Goal: Transaction & Acquisition: Book appointment/travel/reservation

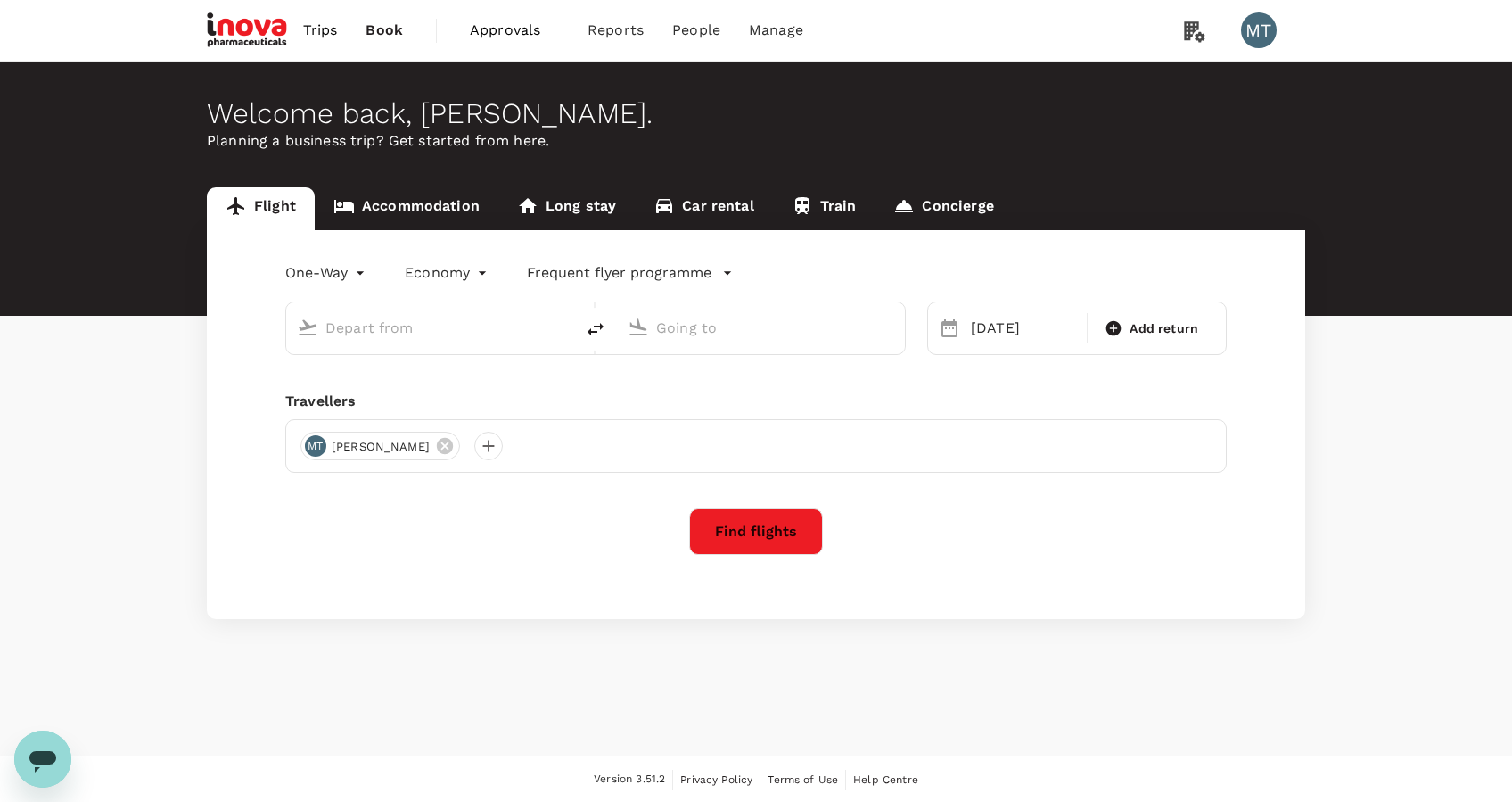
type input "Soekarno-Hatta Intl (CGK)"
type input "Surabaya, Indonesia (any)"
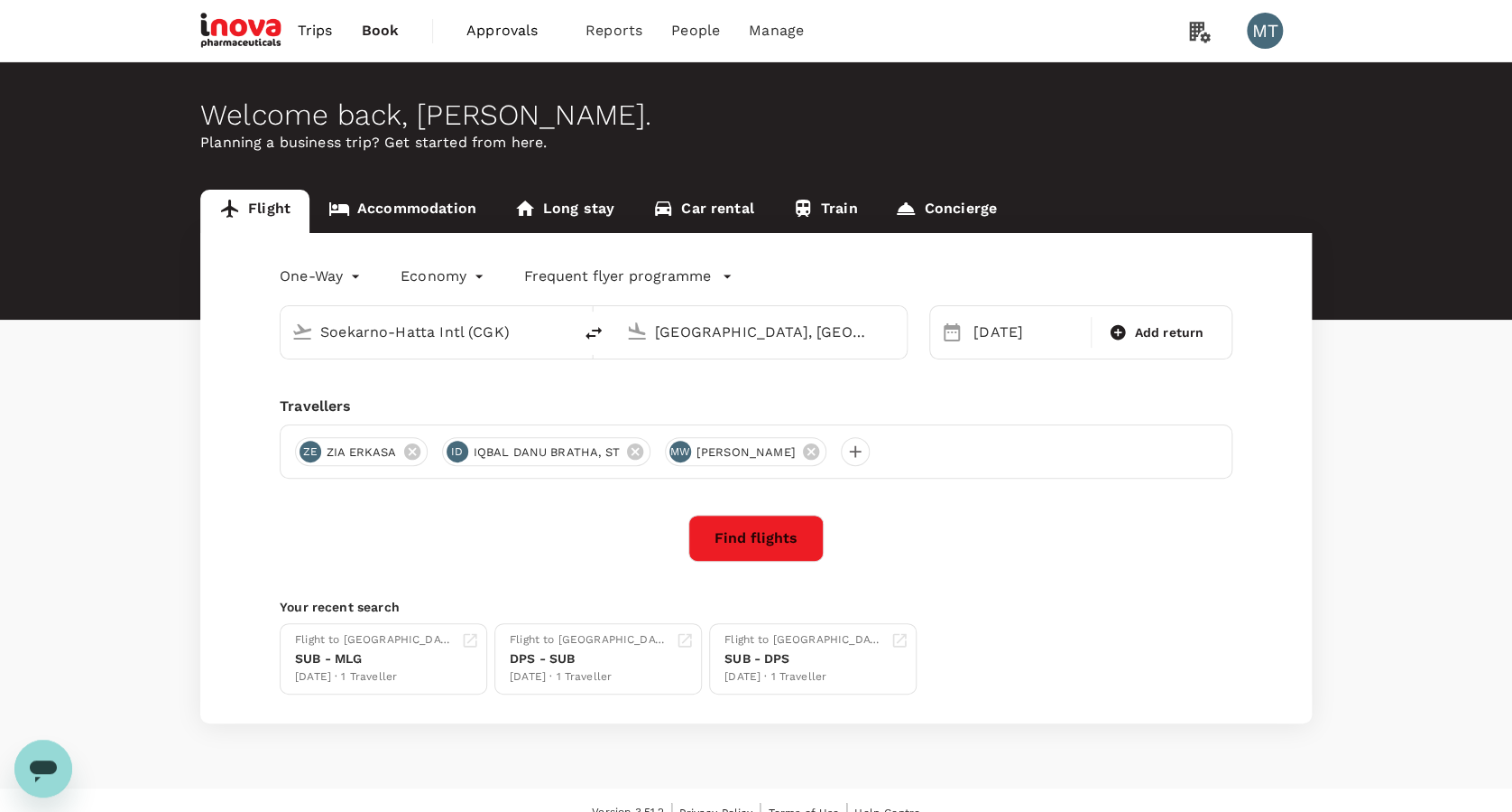
click at [397, 335] on input "Soekarno-Hatta Intl (CGK)" at bounding box center [427, 331] width 214 height 28
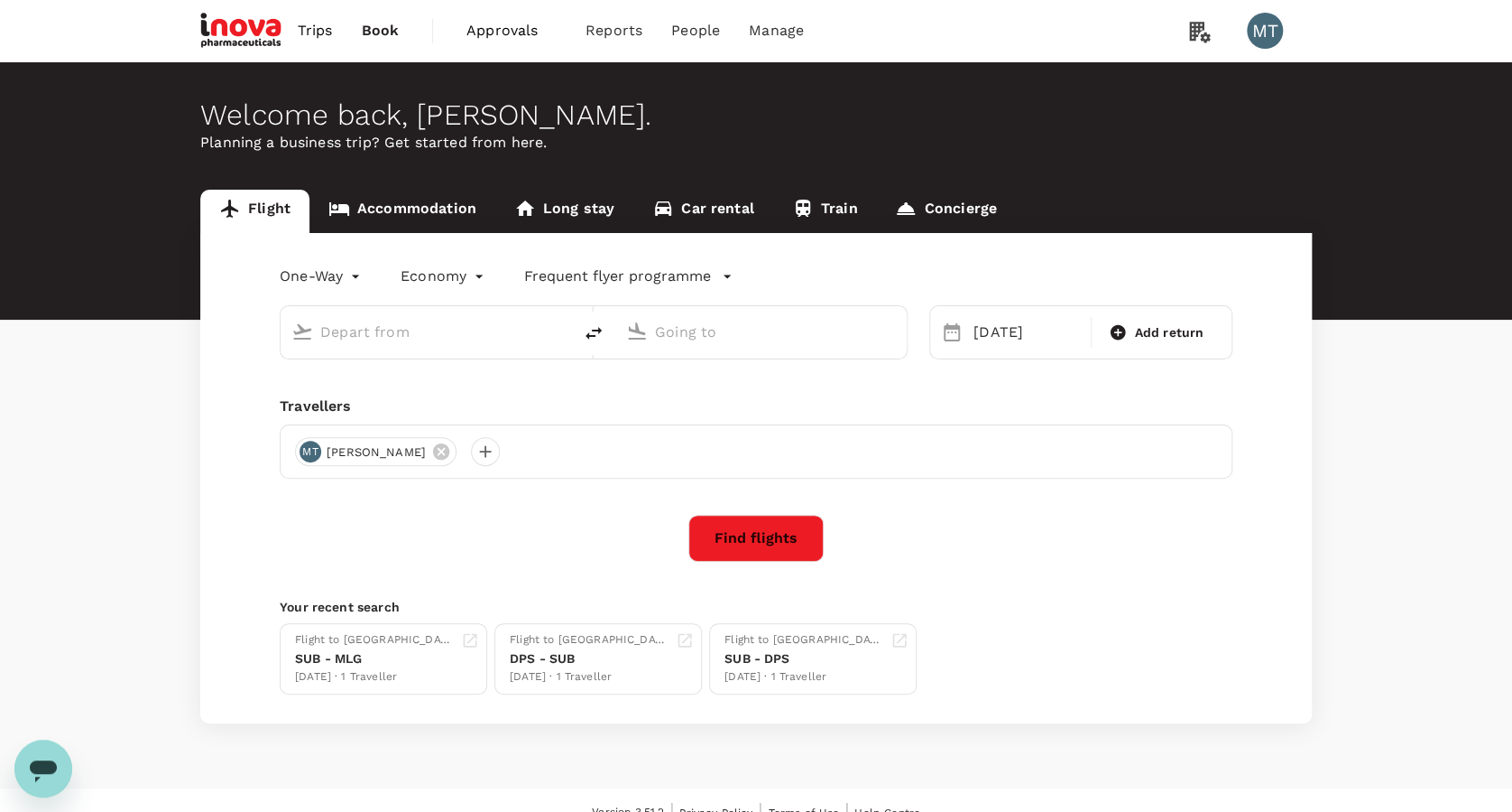
type input "Soekarno-Hatta Intl (CGK)"
type input "Surabaya, Indonesia (any)"
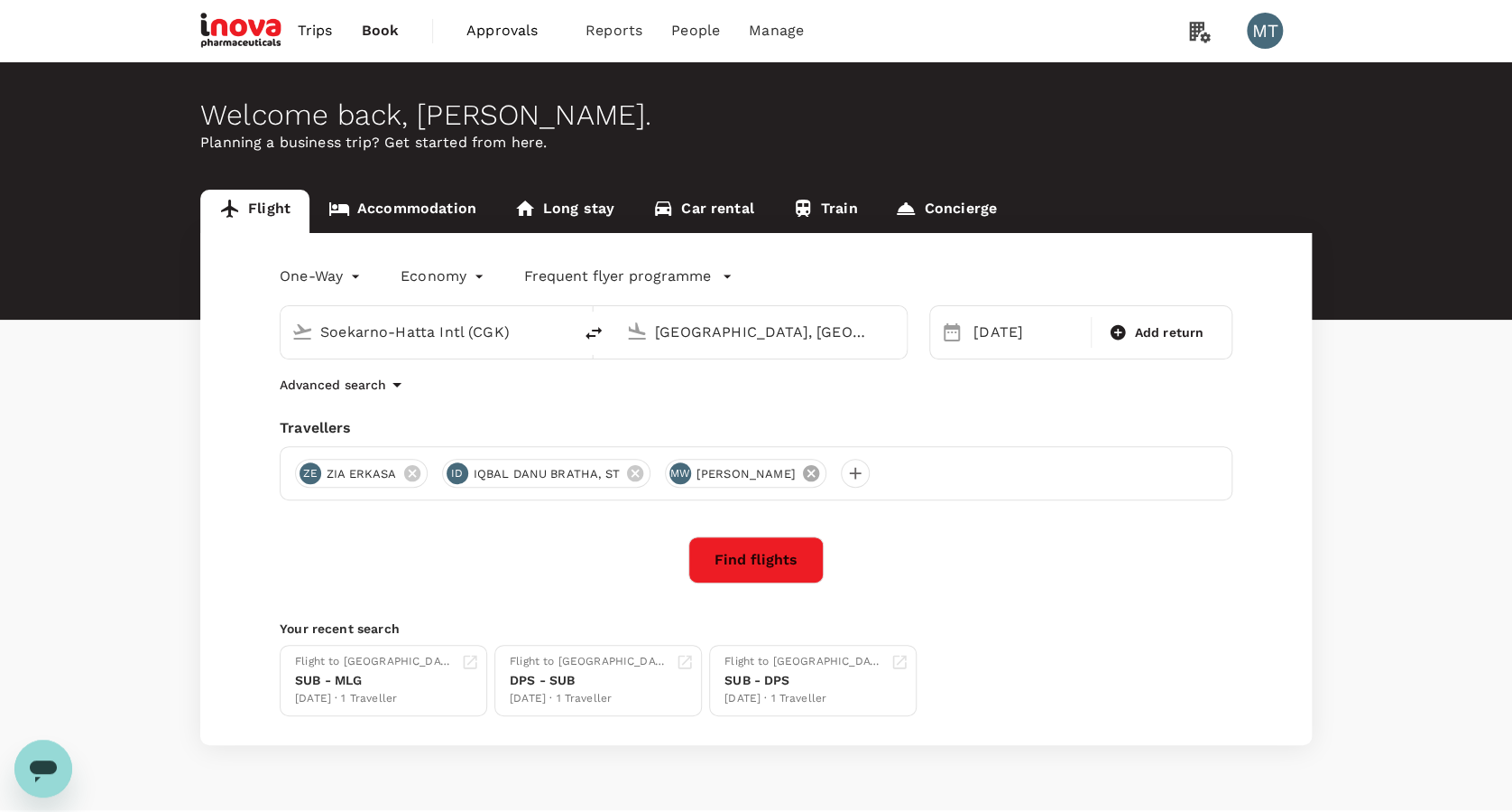
click at [803, 477] on icon at bounding box center [811, 473] width 16 height 16
click at [774, 563] on button "Find flights" at bounding box center [756, 560] width 136 height 47
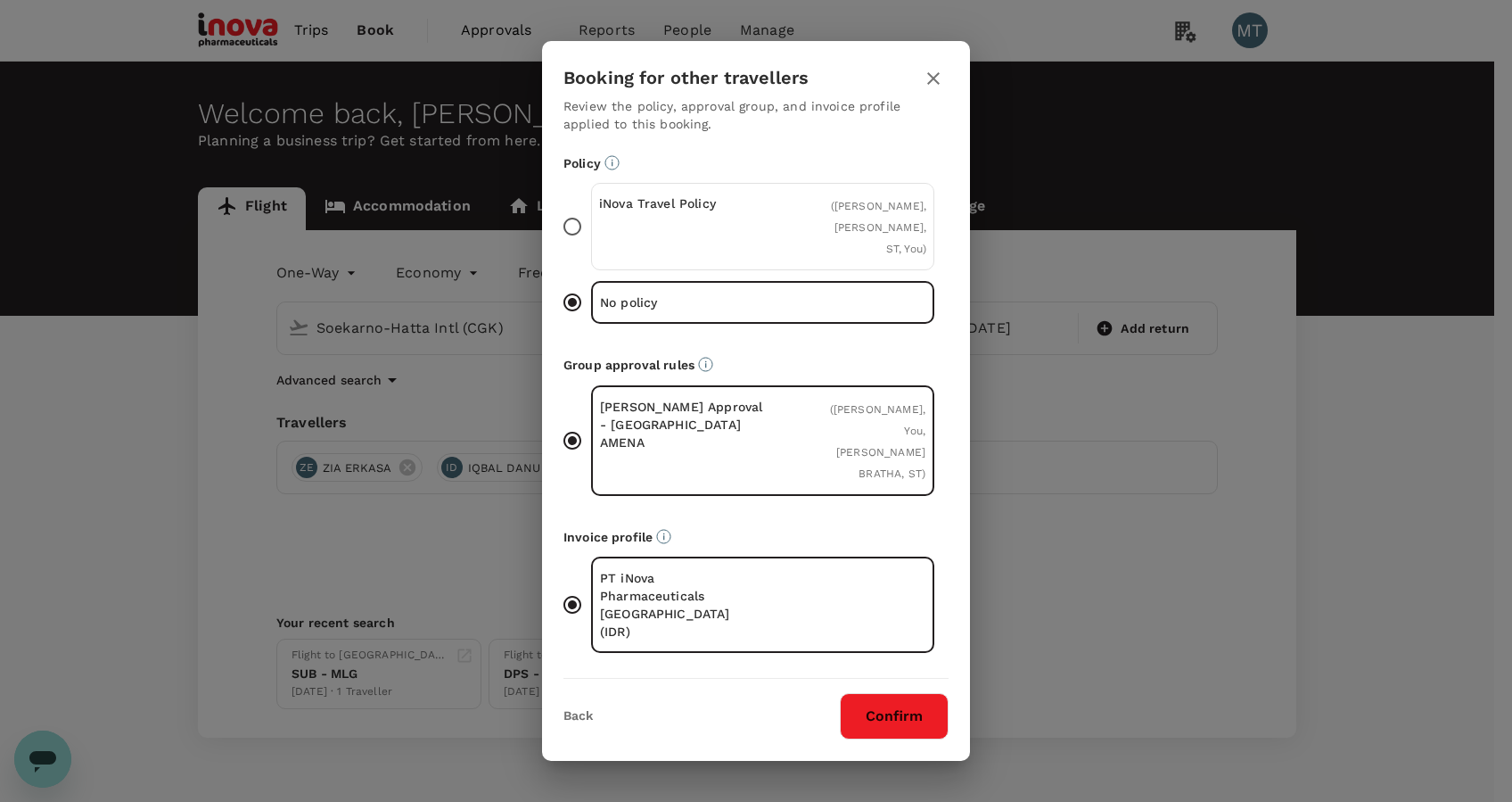
click at [731, 251] on div "iNova Travel Policy" at bounding box center [681, 227] width 164 height 64
click at [591, 246] on input "iNova Travel Policy ( ZIA ERKASA, IQBAL DANU BRATHA, ST, You )" at bounding box center [572, 227] width 38 height 38
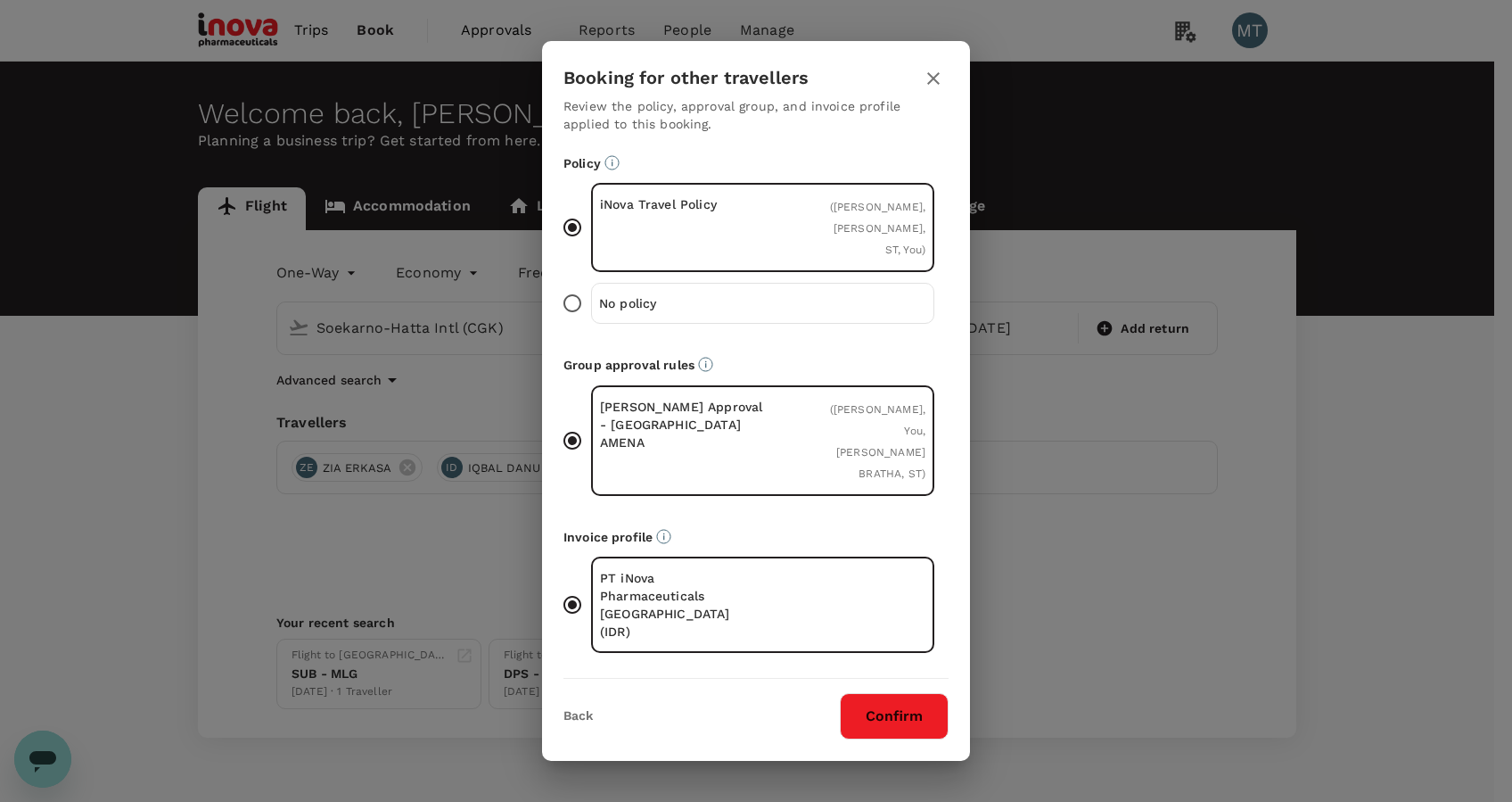
click at [892, 693] on button "Confirm" at bounding box center [895, 716] width 109 height 46
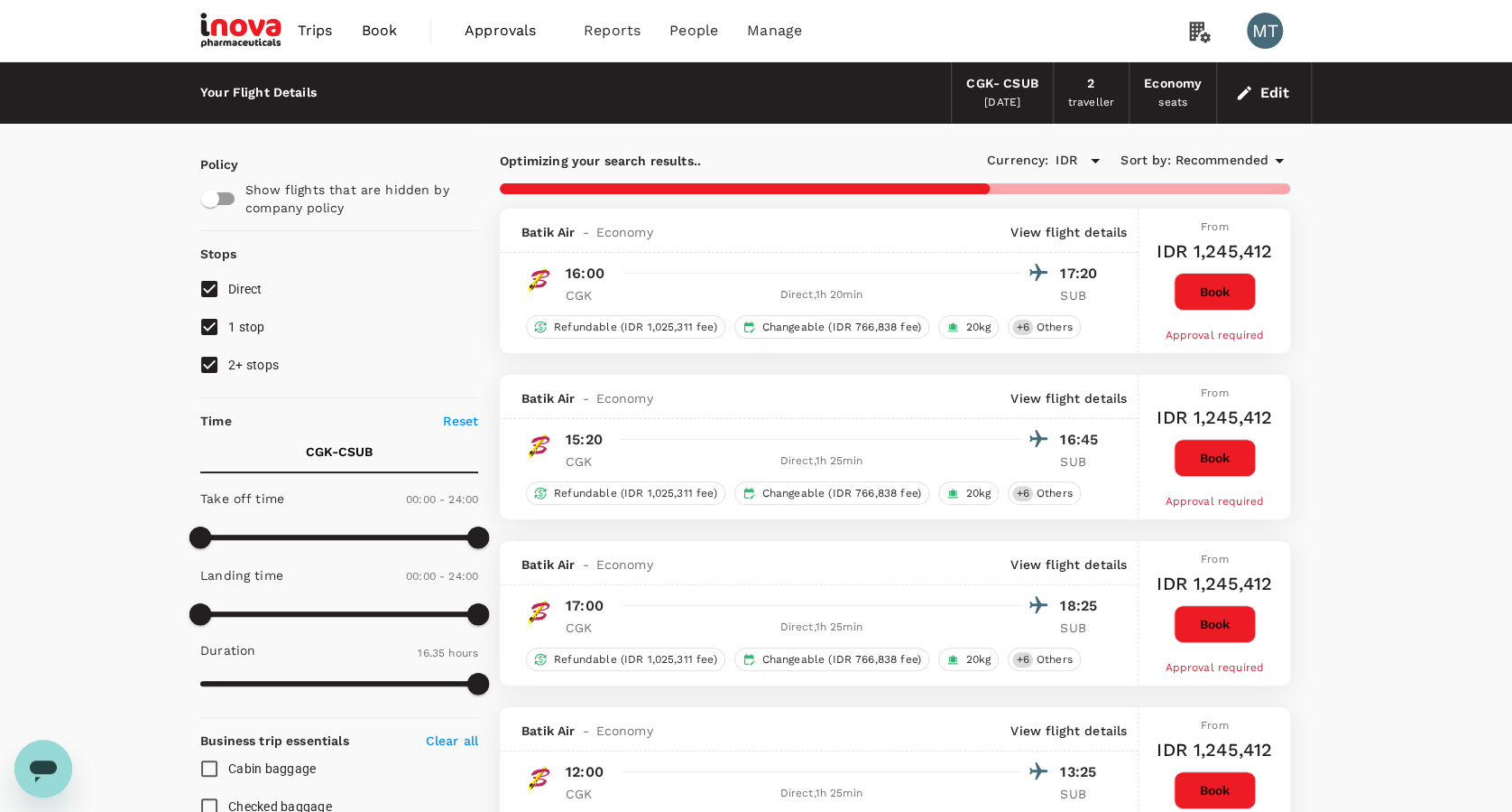
type input "1345"
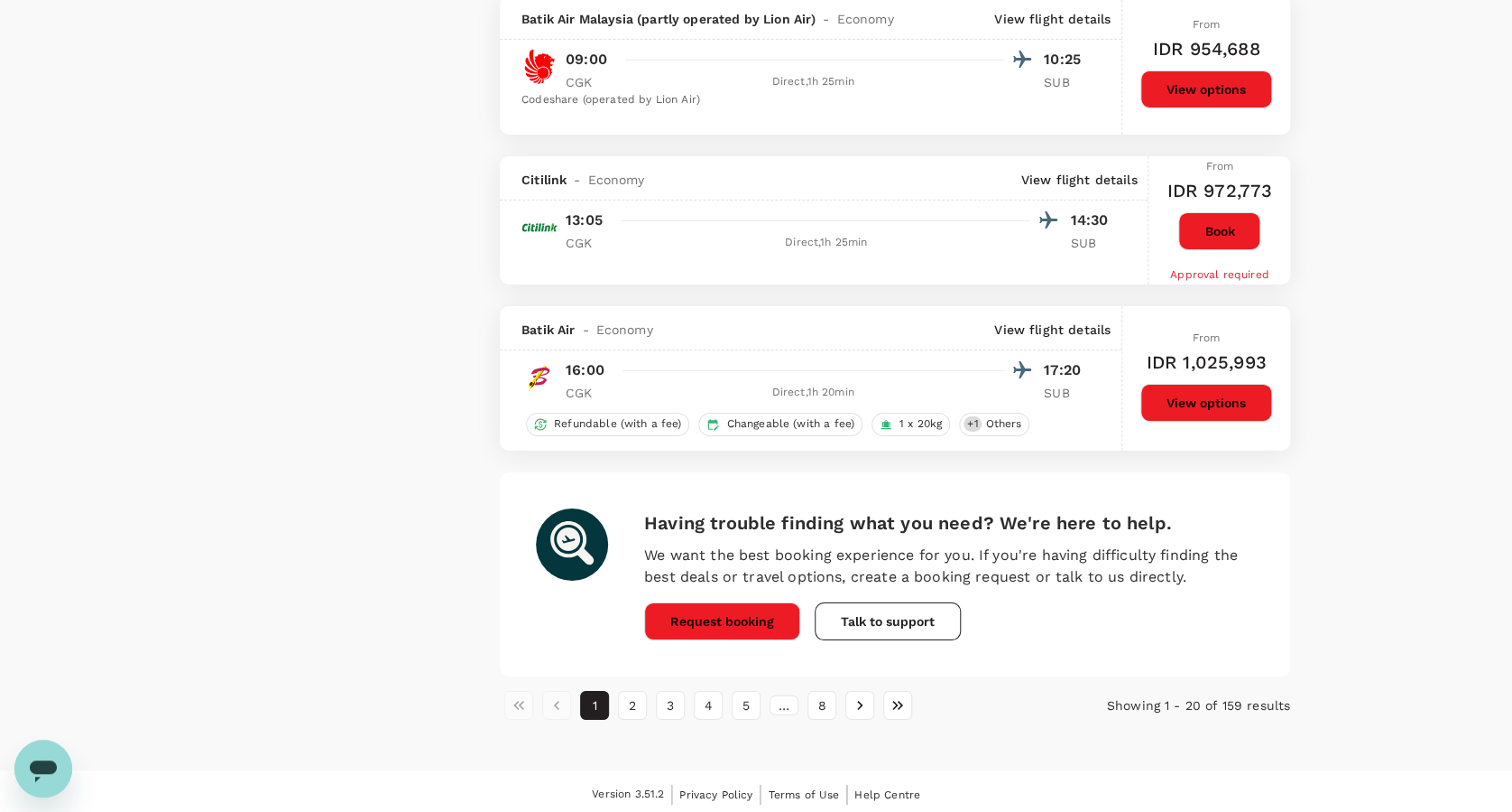
scroll to position [2970, 0]
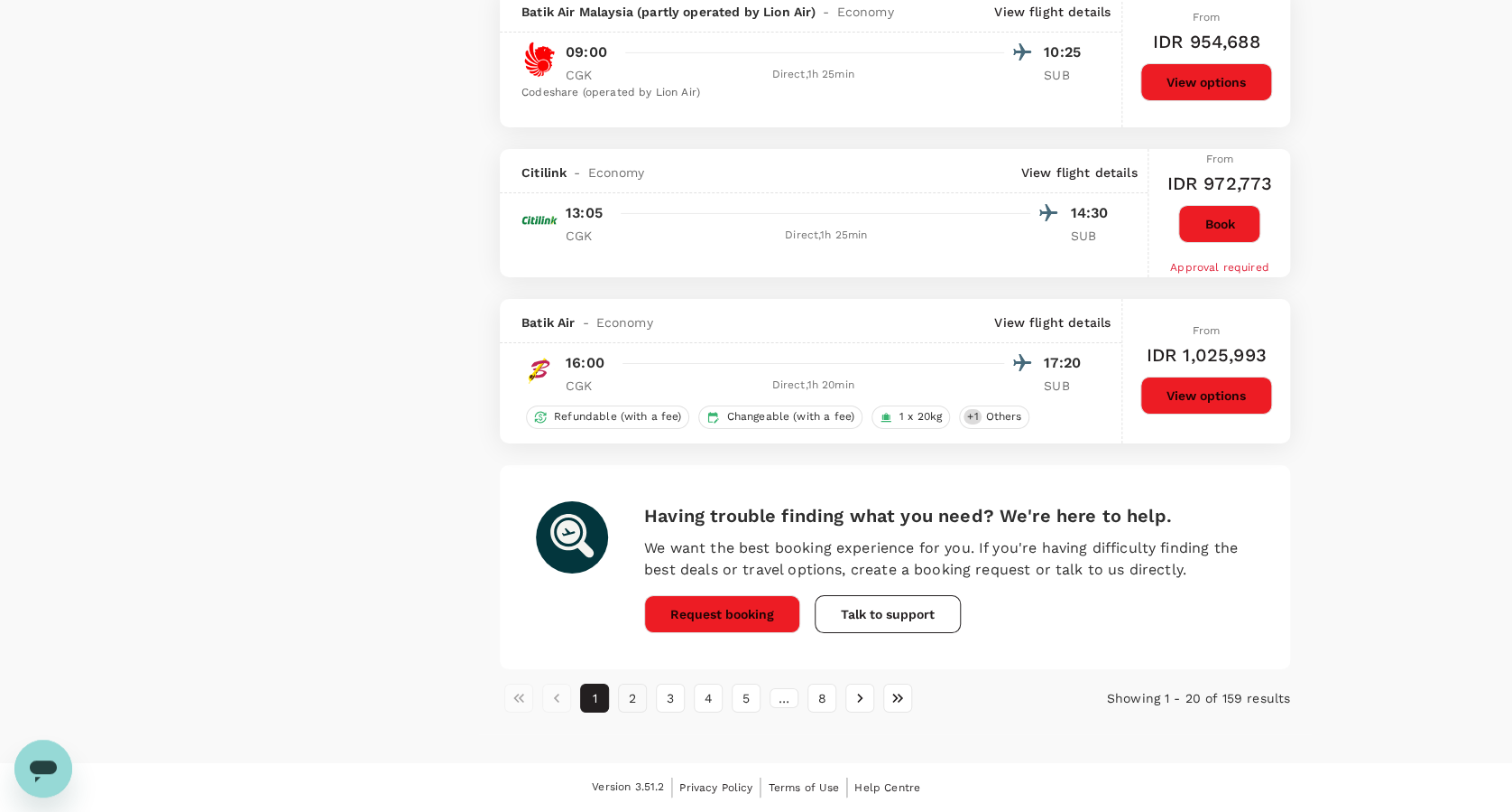
click at [631, 706] on button "2" at bounding box center [633, 698] width 29 height 29
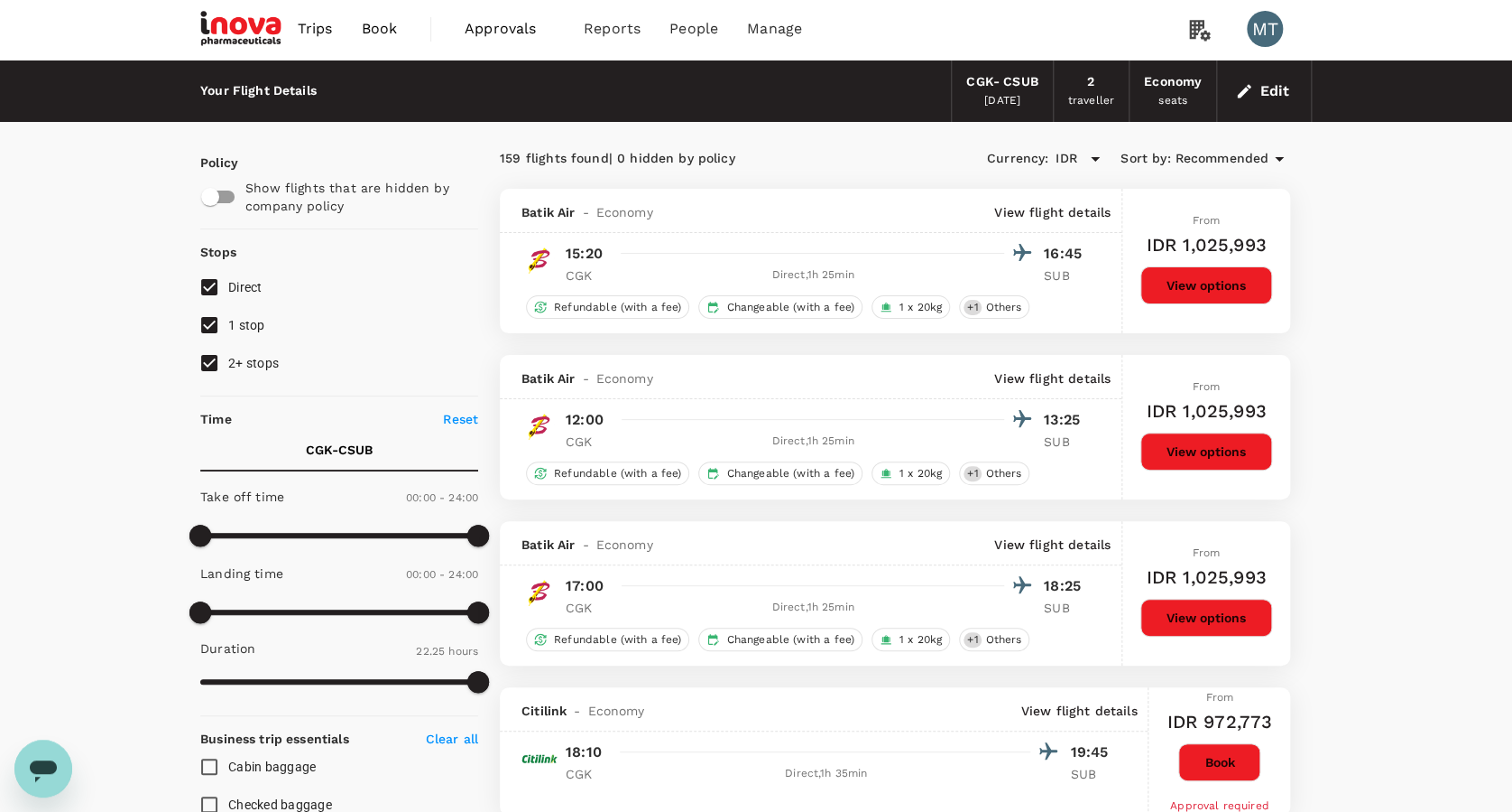
scroll to position [0, 0]
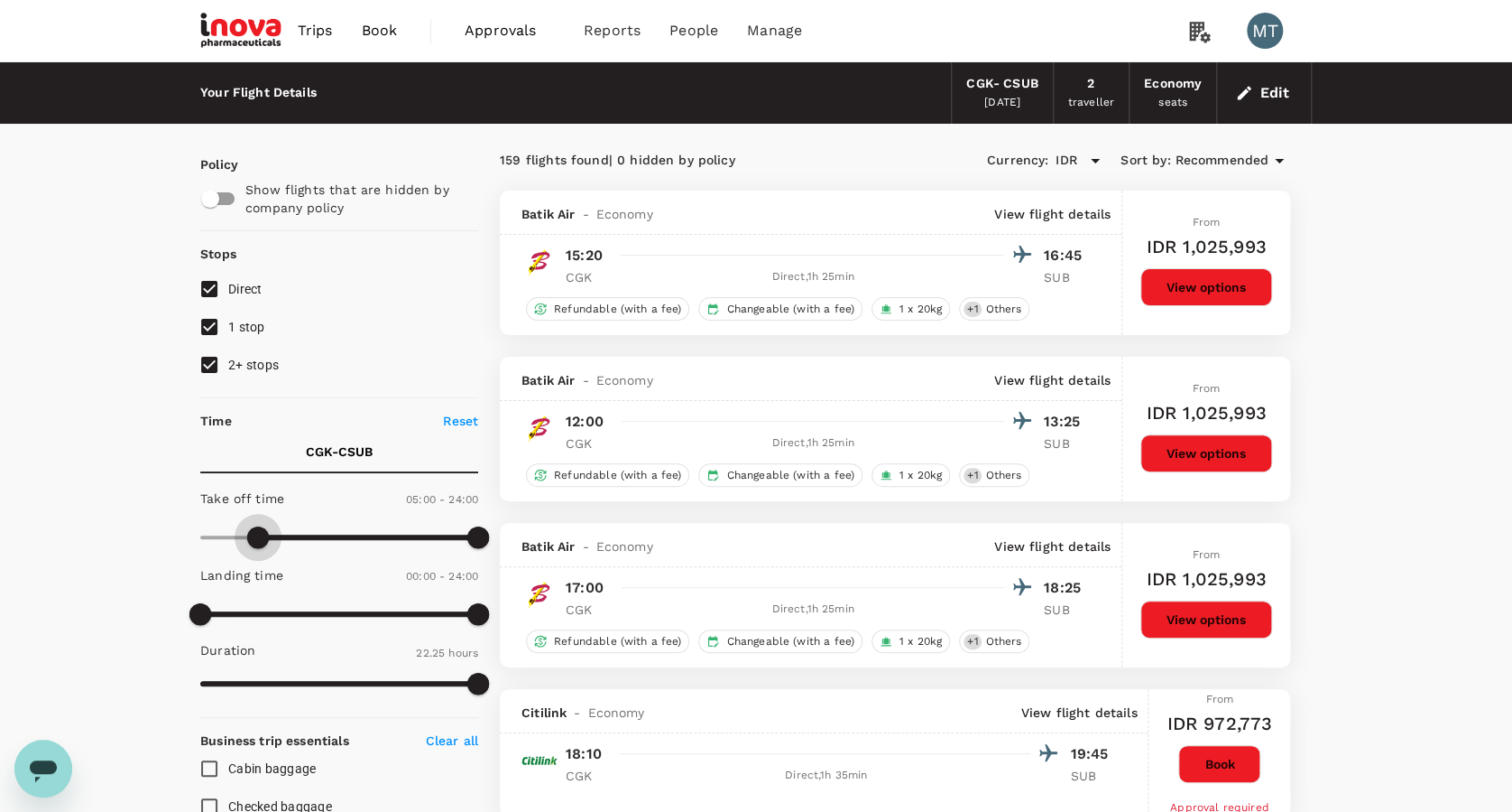
type input "330"
drag, startPoint x: 197, startPoint y: 538, endPoint x: 265, endPoint y: 544, distance: 68.3
click at [265, 544] on span at bounding box center [265, 537] width 22 height 22
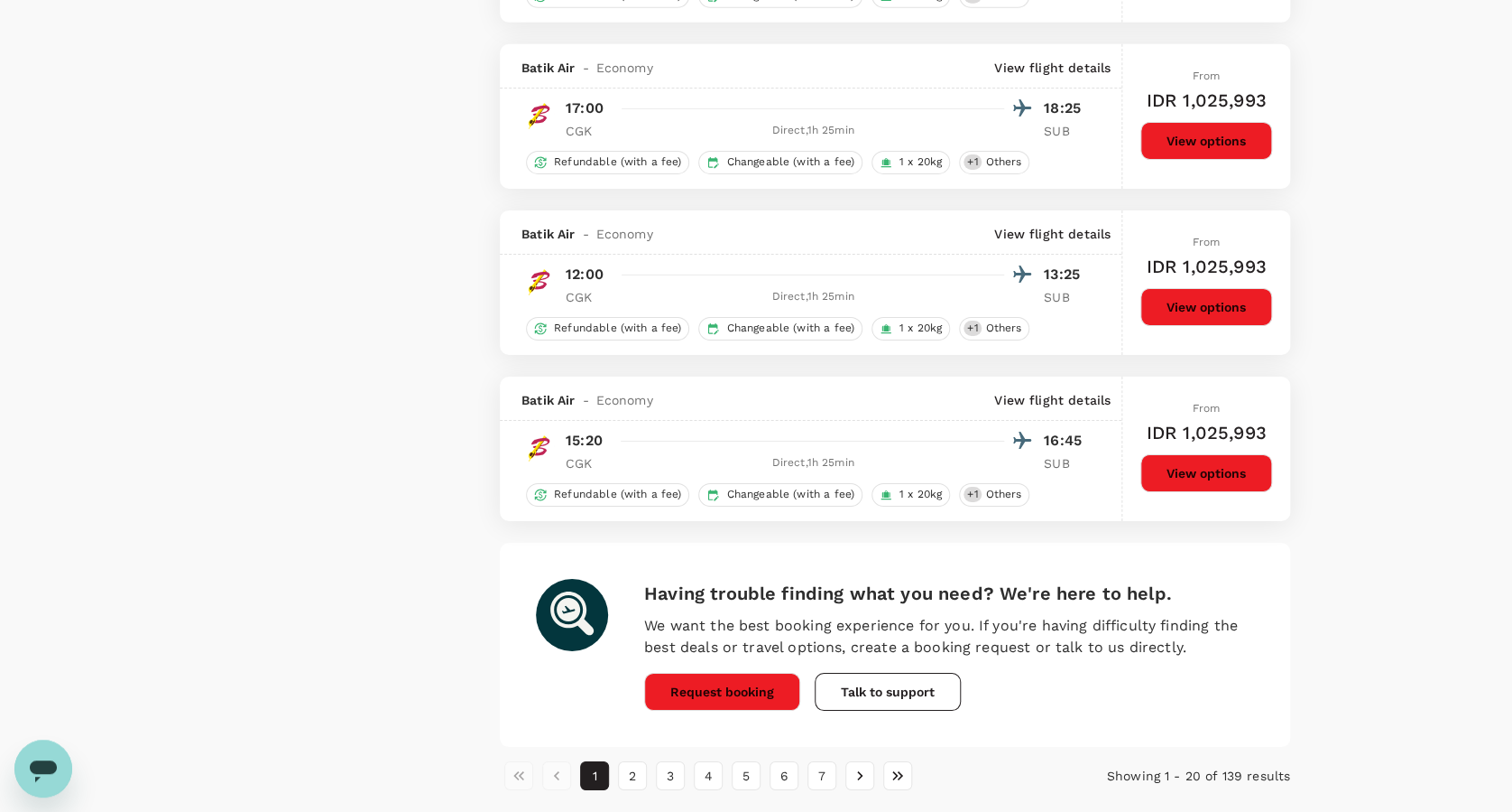
scroll to position [2981, 0]
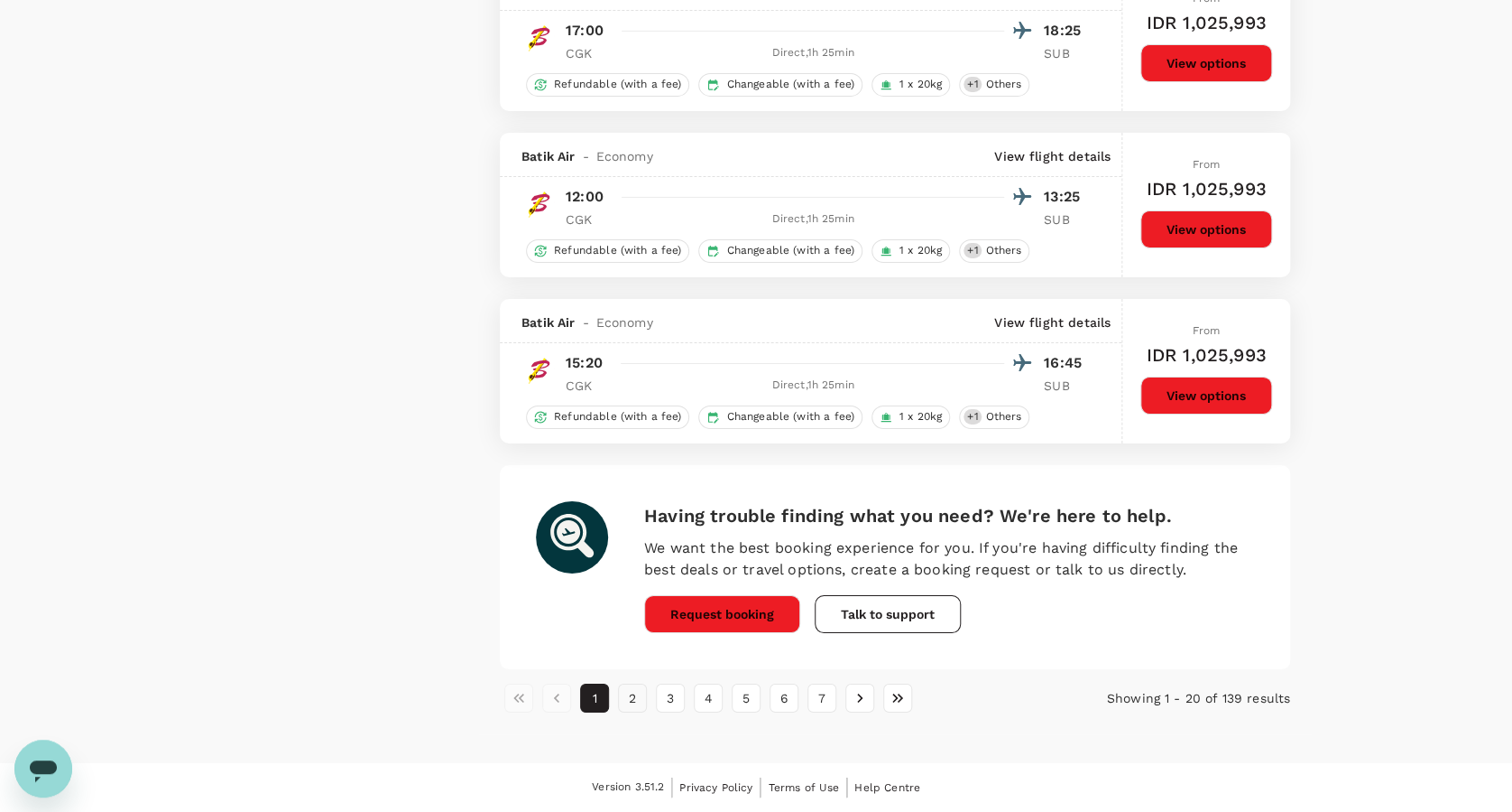
click at [630, 703] on button "2" at bounding box center [633, 698] width 29 height 29
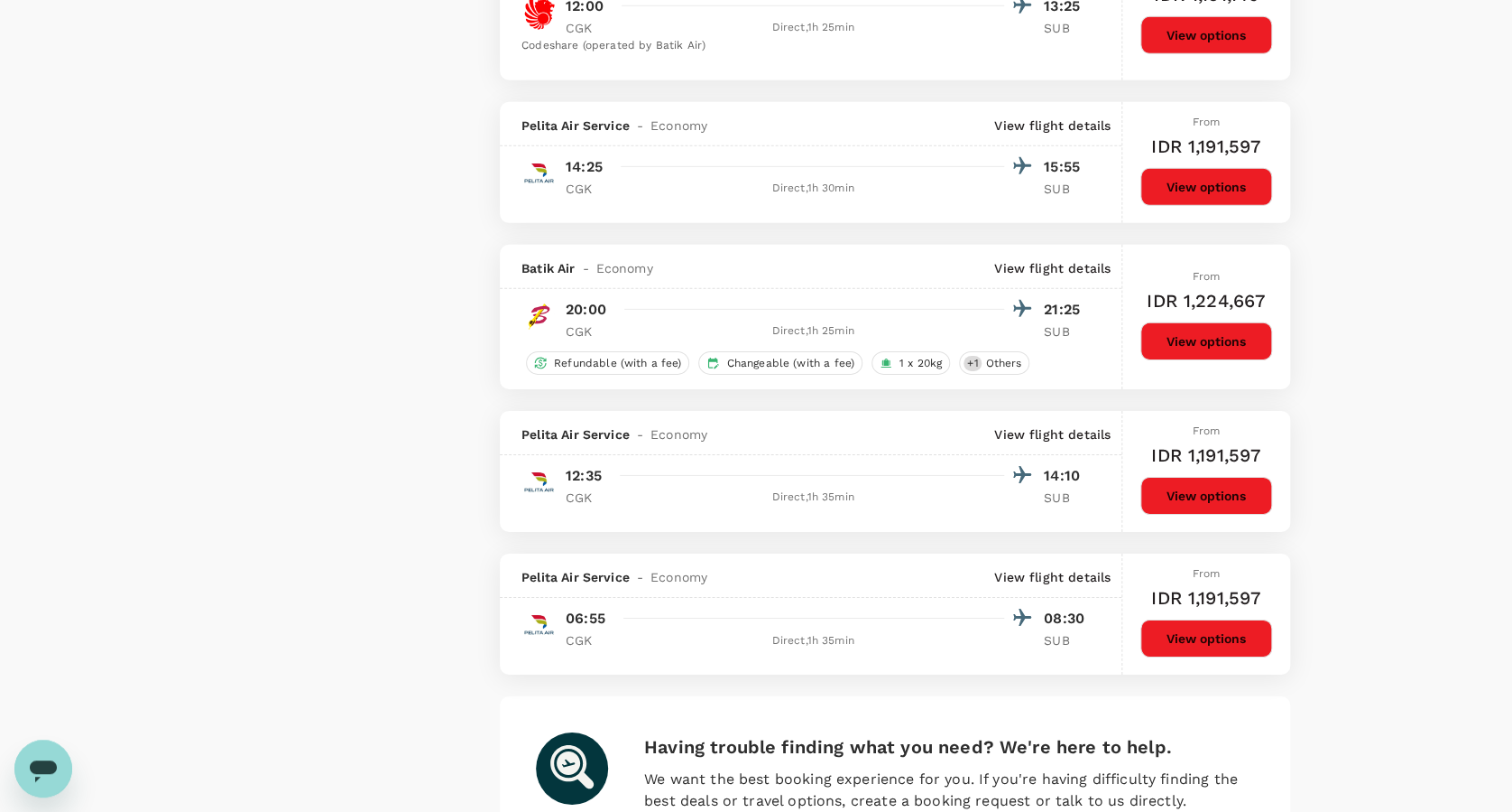
scroll to position [2881, 0]
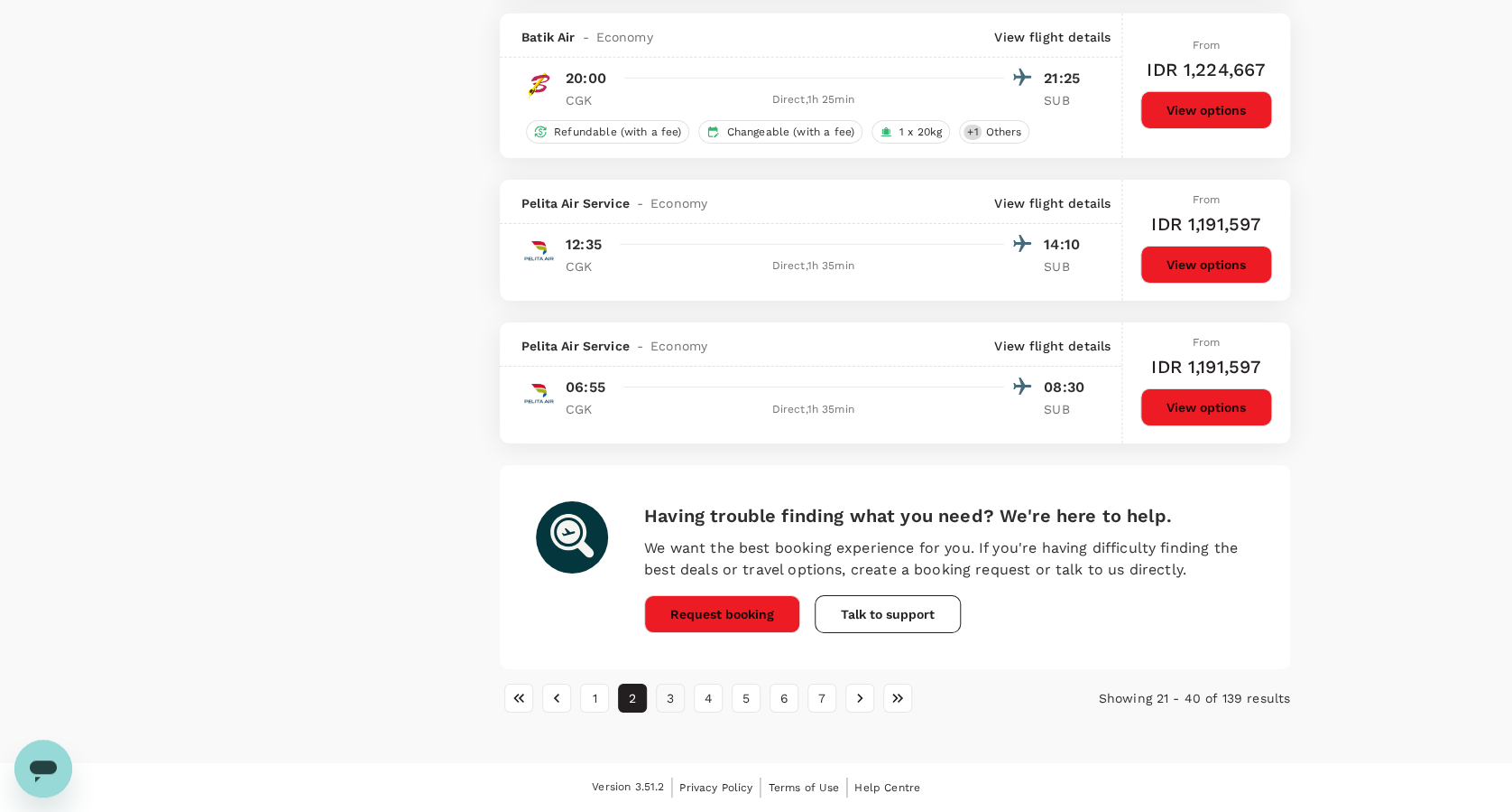
click at [671, 701] on button "3" at bounding box center [671, 698] width 29 height 29
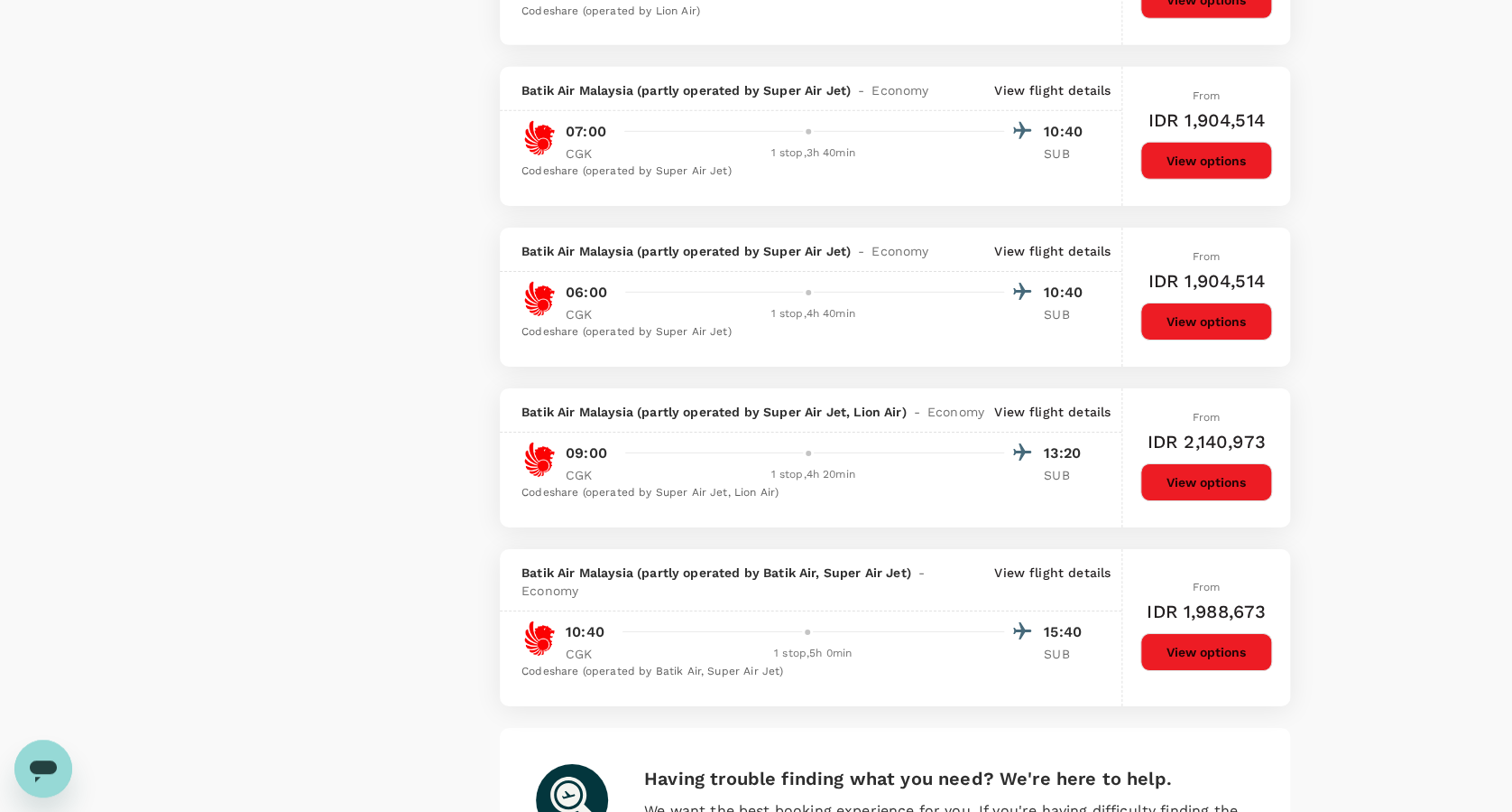
scroll to position [3031, 0]
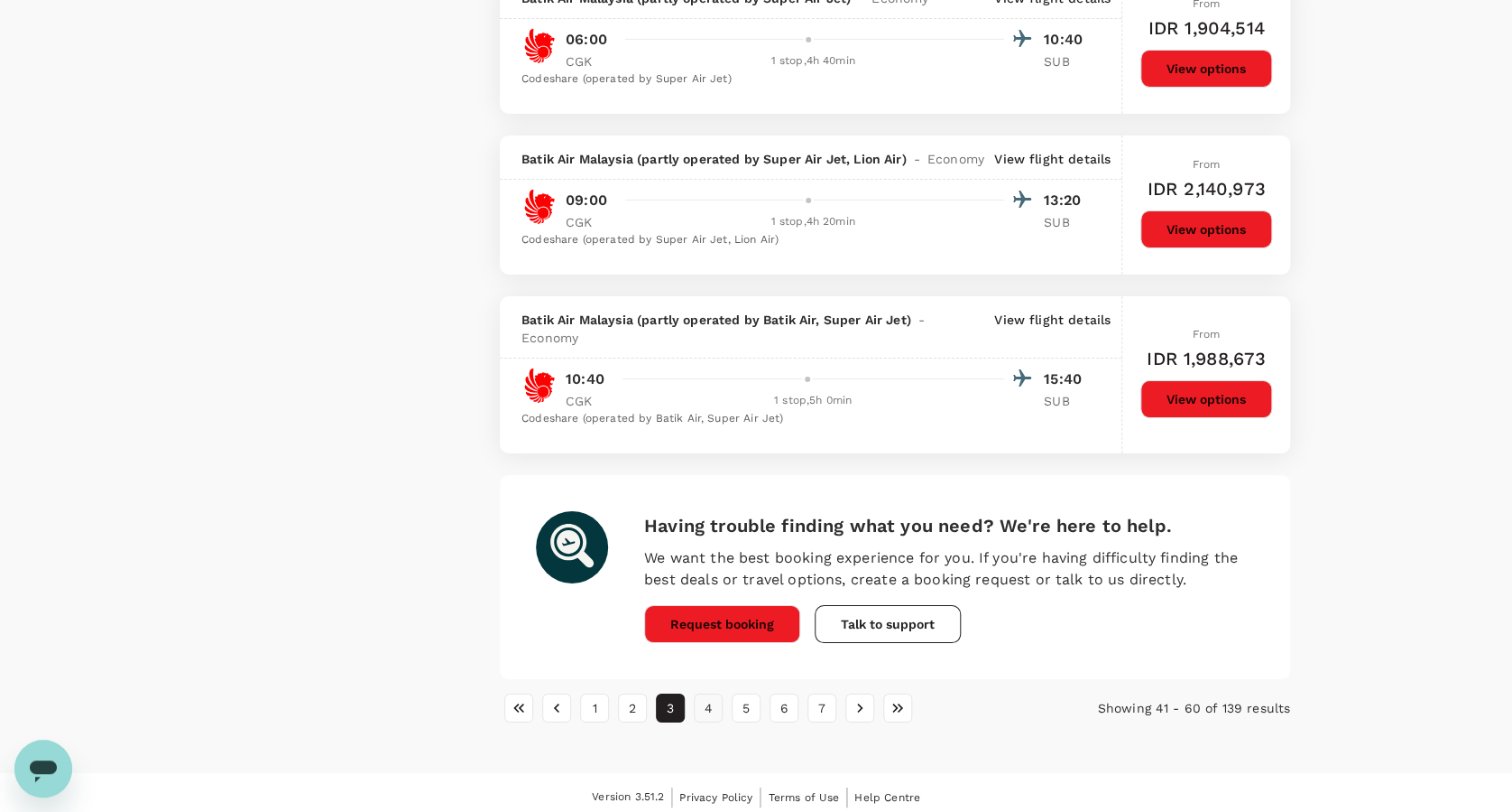
click at [705, 712] on button "4" at bounding box center [709, 708] width 29 height 29
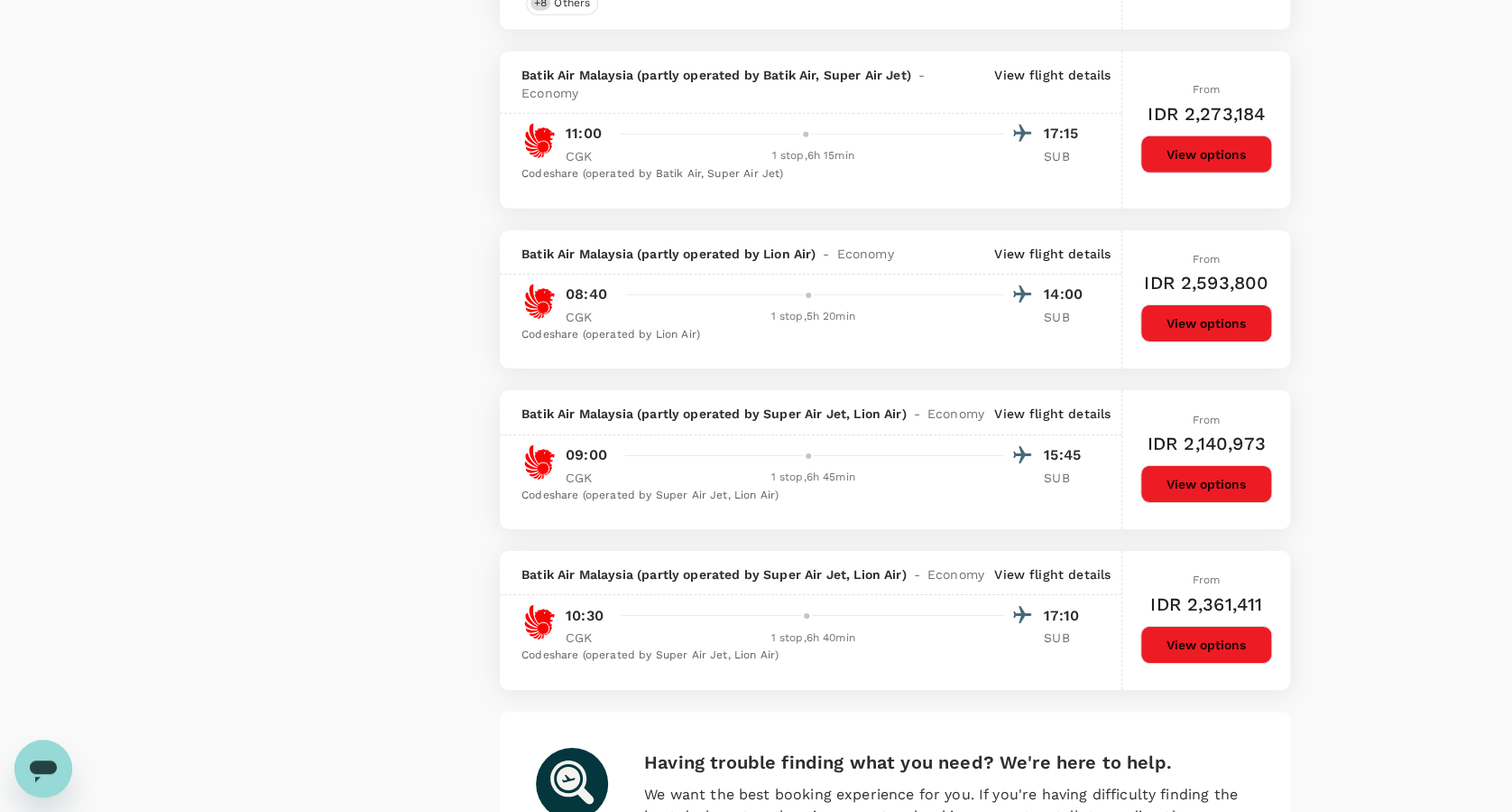
scroll to position [3006, 0]
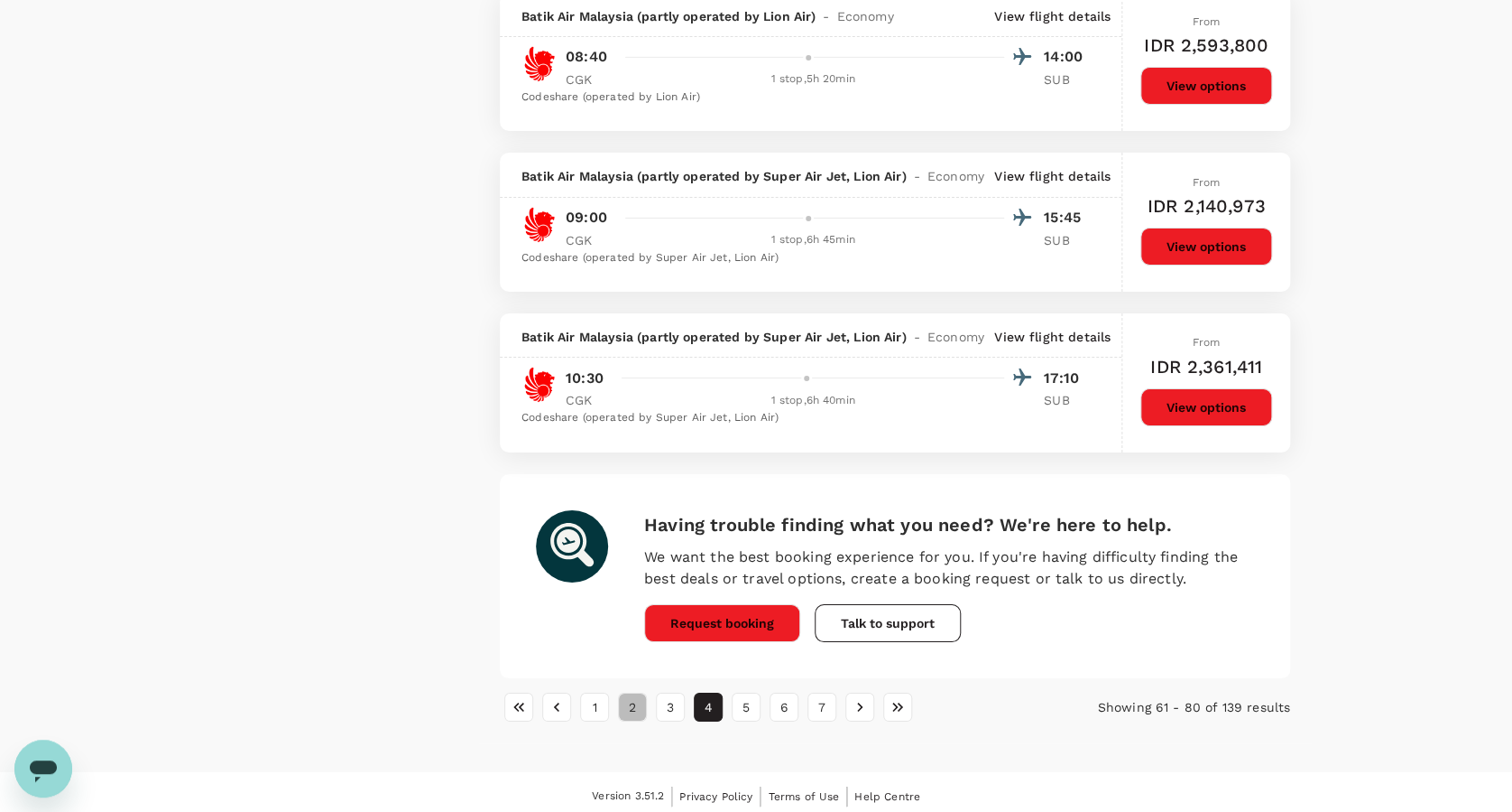
click at [624, 705] on button "2" at bounding box center [633, 707] width 29 height 29
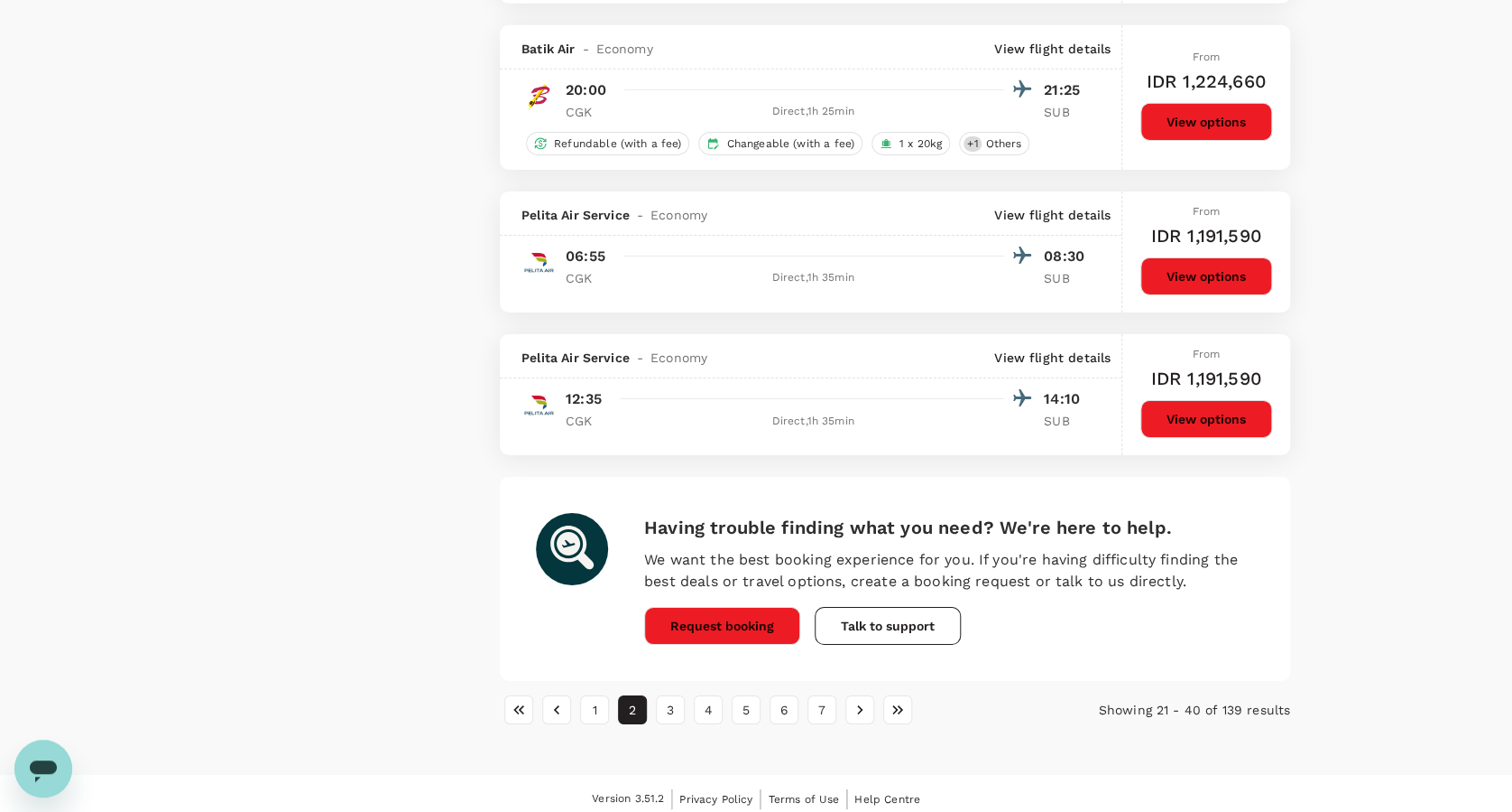
scroll to position [2881, 0]
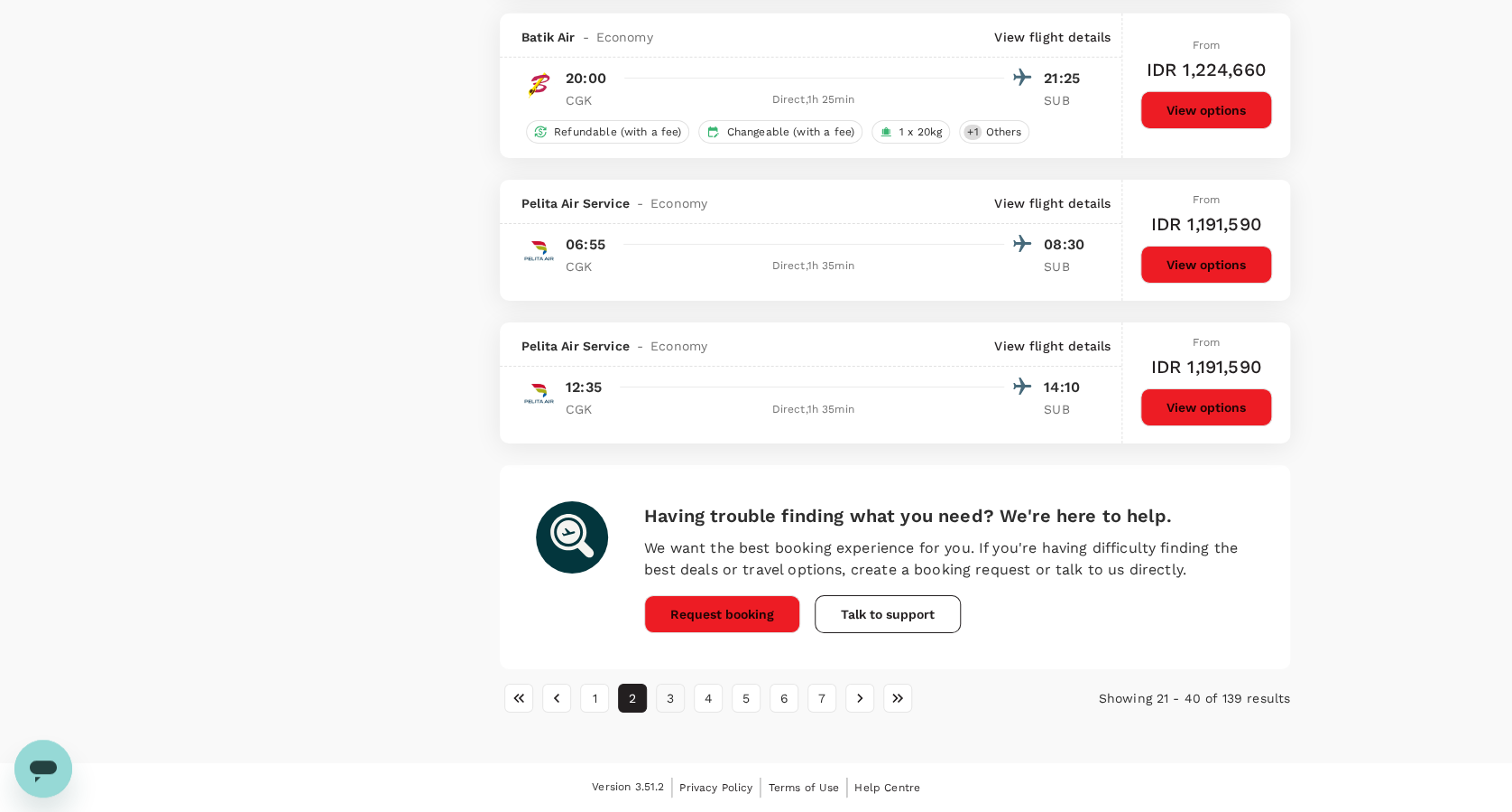
click at [667, 702] on button "3" at bounding box center [671, 698] width 29 height 29
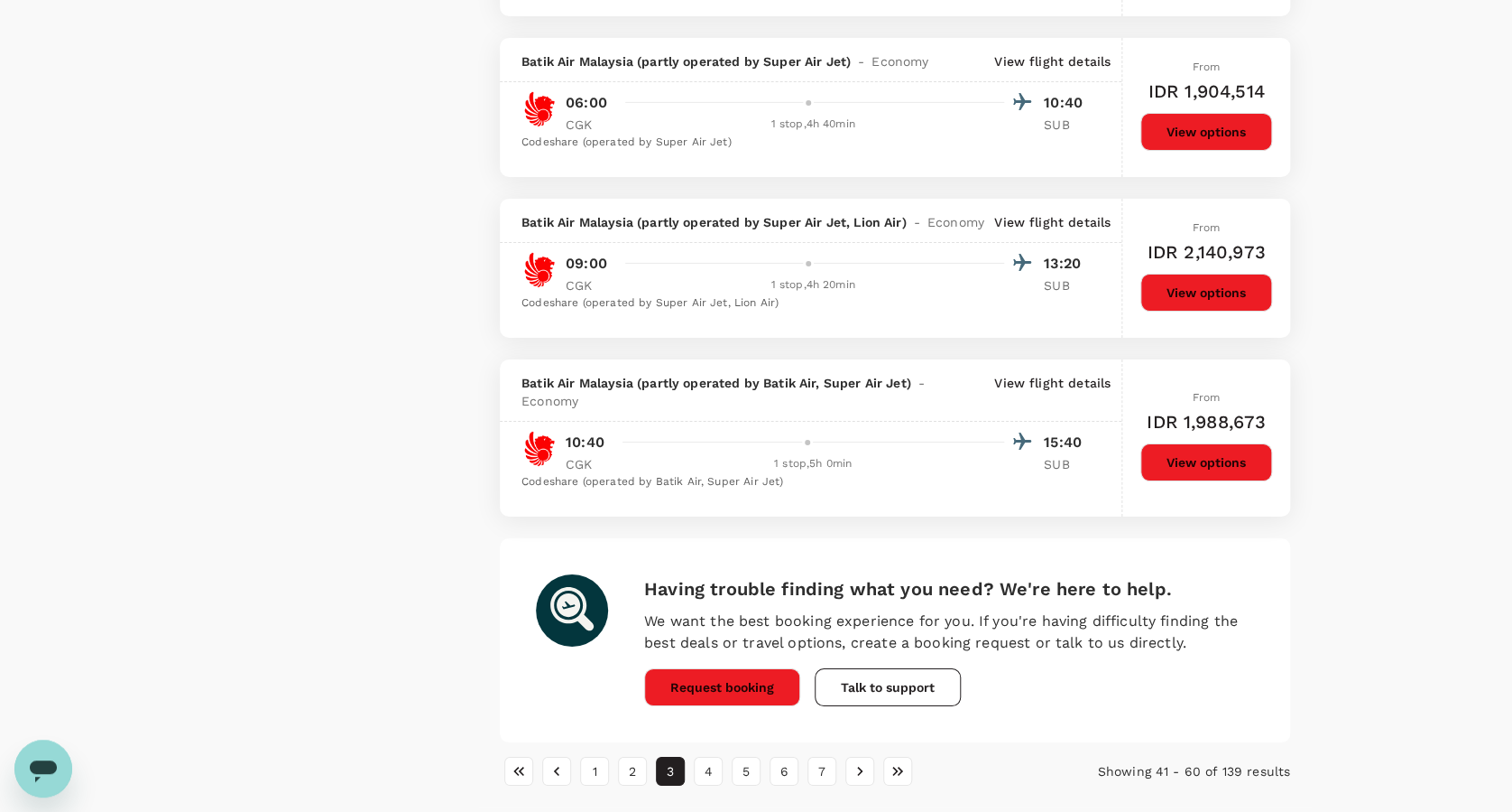
scroll to position [3031, 0]
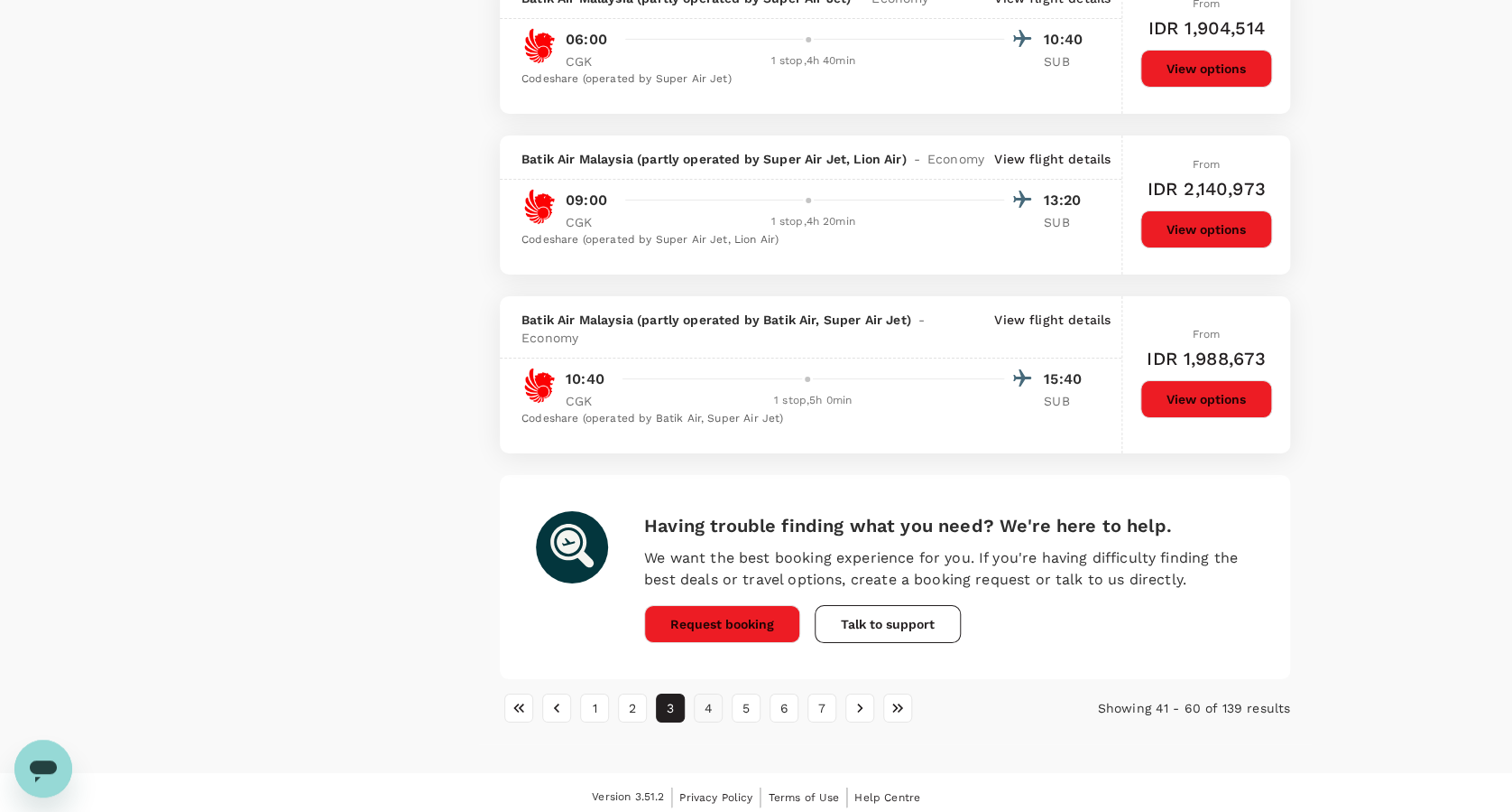
click at [708, 700] on button "4" at bounding box center [709, 708] width 29 height 29
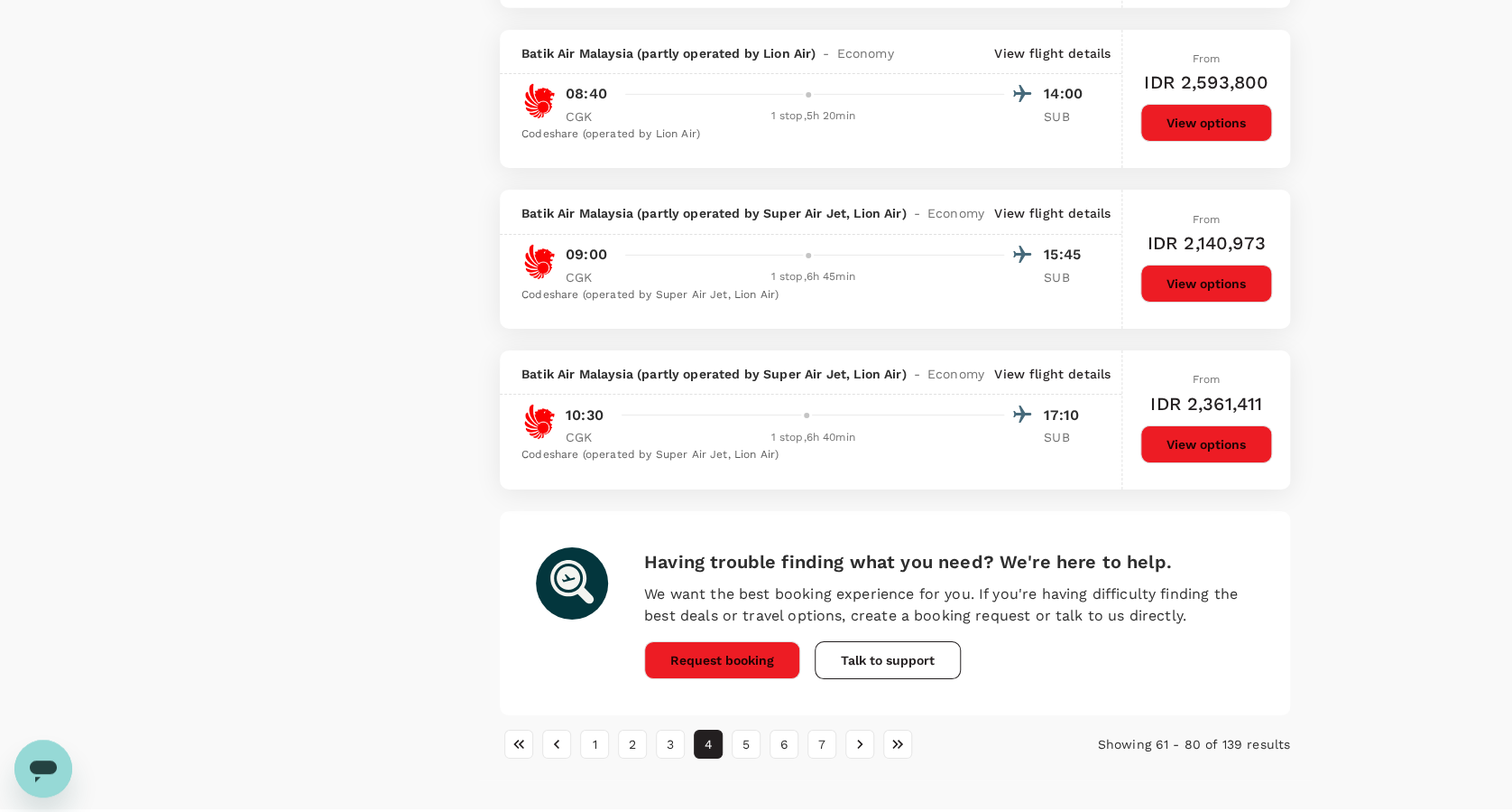
scroll to position [3006, 0]
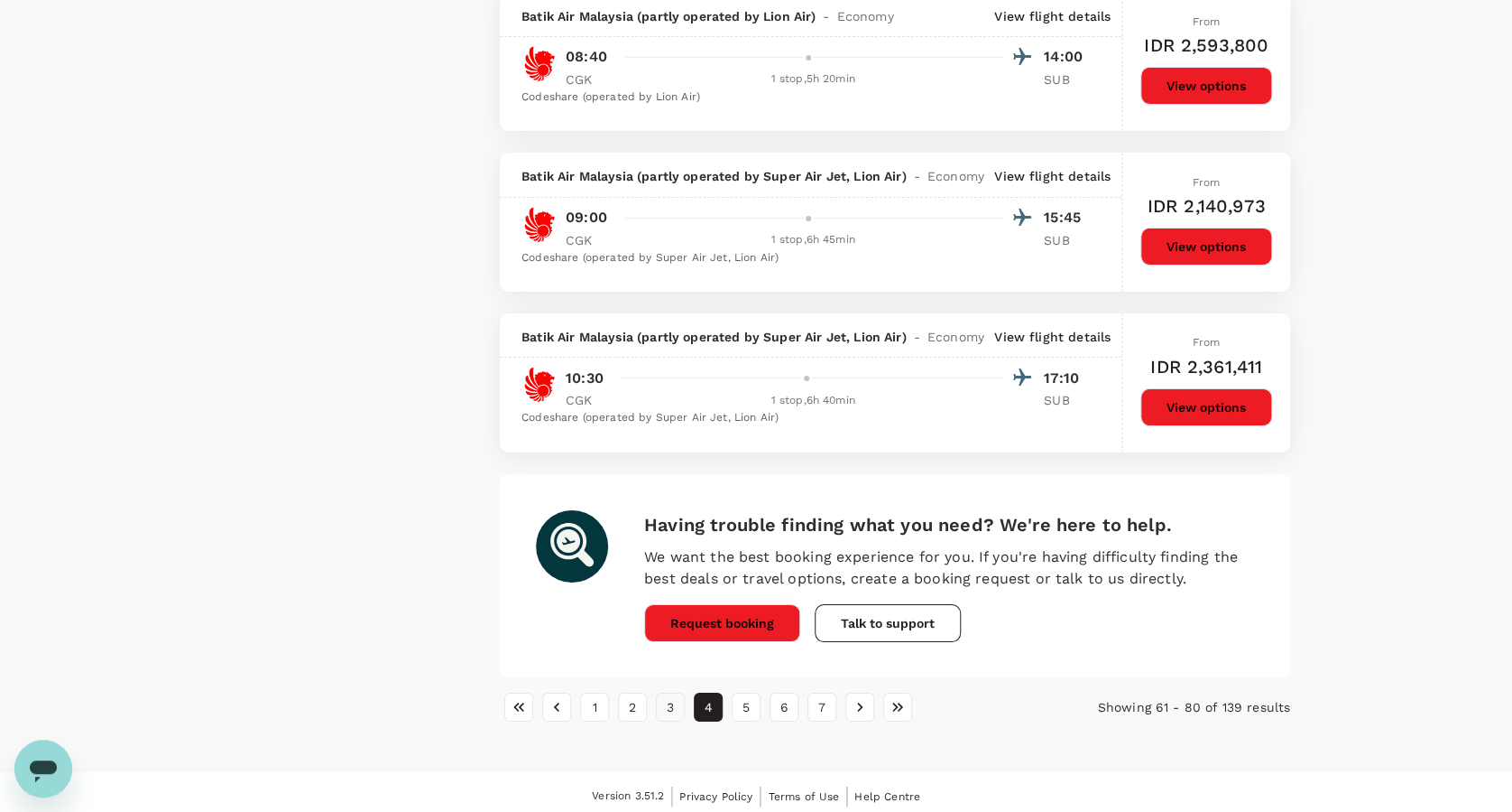
click at [660, 704] on button "3" at bounding box center [671, 707] width 29 height 29
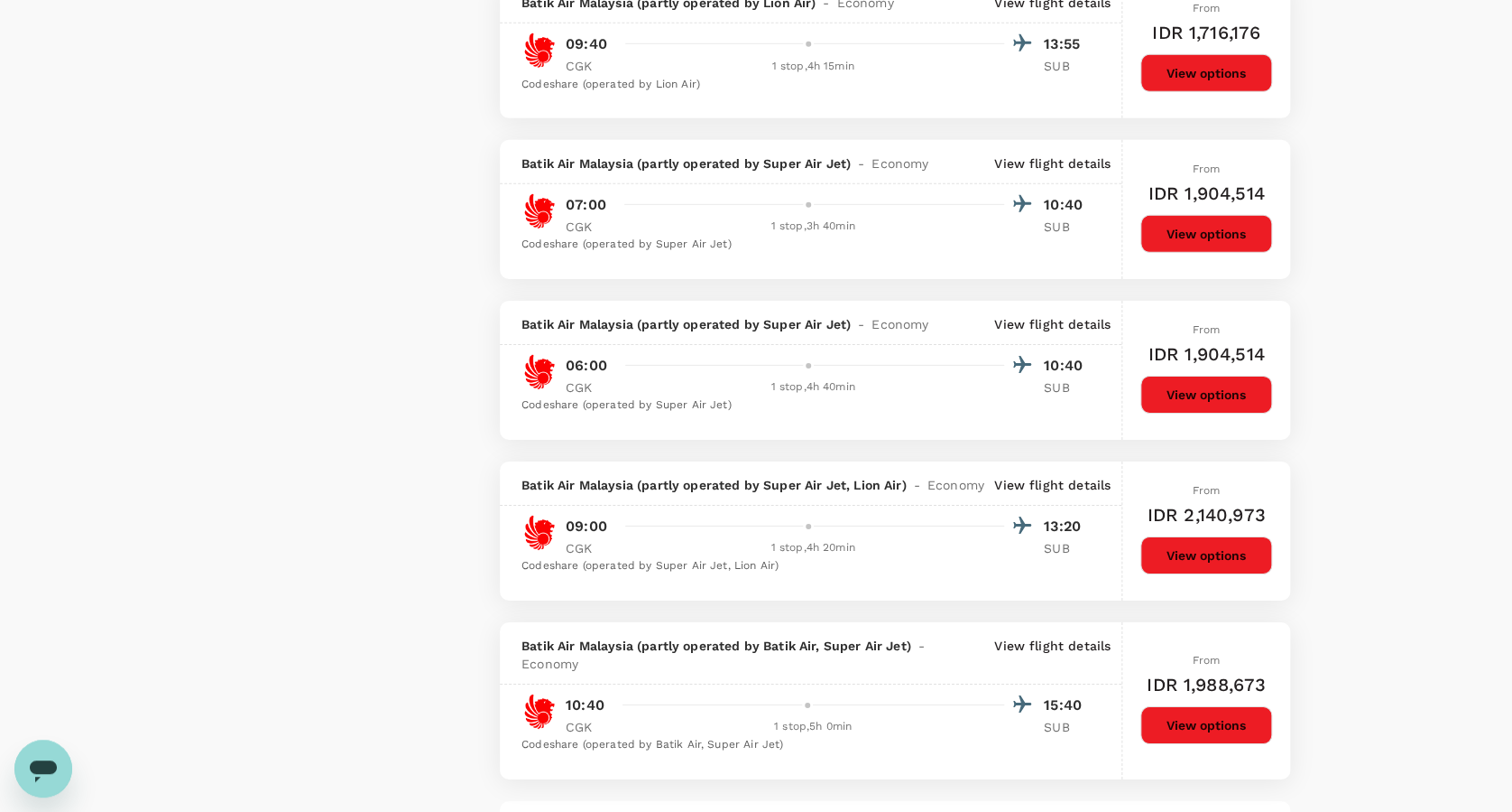
scroll to position [3009, 0]
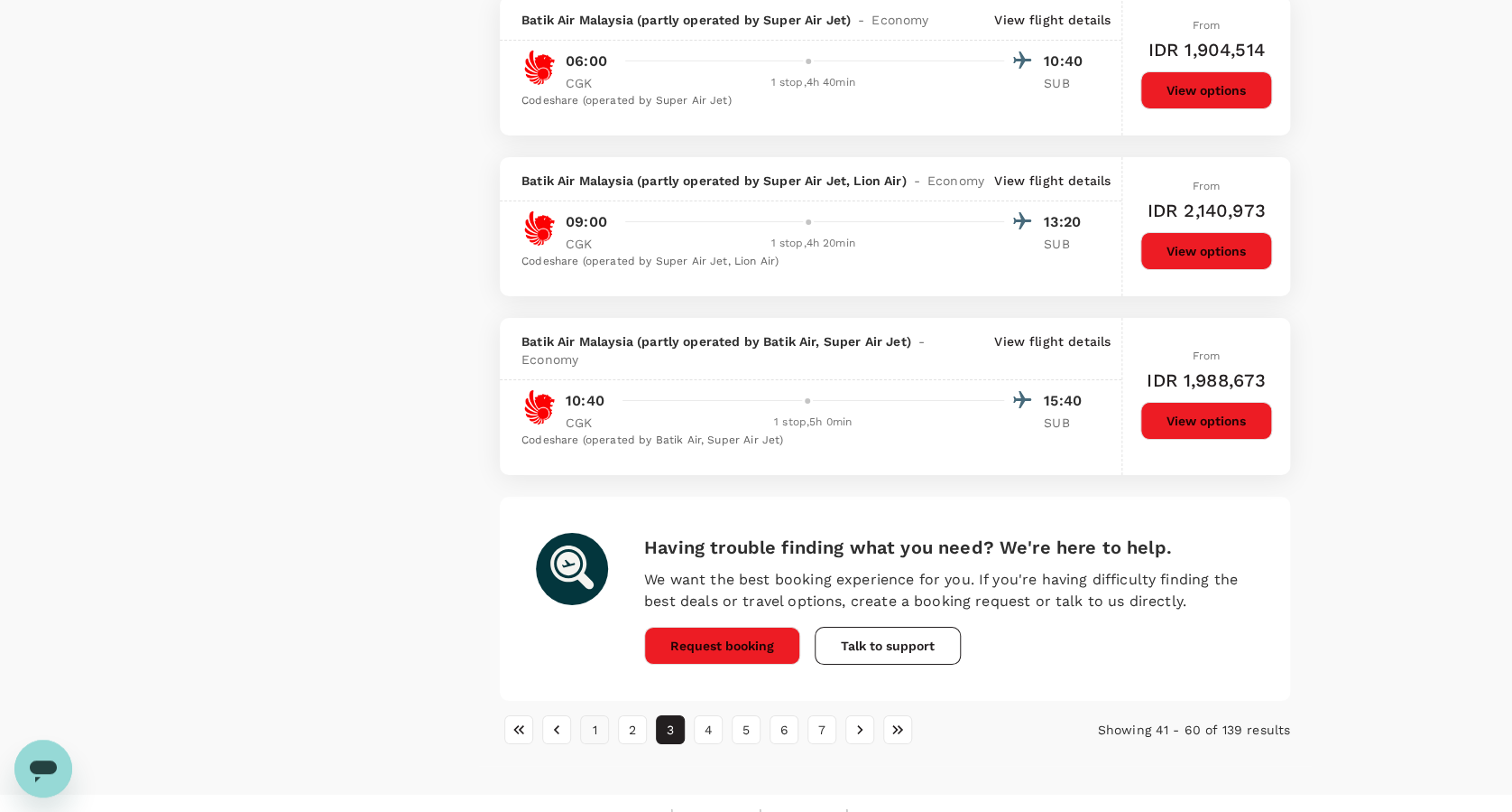
click at [591, 726] on button "1" at bounding box center [595, 730] width 29 height 29
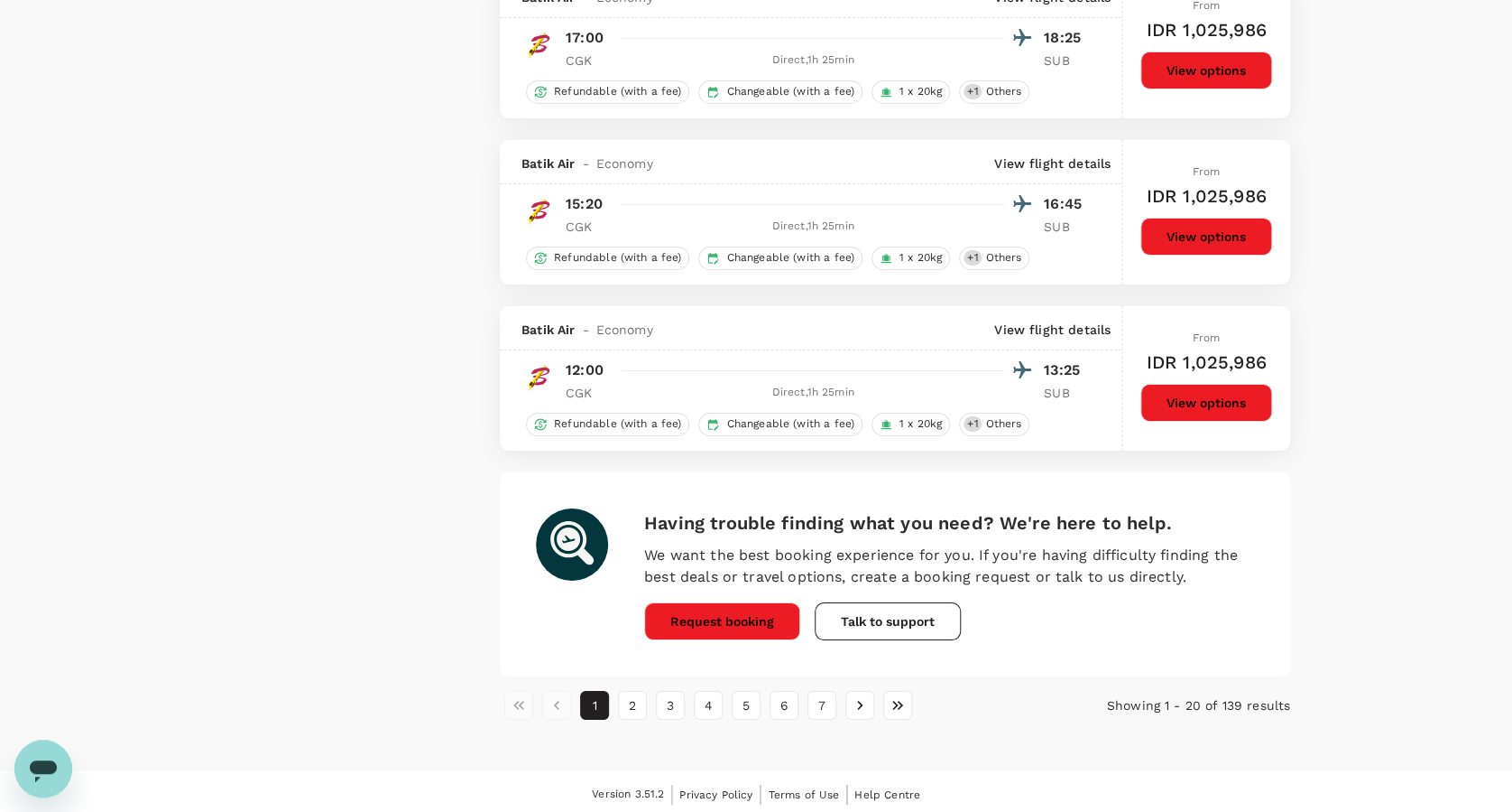
scroll to position [2981, 0]
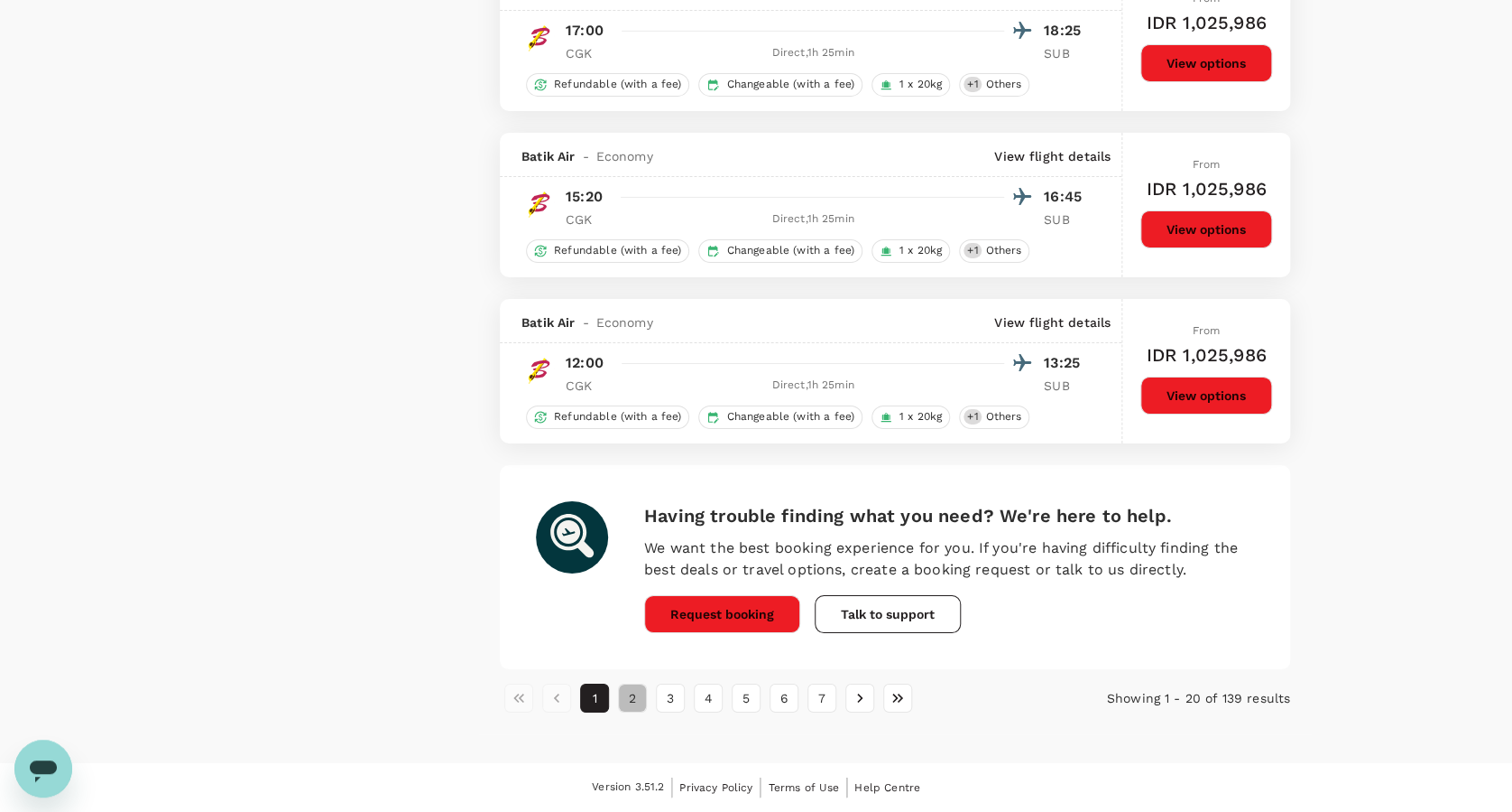
click at [638, 698] on button "2" at bounding box center [633, 698] width 29 height 29
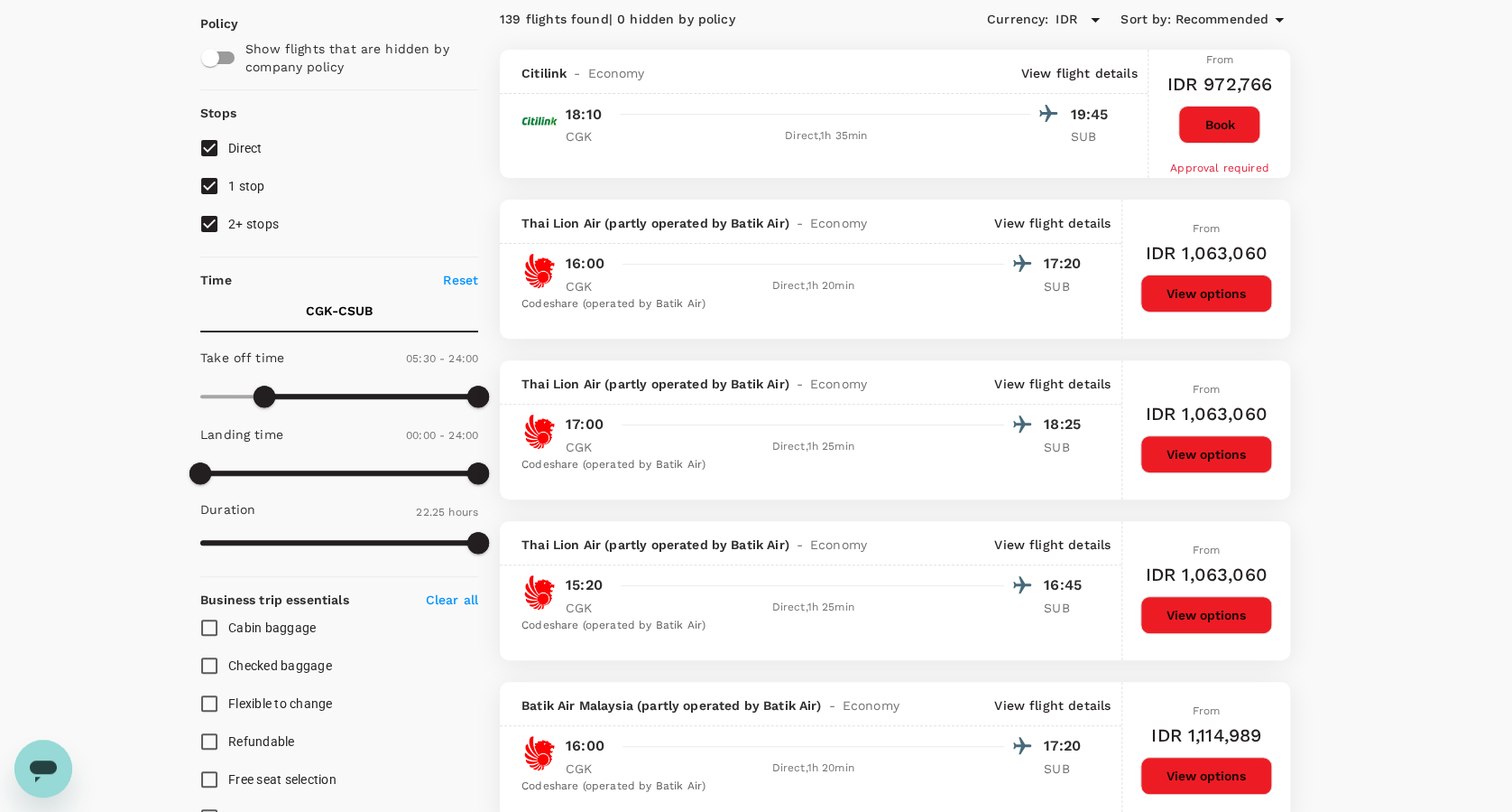
scroll to position [0, 0]
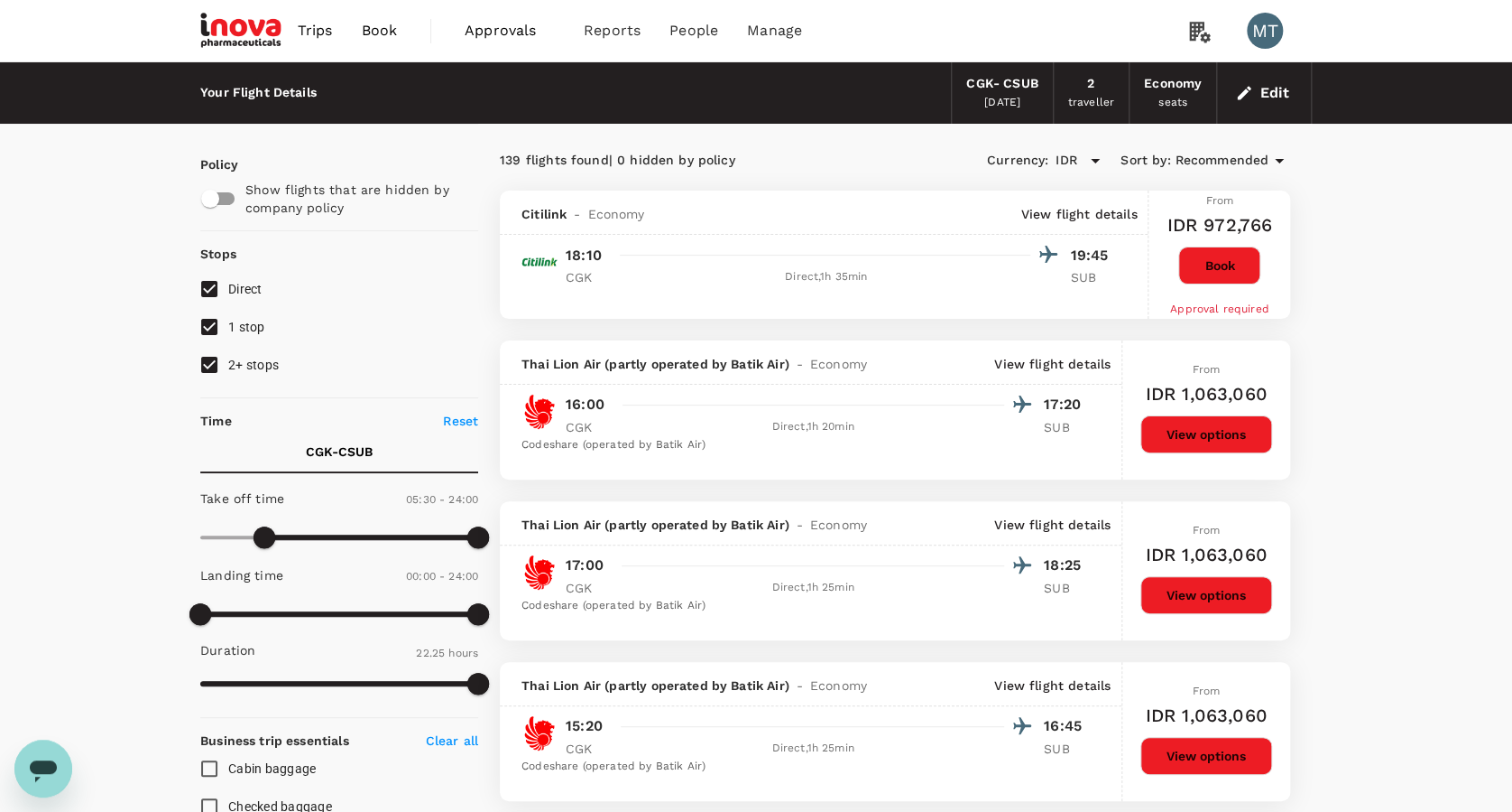
click at [386, 33] on span "Book" at bounding box center [379, 31] width 36 height 22
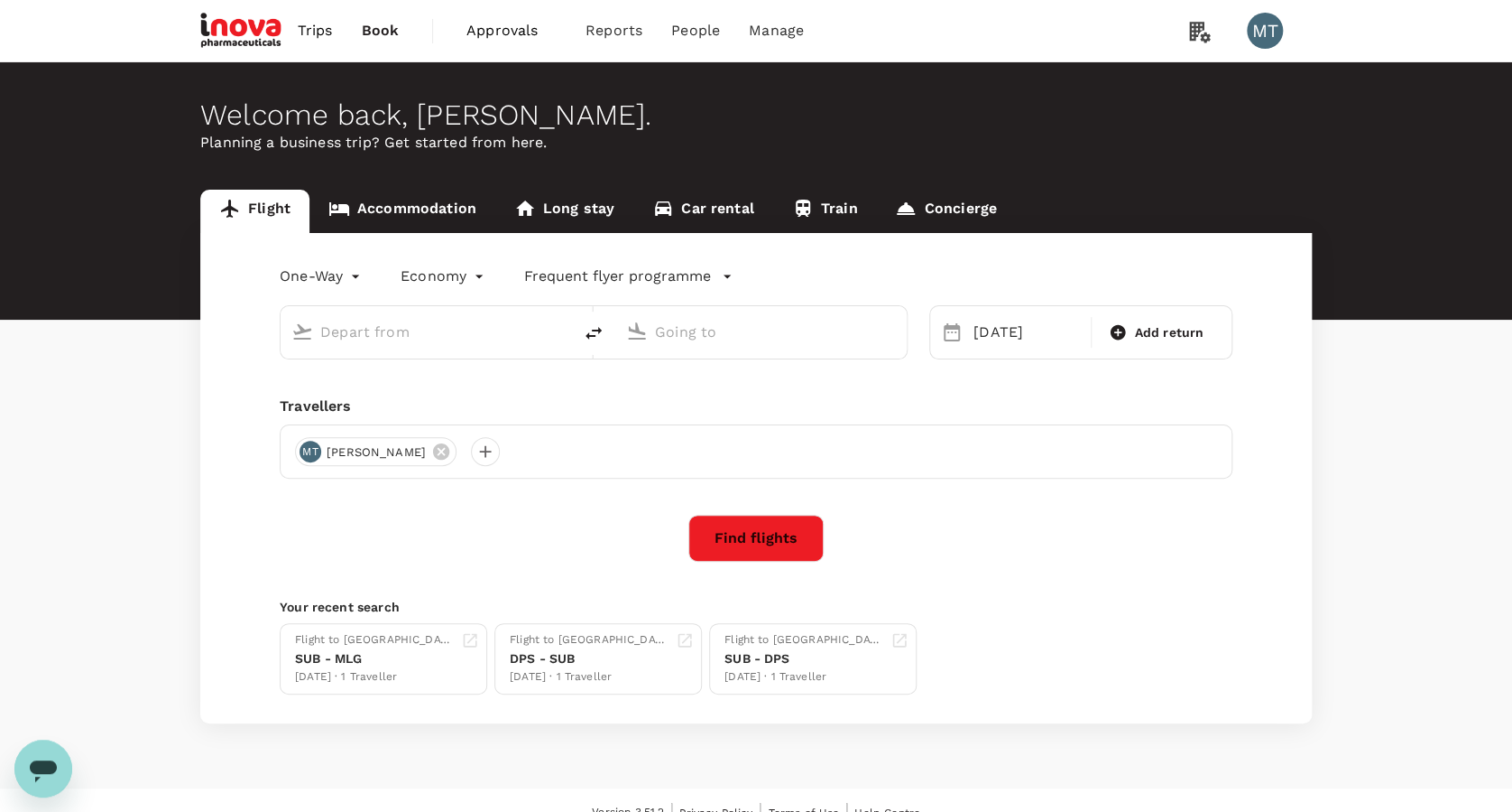
type input "Soekarno-Hatta Intl (CGK)"
type input "Surabaya, Indonesia (any)"
type input "Soekarno-Hatta Intl (CGK)"
type input "Surabaya, Indonesia (any)"
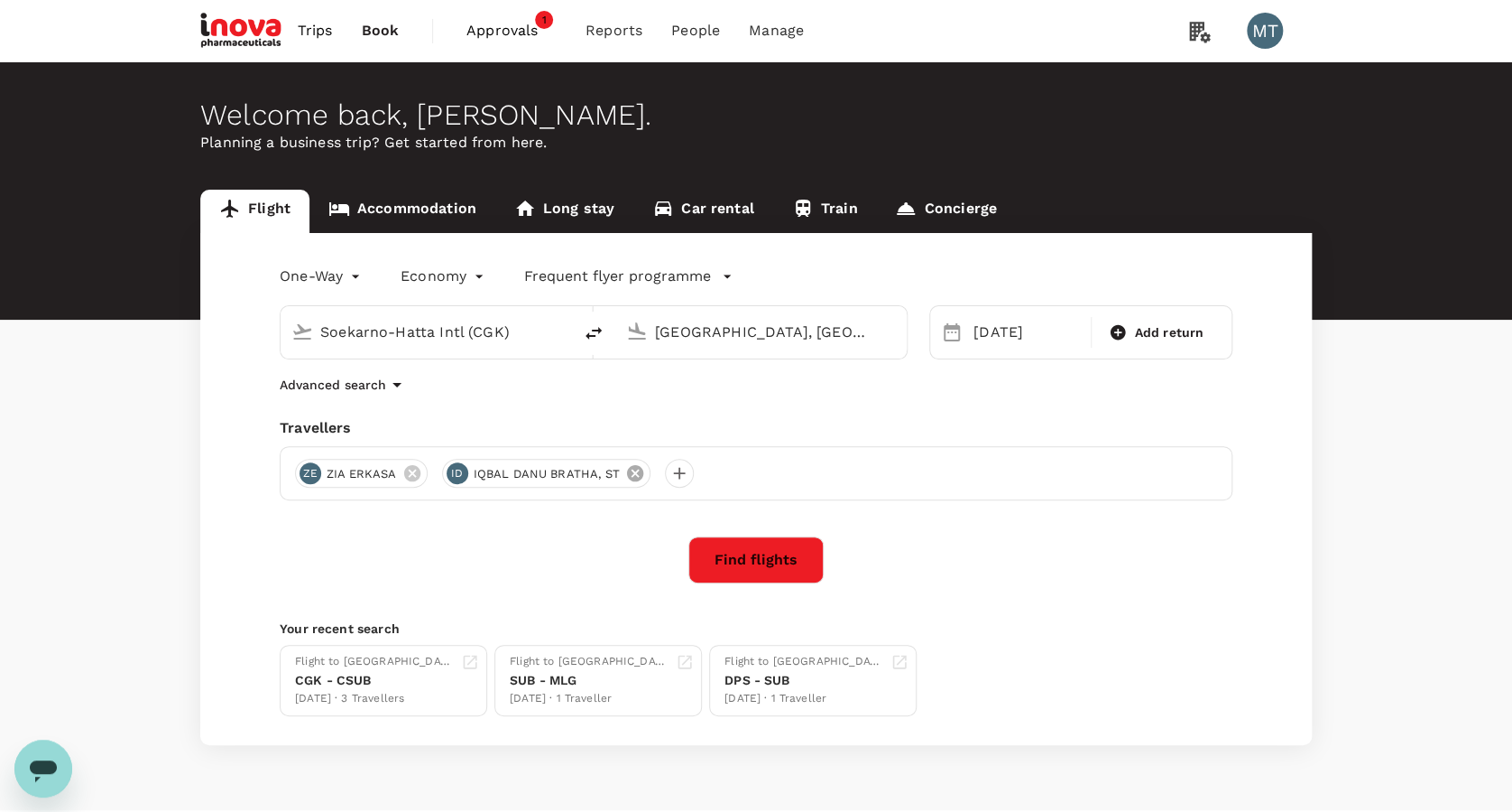
click at [634, 474] on icon at bounding box center [635, 473] width 20 height 20
click at [1043, 335] on div "10 Sep" at bounding box center [1027, 332] width 121 height 36
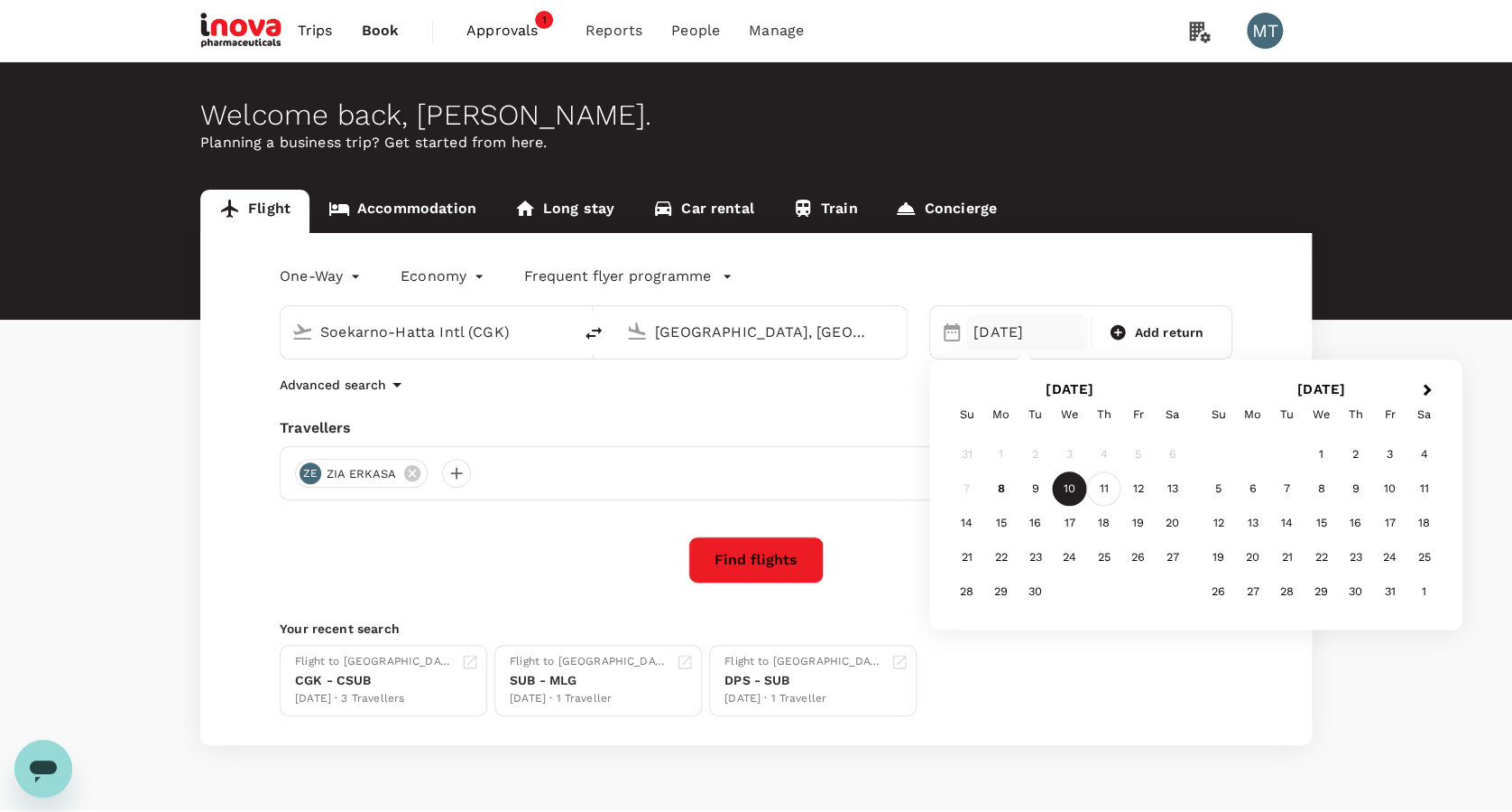
click at [1097, 484] on div "11" at bounding box center [1104, 489] width 34 height 34
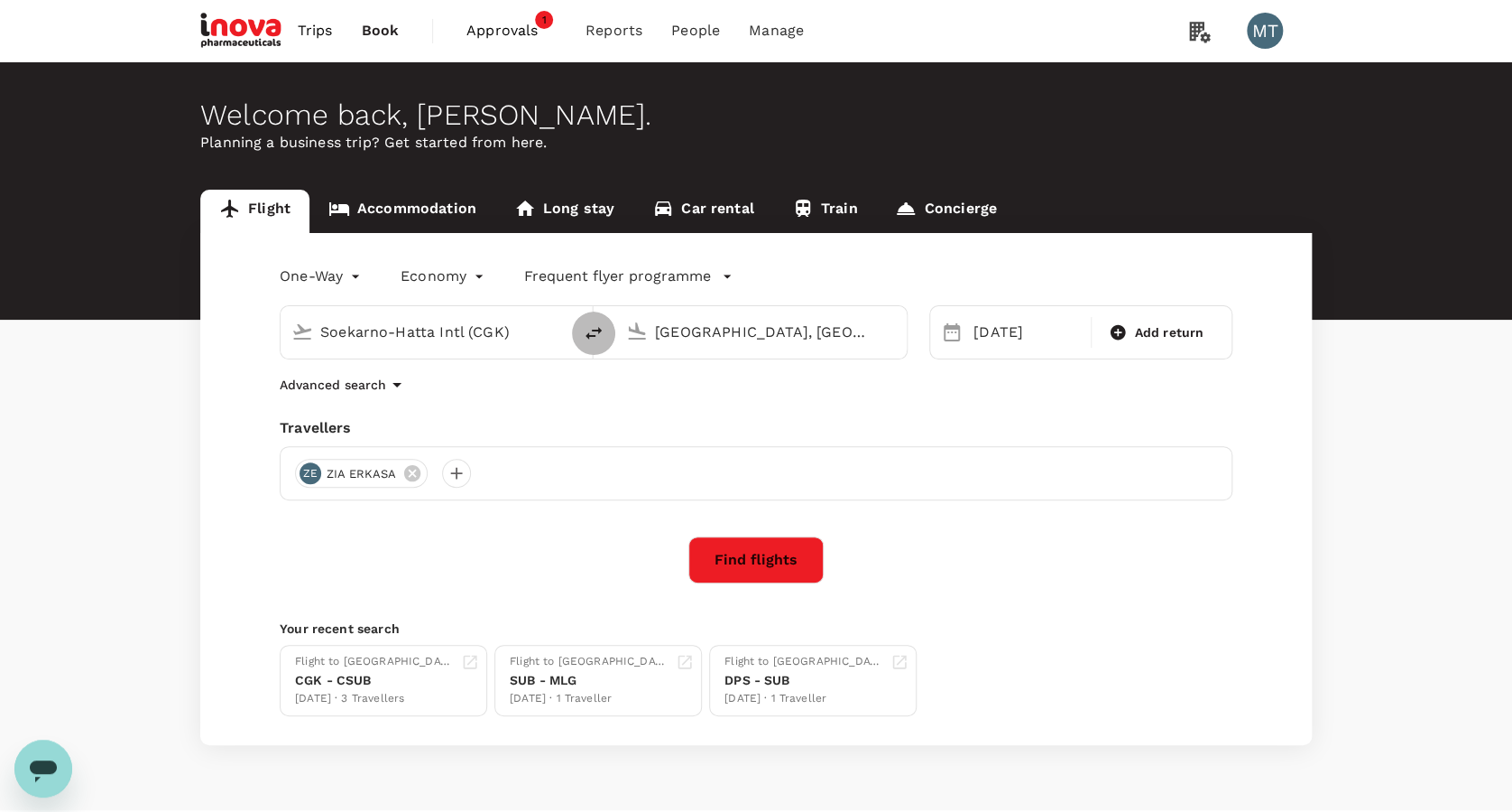
click at [594, 324] on icon "delete" at bounding box center [594, 333] width 22 height 22
type input "Surabaya, Indonesia (any)"
type input "Soekarno-Hatta Intl (CGK)"
click at [780, 588] on div "One-Way oneway Economy economy Frequent flyer programme Surabaya, Indonesia (an…" at bounding box center [756, 489] width 1112 height 512
click at [786, 562] on button "Find flights" at bounding box center [756, 560] width 136 height 47
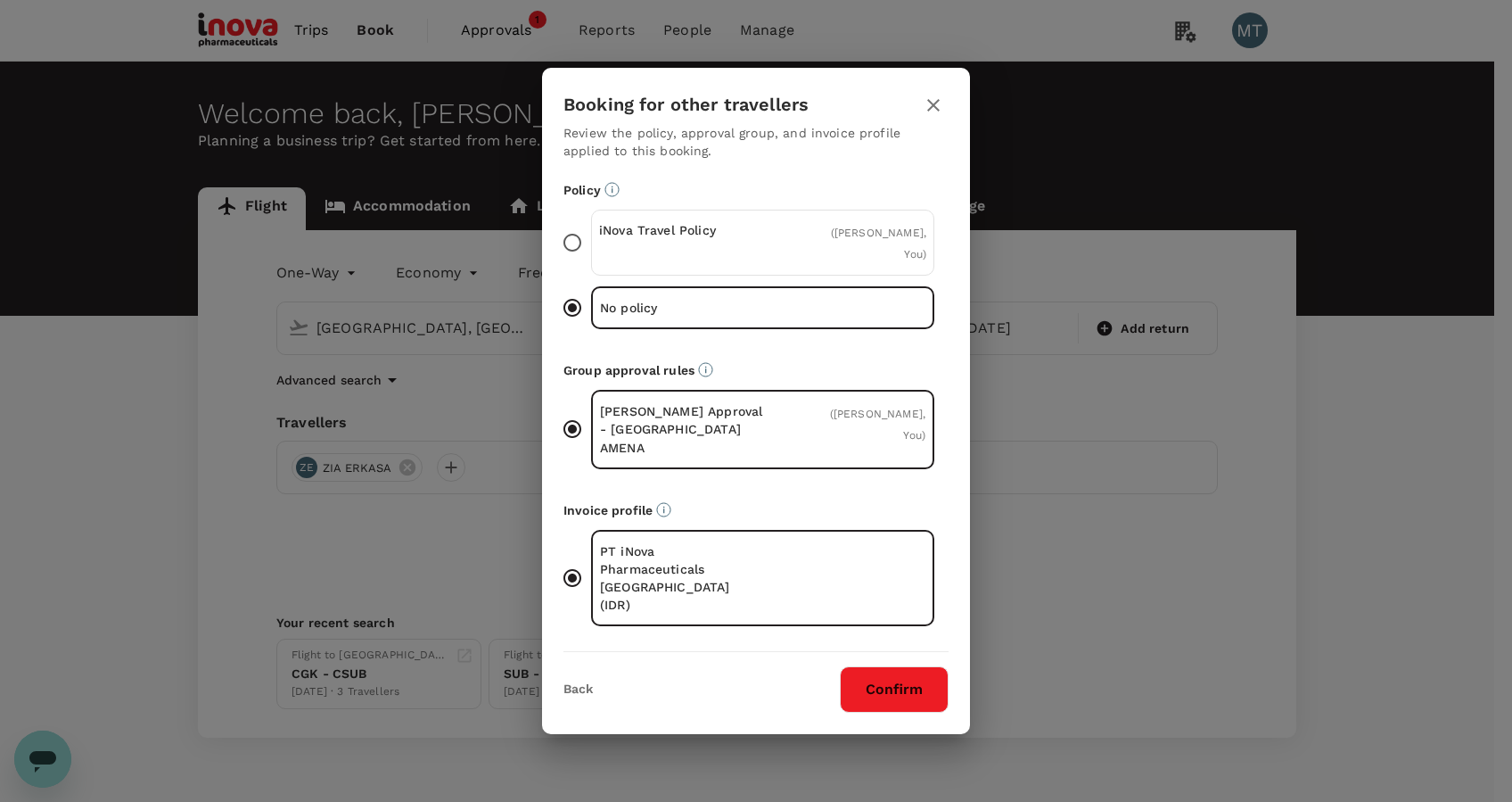
click at [865, 249] on div "iNova Travel Policy ( ZIA ERKASA, You )" at bounding box center [763, 243] width 343 height 66
click at [591, 249] on input "iNova Travel Policy ( ZIA ERKASA, You )" at bounding box center [572, 243] width 38 height 38
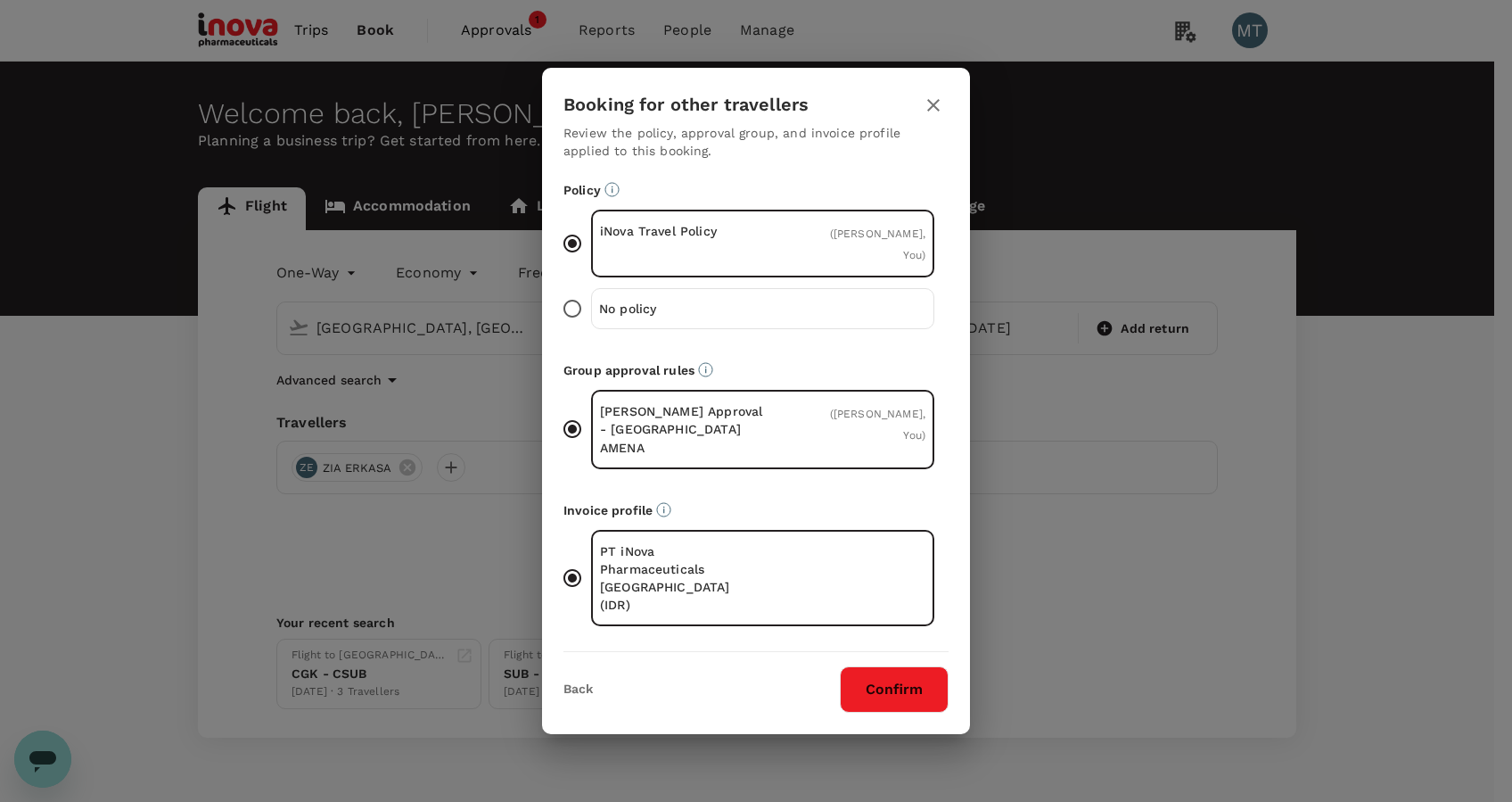
click at [927, 652] on div "Back Confirm" at bounding box center [756, 682] width 428 height 61
click at [931, 666] on button "Confirm" at bounding box center [895, 689] width 109 height 46
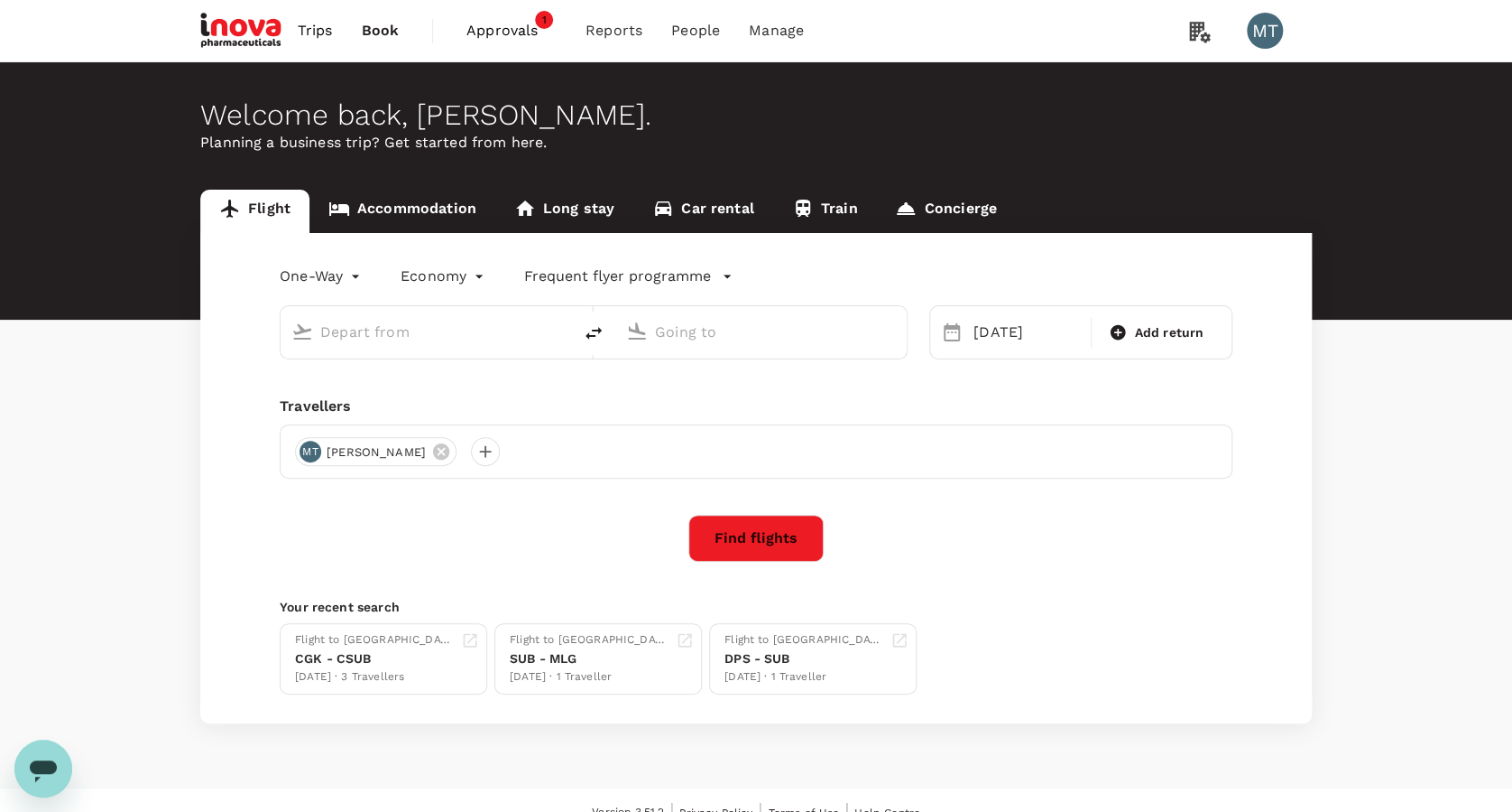
type input "Surabaya, Indonesia (any)"
type input "Soekarno-Hatta Intl (CGK)"
type input "Surabaya, Indonesia (any)"
type input "Soekarno-Hatta Intl (CGK)"
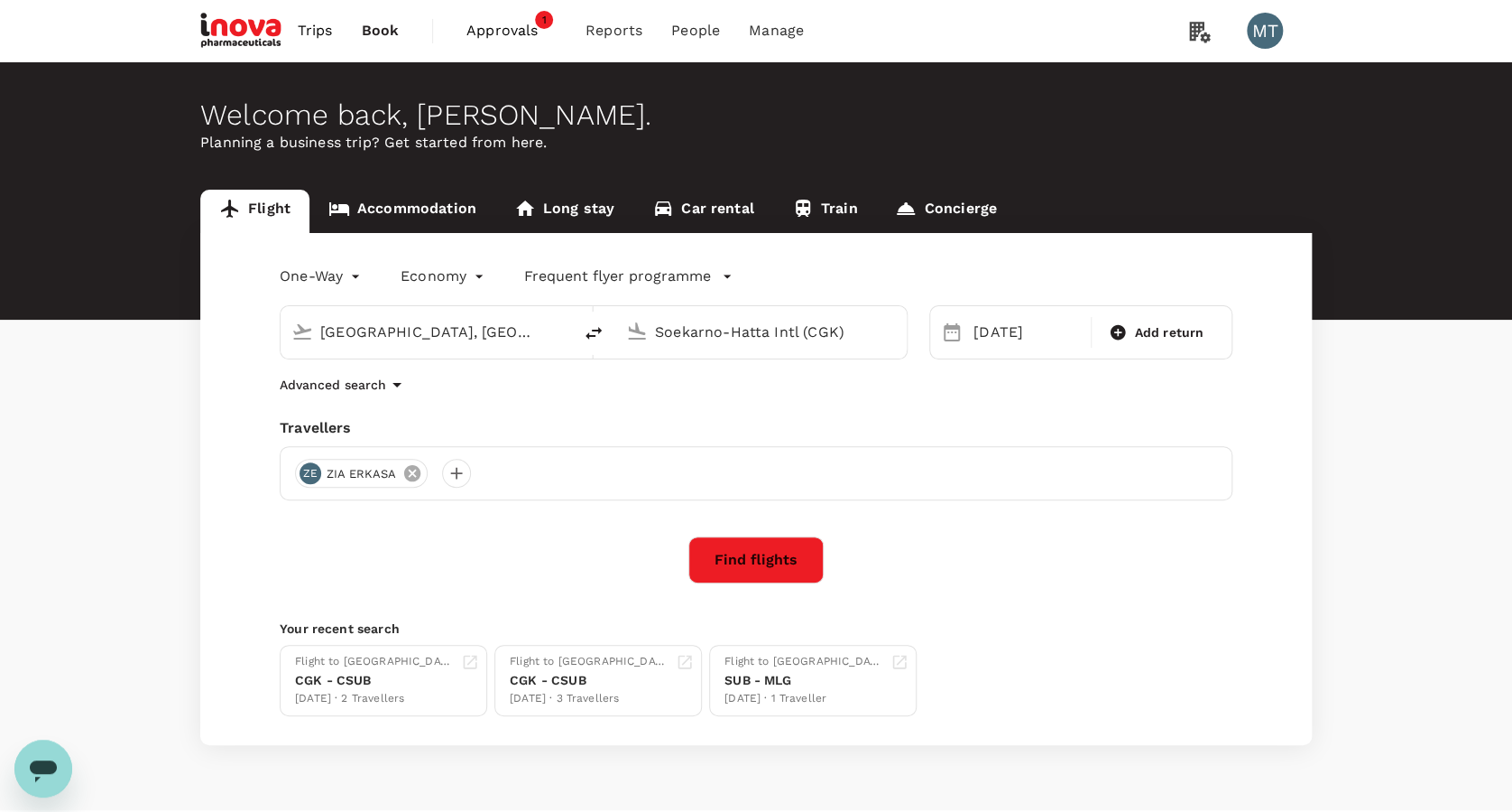
click at [415, 475] on icon at bounding box center [411, 473] width 16 height 16
click at [305, 465] on div at bounding box center [309, 473] width 29 height 29
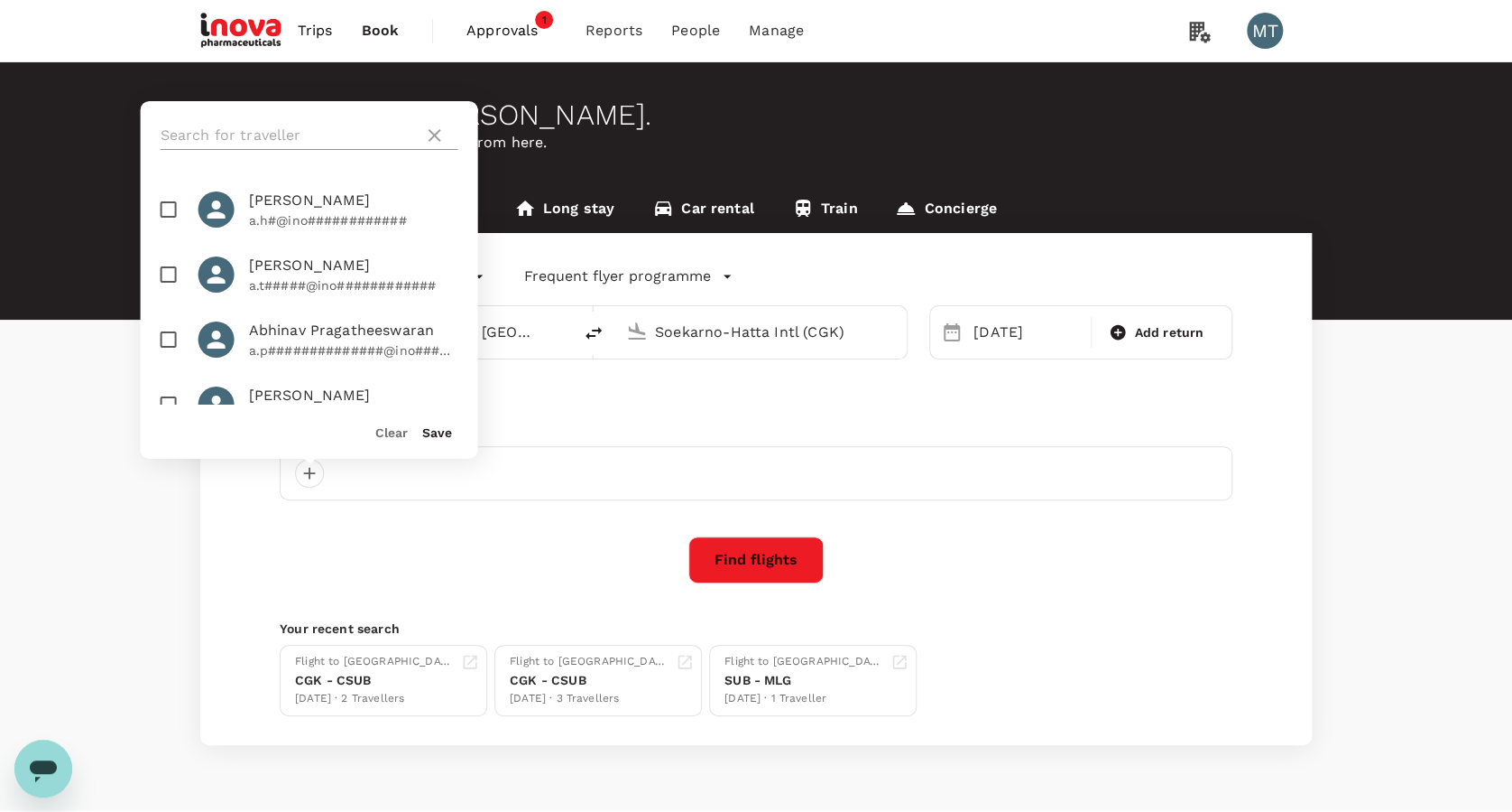
click at [300, 140] on input "text" at bounding box center [289, 136] width 257 height 29
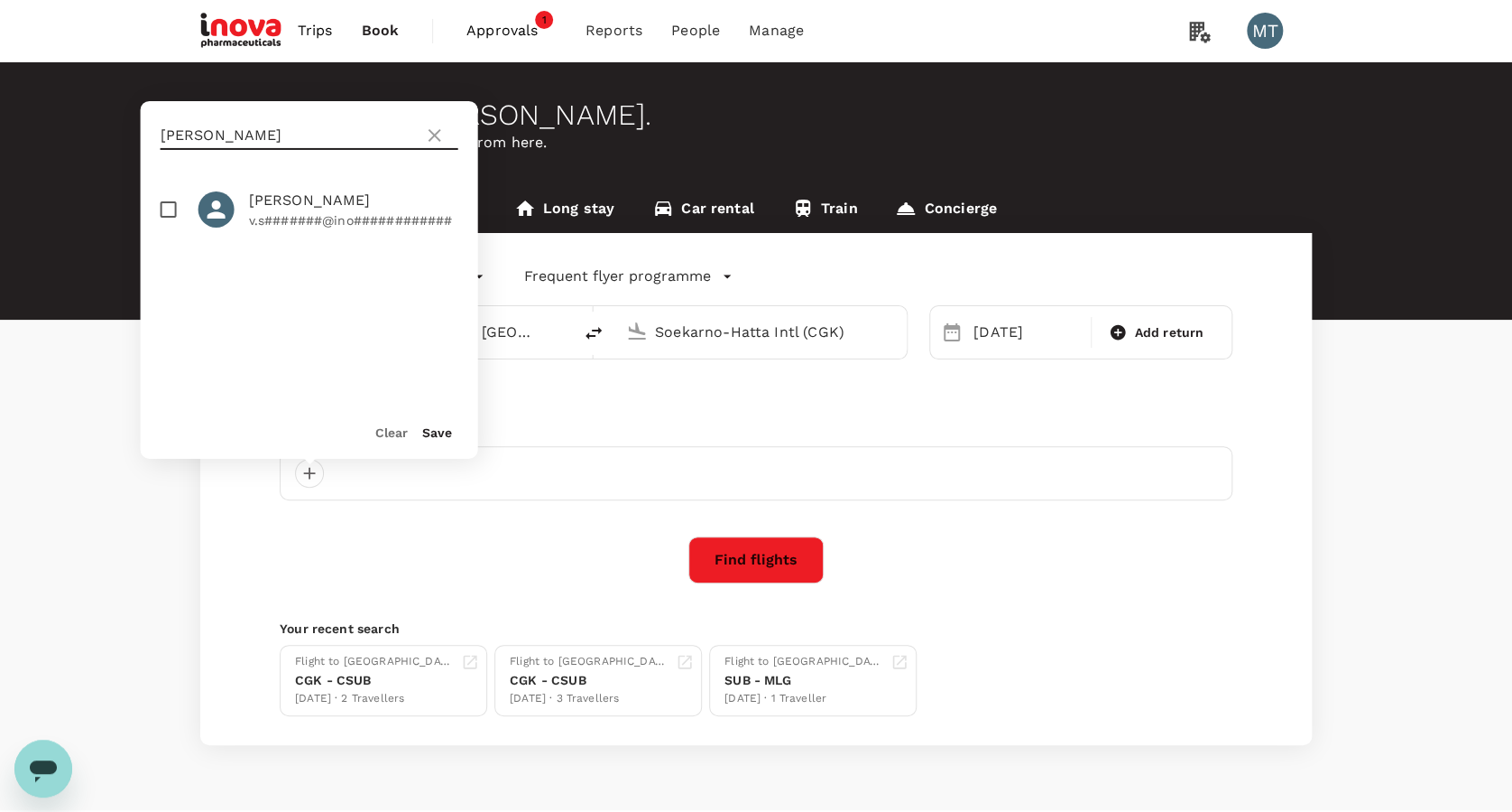
type input "viktor"
click at [164, 203] on input "checkbox" at bounding box center [169, 210] width 38 height 38
checkbox input "true"
click at [445, 427] on button "Save" at bounding box center [437, 432] width 30 height 14
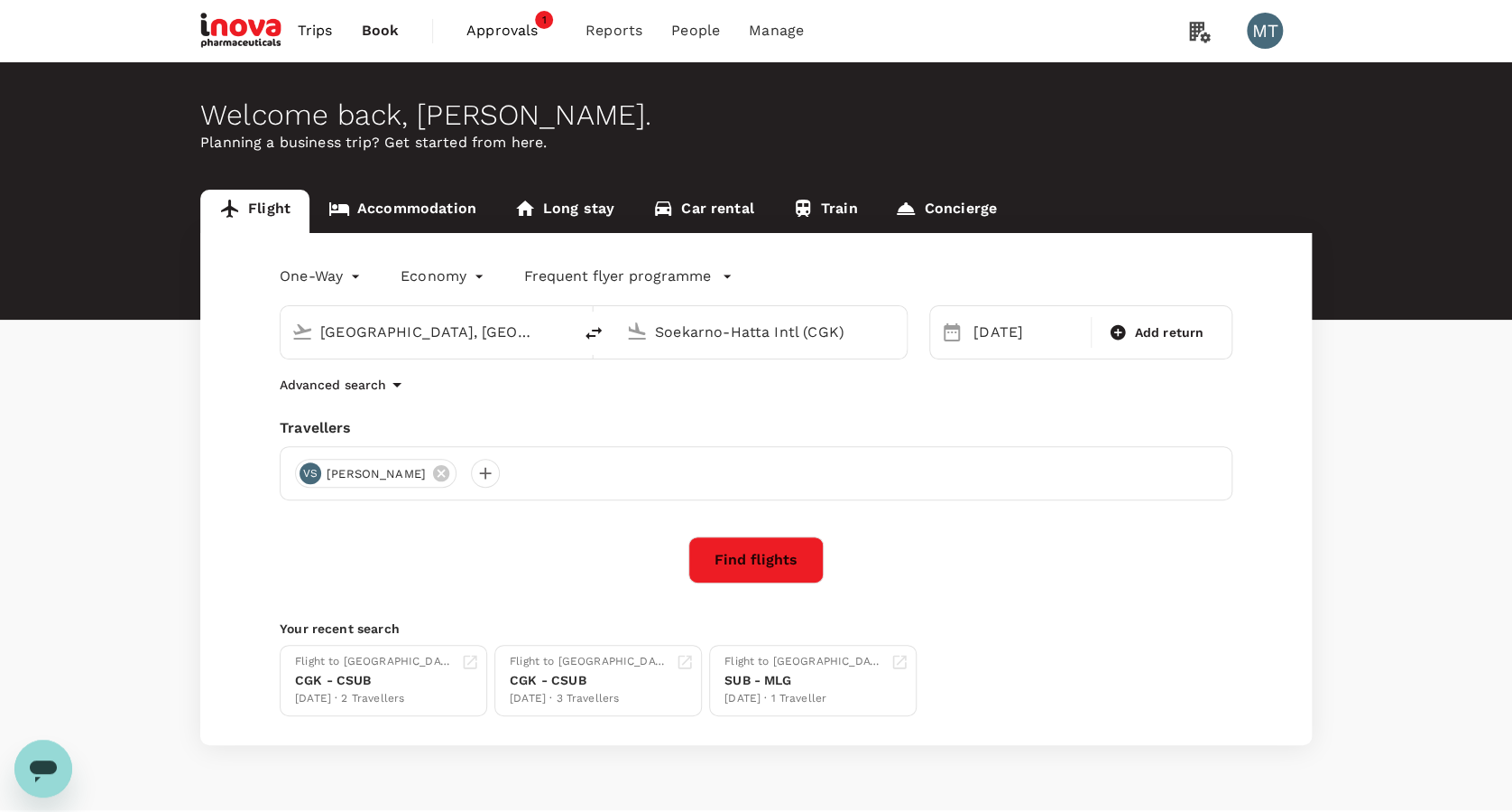
click at [770, 569] on button "Find flights" at bounding box center [756, 560] width 136 height 47
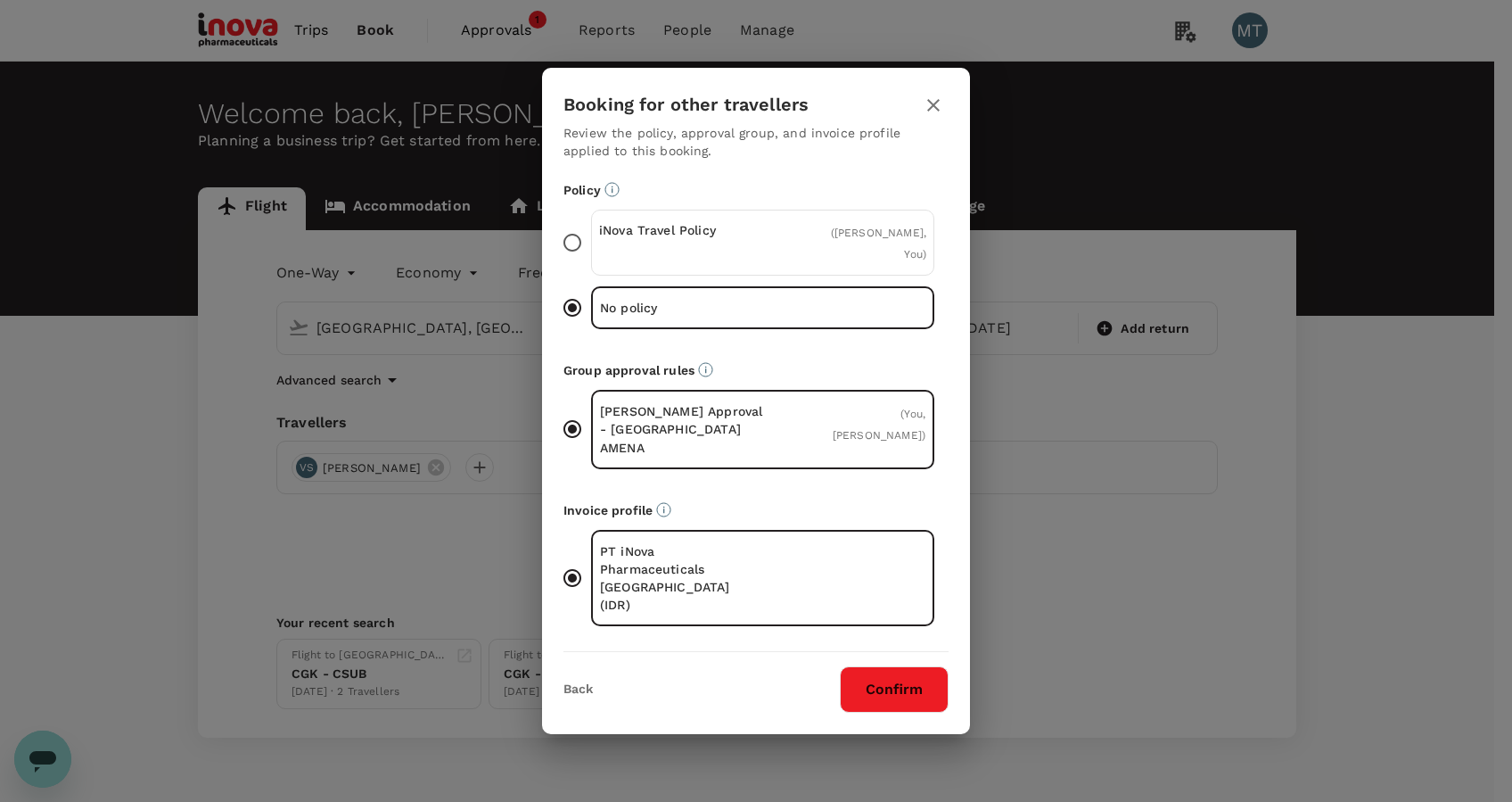
click at [742, 264] on div "iNova Travel Policy" at bounding box center [681, 243] width 164 height 43
click at [591, 262] on input "iNova Travel Policy ( VIKTOR SETIAWAN, You )" at bounding box center [572, 243] width 38 height 38
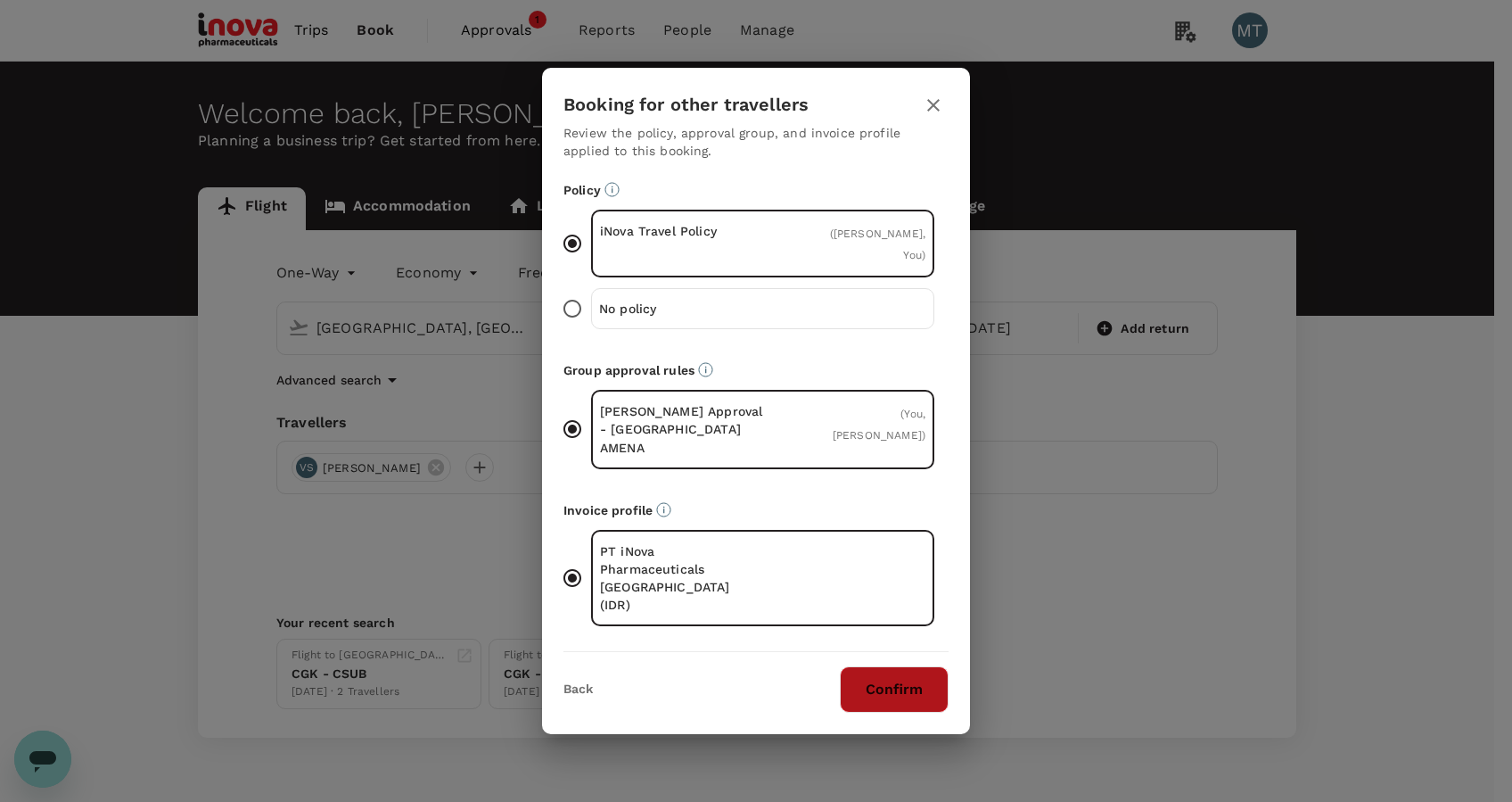
click at [897, 666] on button "Confirm" at bounding box center [895, 689] width 109 height 46
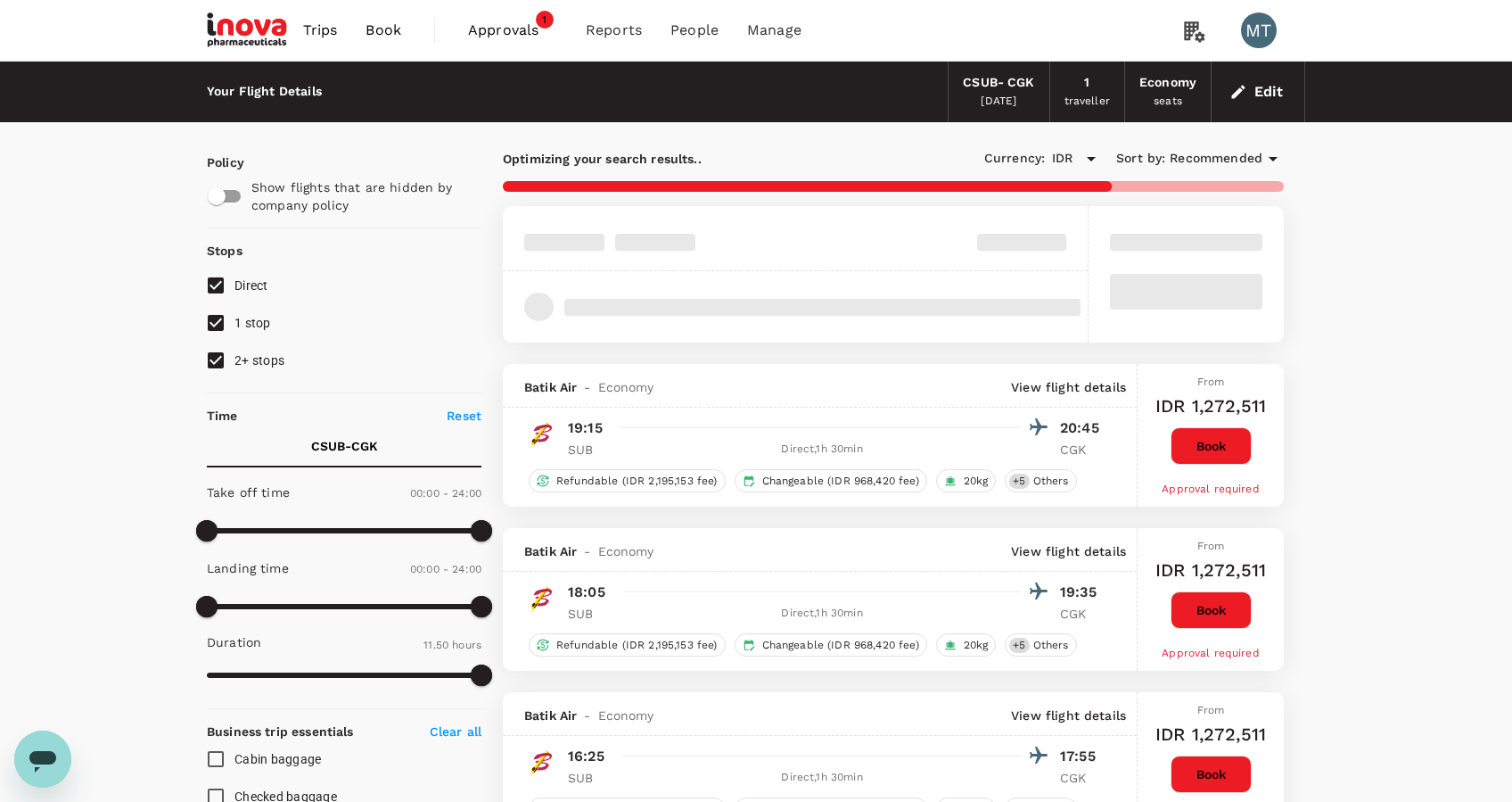
type input "IDR"
type input "1440"
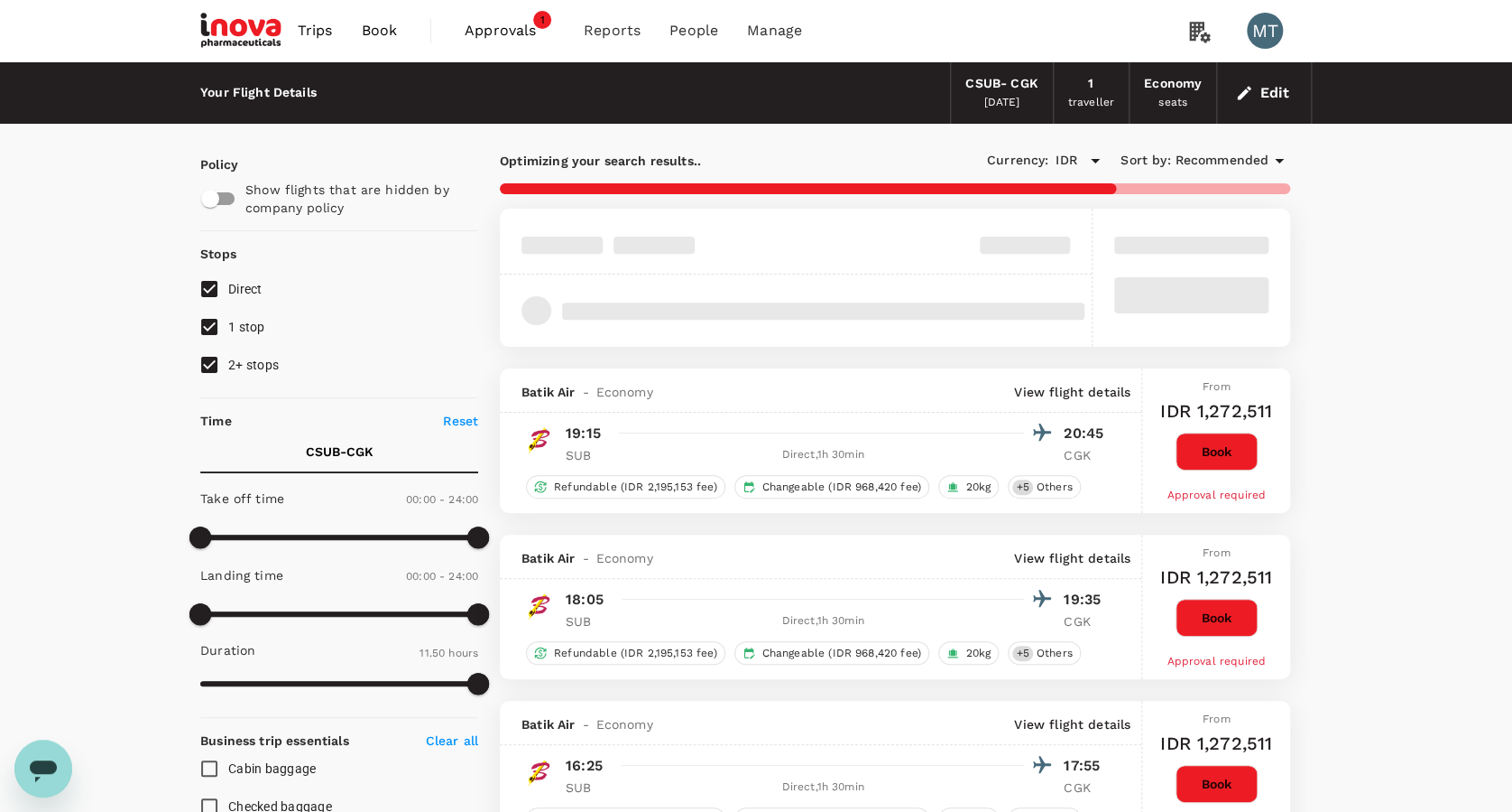
type input "995"
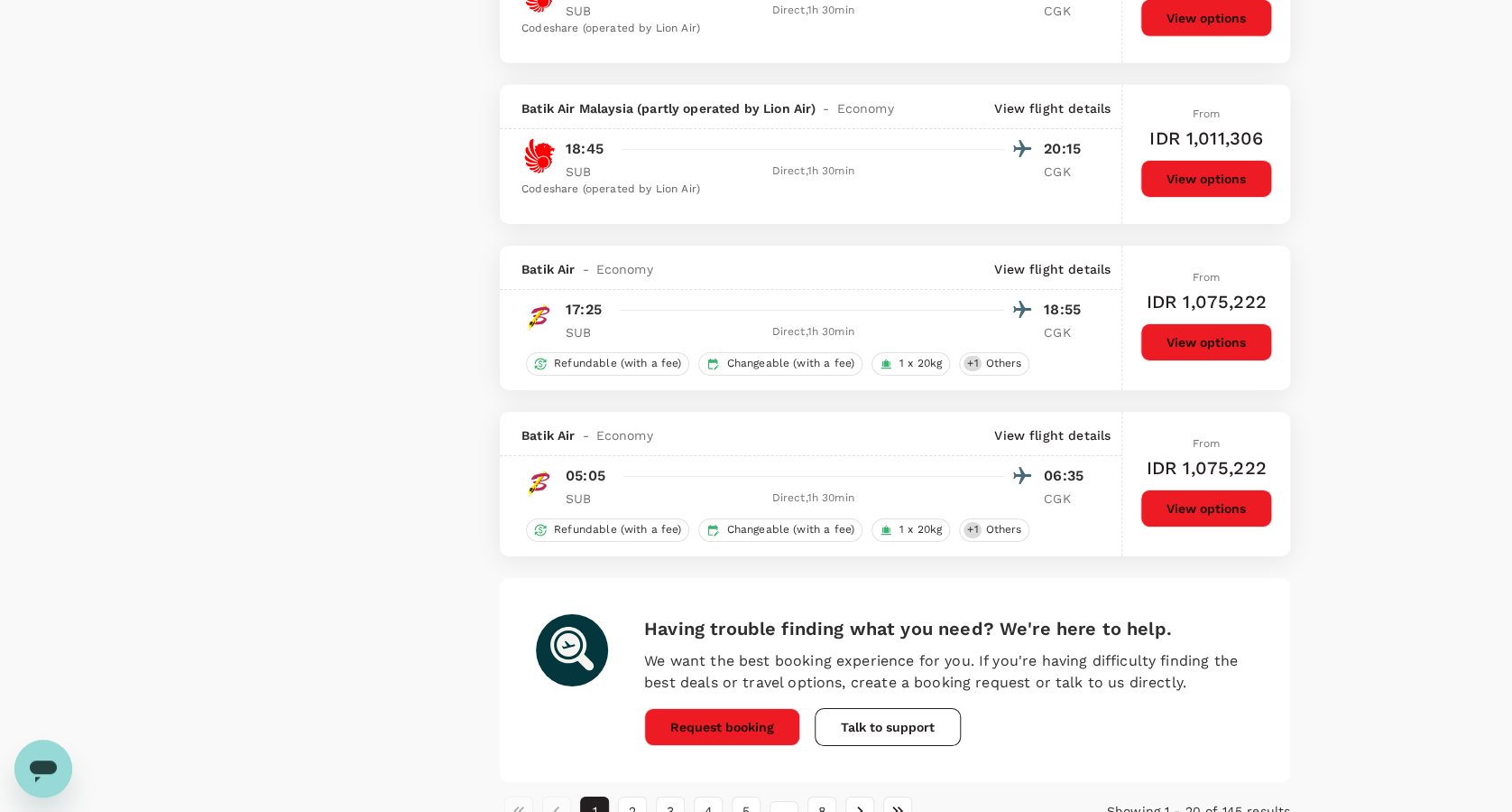
scroll to position [2991, 0]
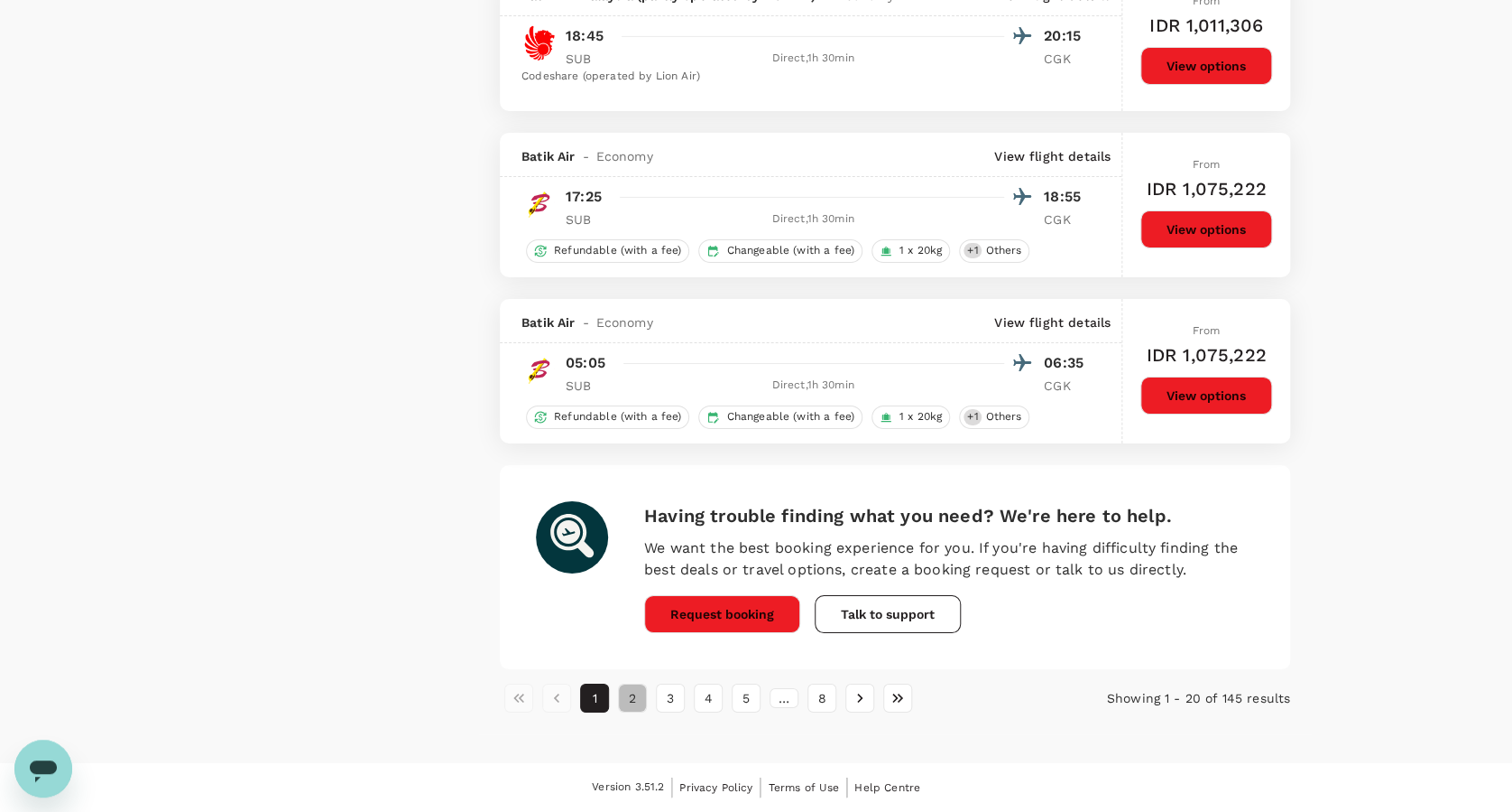
click at [639, 711] on button "2" at bounding box center [633, 698] width 29 height 29
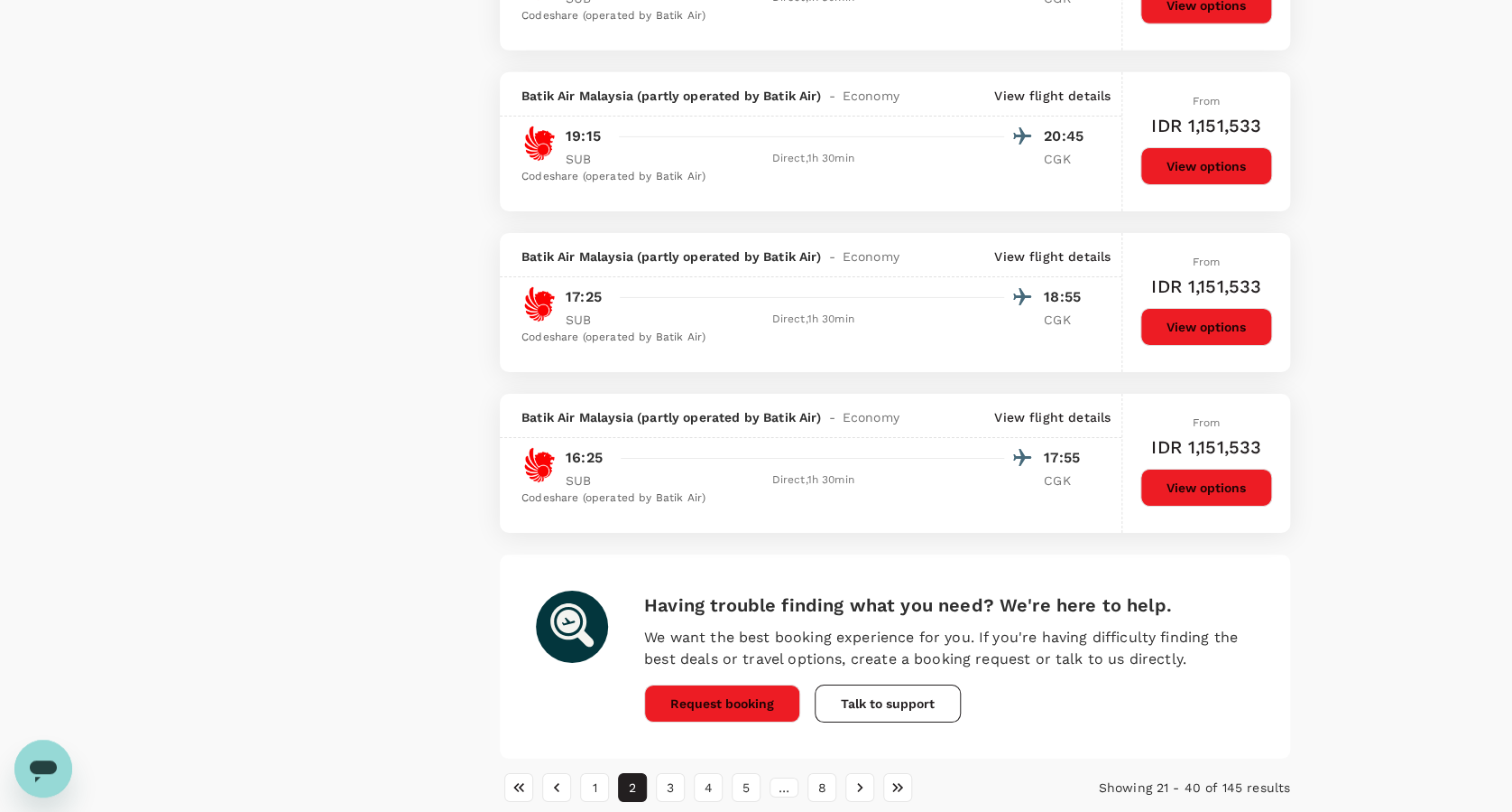
scroll to position [2981, 0]
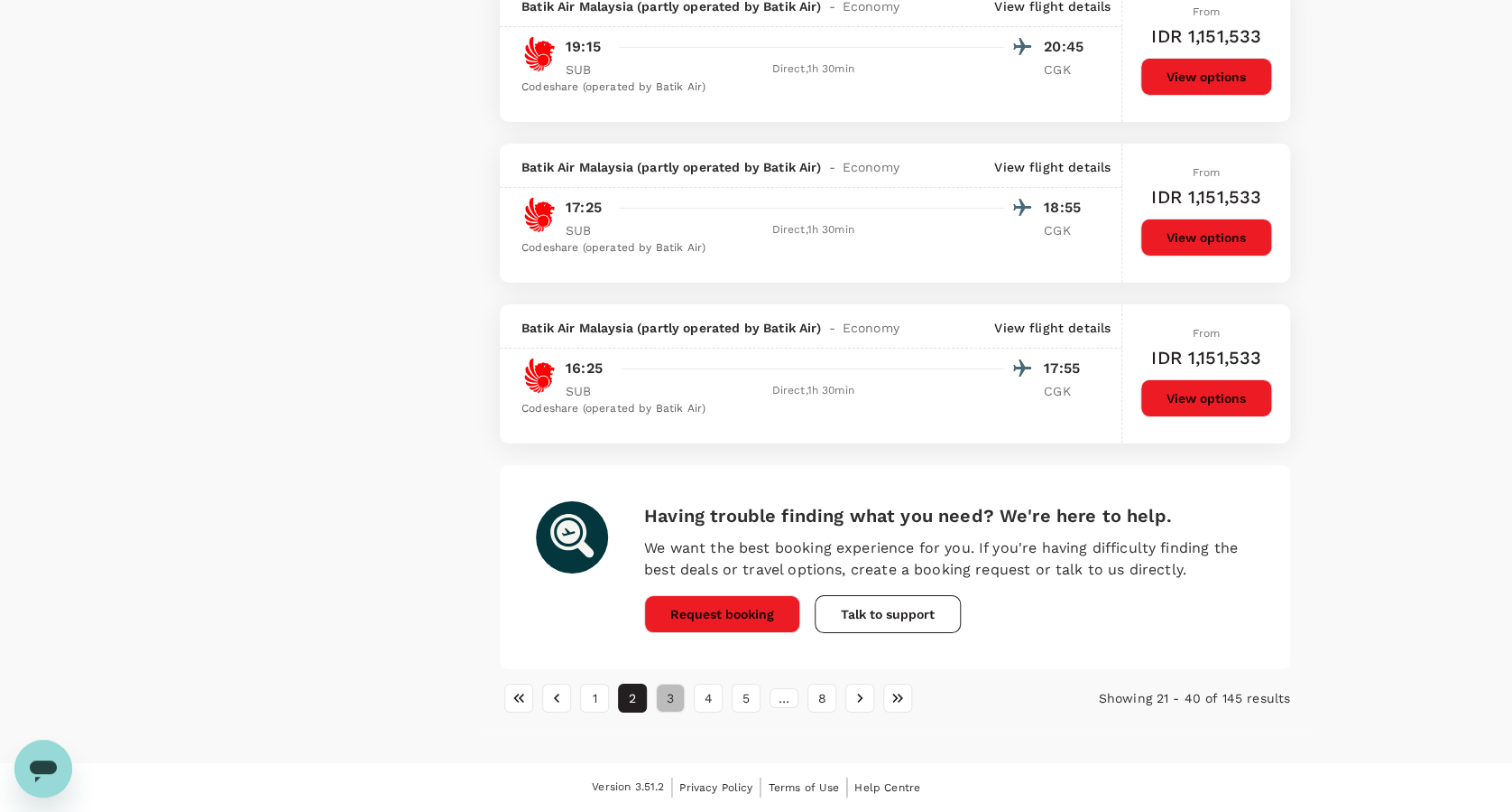
click at [672, 704] on button "3" at bounding box center [671, 698] width 29 height 29
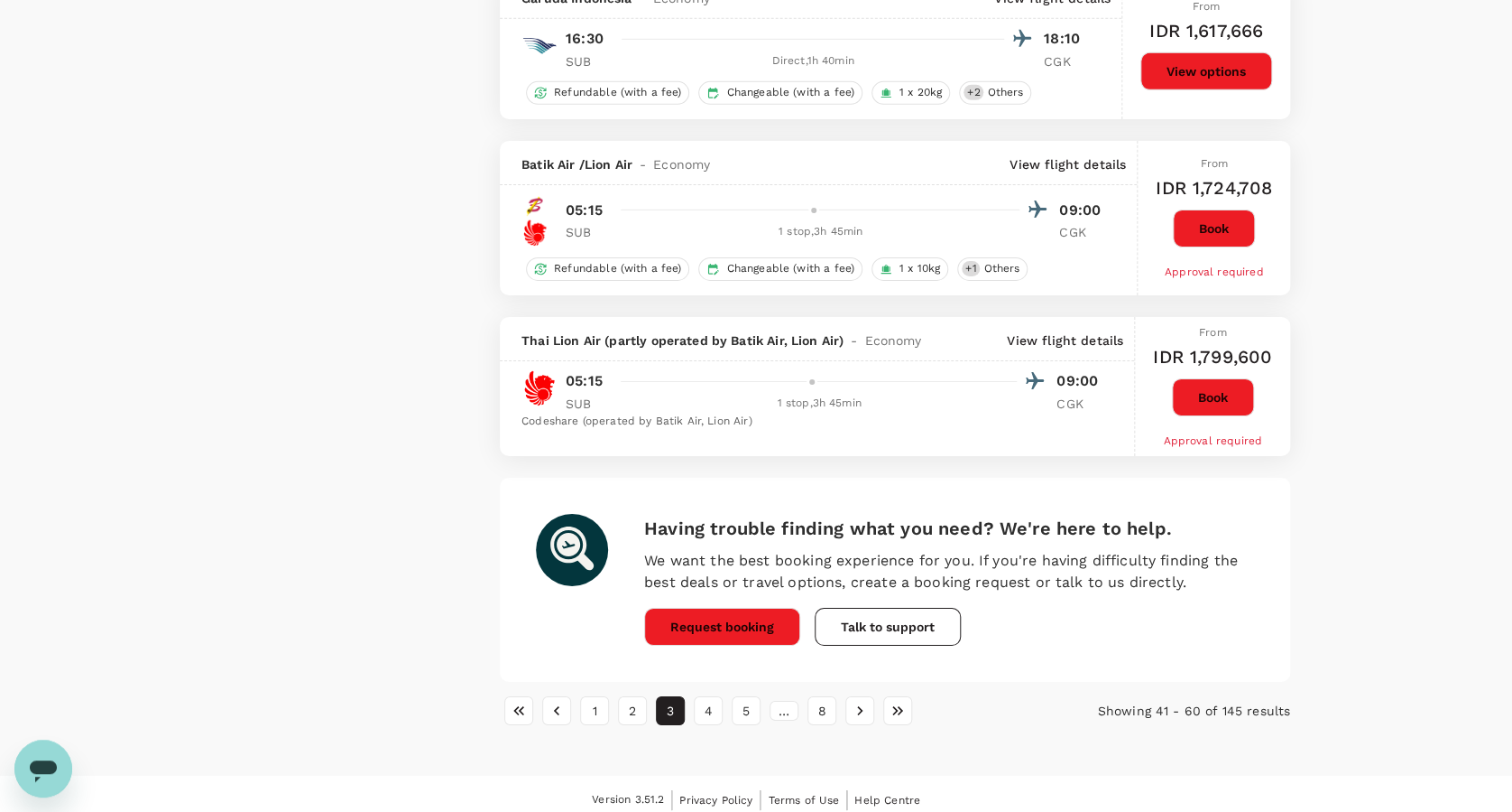
scroll to position [2873, 0]
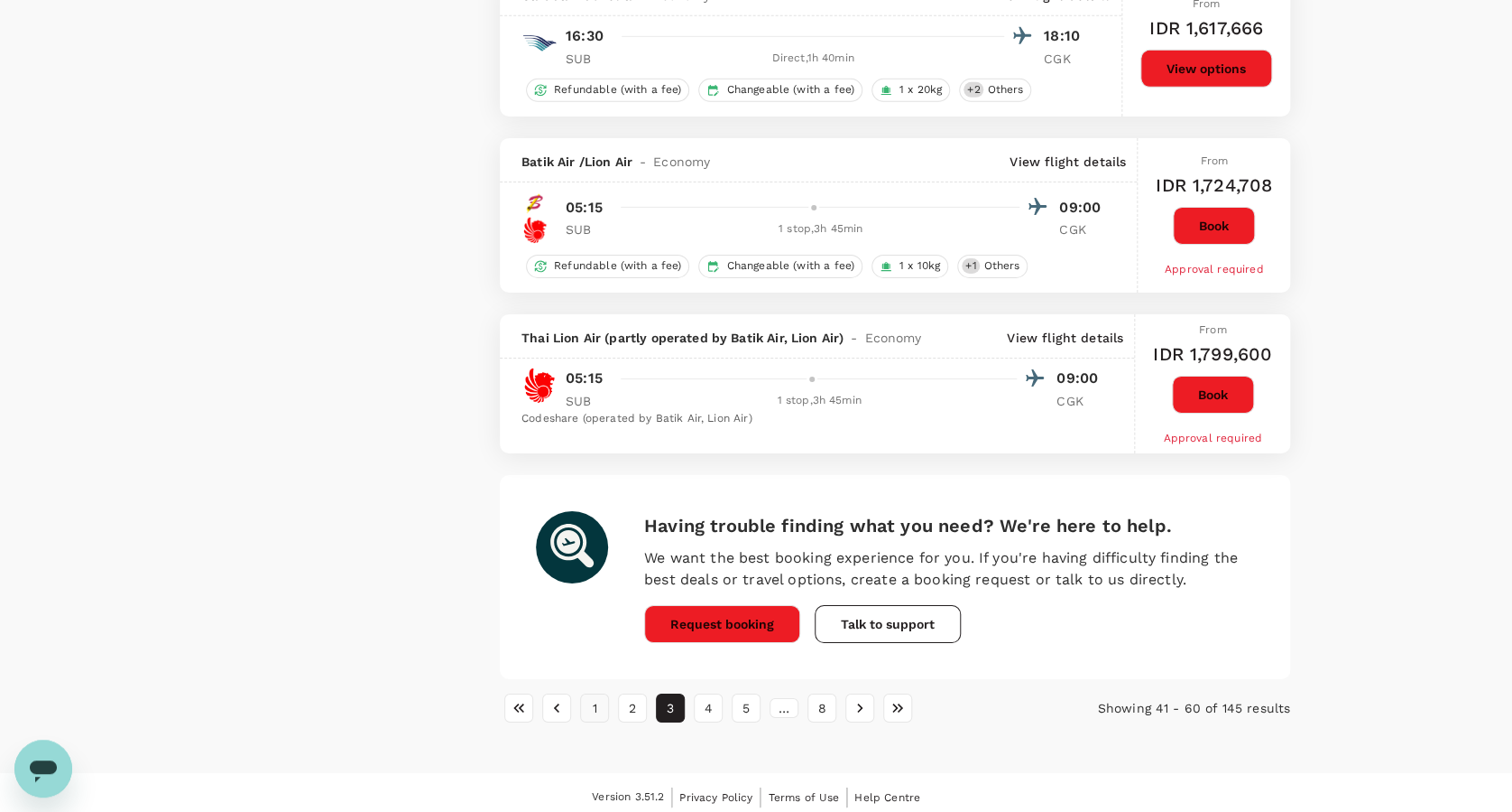
click at [595, 713] on button "1" at bounding box center [595, 708] width 29 height 29
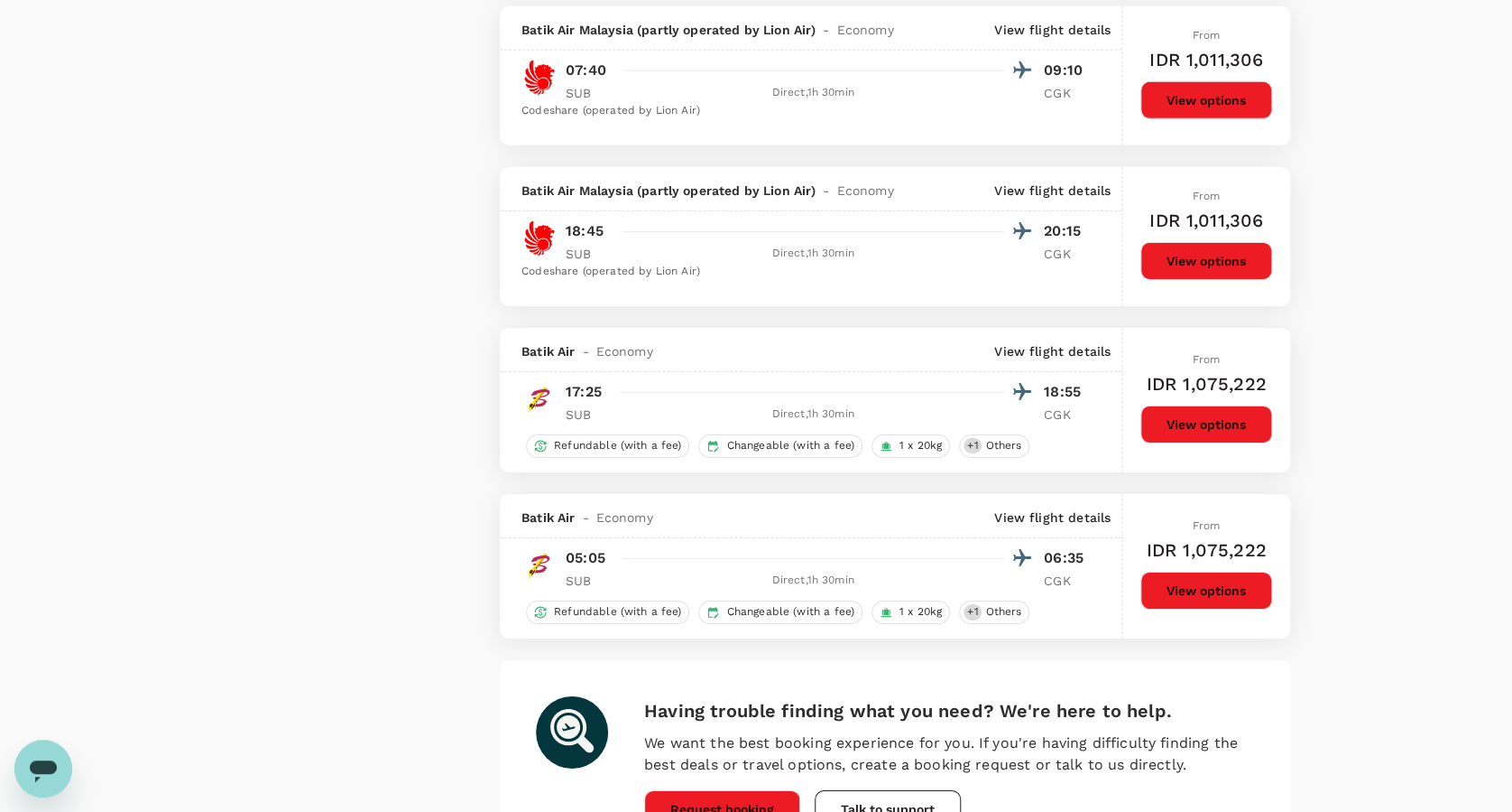
scroll to position [2889, 0]
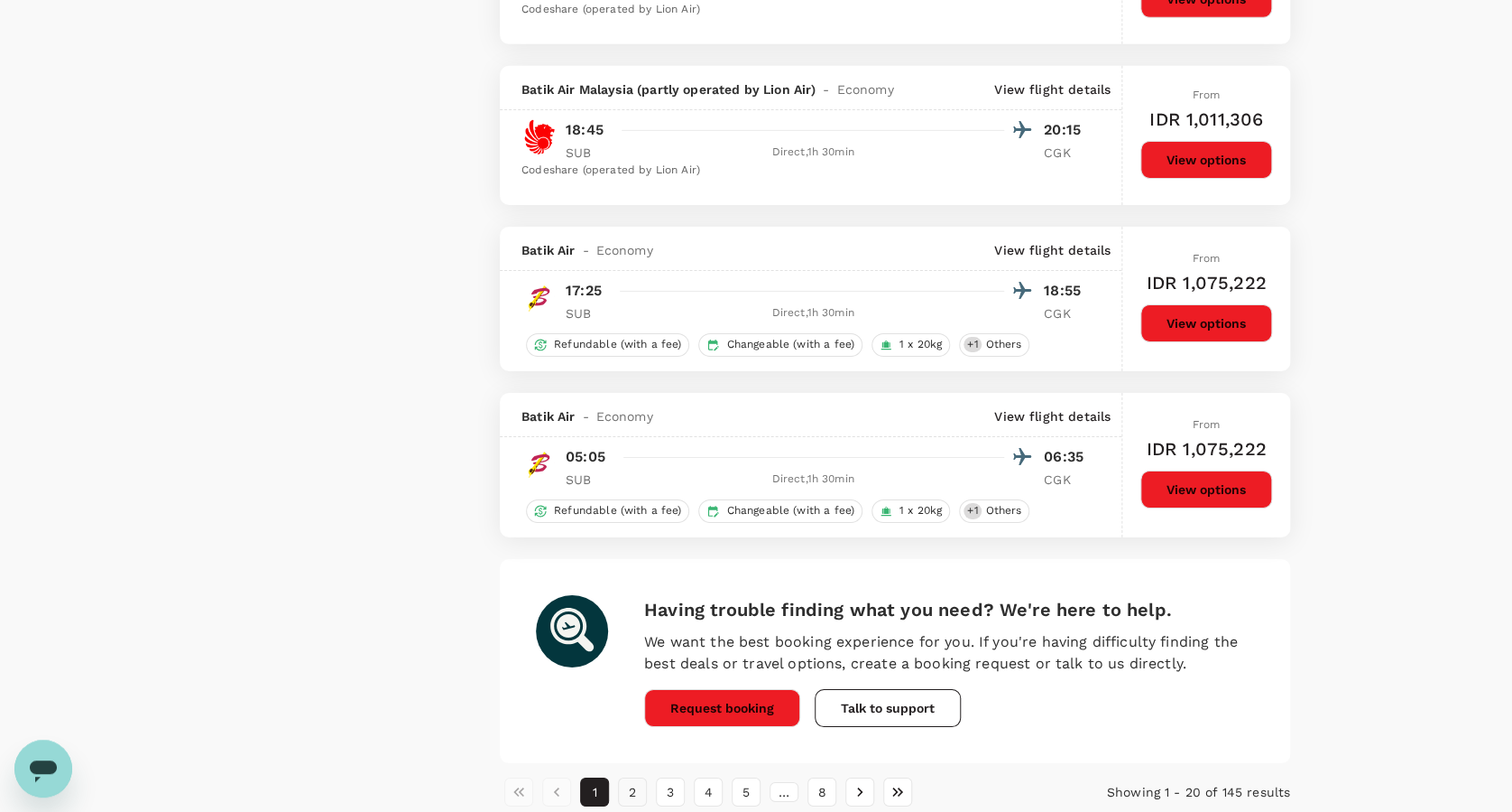
click at [643, 802] on button "2" at bounding box center [633, 792] width 29 height 29
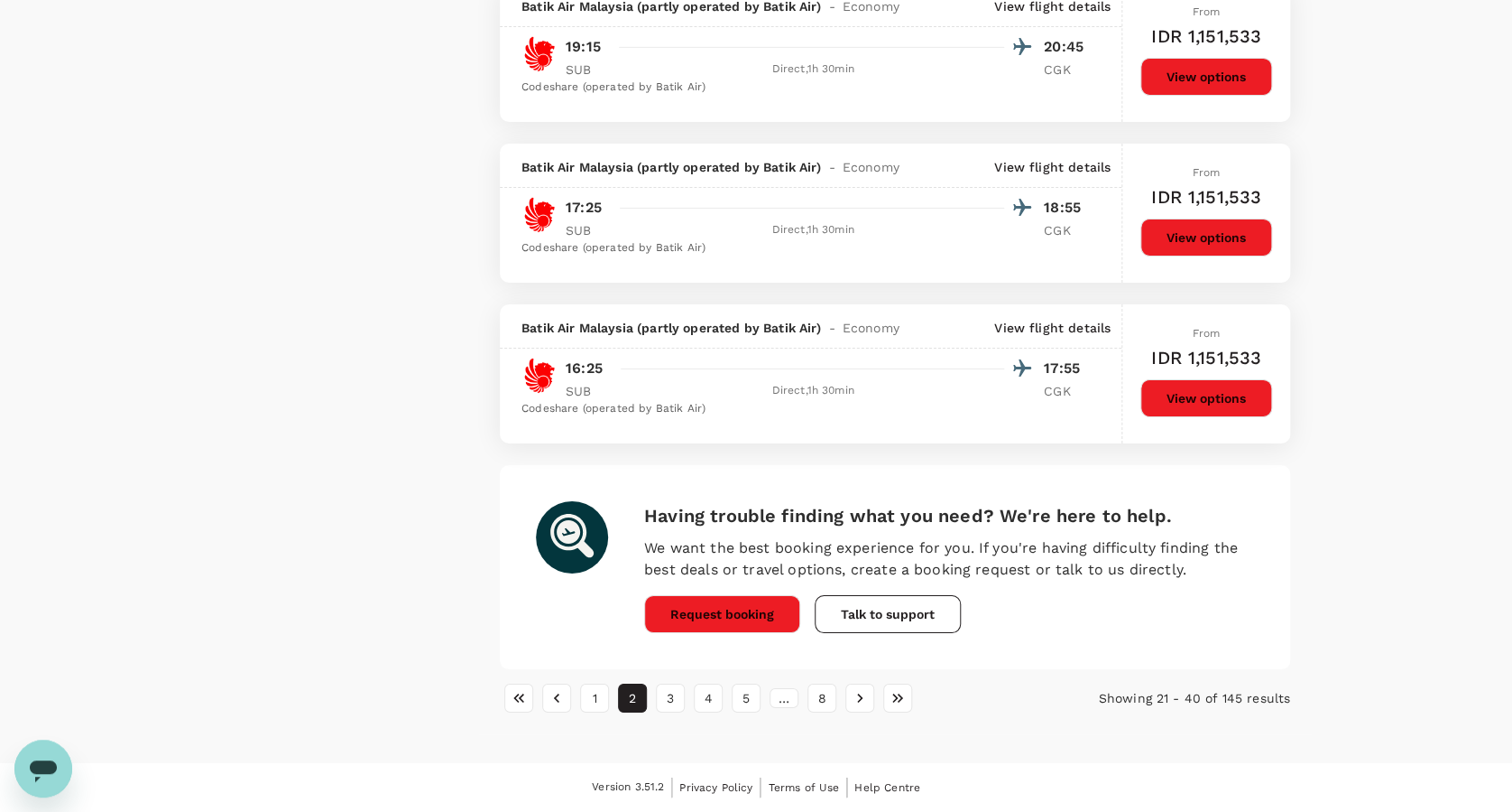
scroll to position [2981, 0]
click at [679, 708] on button "3" at bounding box center [671, 698] width 29 height 29
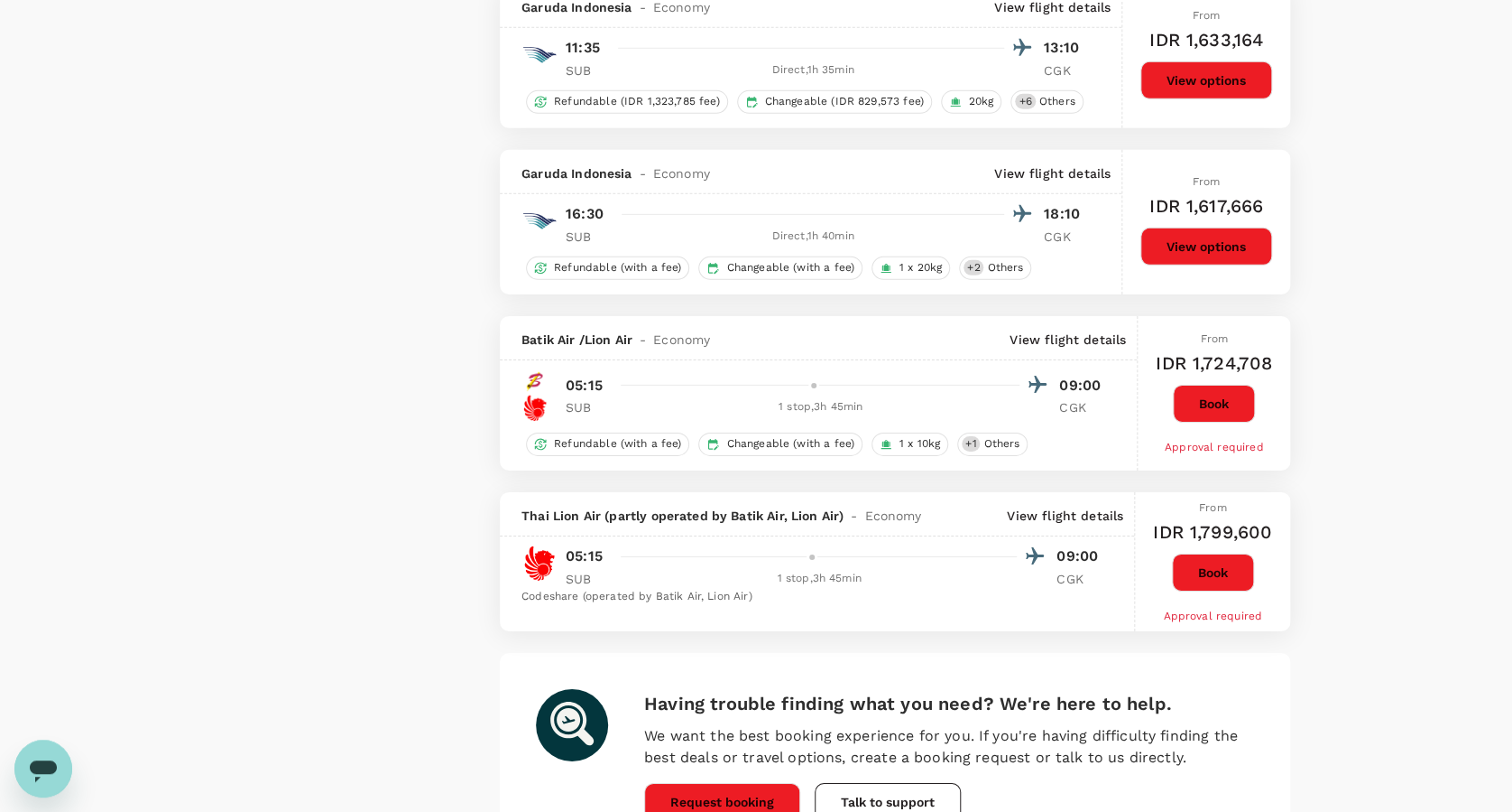
scroll to position [2768, 0]
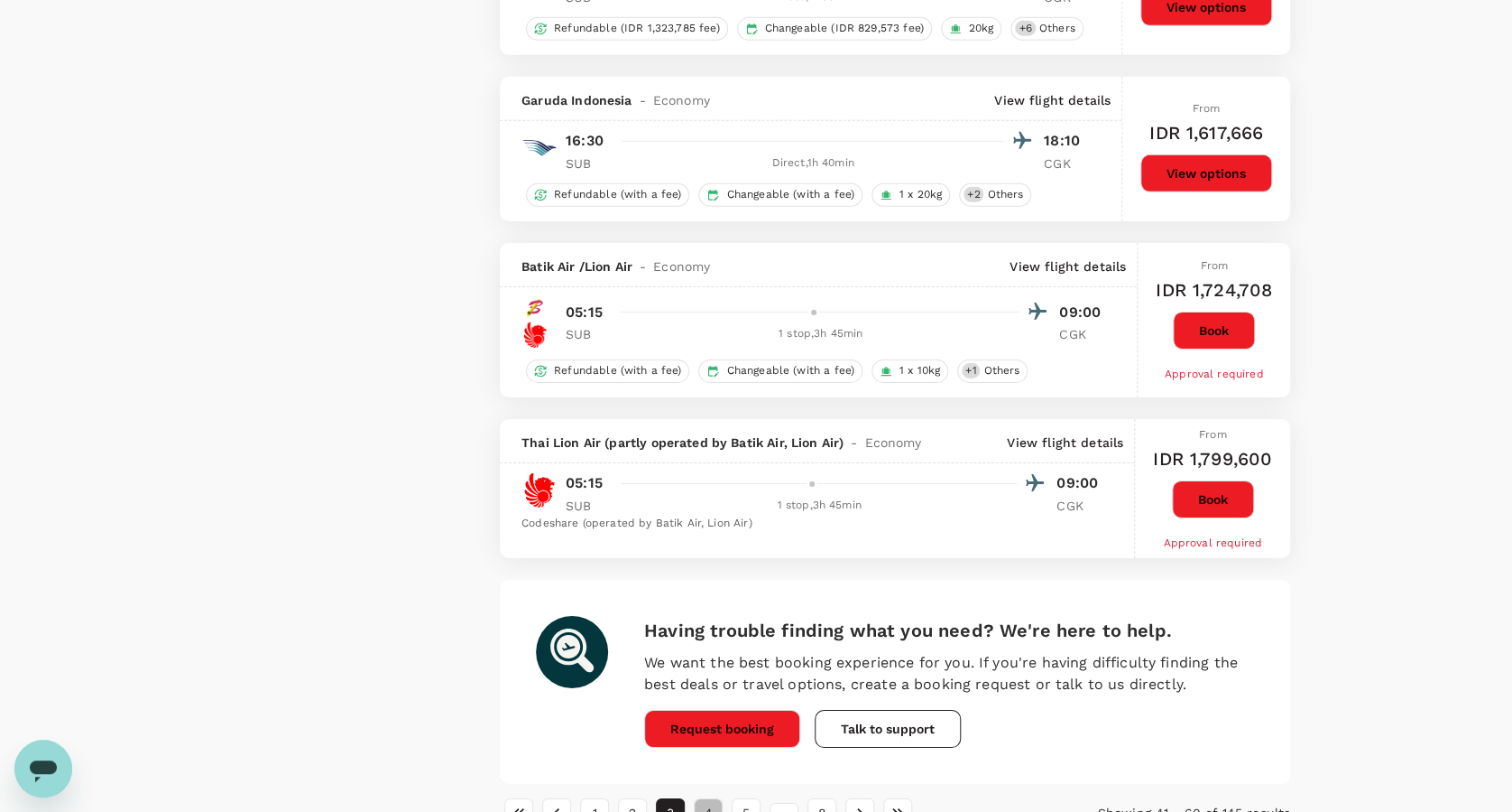
click at [710, 802] on button "4" at bounding box center [709, 813] width 29 height 29
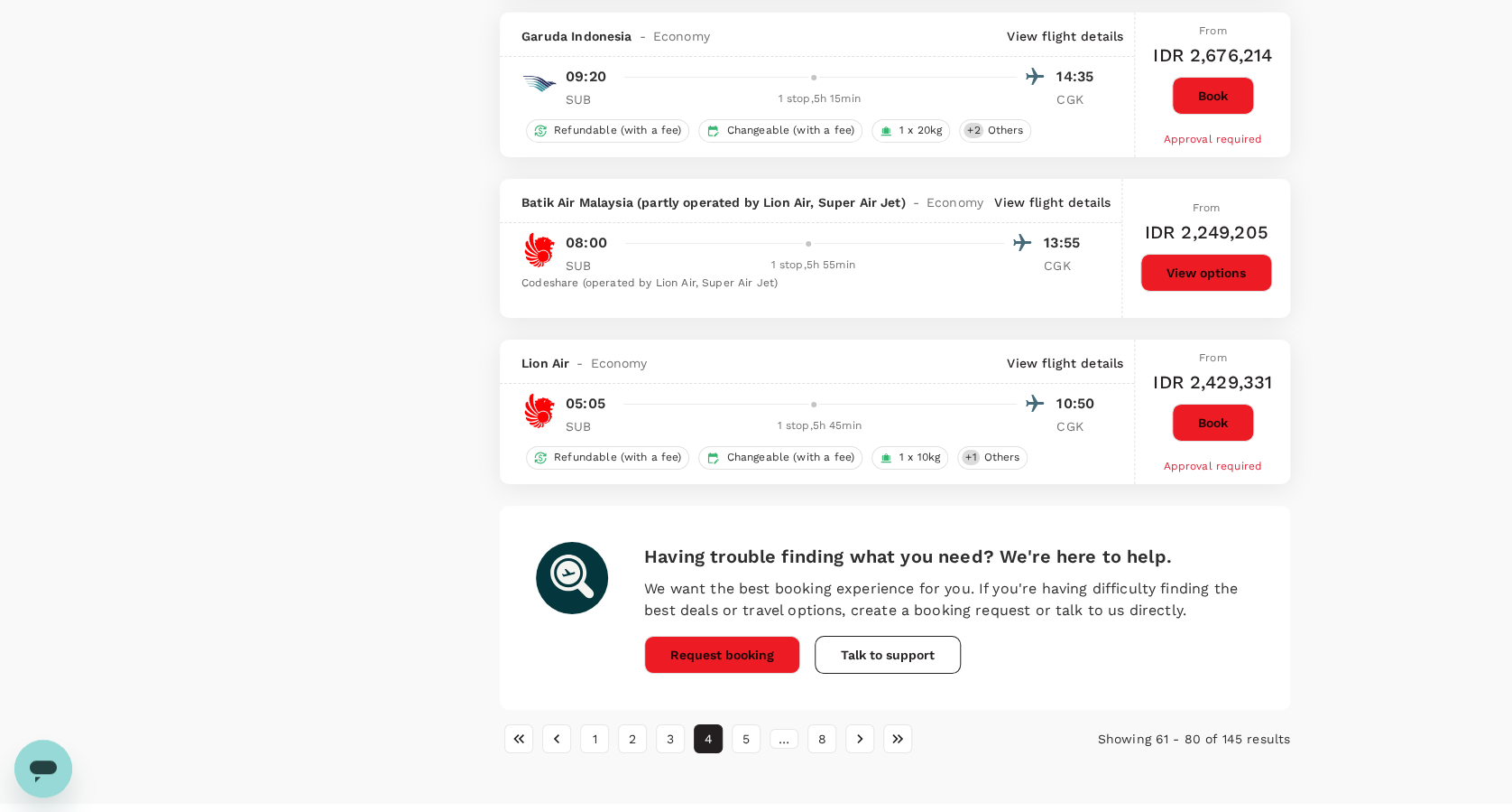
scroll to position [2994, 0]
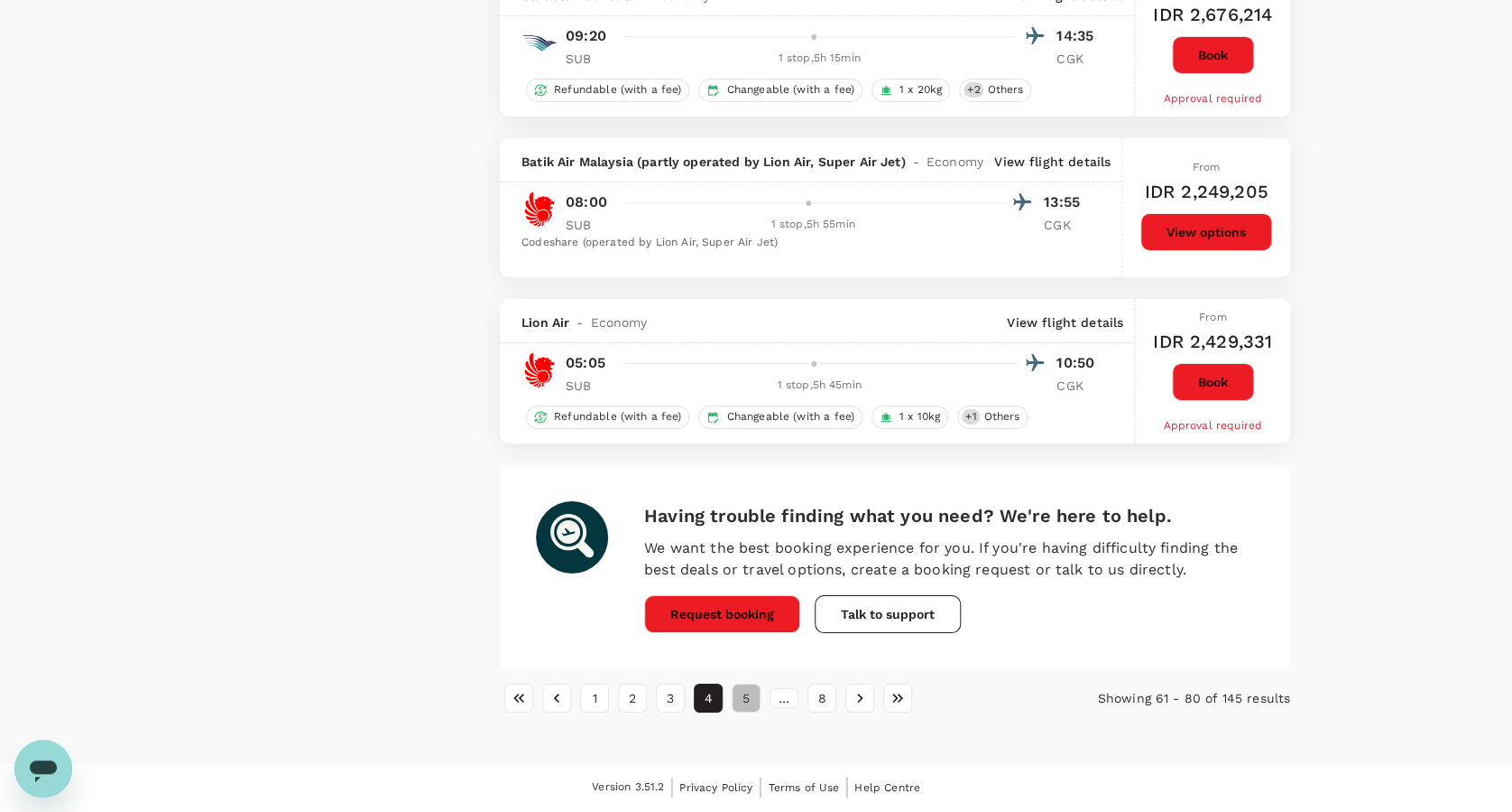
click at [741, 694] on button "5" at bounding box center [747, 698] width 29 height 29
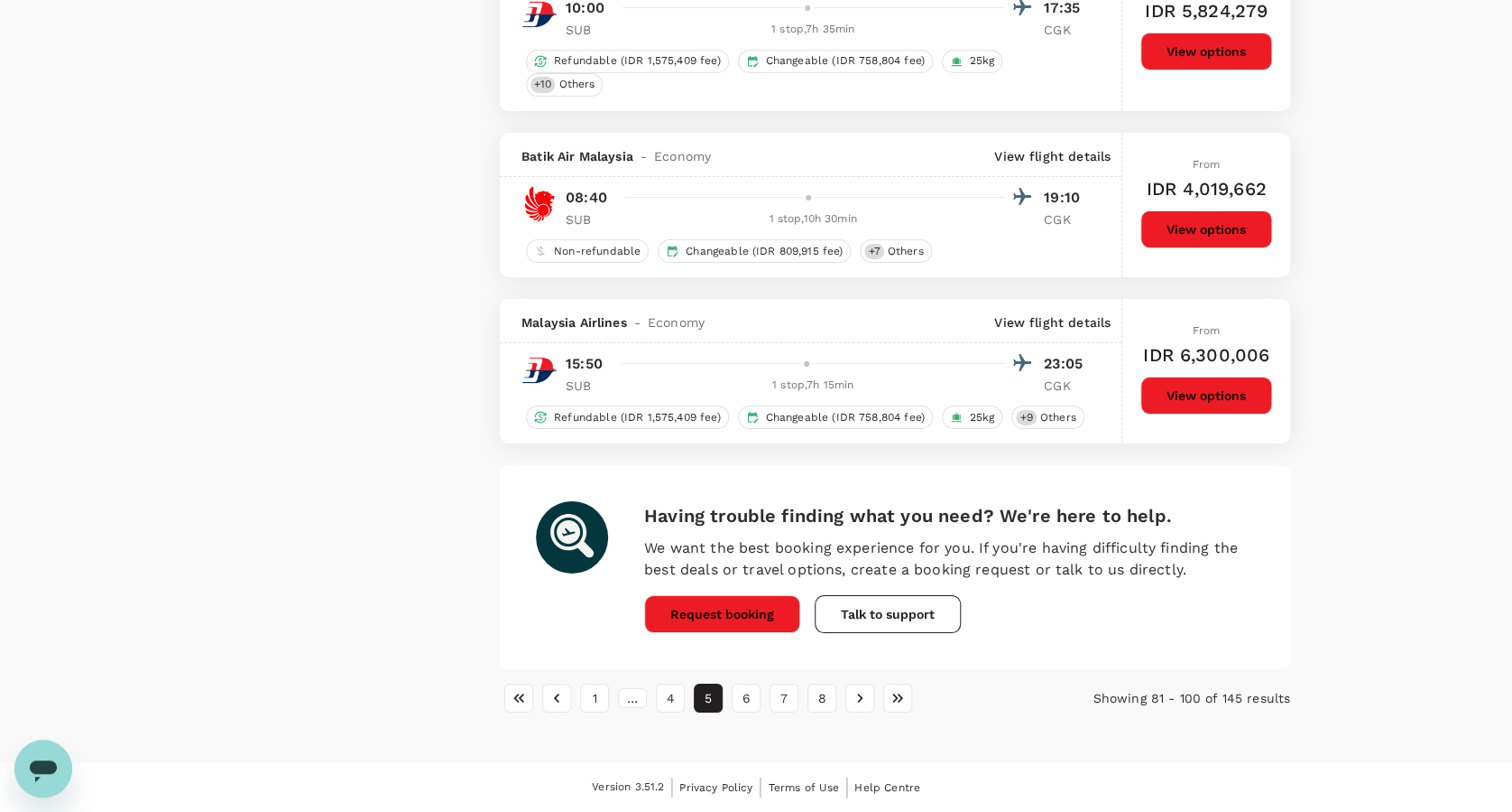
scroll to position [3140, 0]
click at [749, 703] on button "6" at bounding box center [747, 698] width 29 height 29
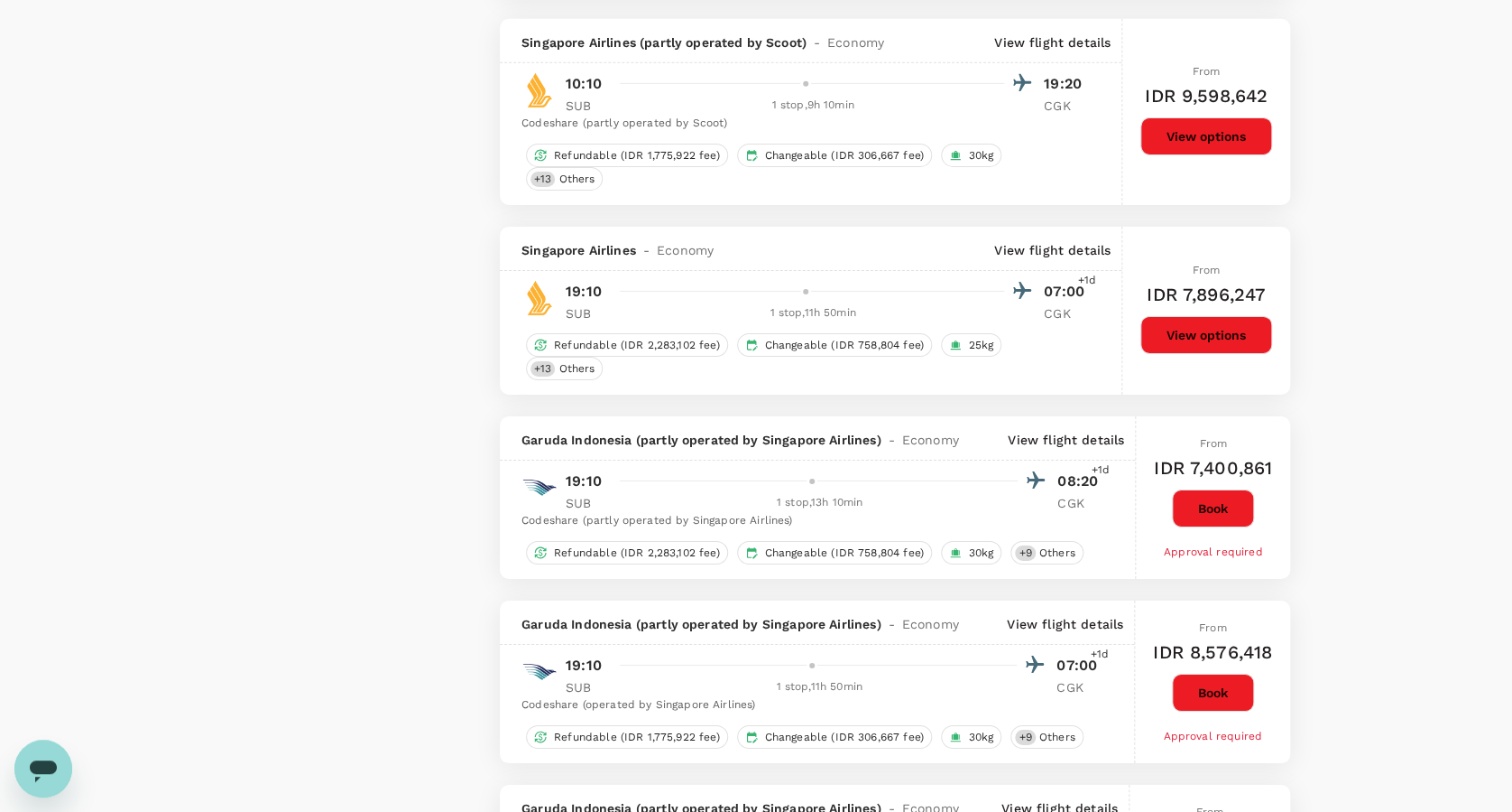
scroll to position [3397, 0]
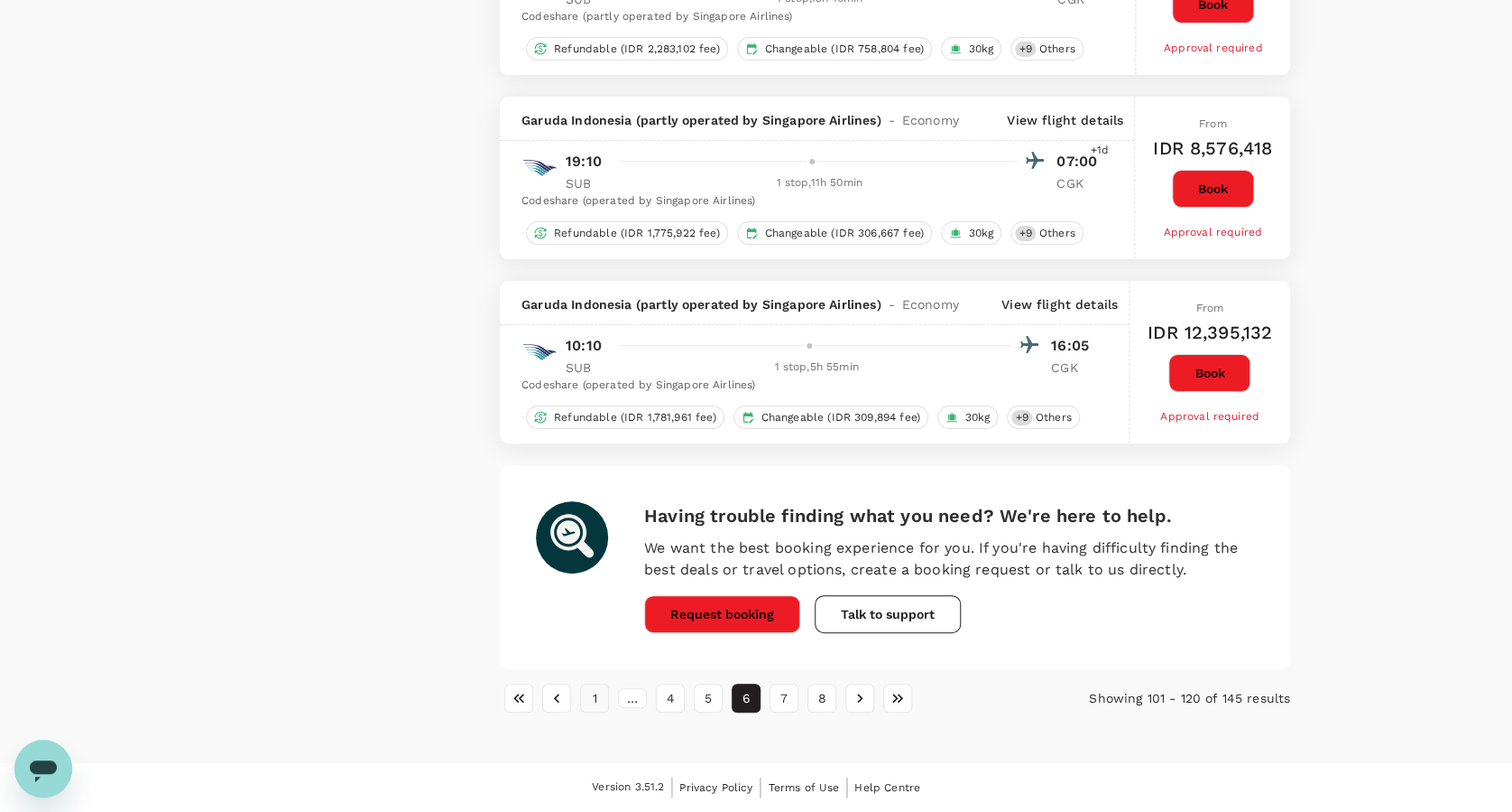
click at [589, 711] on button "1" at bounding box center [595, 698] width 29 height 29
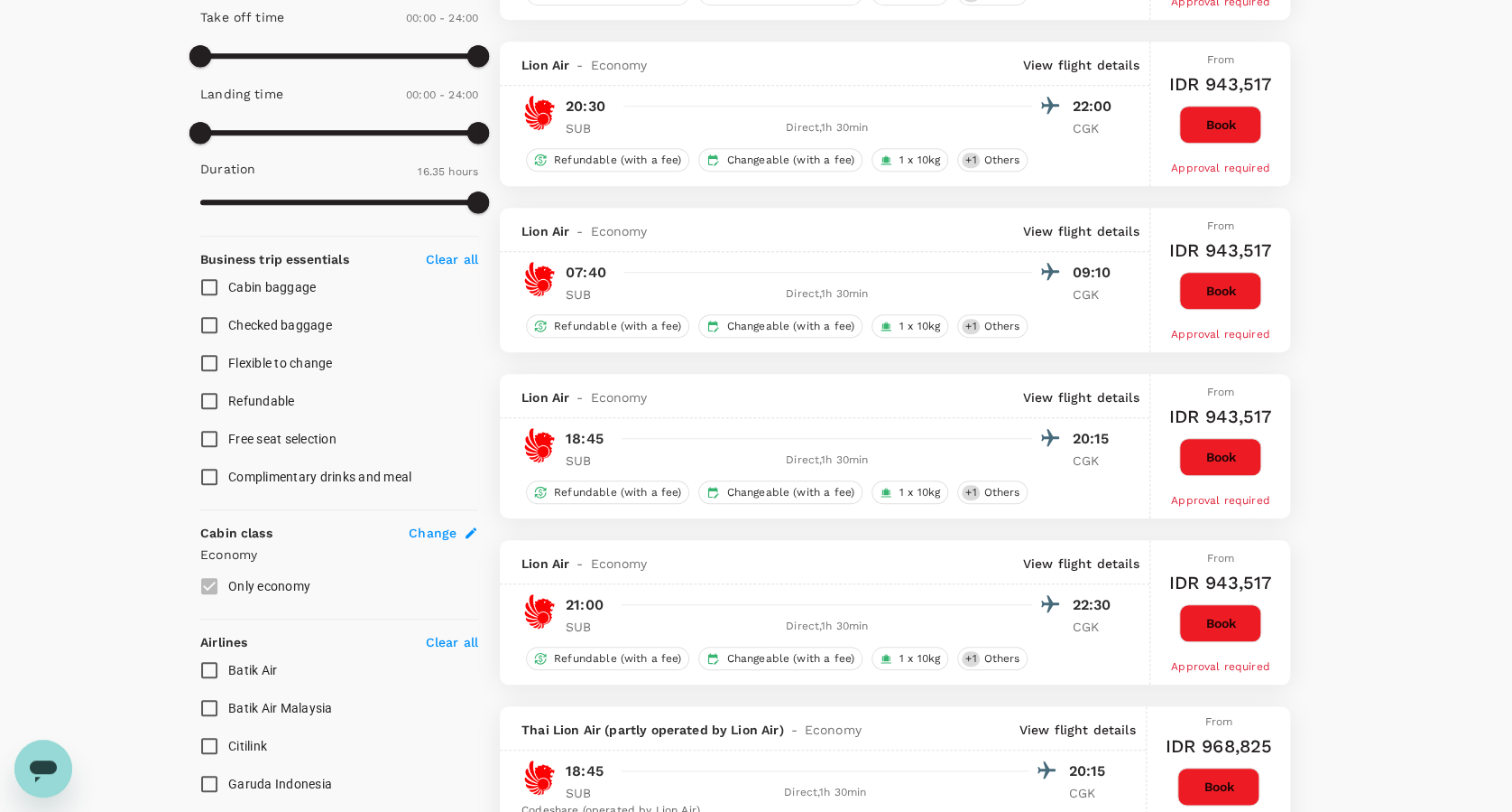
scroll to position [0, 0]
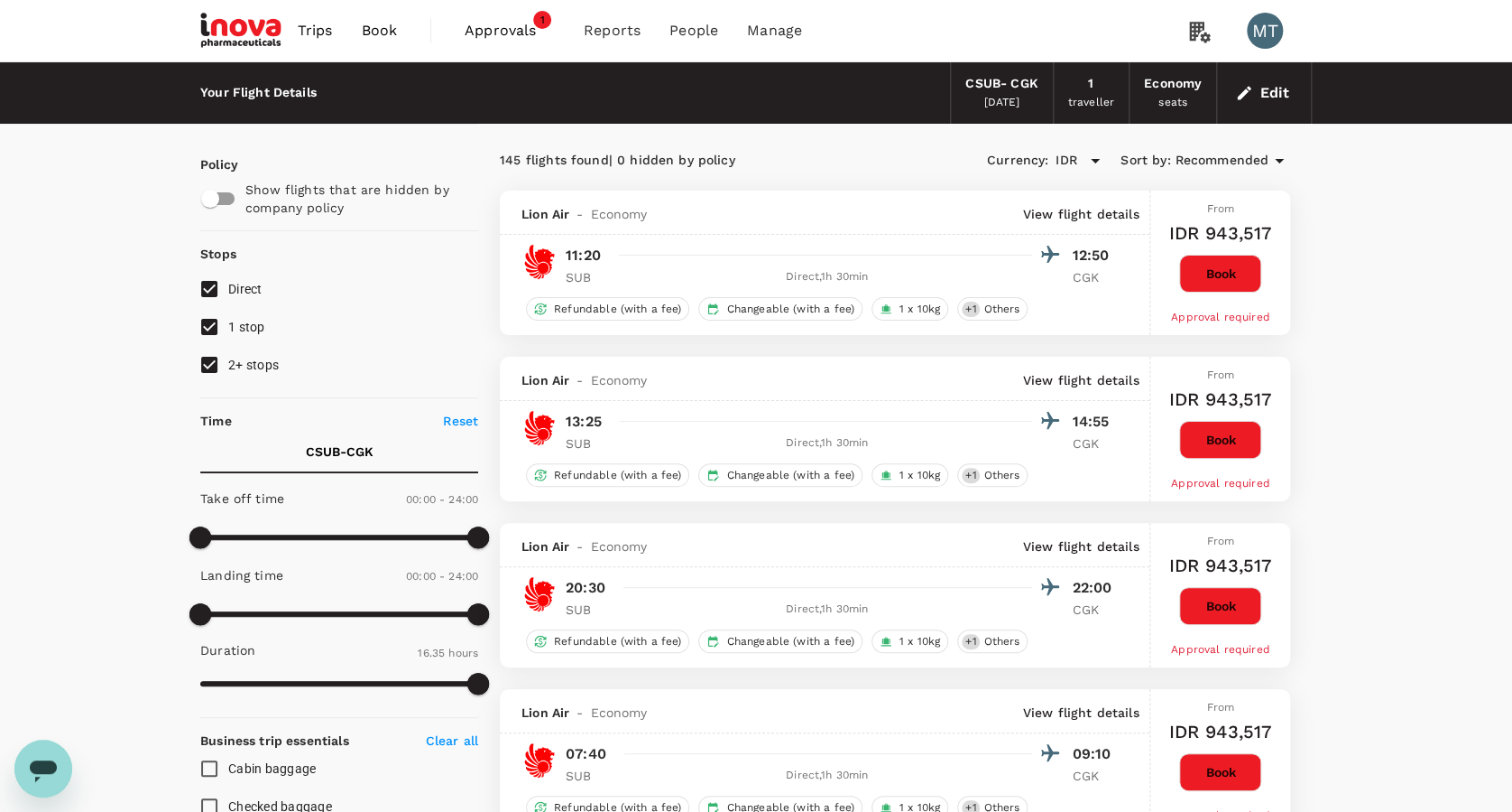
click at [362, 37] on span "Book" at bounding box center [379, 31] width 36 height 22
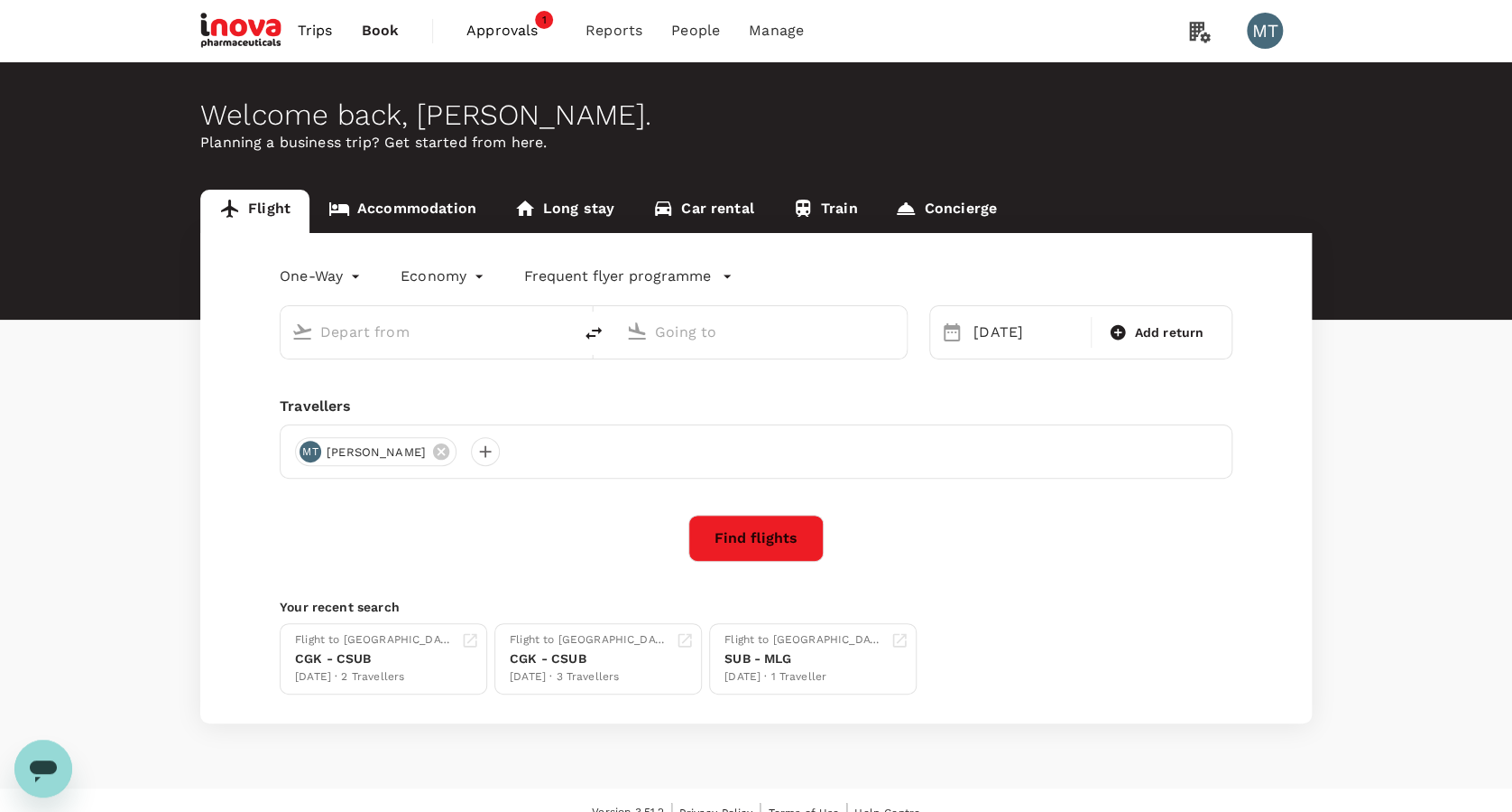
type input "Surabaya, Indonesia (any)"
type input "Soekarno-Hatta Intl (CGK)"
type input "Surabaya, Indonesia (any)"
type input "Soekarno-Hatta Intl (CGK)"
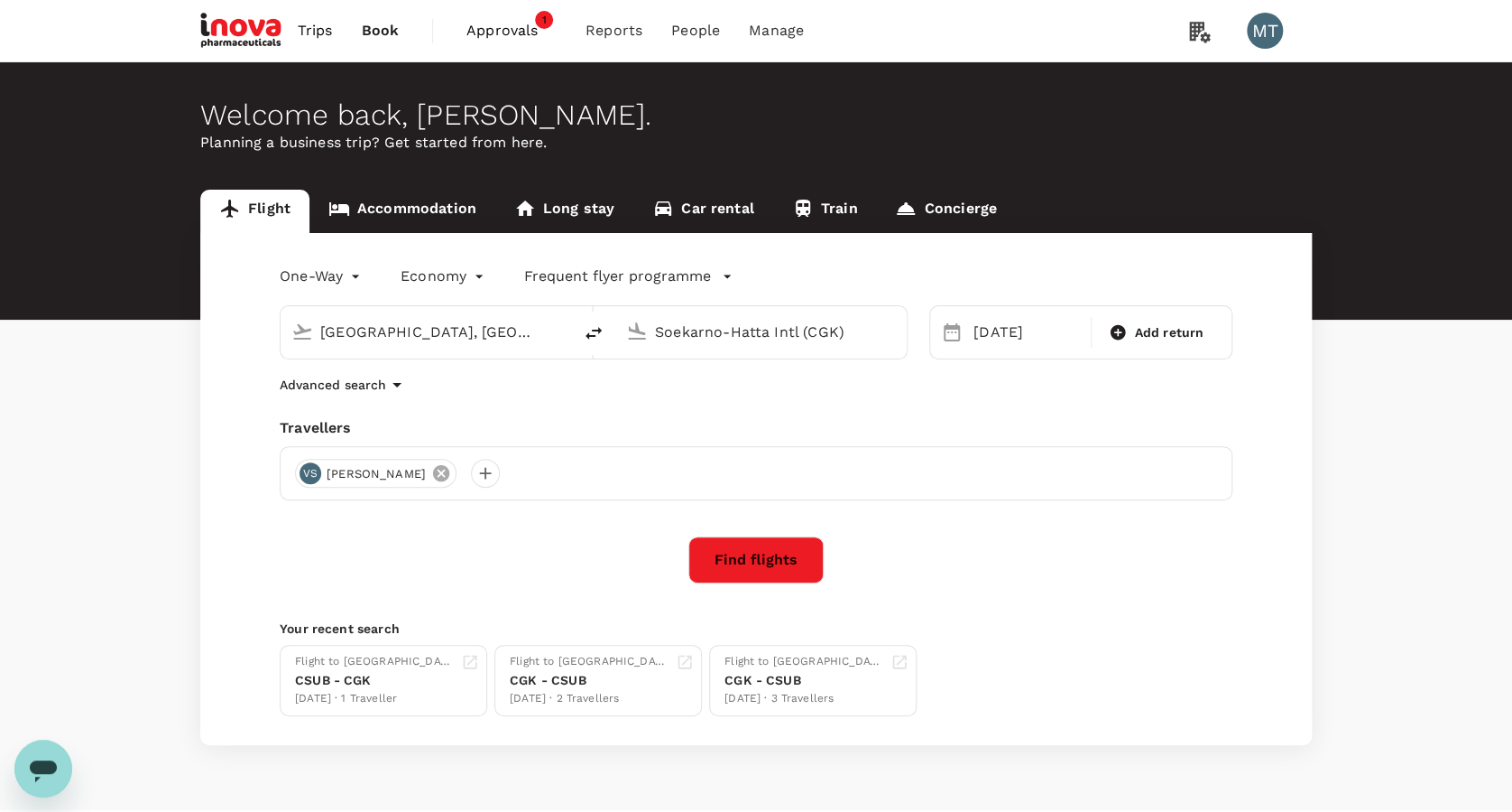
click at [451, 477] on icon at bounding box center [441, 473] width 20 height 20
click at [296, 473] on div at bounding box center [309, 473] width 29 height 29
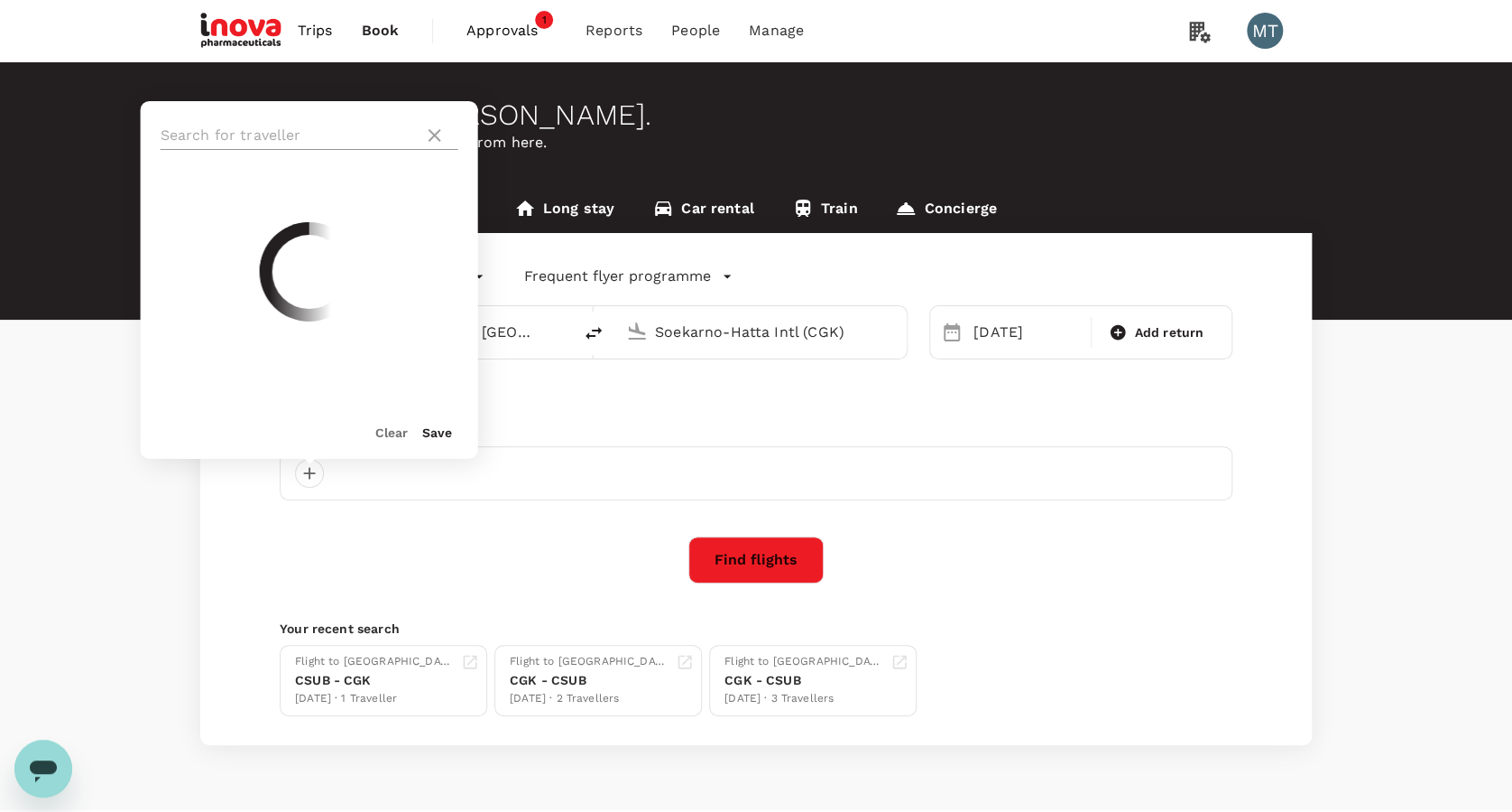
click at [286, 127] on input "text" at bounding box center [289, 136] width 257 height 29
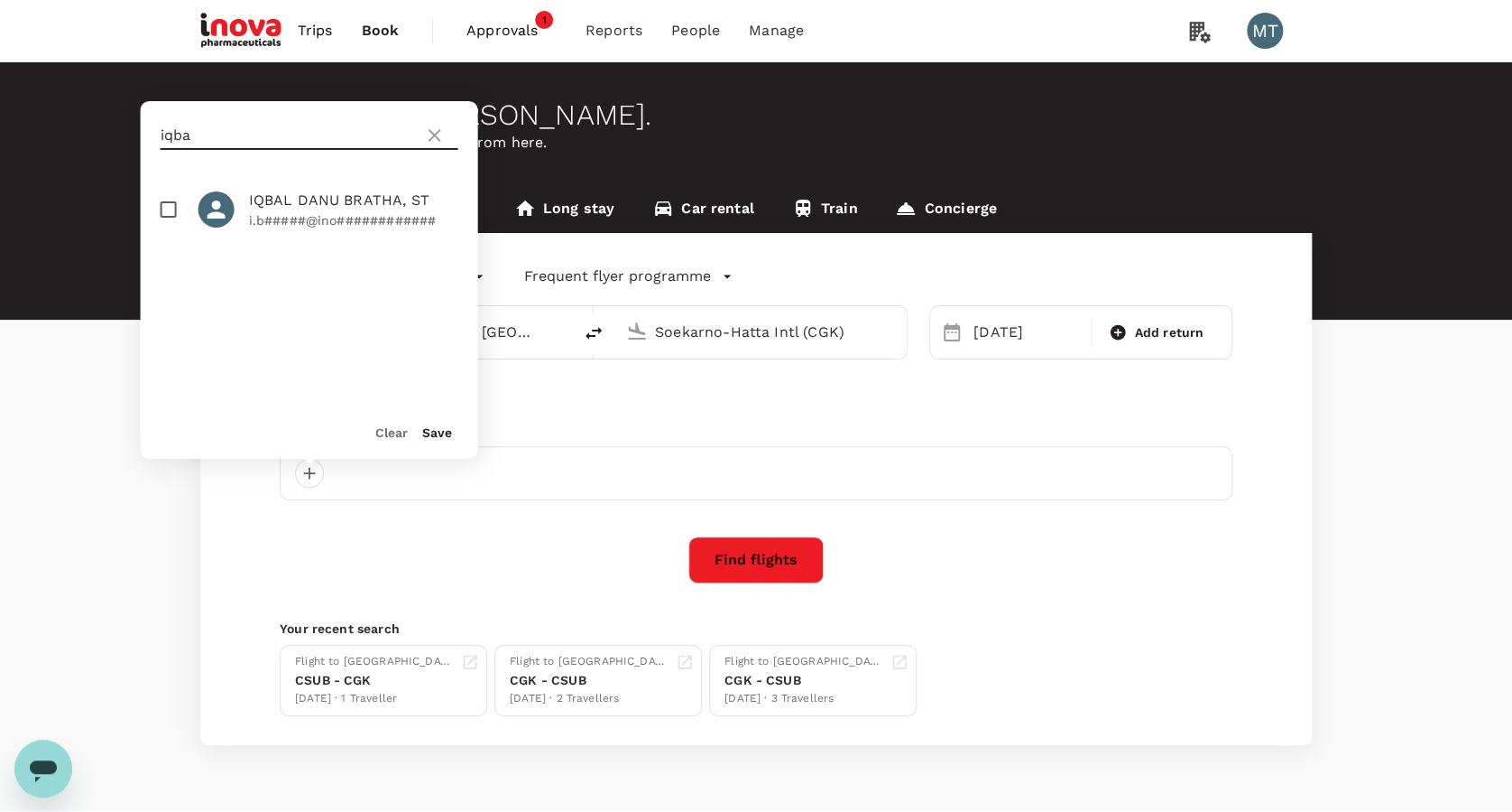
type input "iqba"
click at [170, 214] on input "checkbox" at bounding box center [169, 210] width 38 height 38
checkbox input "true"
click at [429, 430] on button "Save" at bounding box center [437, 432] width 30 height 14
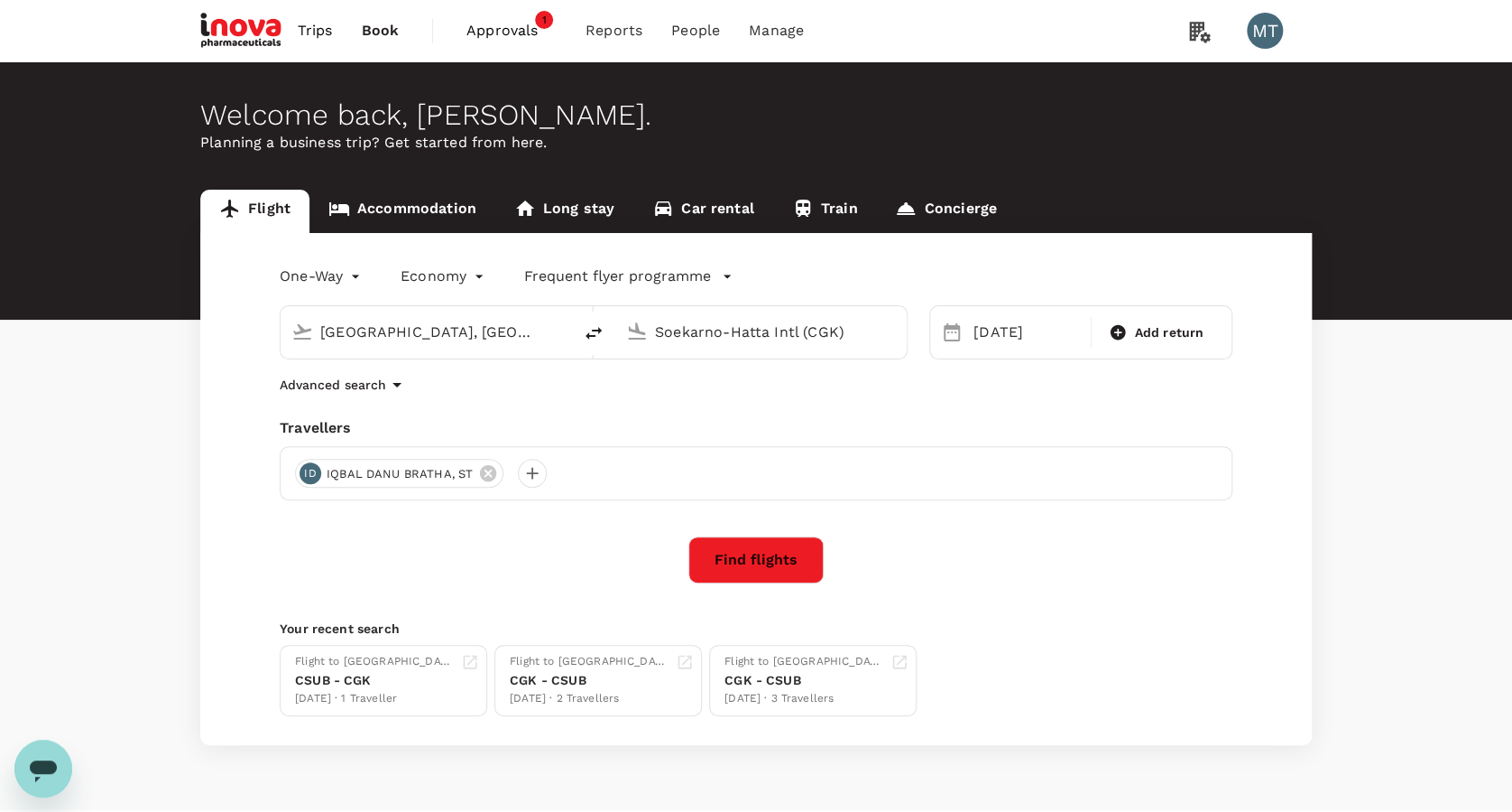
click at [774, 332] on input "Soekarno-Hatta Intl (CGK)" at bounding box center [762, 331] width 214 height 28
click at [777, 327] on input "Soekarno-Hatta Intl (CGK)" at bounding box center [762, 331] width 214 height 28
drag, startPoint x: 851, startPoint y: 332, endPoint x: 496, endPoint y: 339, distance: 355.1
click at [505, 341] on div "Surabaya, Indonesia (any) Soekarno-Hatta Intl (CGK)" at bounding box center [594, 332] width 628 height 54
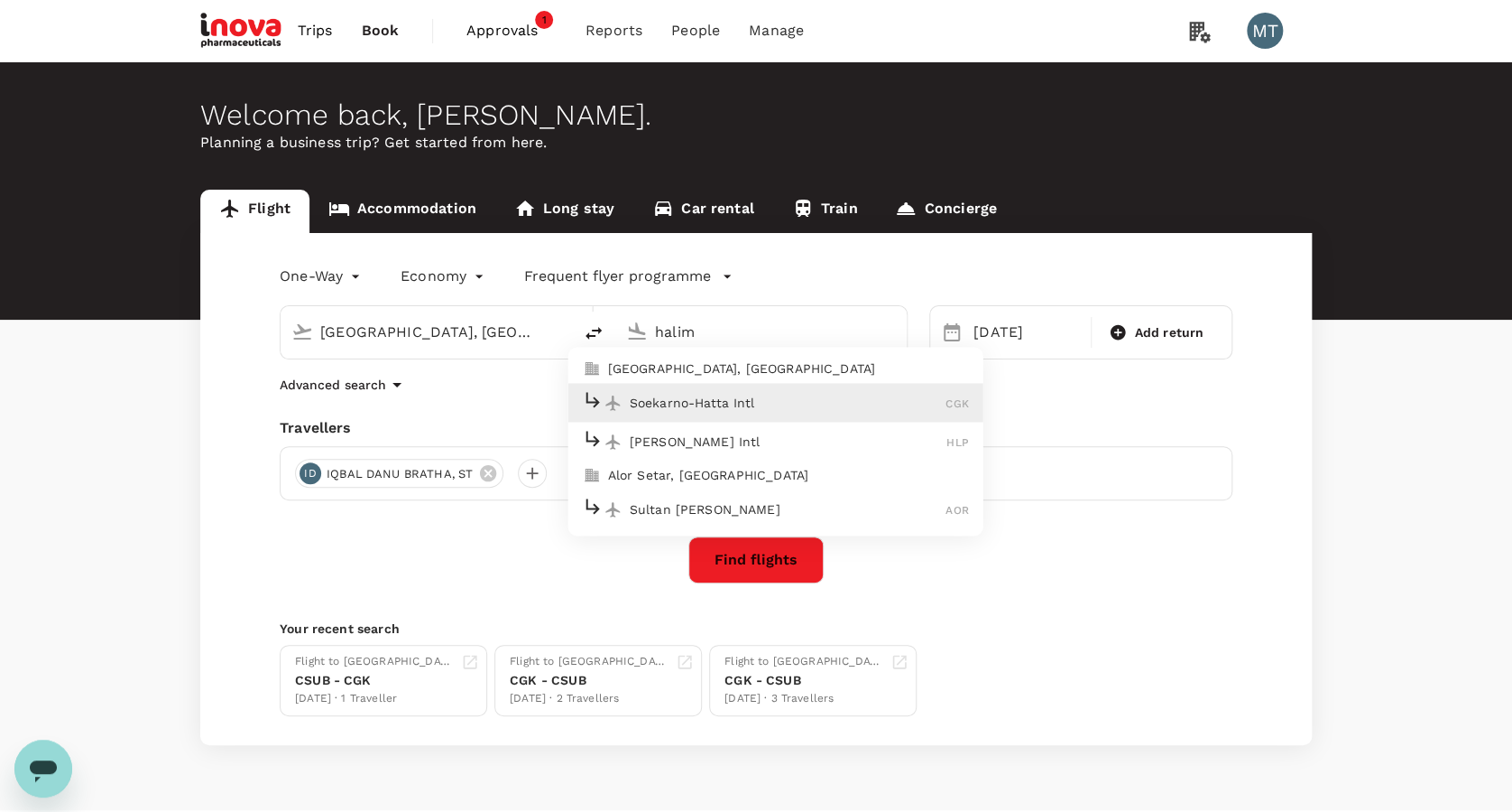
click at [661, 428] on div "Halim Perdanakusuma Intl HLP" at bounding box center [775, 441] width 386 height 28
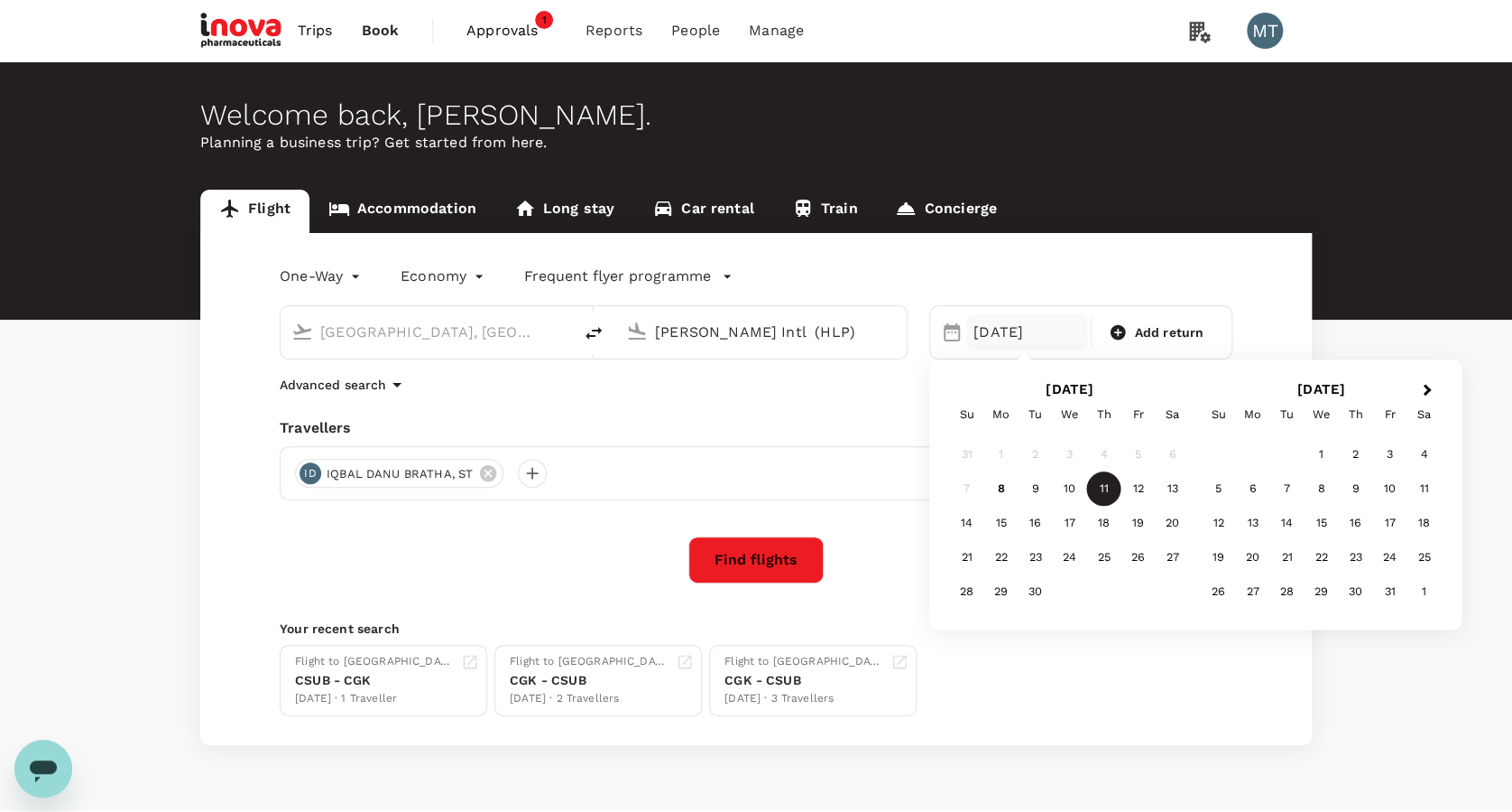
type input "Halim Perdanakusuma Intl (HLP)"
click at [1101, 486] on div "11" at bounding box center [1104, 489] width 34 height 34
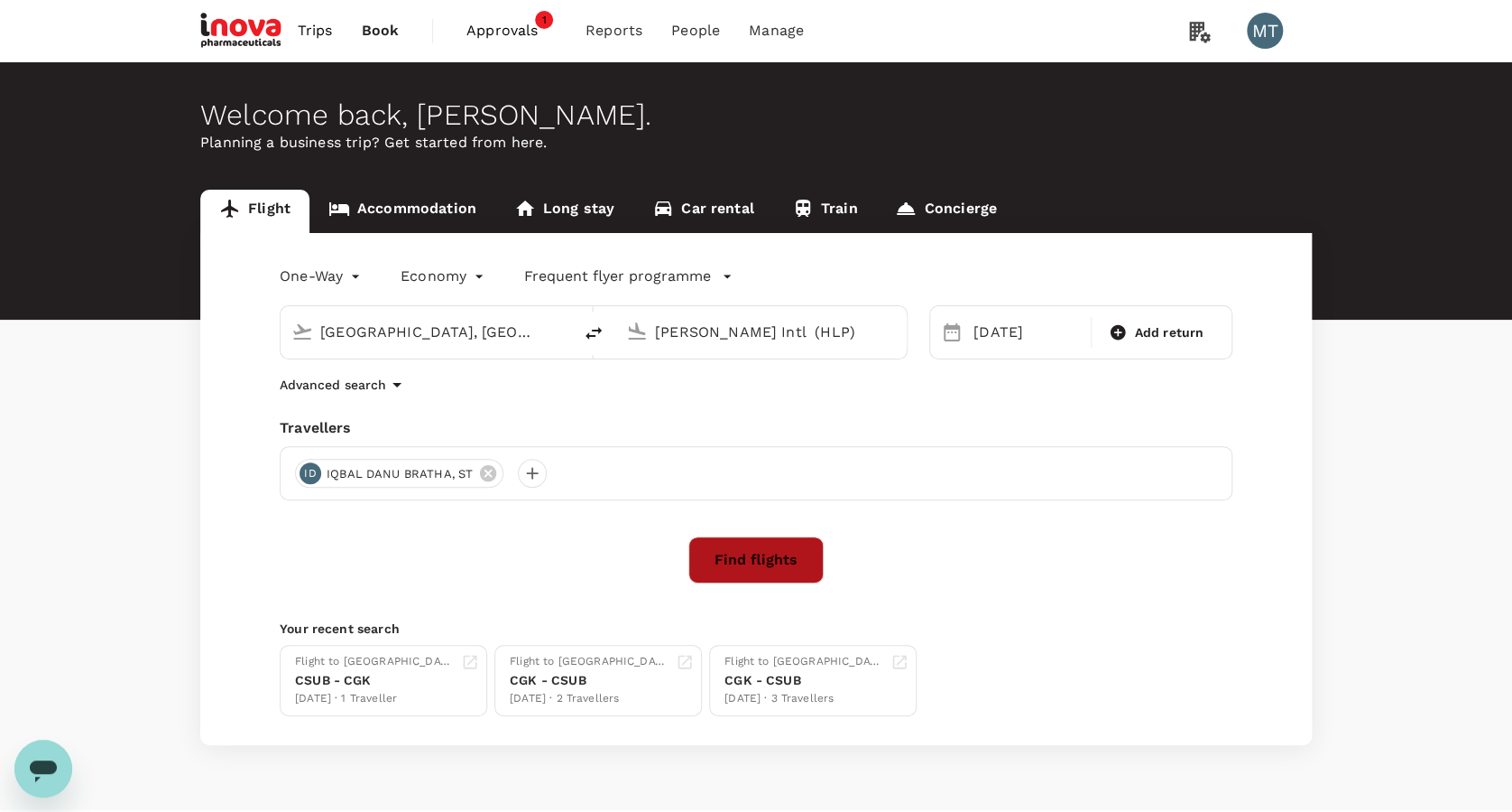
click at [792, 557] on button "Find flights" at bounding box center [756, 560] width 136 height 47
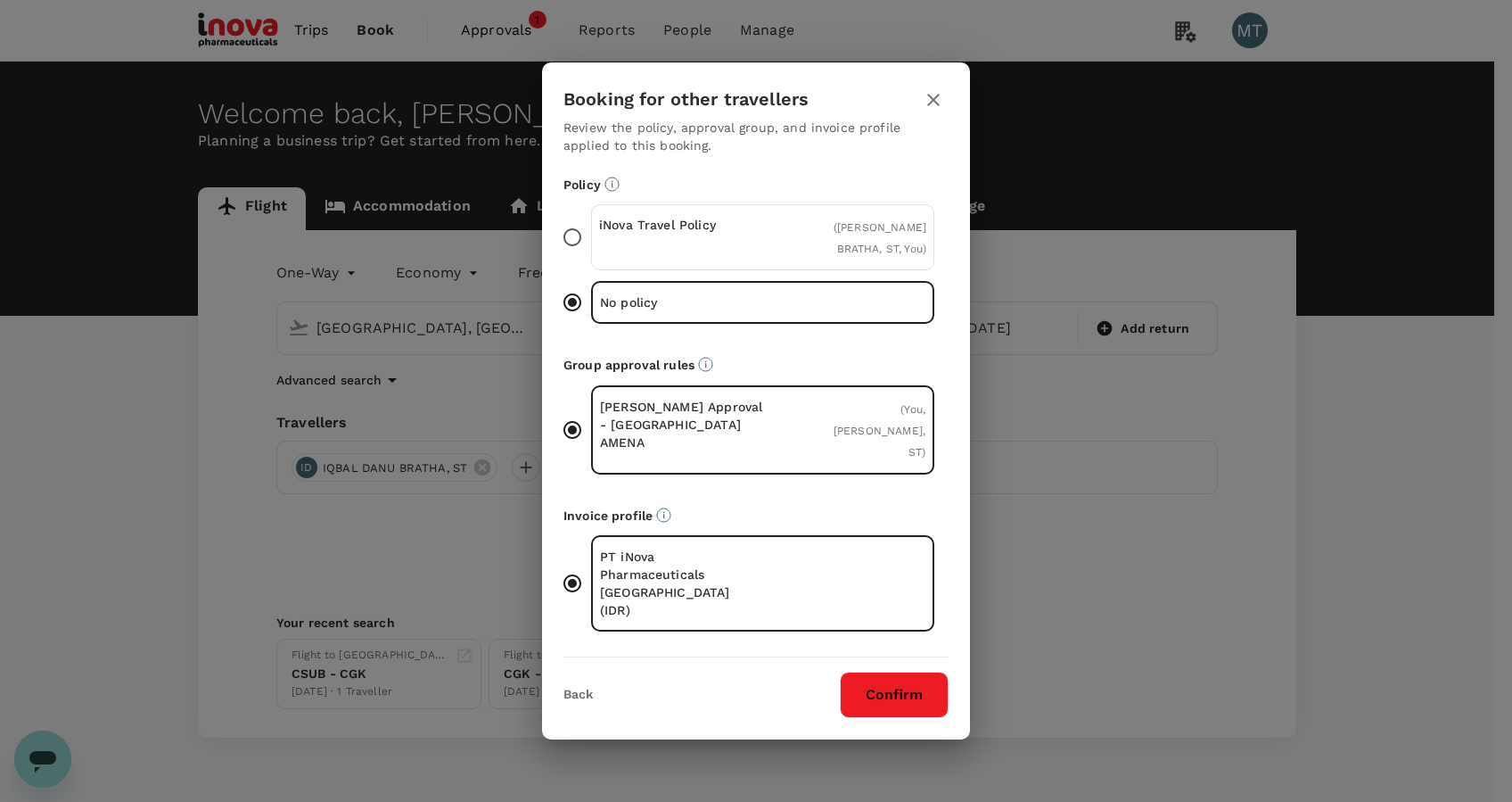
click at [865, 255] on span "( IQBAL DANU BRATHA, ST, You )" at bounding box center [881, 238] width 93 height 34
click at [591, 256] on input "iNova Travel Policy ( IQBAL DANU BRATHA, ST, You )" at bounding box center [572, 238] width 38 height 38
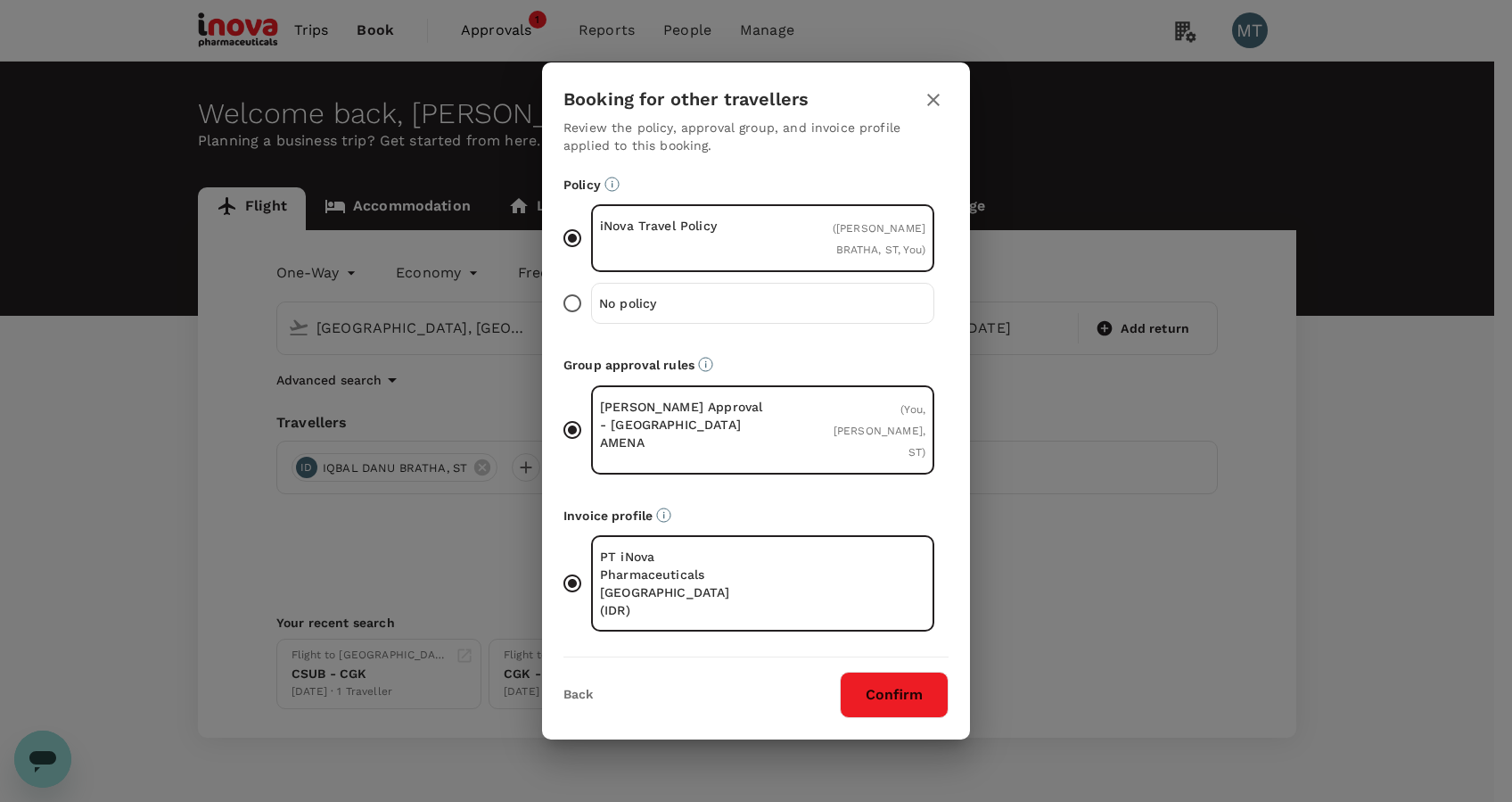
click at [923, 672] on button "Confirm" at bounding box center [895, 695] width 109 height 46
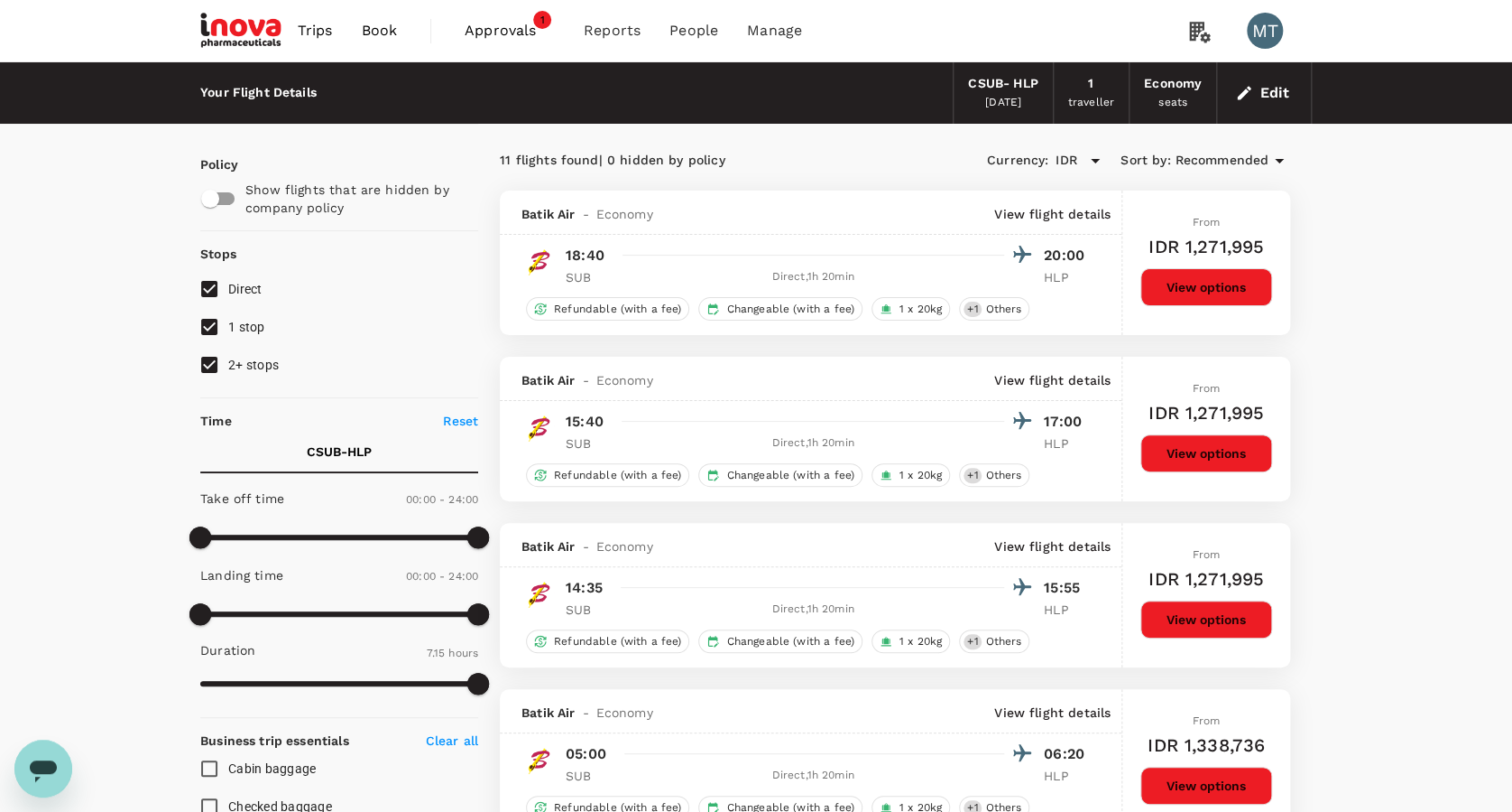
click at [362, 34] on span "Book" at bounding box center [379, 31] width 36 height 22
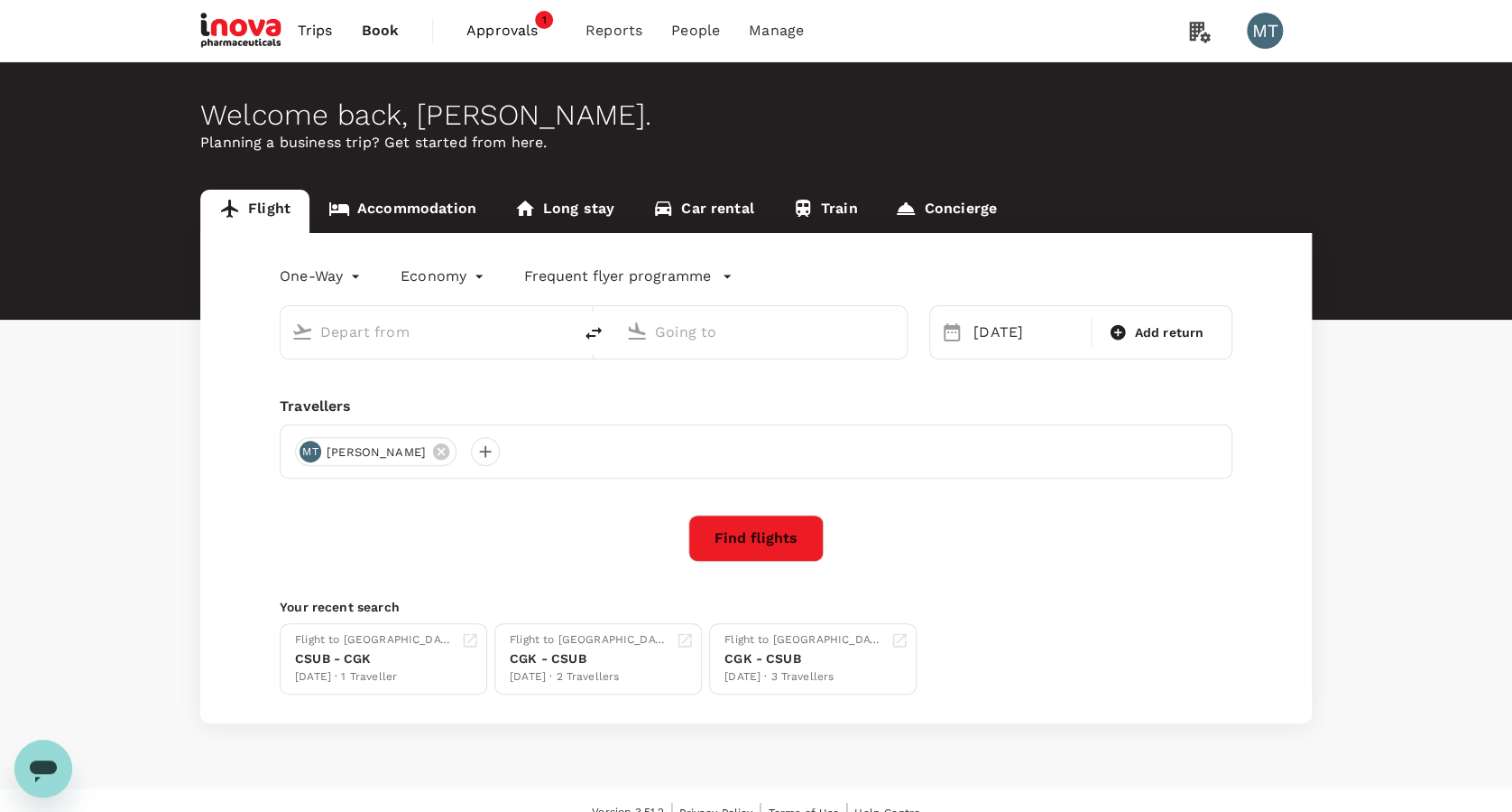
click at [445, 207] on link "Accommodation" at bounding box center [402, 212] width 186 height 43
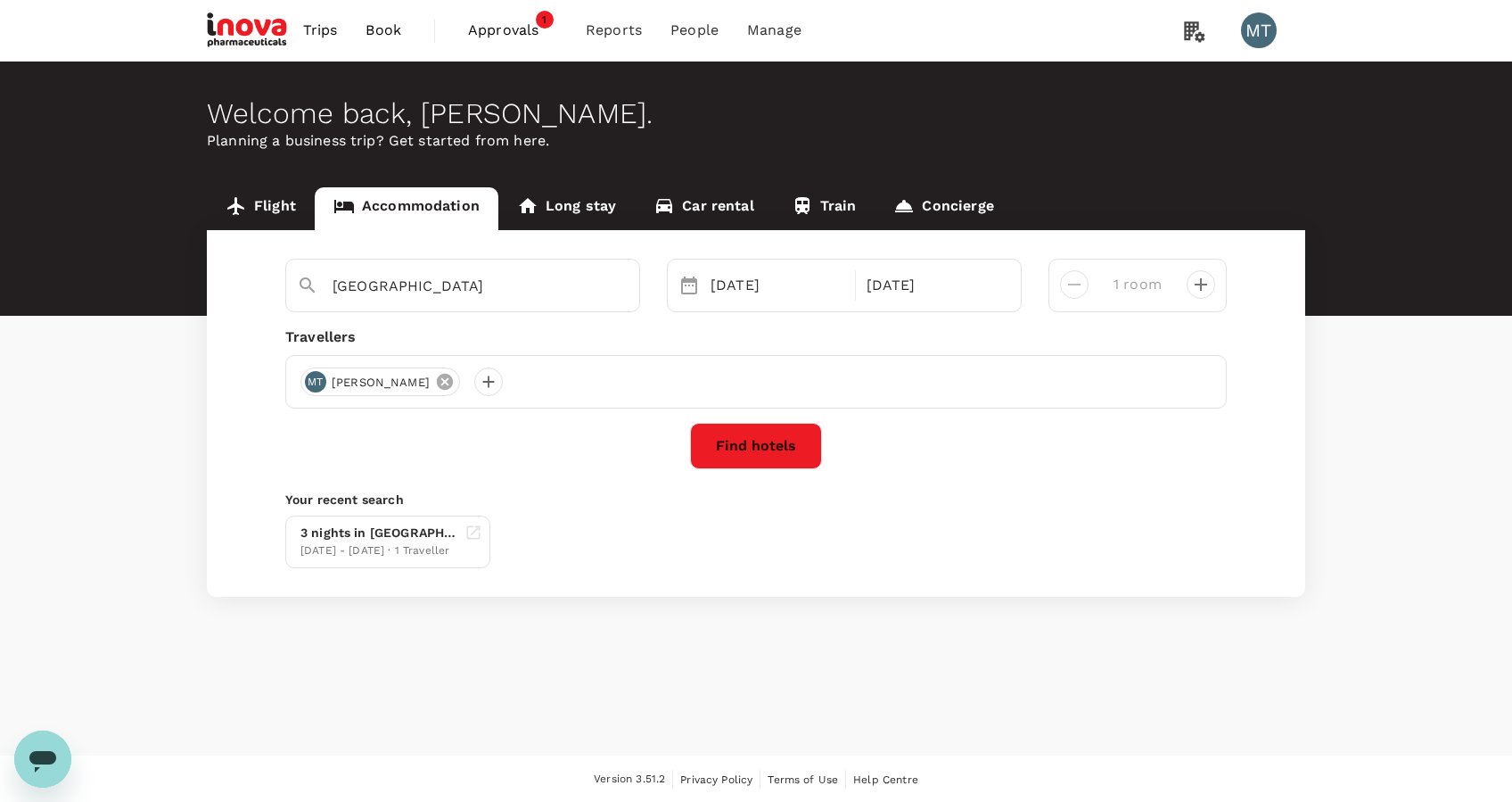
click at [440, 383] on icon at bounding box center [445, 381] width 16 height 16
click at [536, 383] on div at bounding box center [535, 381] width 29 height 29
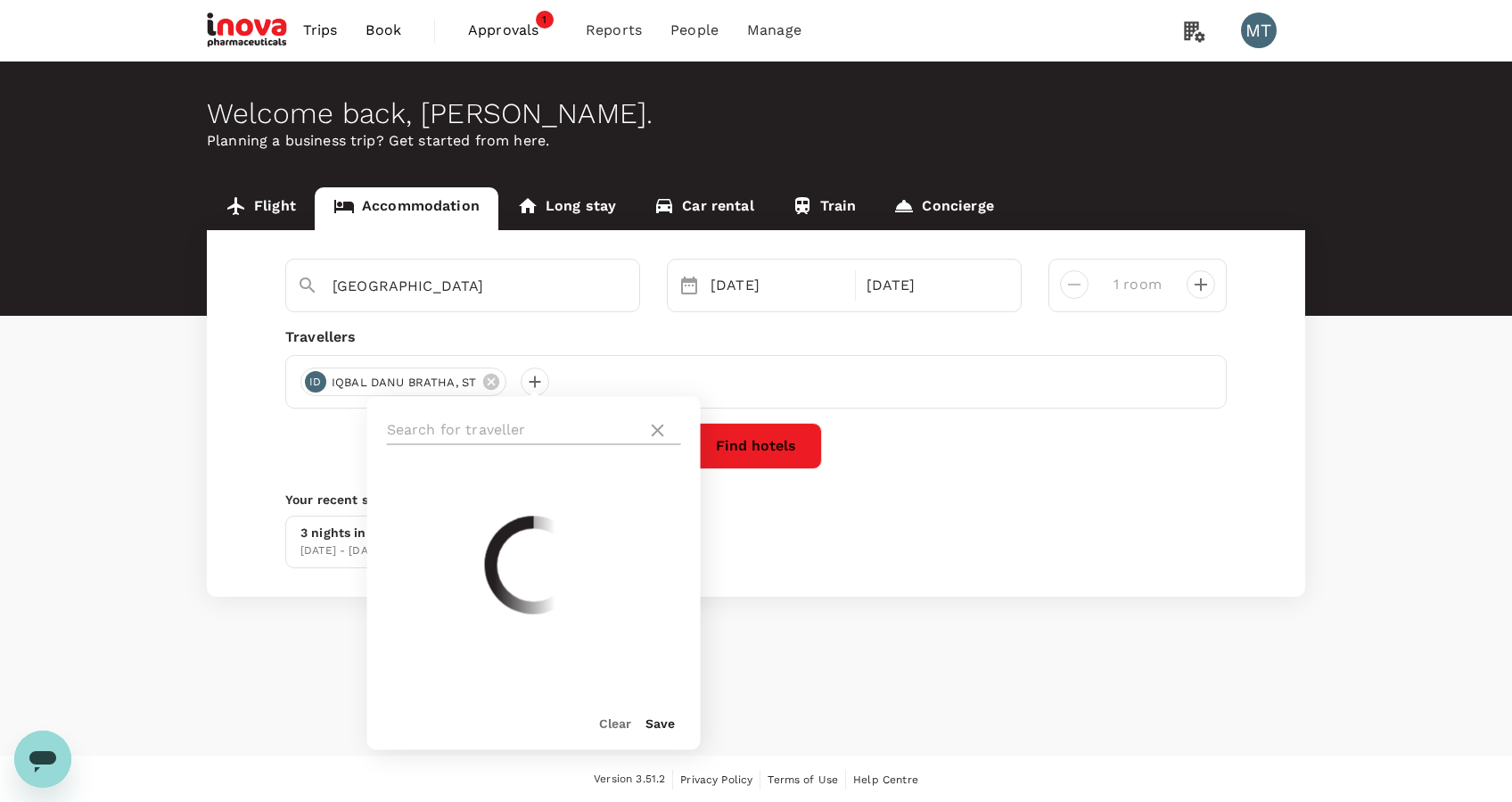
click at [530, 421] on input "text" at bounding box center [514, 430] width 254 height 29
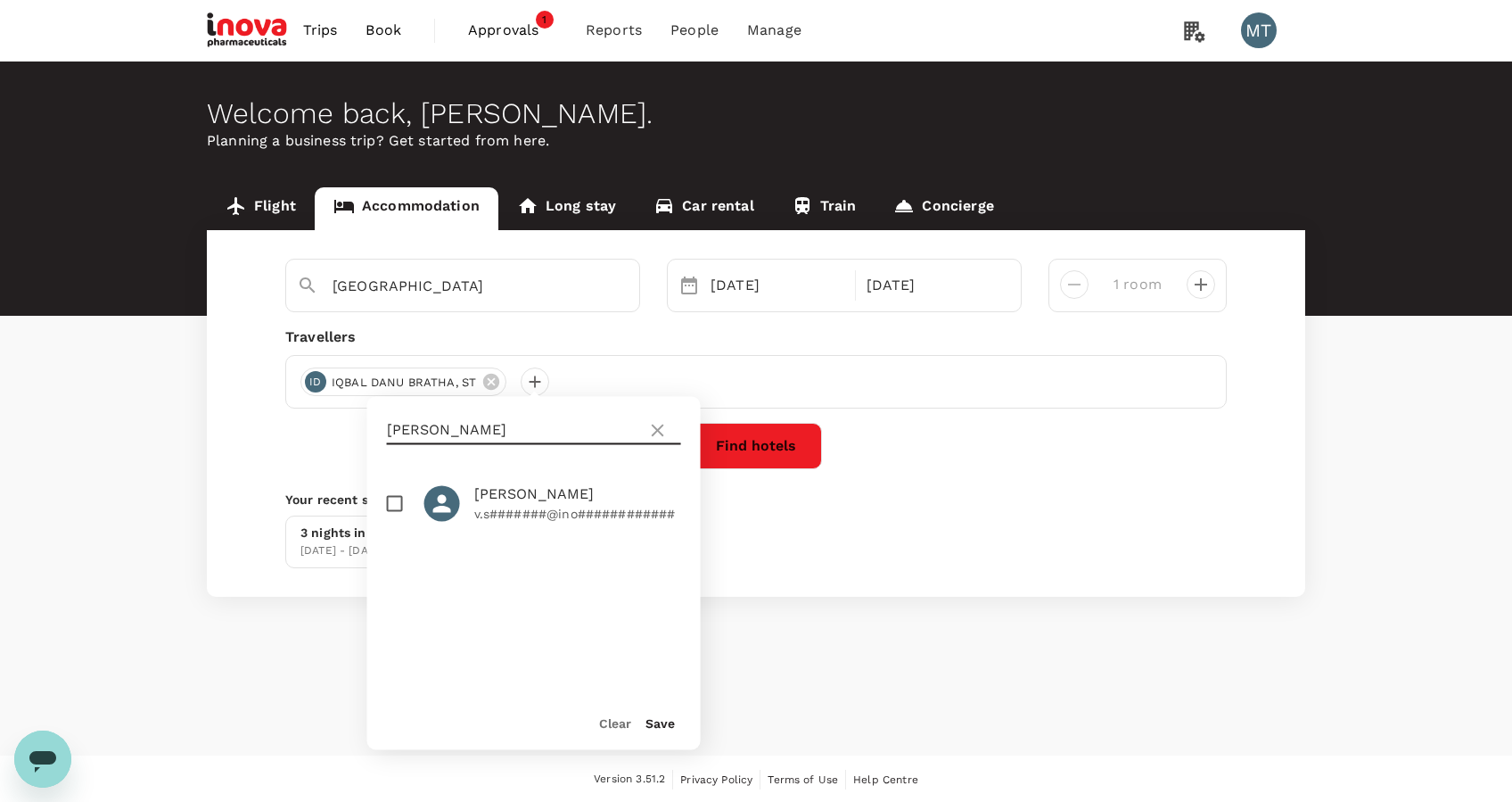
type input "viktor"
click at [399, 514] on input "checkbox" at bounding box center [395, 503] width 38 height 38
checkbox input "true"
click at [675, 720] on div "Clear Save" at bounding box center [526, 715] width 347 height 68
click at [669, 720] on button "Save" at bounding box center [660, 723] width 29 height 14
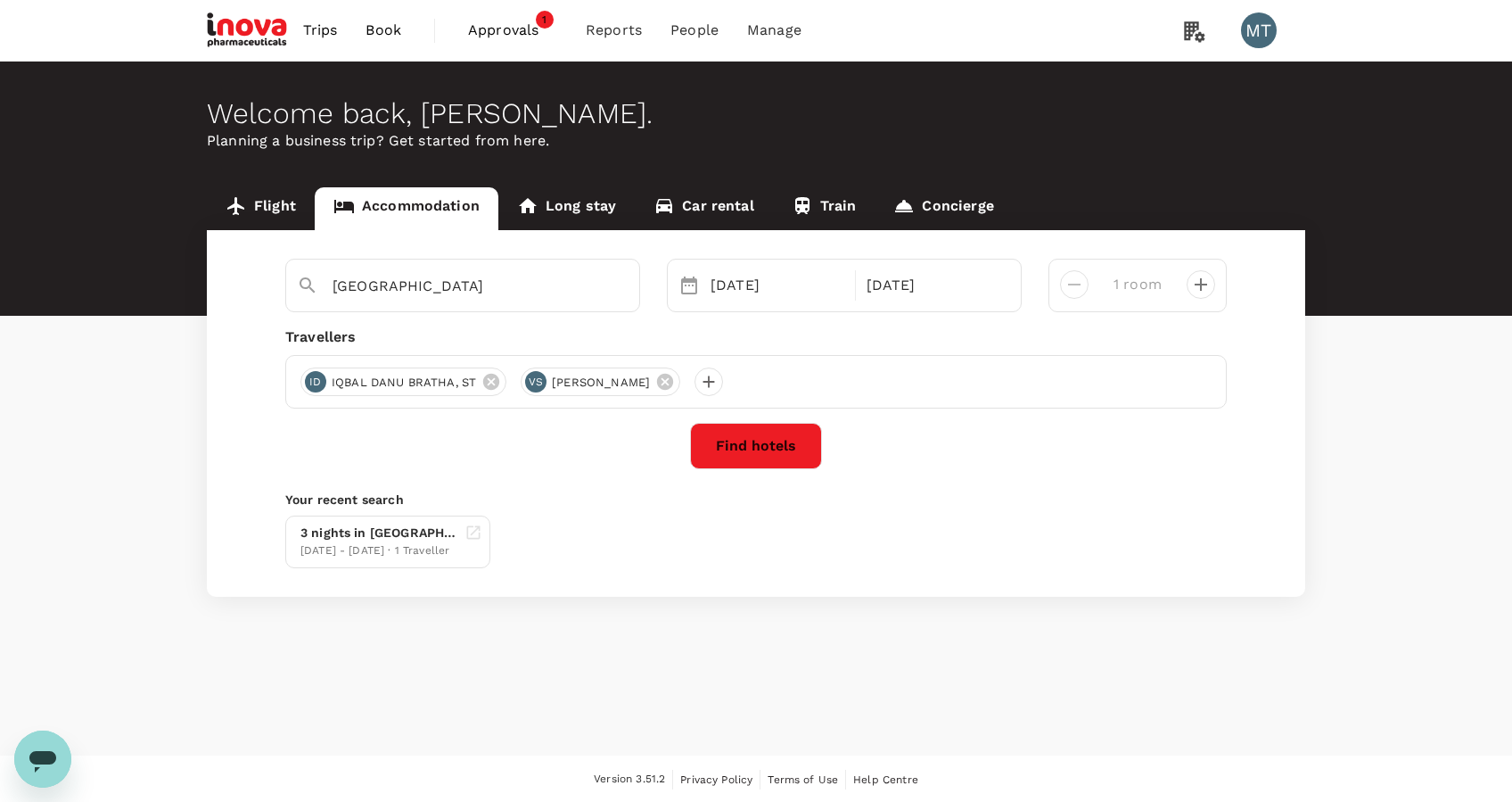
click at [737, 440] on button "Find hotels" at bounding box center [756, 446] width 132 height 46
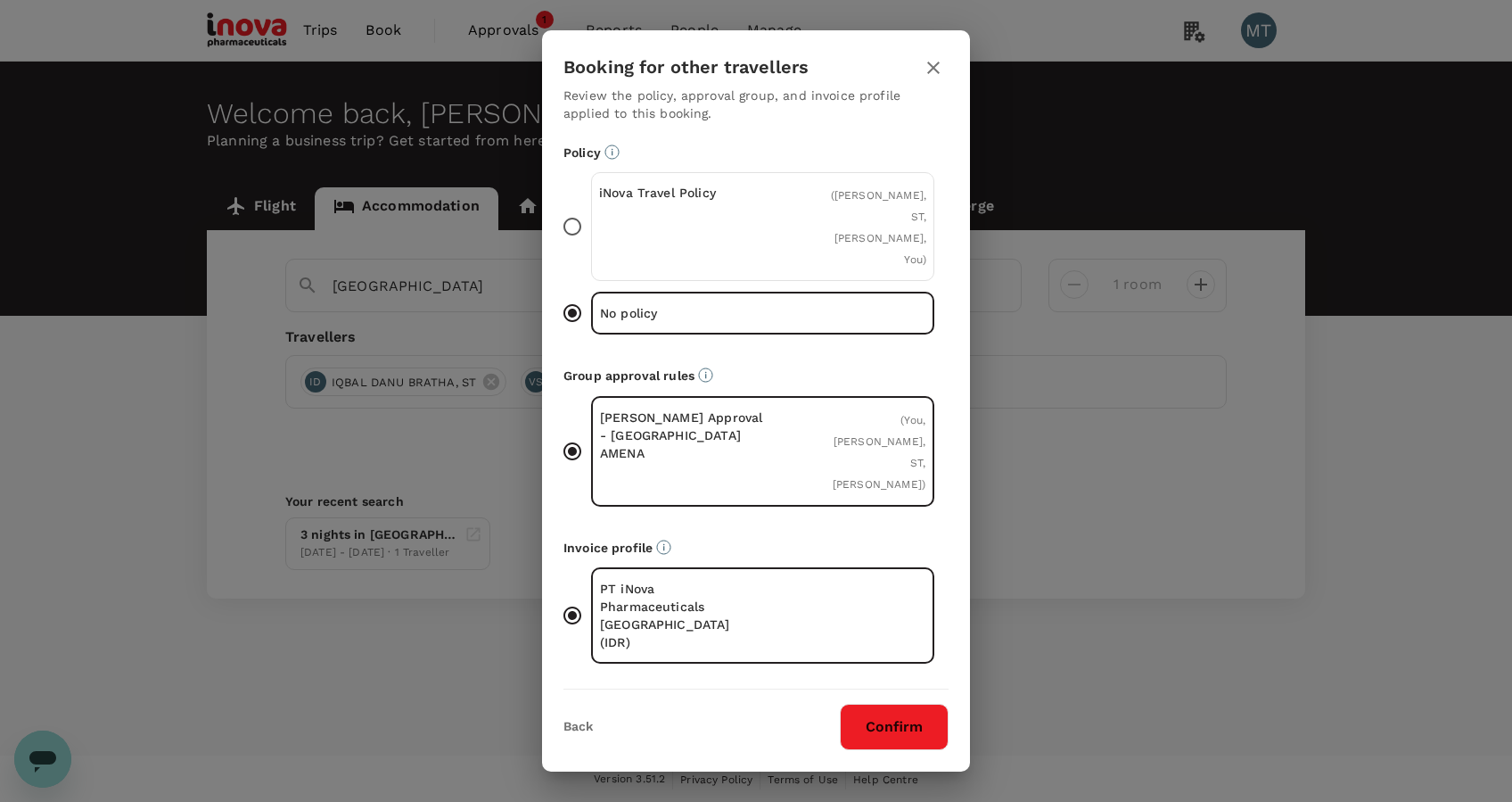
click at [937, 74] on icon "button" at bounding box center [933, 68] width 13 height 13
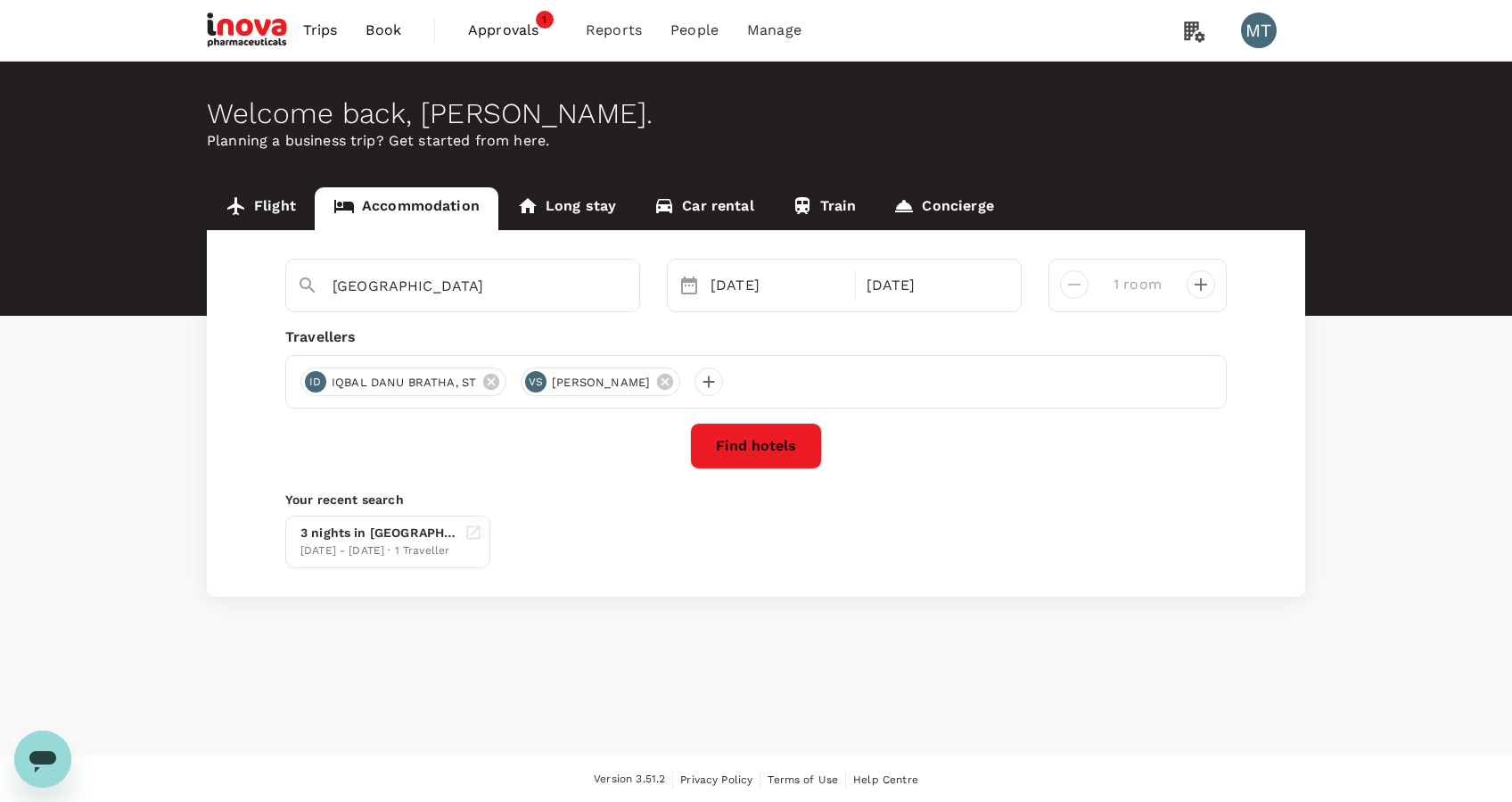
click at [1211, 288] on icon "decrease" at bounding box center [1201, 285] width 21 height 21
type input "2 rooms"
click at [777, 456] on button "Find hotels" at bounding box center [756, 446] width 132 height 46
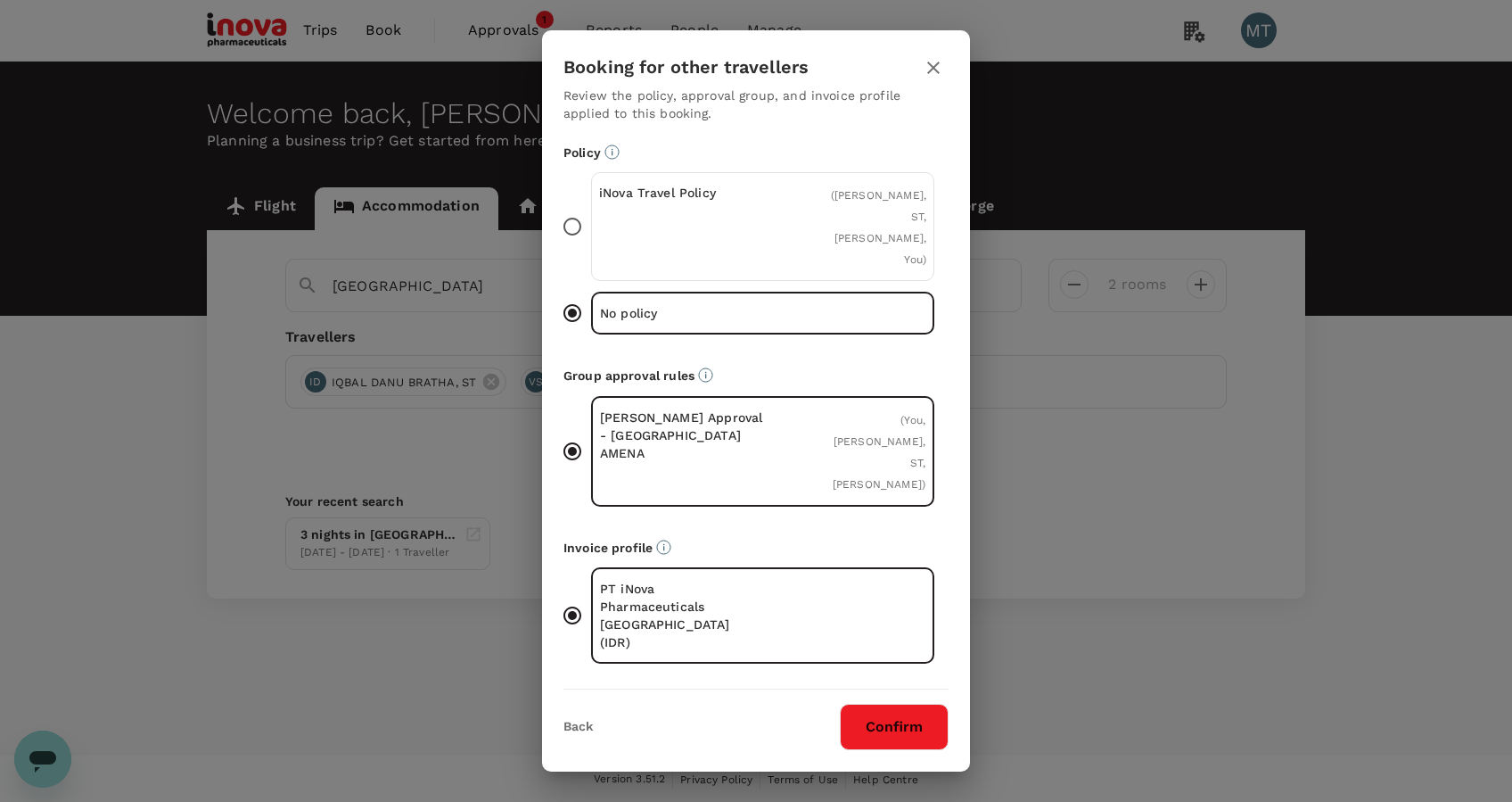
click at [877, 269] on div "( IQBAL DANU BRATHA, ST, VIKTOR SETIAWAN, You )" at bounding box center [873, 227] width 109 height 86
click at [591, 246] on input "iNova Travel Policy ( IQBAL DANU BRATHA, ST, VIKTOR SETIAWAN, You )" at bounding box center [572, 227] width 38 height 38
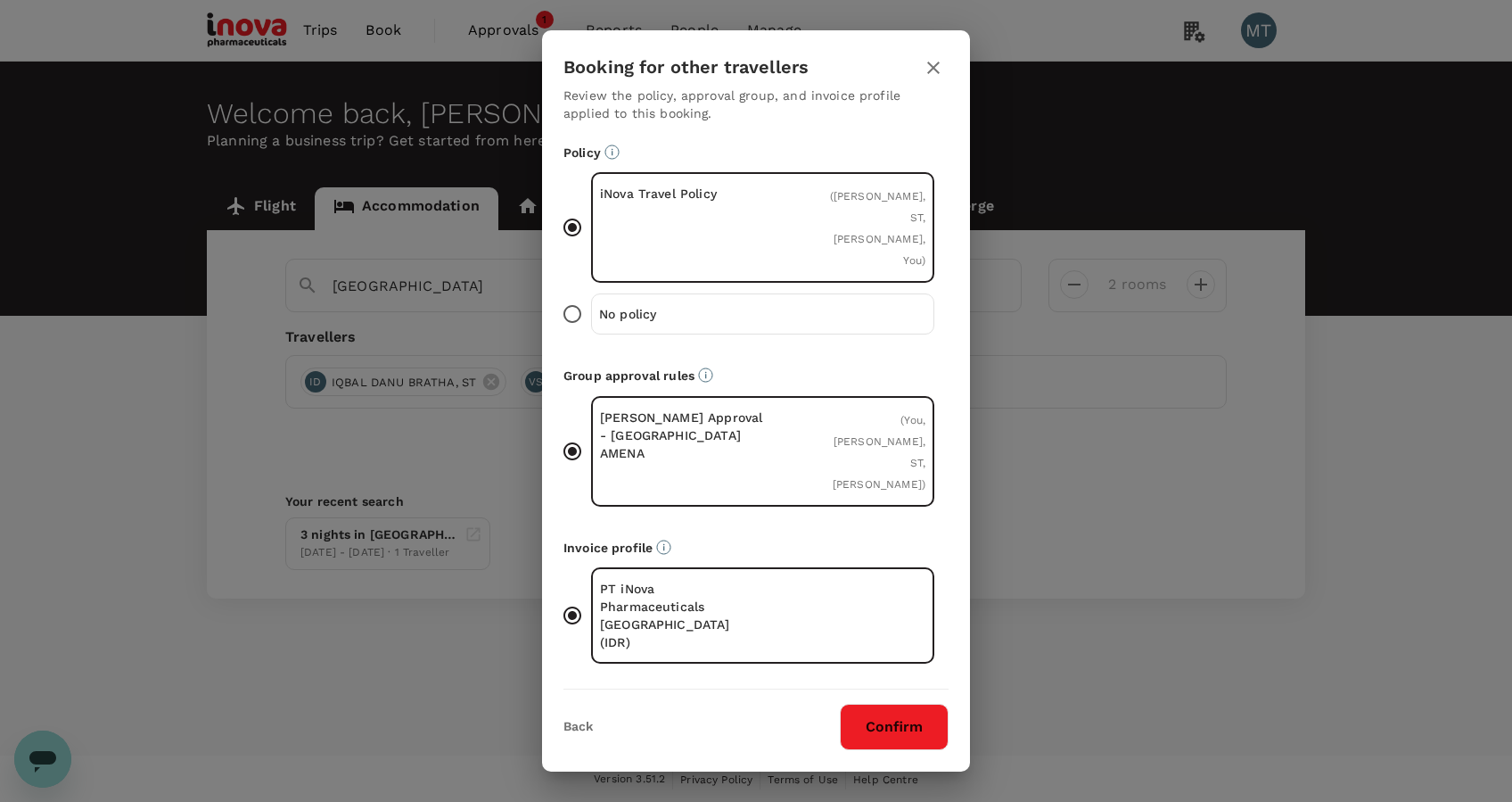
click at [873, 704] on button "Confirm" at bounding box center [895, 727] width 109 height 46
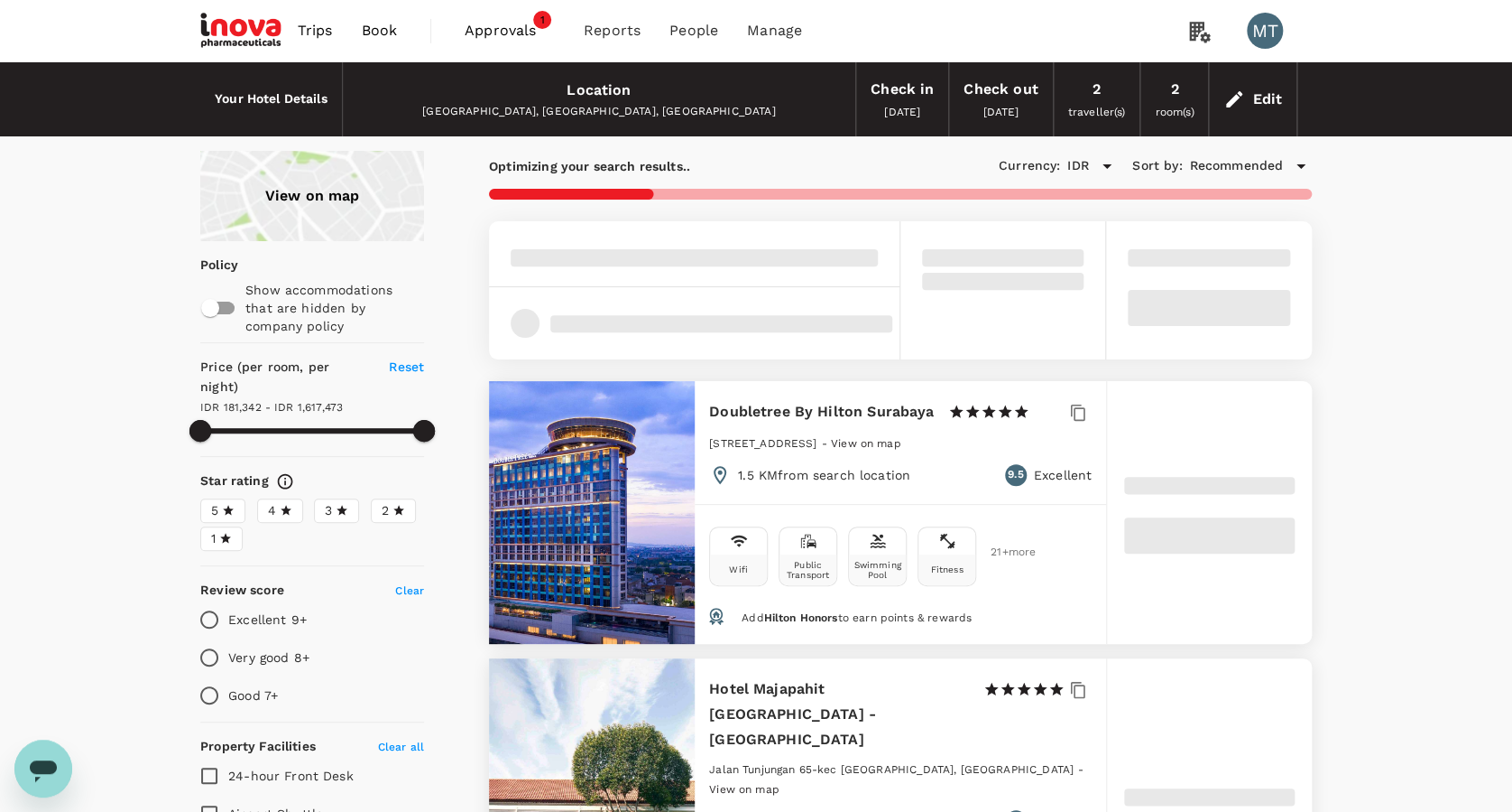
type input "1617472.81"
type input "146108.01"
type input "1662623.01"
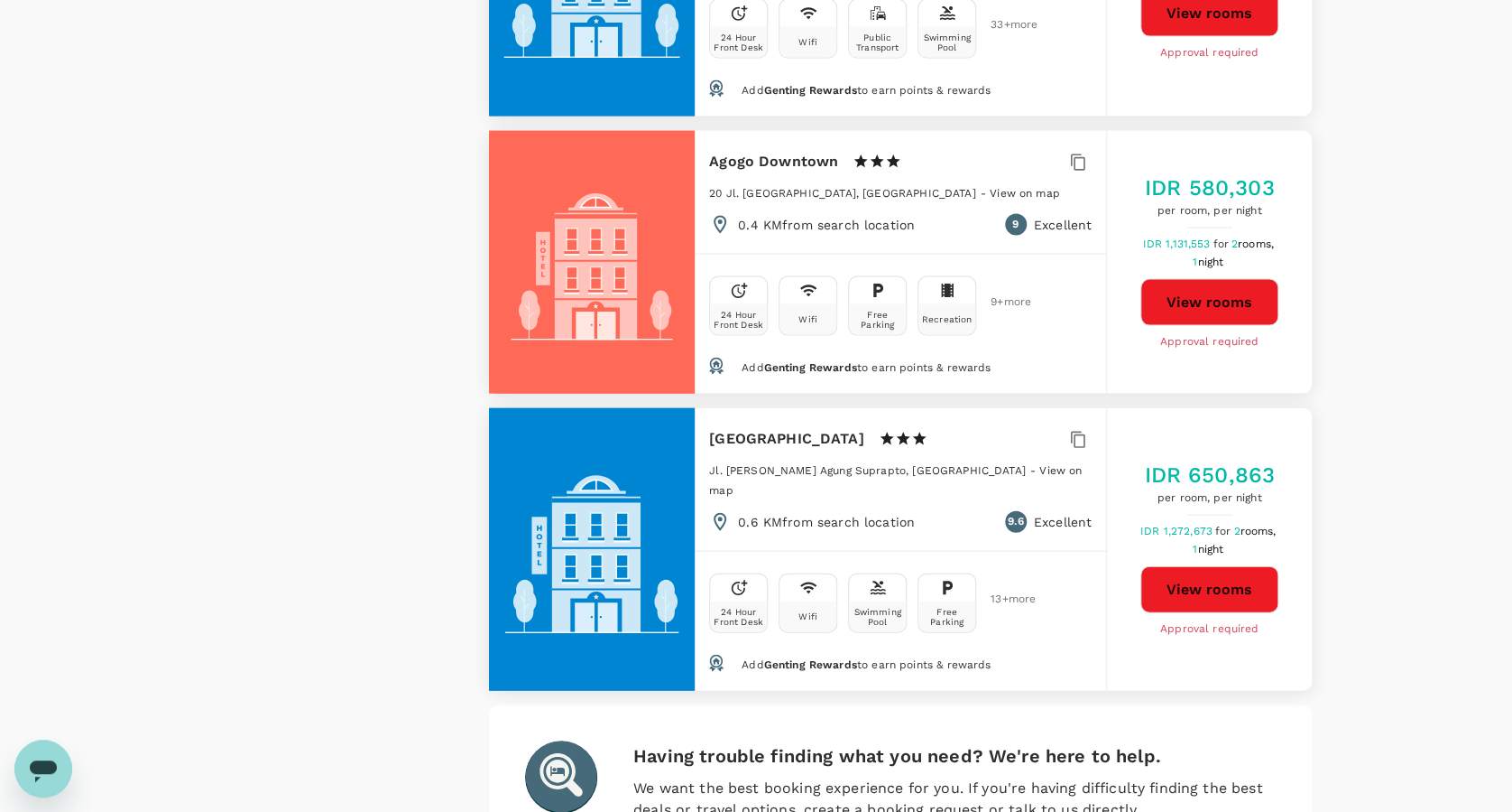
scroll to position [5216, 0]
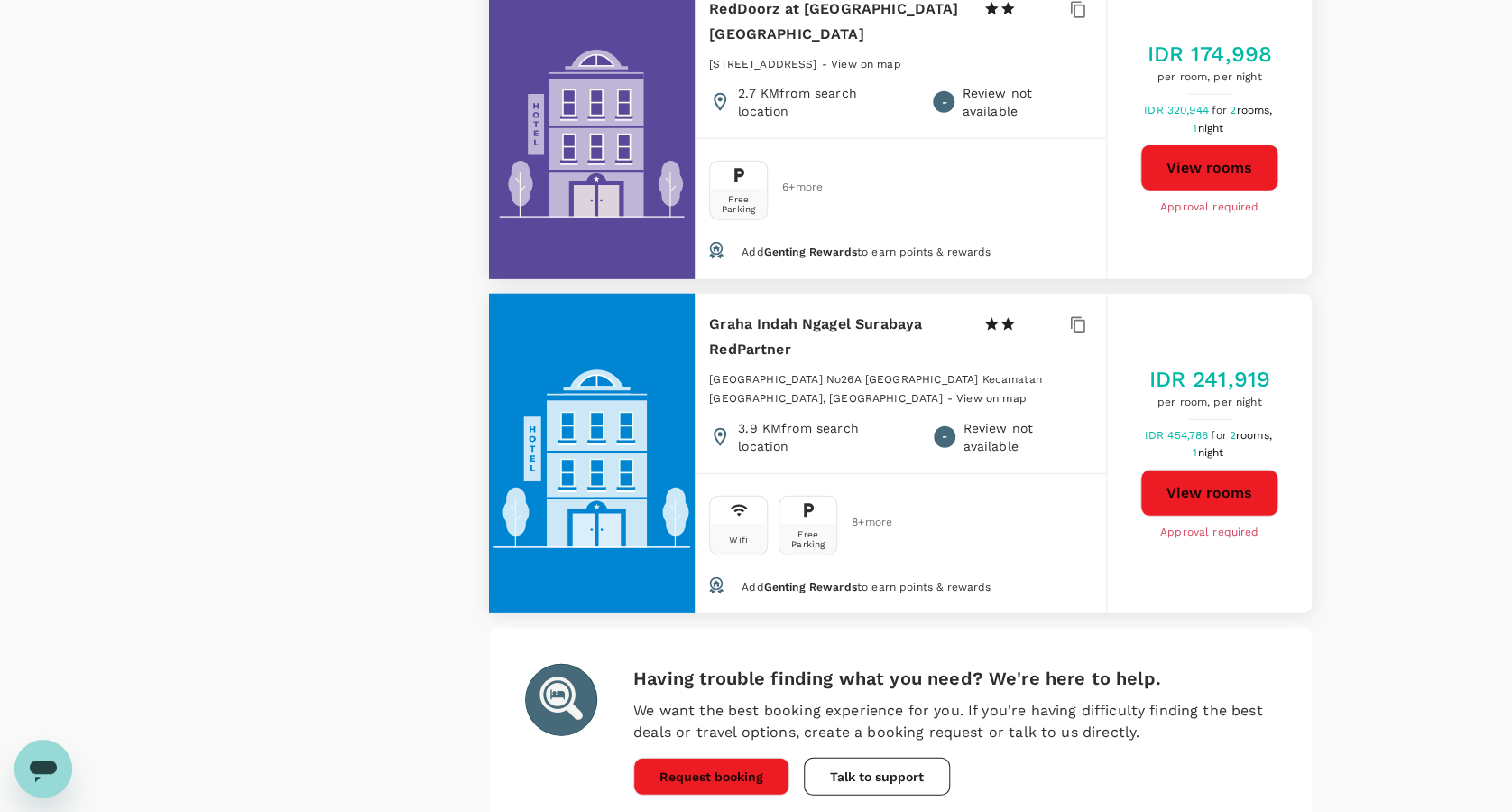
scroll to position [5499, 0]
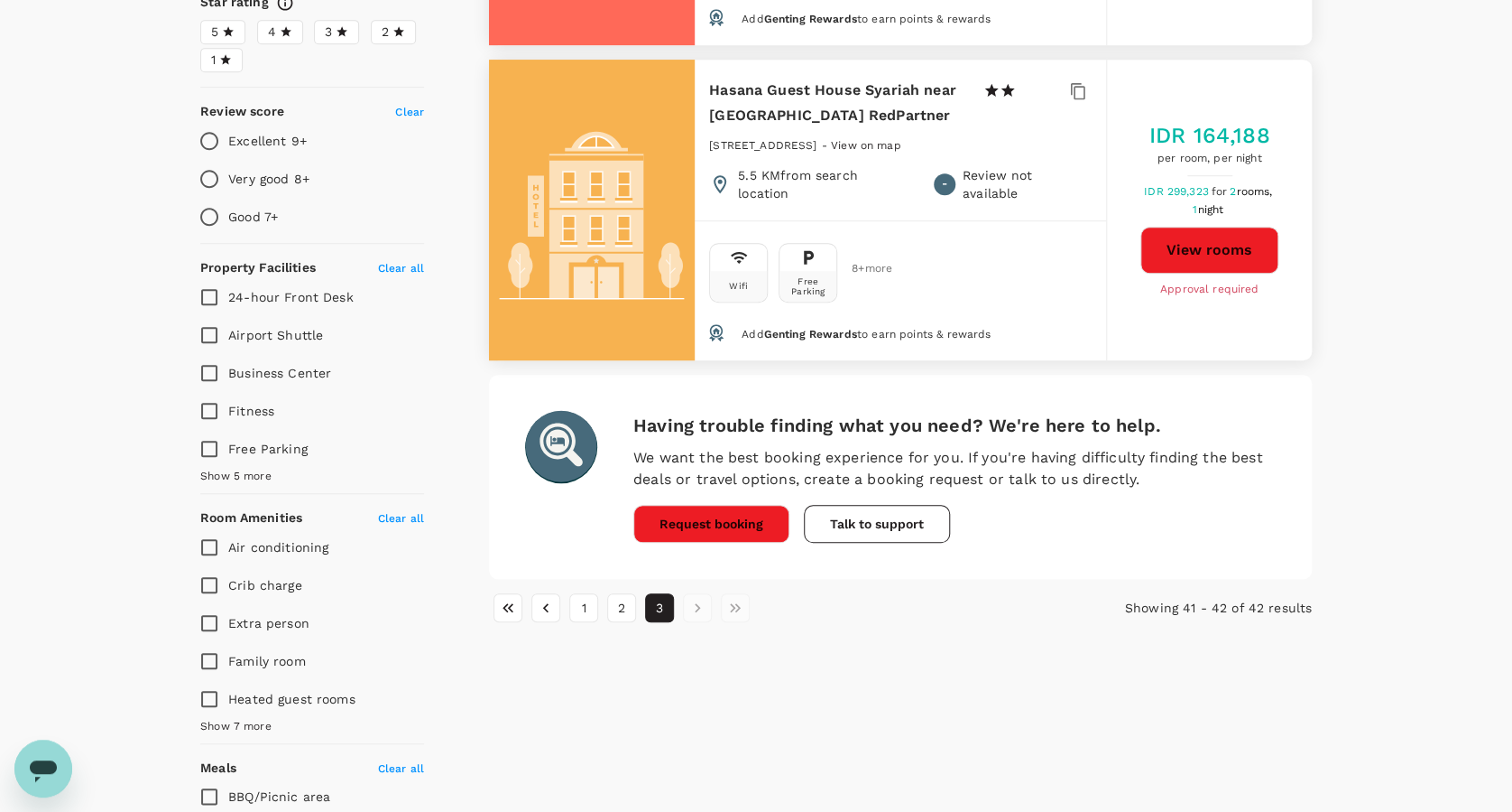
scroll to position [601, 0]
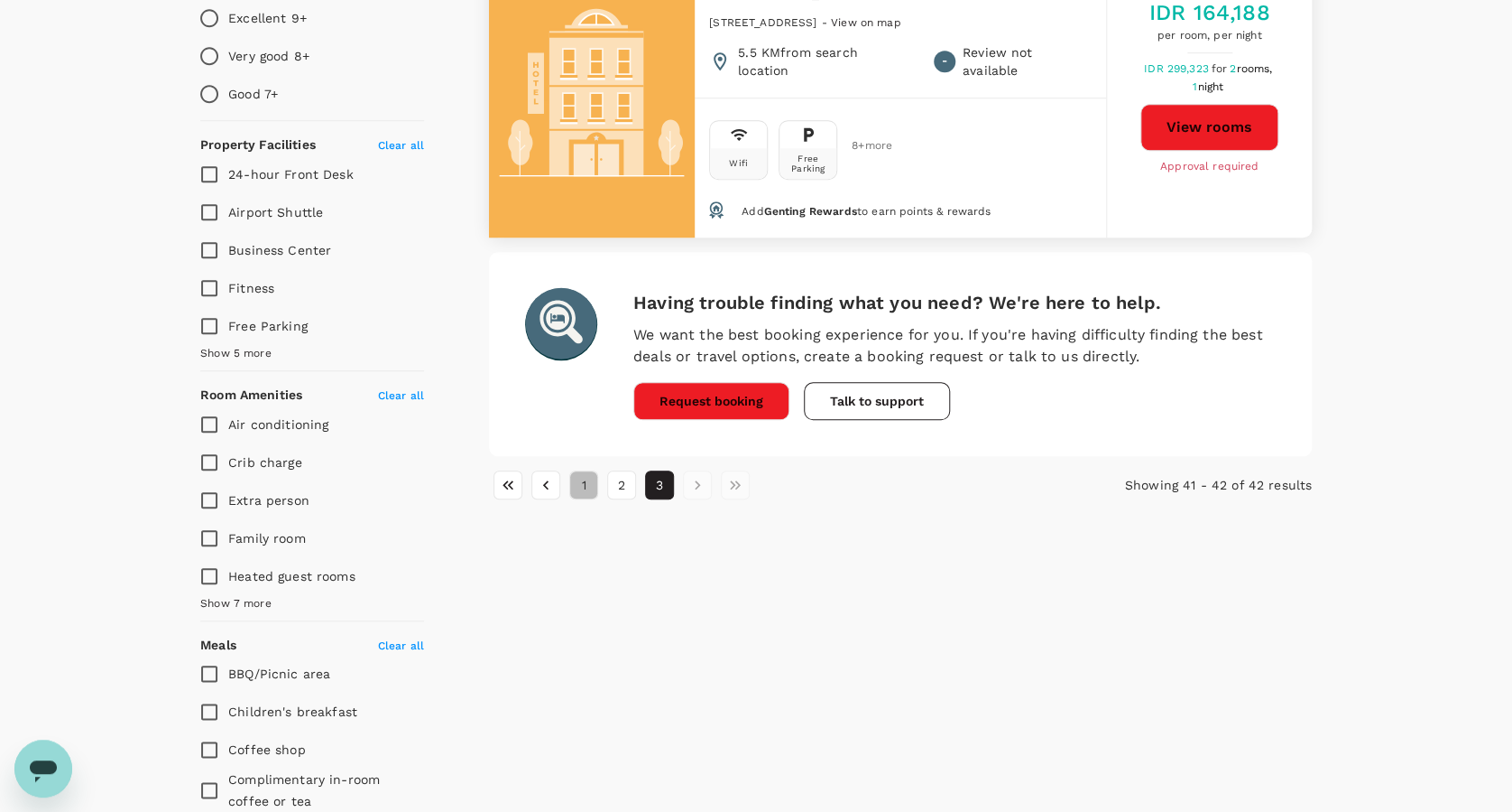
click at [586, 470] on button "1" at bounding box center [584, 485] width 29 height 29
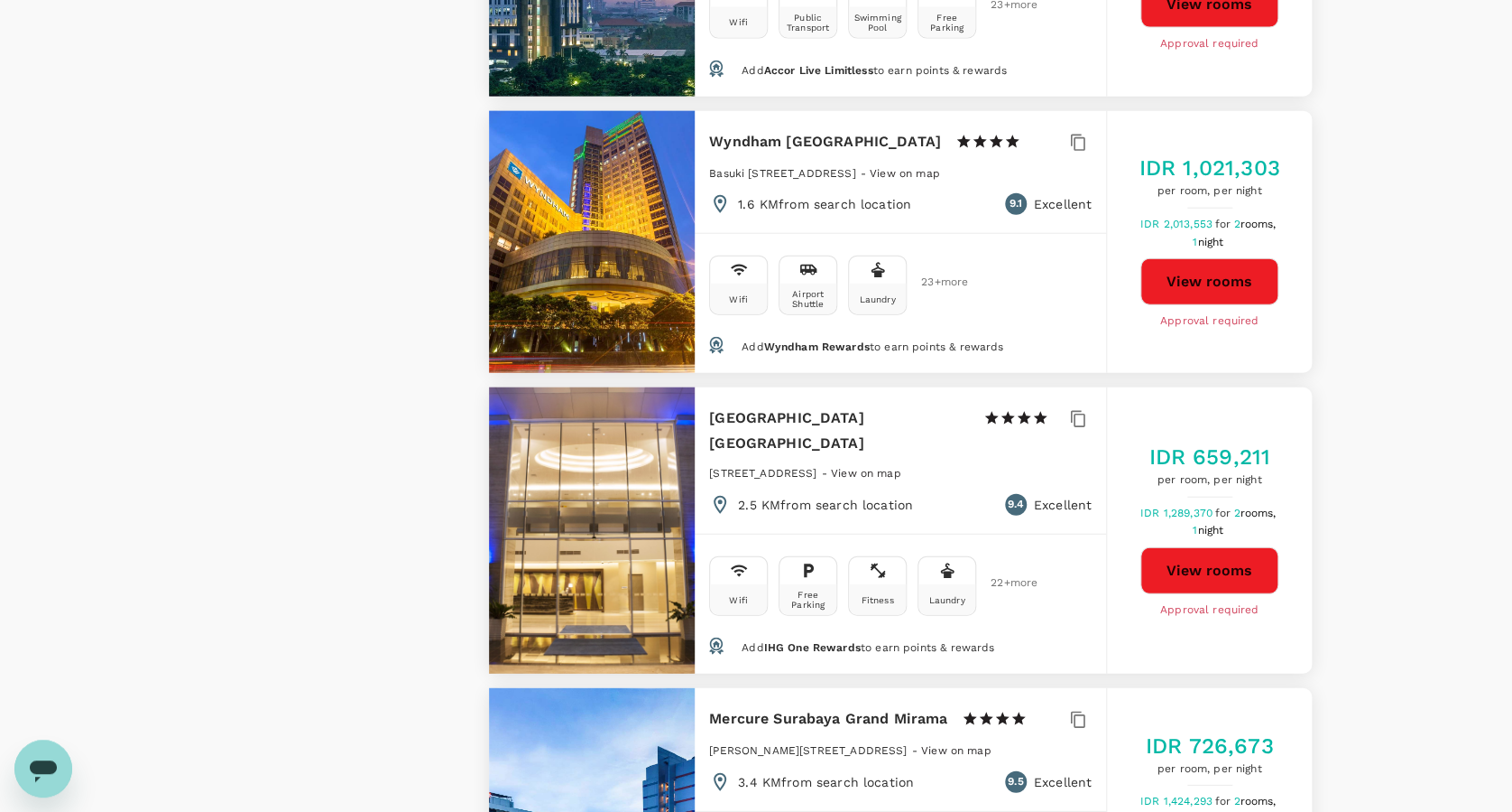
scroll to position [2167, 0]
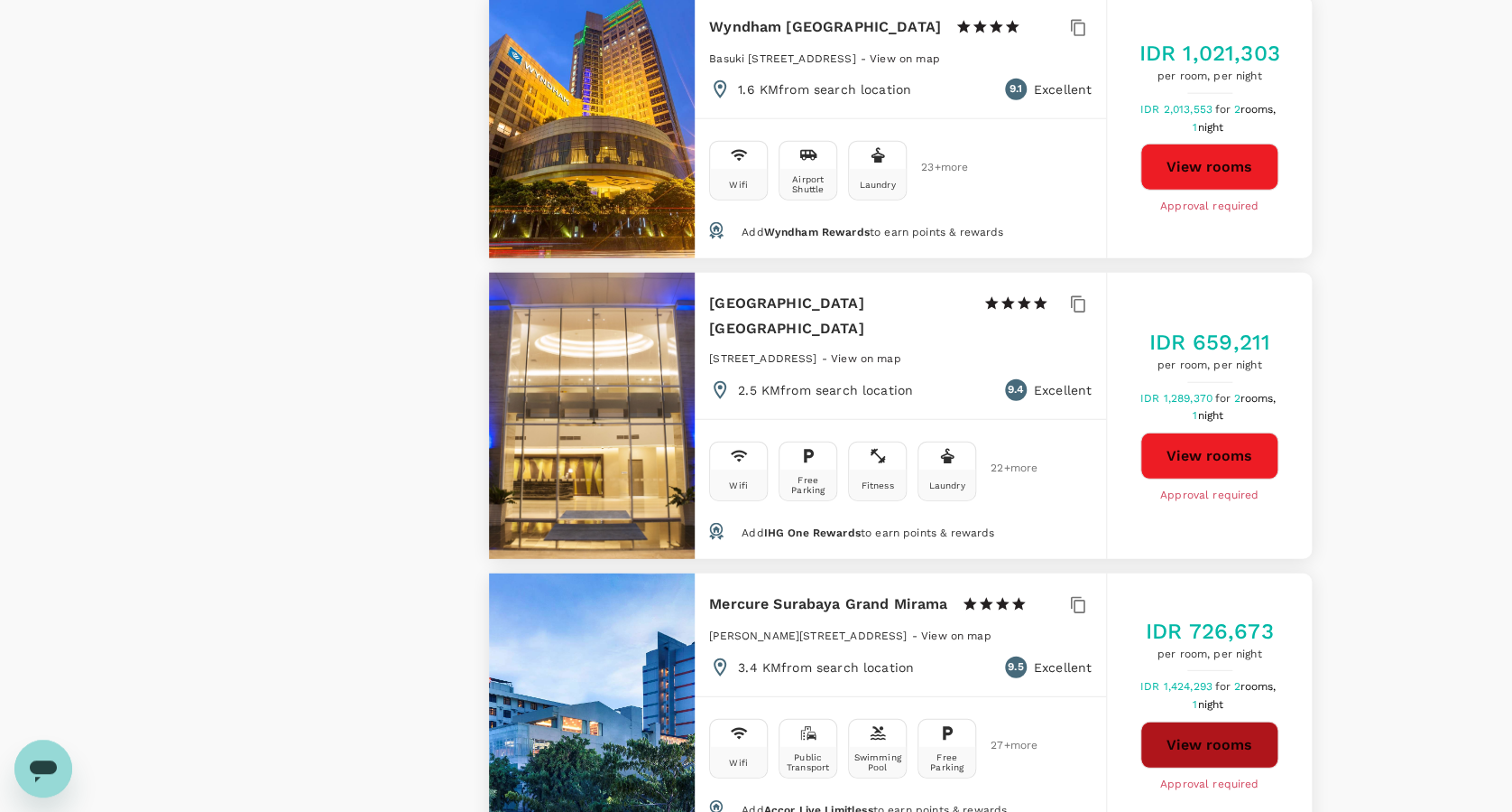
click at [1262, 722] on button "View rooms" at bounding box center [1209, 745] width 138 height 47
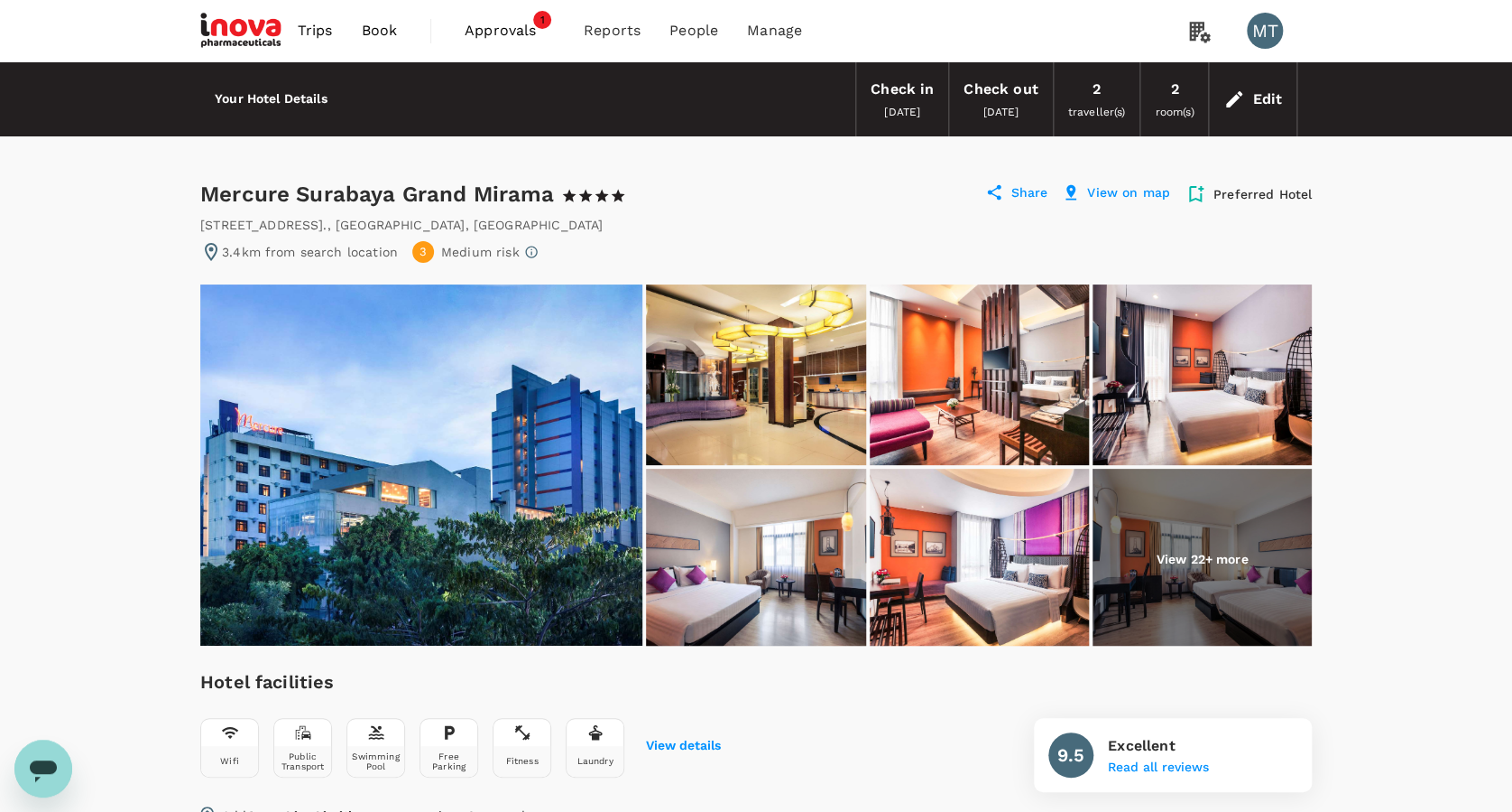
click at [393, 30] on span "Book" at bounding box center [379, 31] width 36 height 22
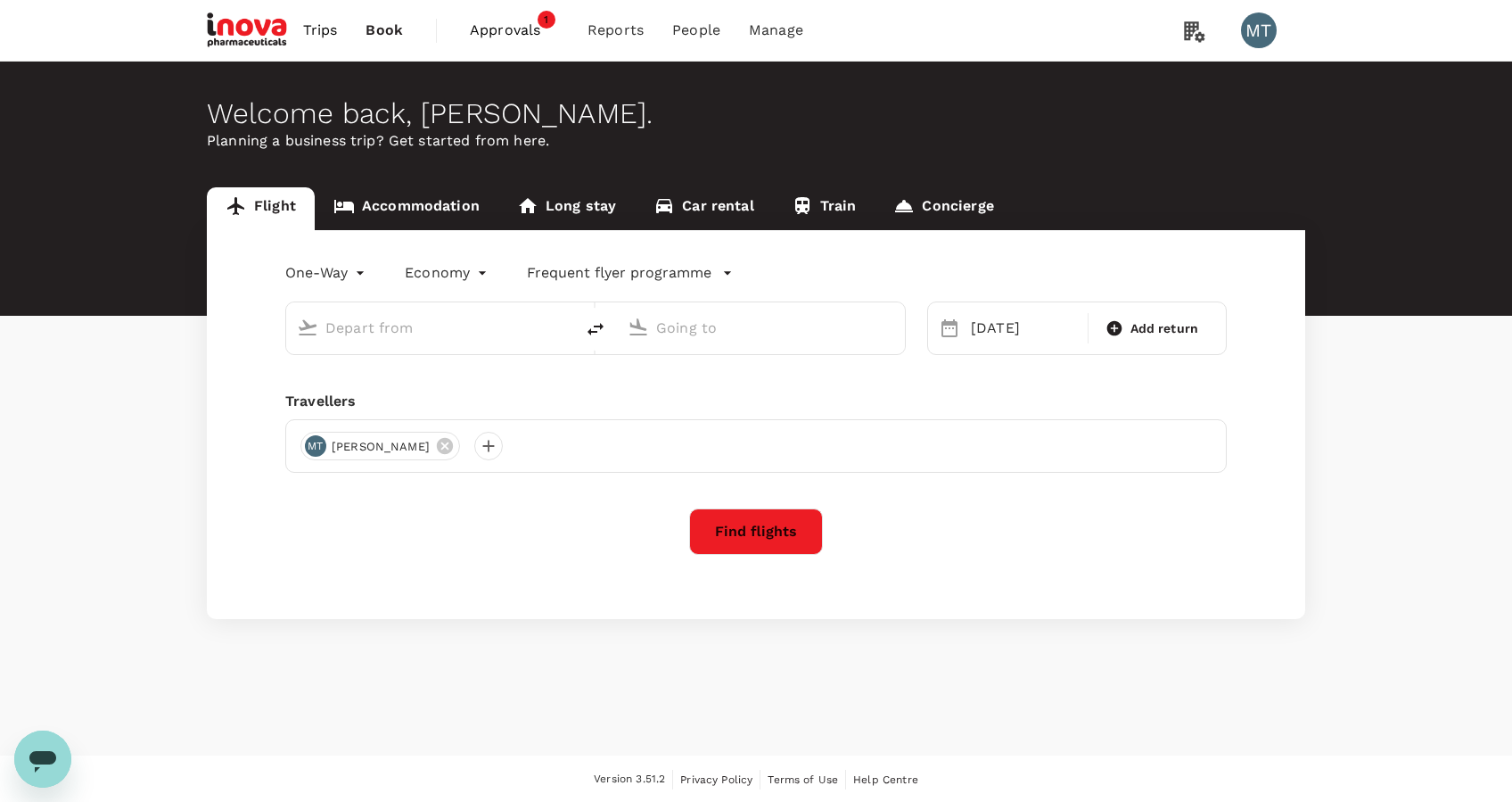
type input "Surabaya, Indonesia (any)"
type input "Halim Perdanakusuma Intl (HLP)"
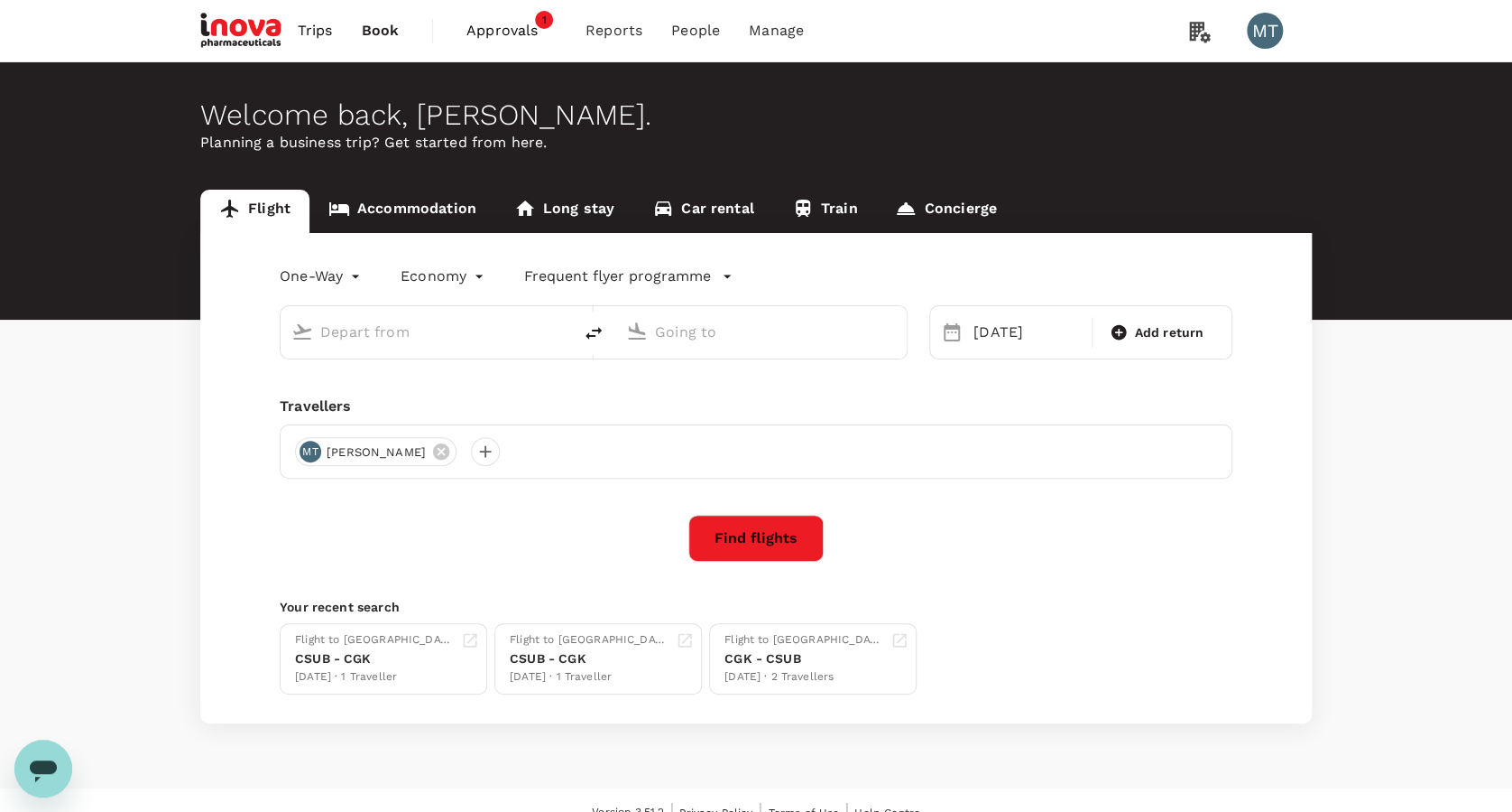
type input "Surabaya, Indonesia (any)"
type input "Halim Perdanakusuma Intl (HLP)"
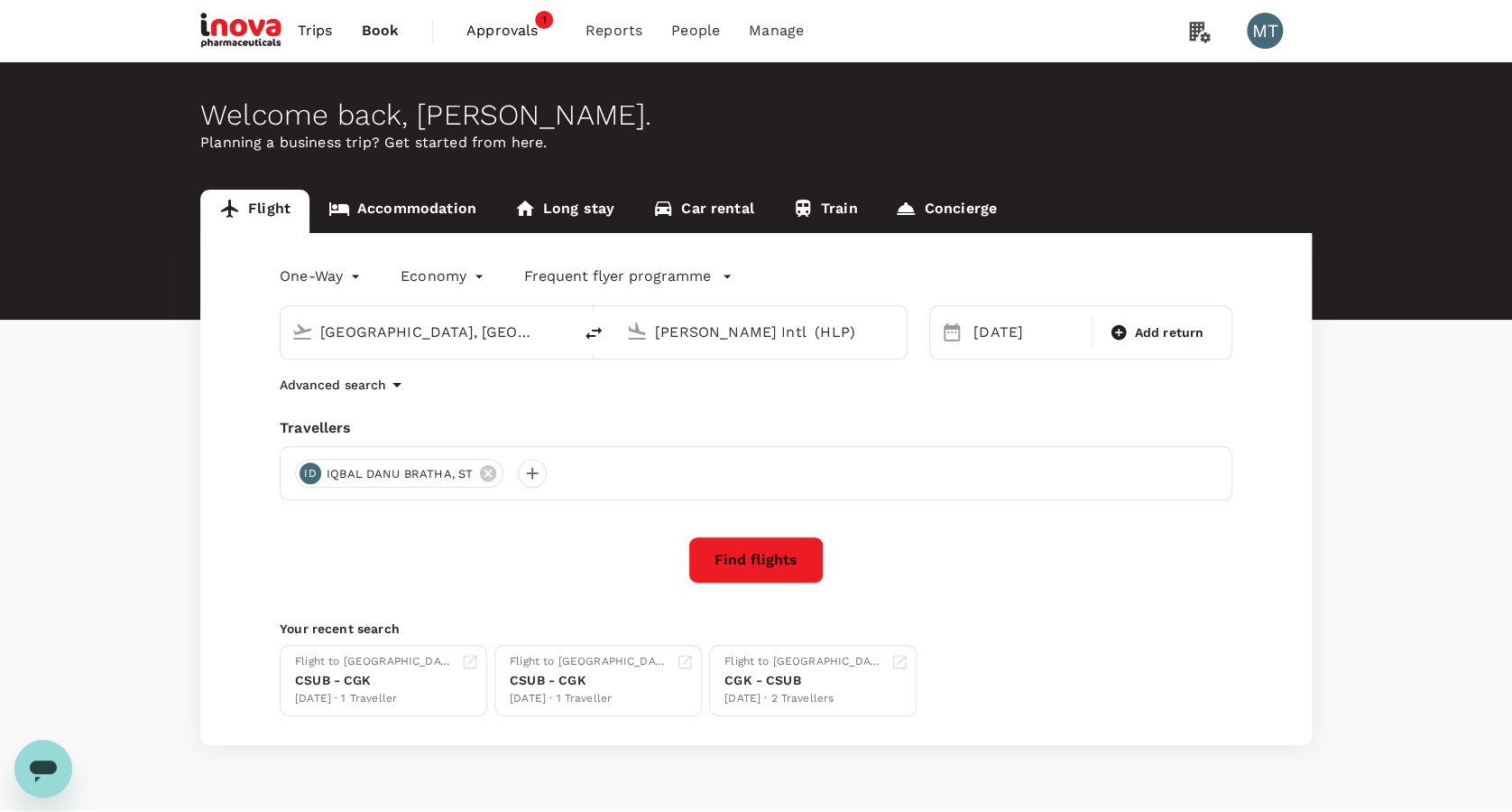
click at [397, 198] on link "Accommodation" at bounding box center [402, 212] width 186 height 43
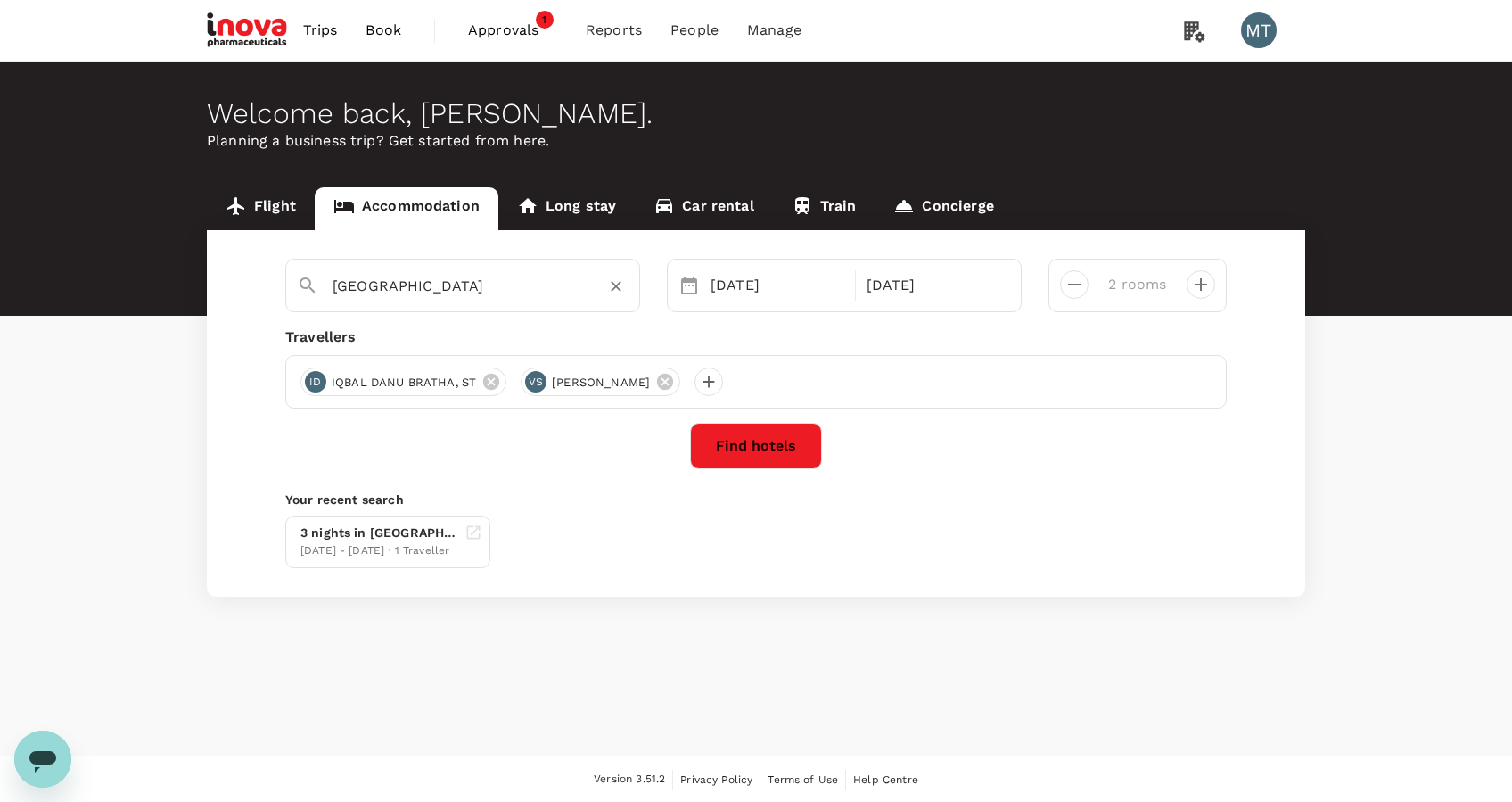
click at [611, 292] on icon "Clear" at bounding box center [616, 287] width 18 height 18
type input "Mercure Wuhan Qiaokou"
click at [747, 448] on button "Find hotels" at bounding box center [756, 446] width 132 height 46
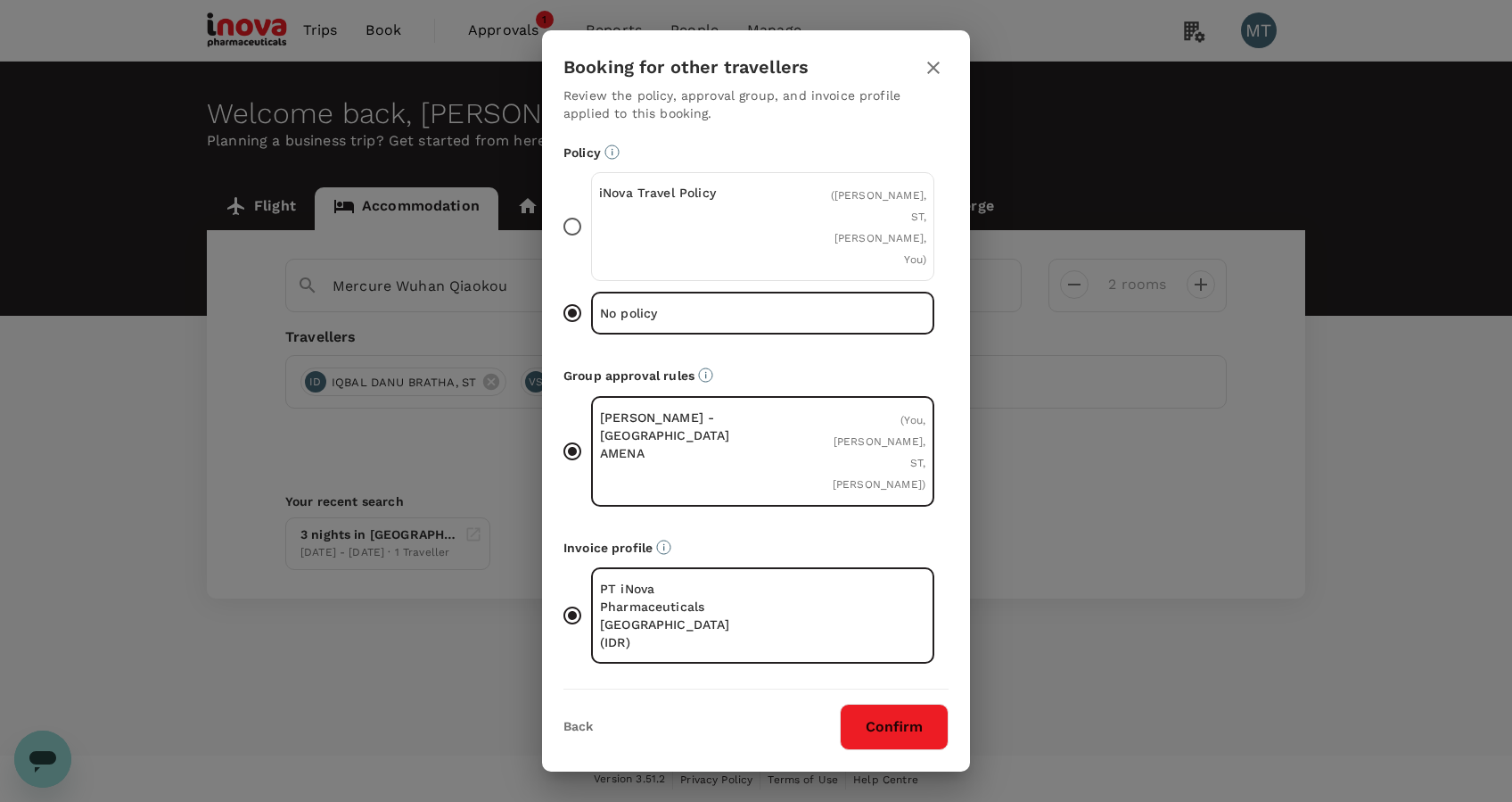
click at [931, 79] on icon "button" at bounding box center [933, 68] width 21 height 21
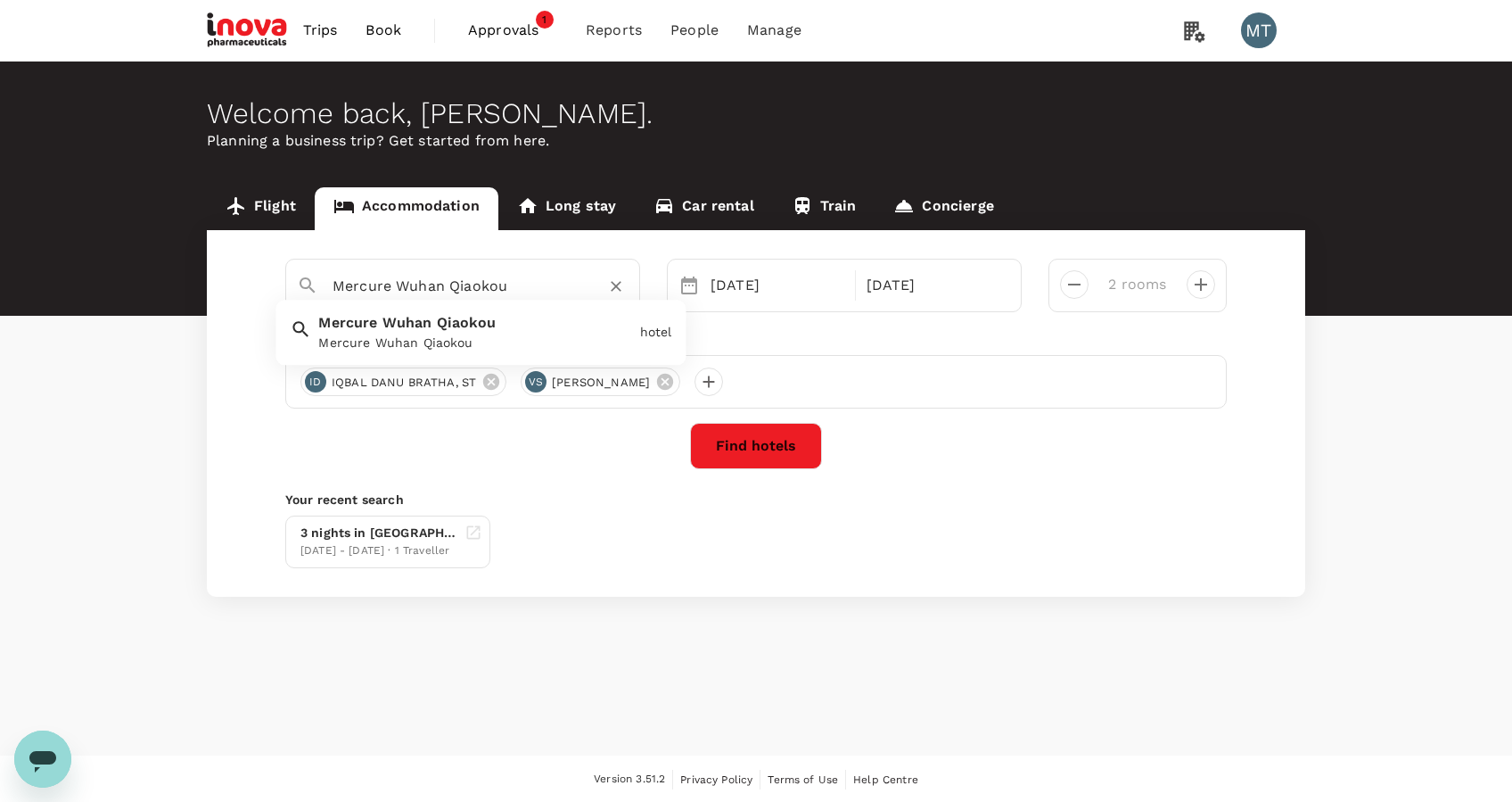
drag, startPoint x: 566, startPoint y: 279, endPoint x: 262, endPoint y: 290, distance: 304.2
click at [286, 292] on div "Mercure Wuhan Qiaokou" at bounding box center [455, 280] width 346 height 46
click at [614, 283] on icon "Clear" at bounding box center [616, 288] width 11 height 11
type input "surabaya"
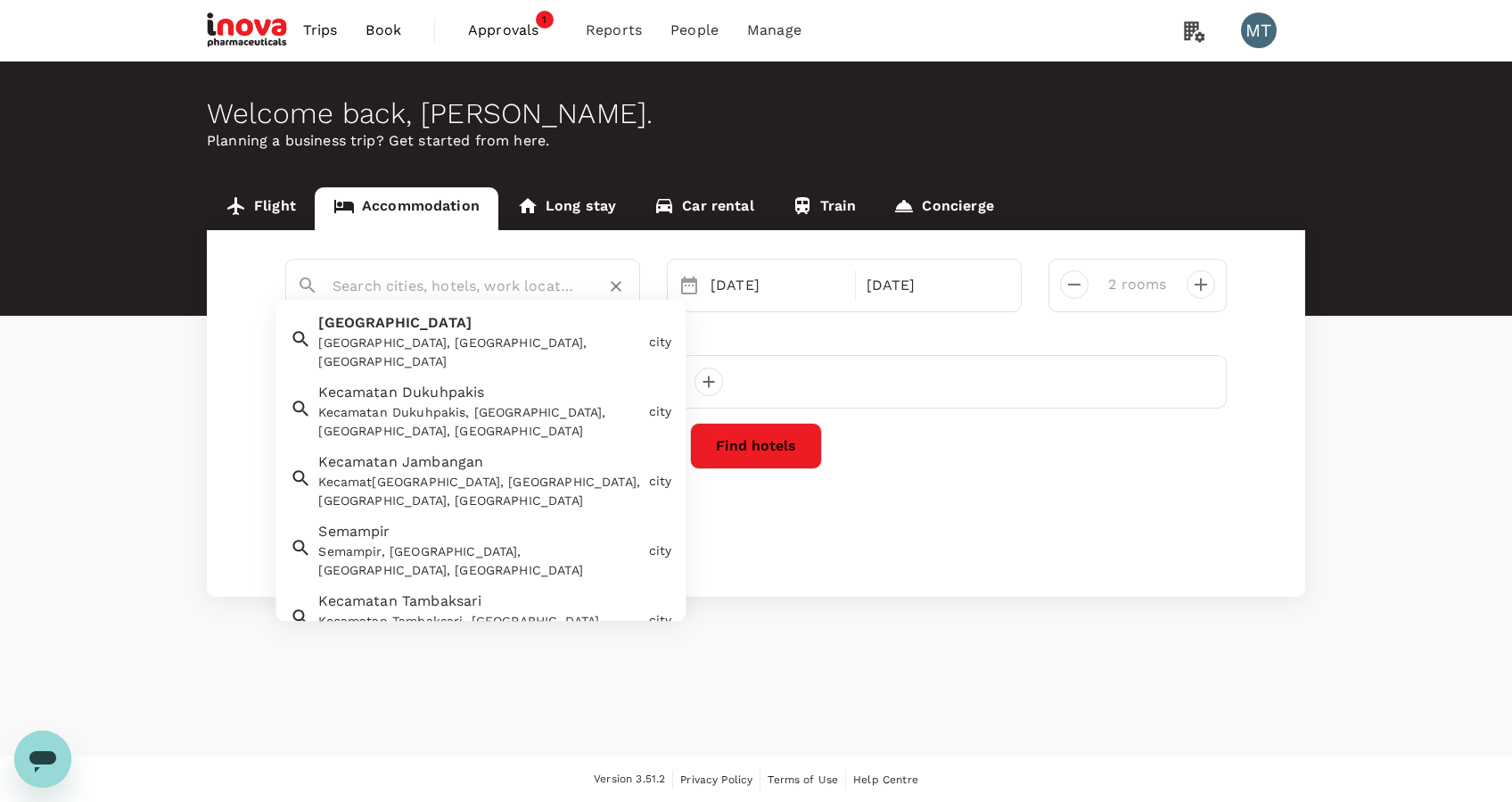
click at [744, 443] on button "Find hotels" at bounding box center [756, 446] width 132 height 46
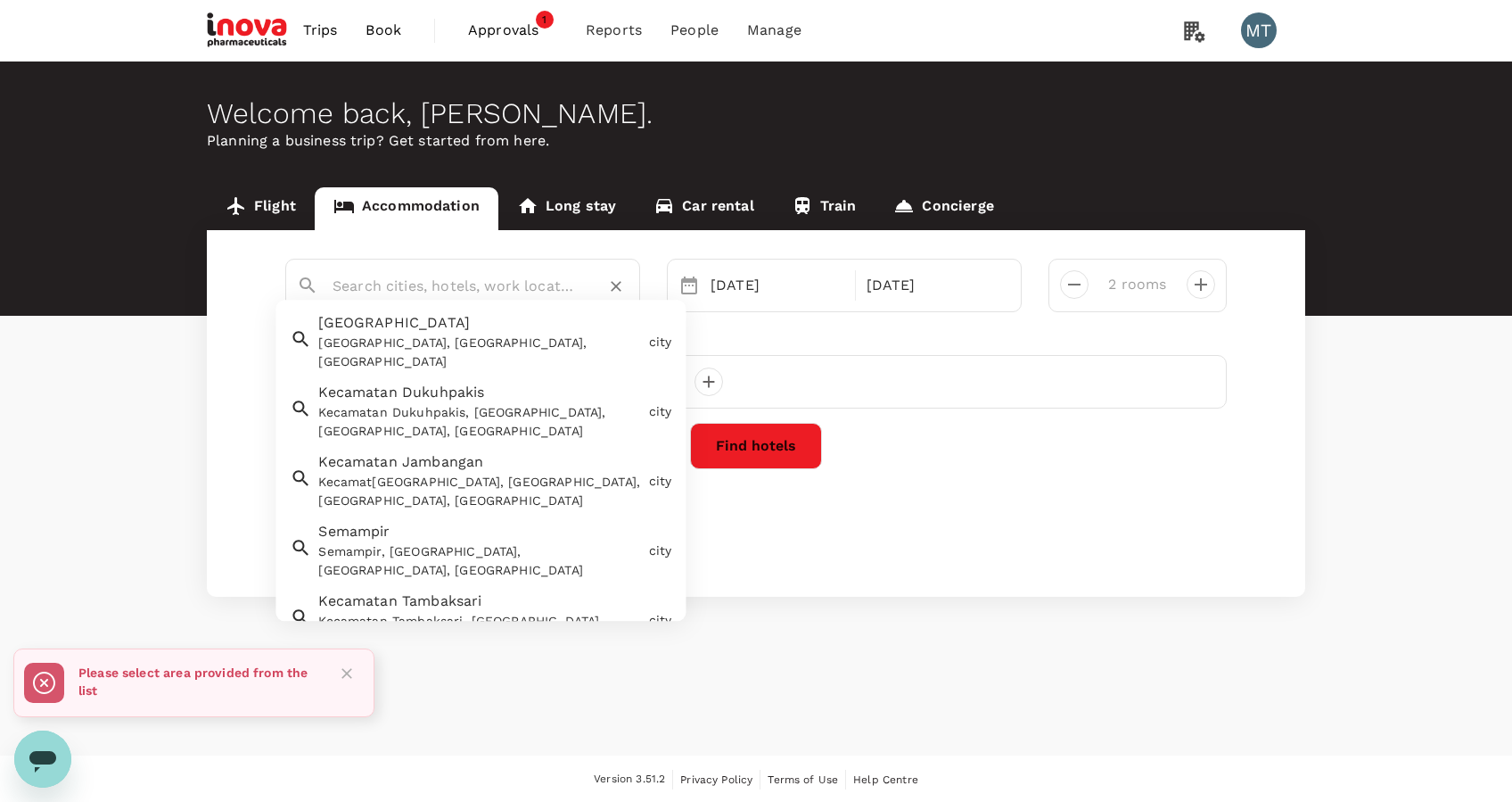
click at [530, 287] on input "text" at bounding box center [455, 286] width 246 height 28
click at [521, 341] on div "Surabaya, East Java, Indonesia" at bounding box center [479, 353] width 322 height 38
type input "Surabaya"
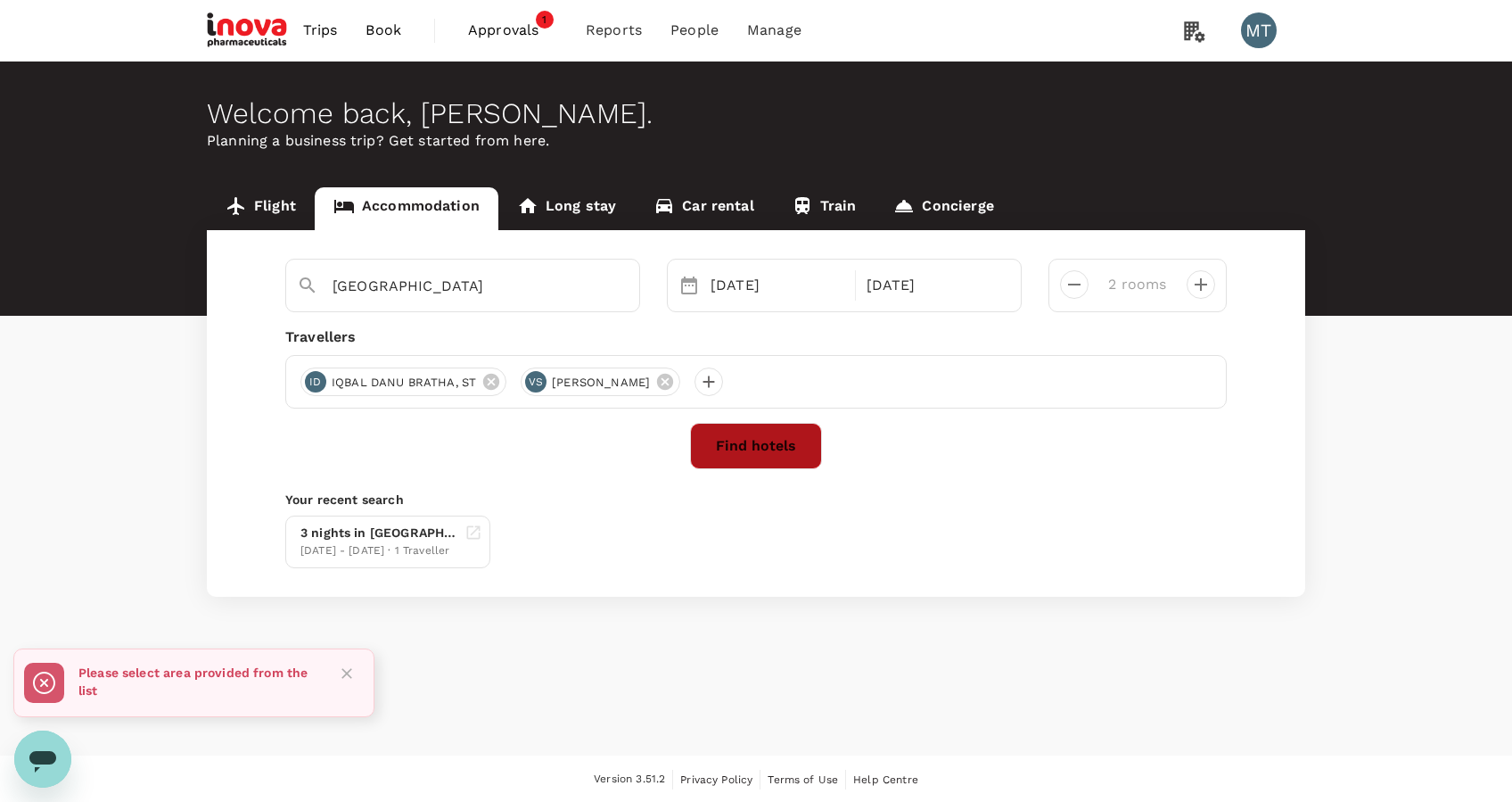
click at [793, 445] on button "Find hotels" at bounding box center [756, 446] width 132 height 46
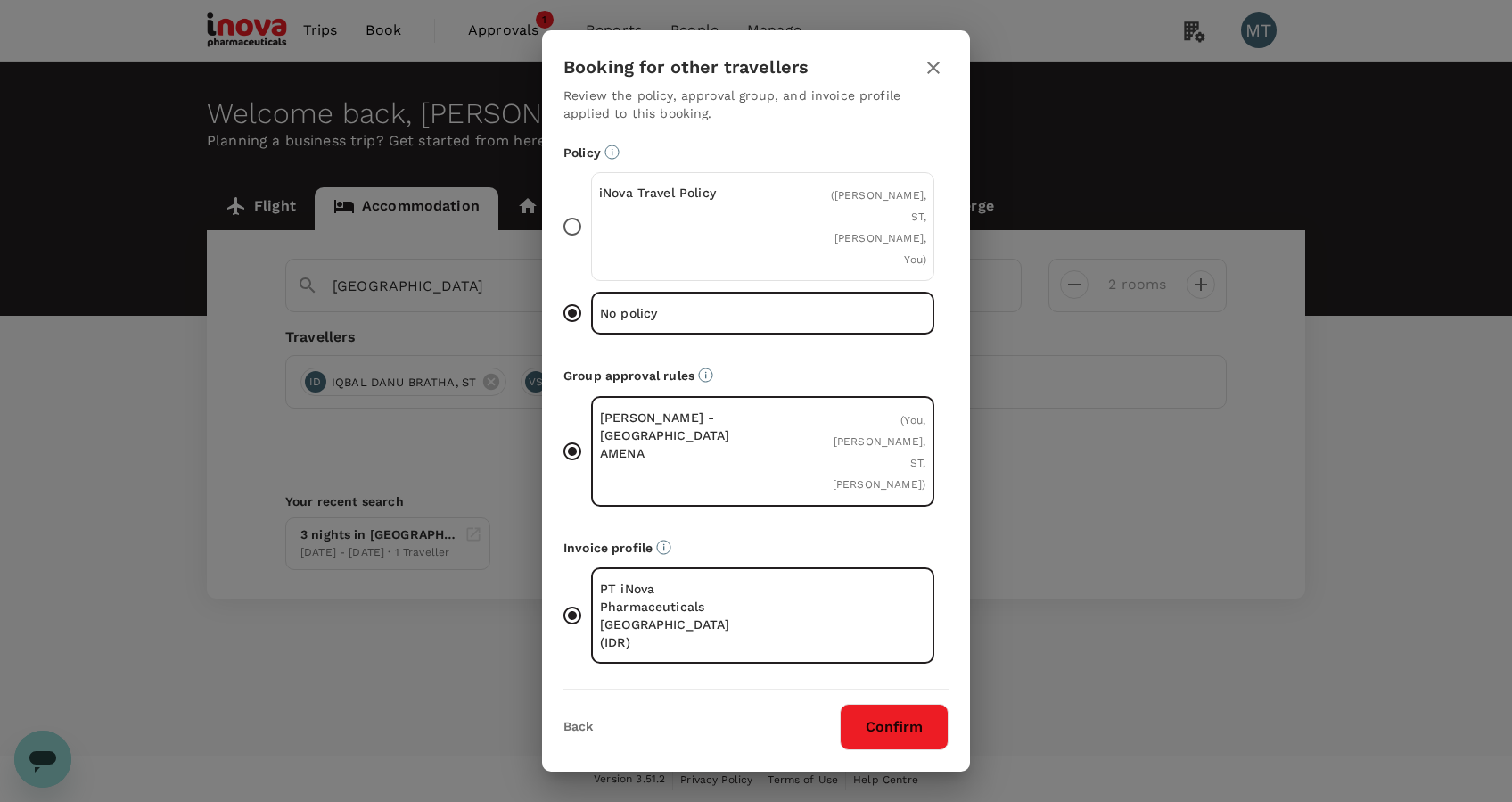
drag, startPoint x: 697, startPoint y: 250, endPoint x: 843, endPoint y: 405, distance: 212.9
click at [698, 250] on div "iNova Travel Policy" at bounding box center [681, 227] width 164 height 86
click at [591, 246] on input "iNova Travel Policy ( IQBAL DANU BRATHA, ST, VIKTOR SETIAWAN, You )" at bounding box center [572, 227] width 38 height 38
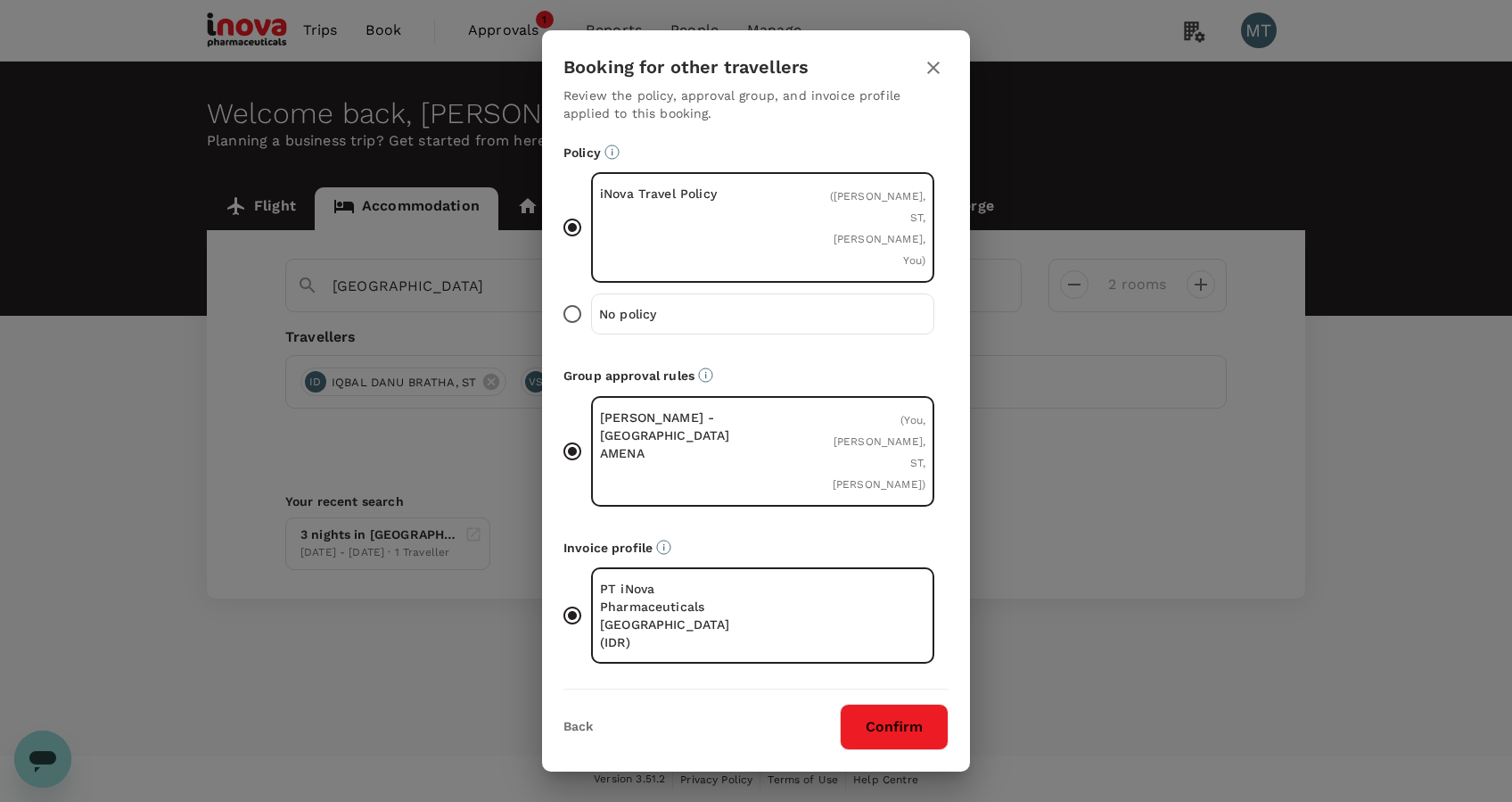
click at [914, 704] on button "Confirm" at bounding box center [895, 727] width 109 height 46
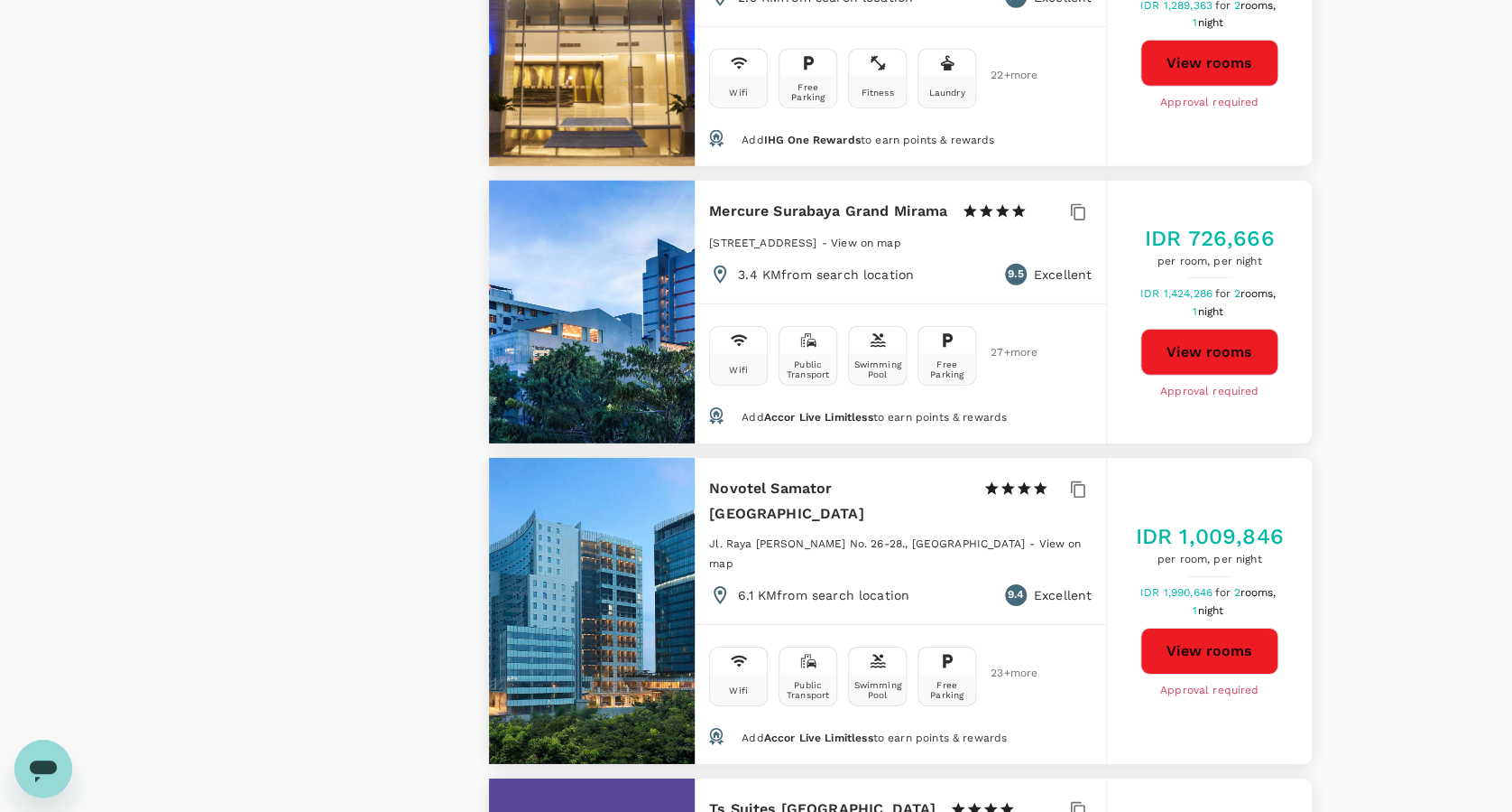
scroll to position [2528, 0]
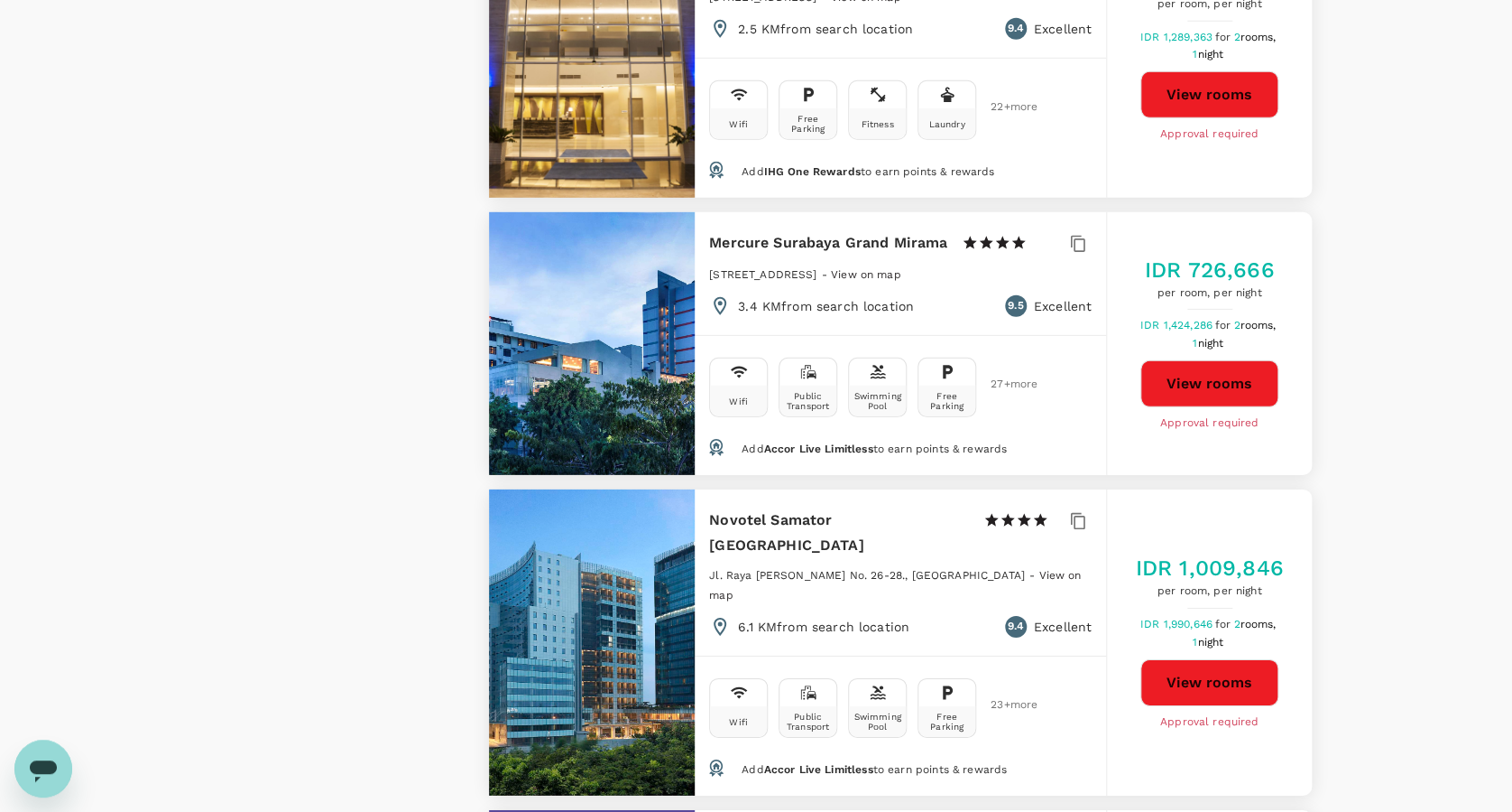
click at [1169, 360] on button "View rooms" at bounding box center [1209, 383] width 138 height 47
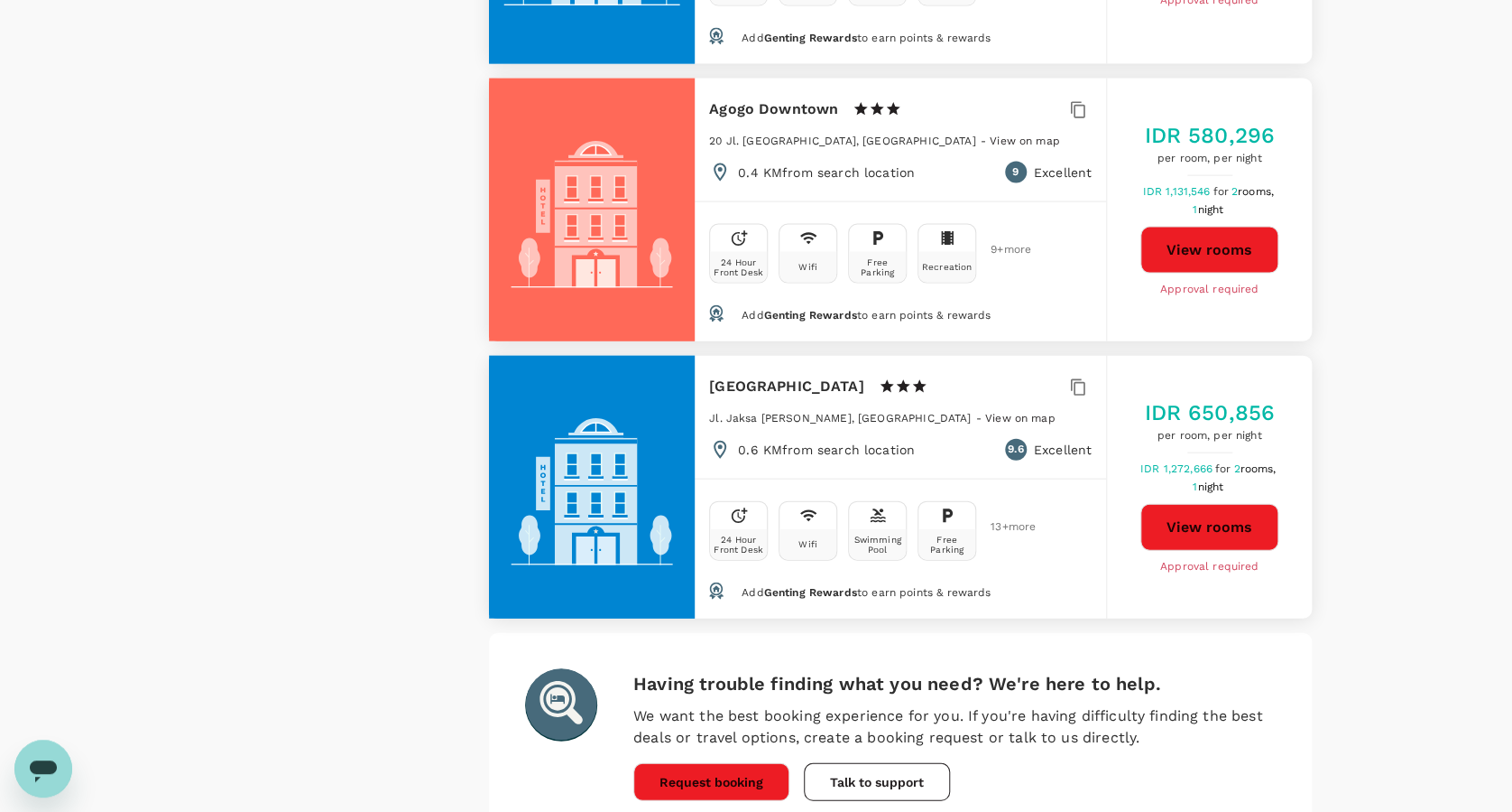
scroll to position [5216, 0]
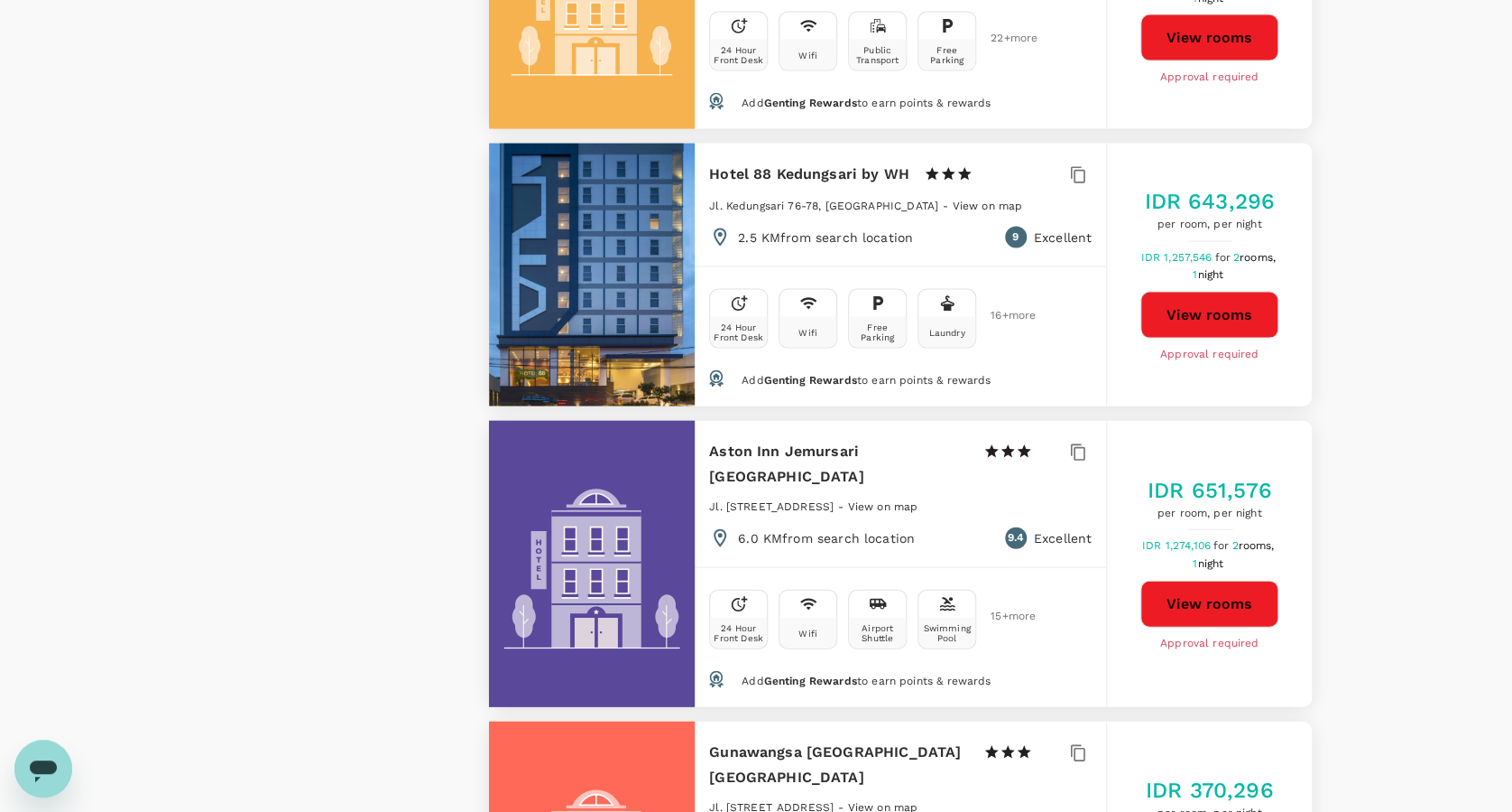
scroll to position [1806, 0]
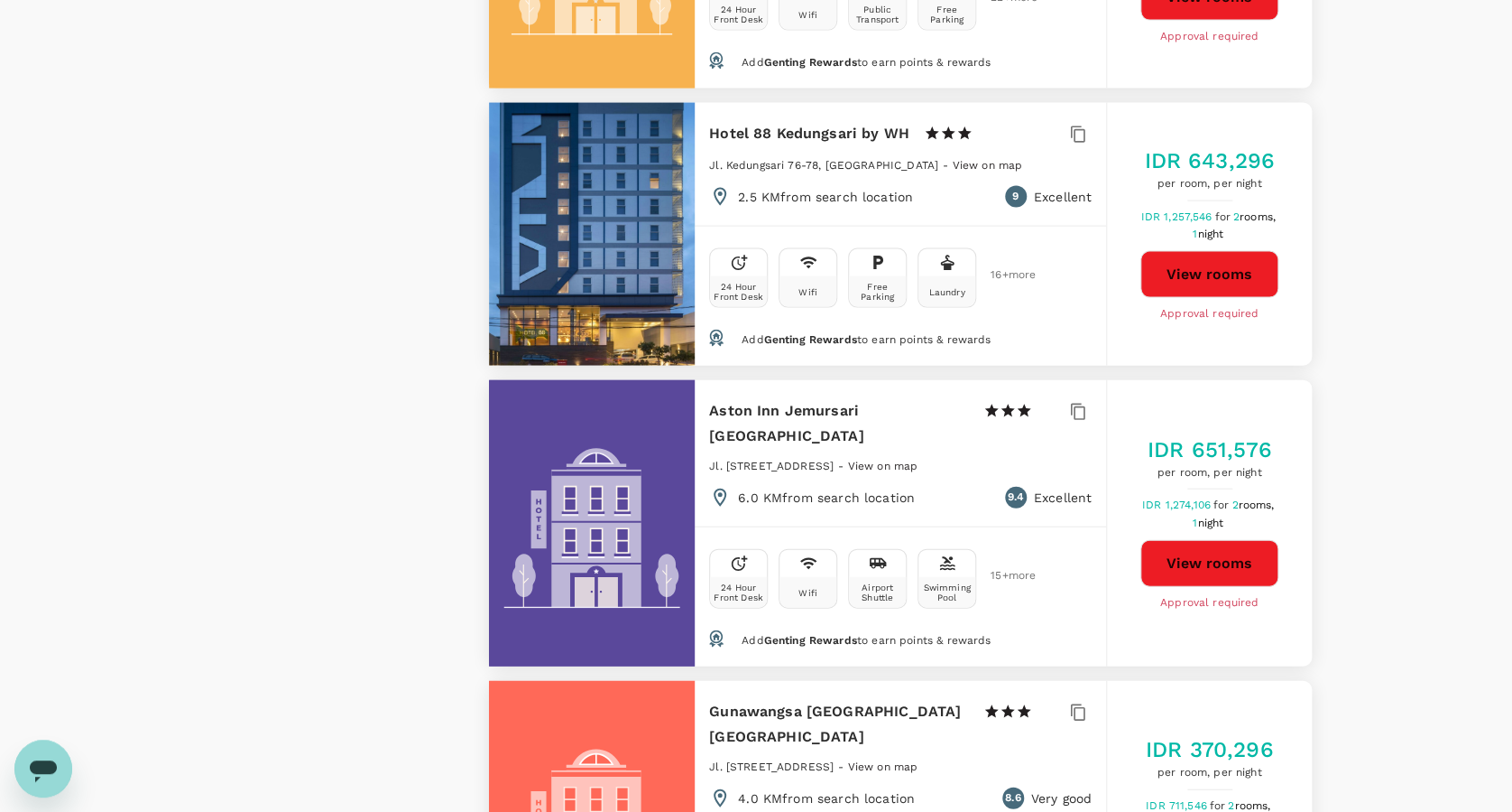
click at [1223, 540] on button "View rooms" at bounding box center [1209, 563] width 138 height 47
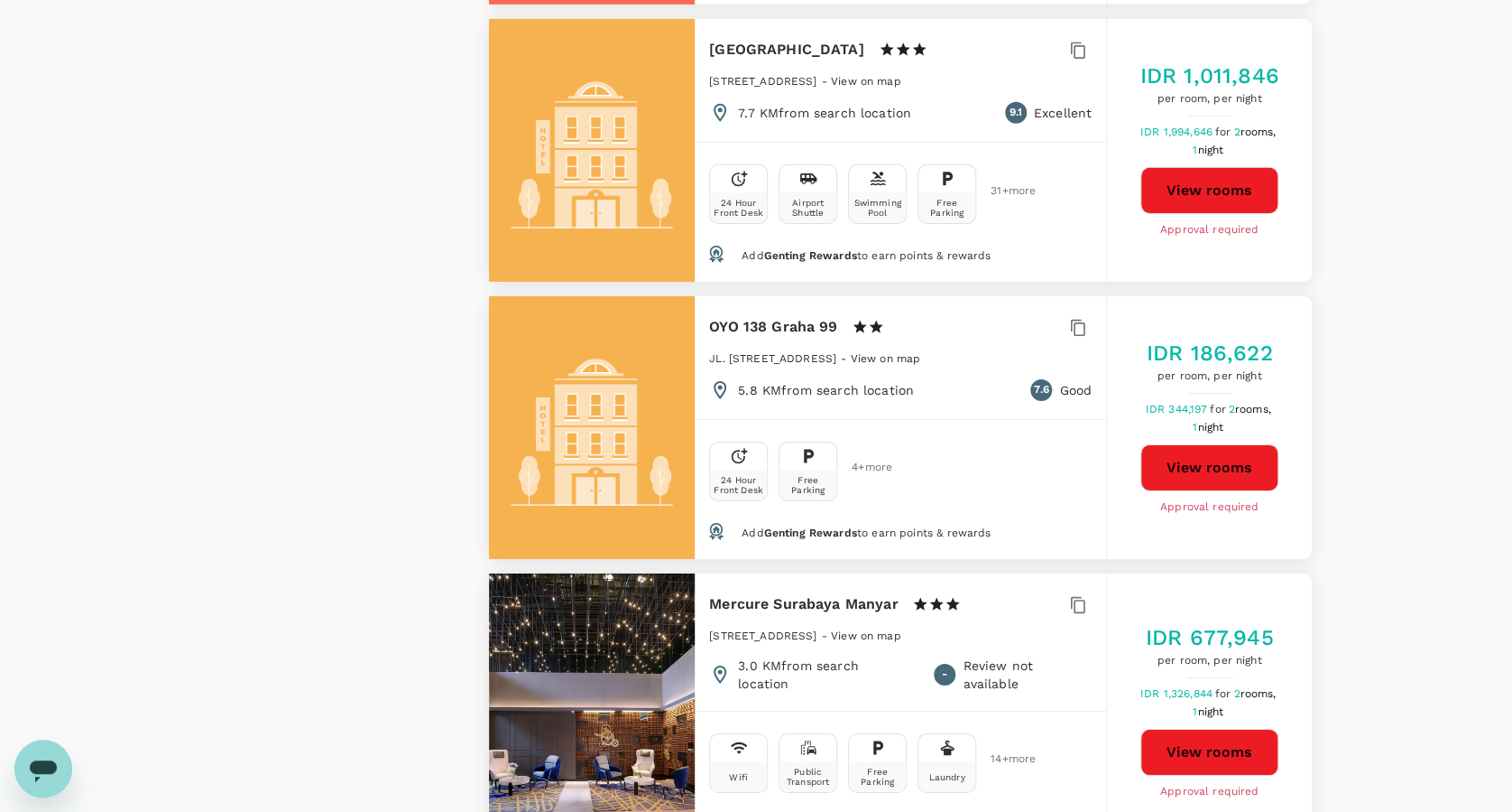
scroll to position [2889, 0]
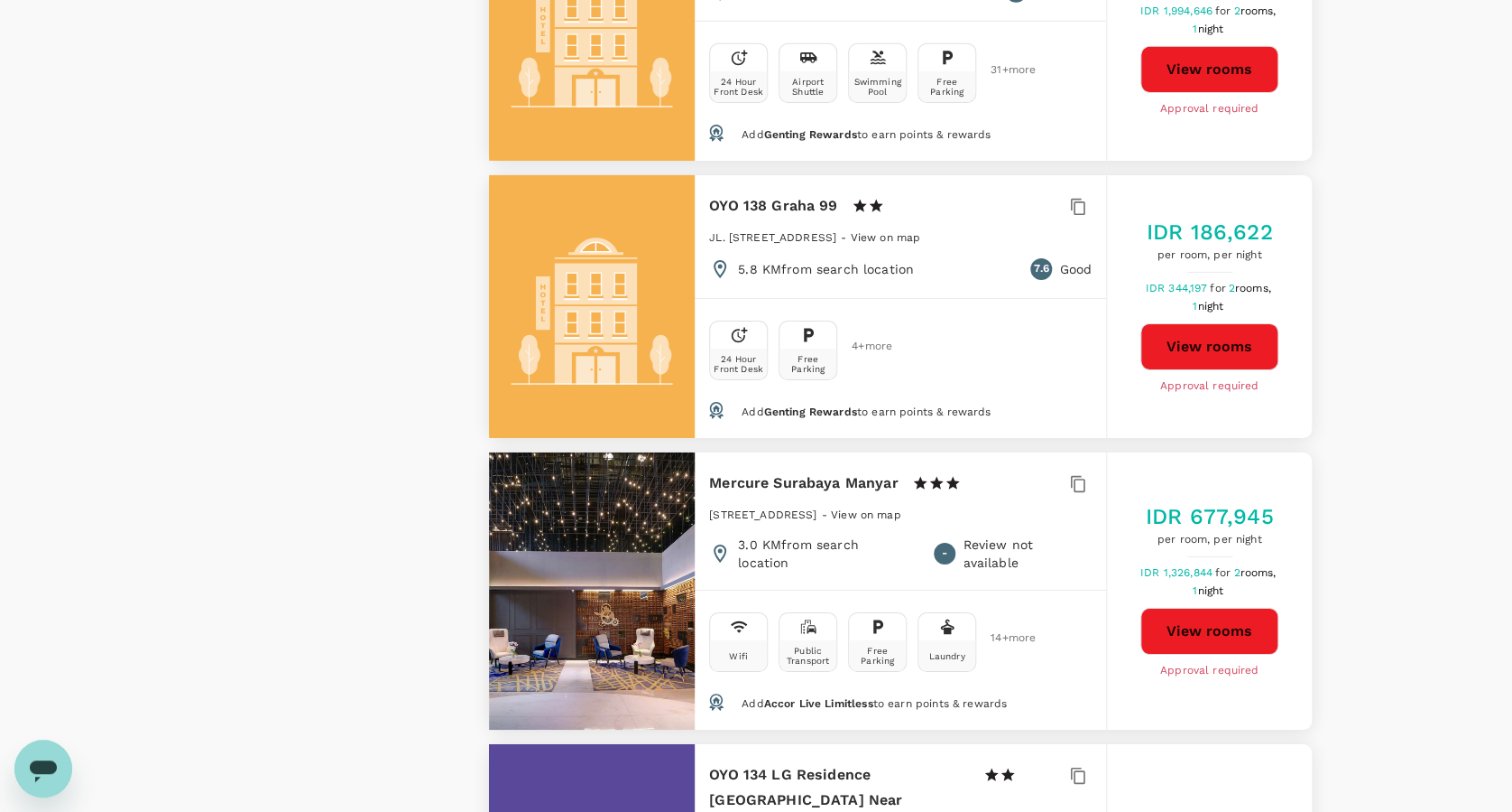
click at [1245, 608] on button "View rooms" at bounding box center [1209, 631] width 138 height 47
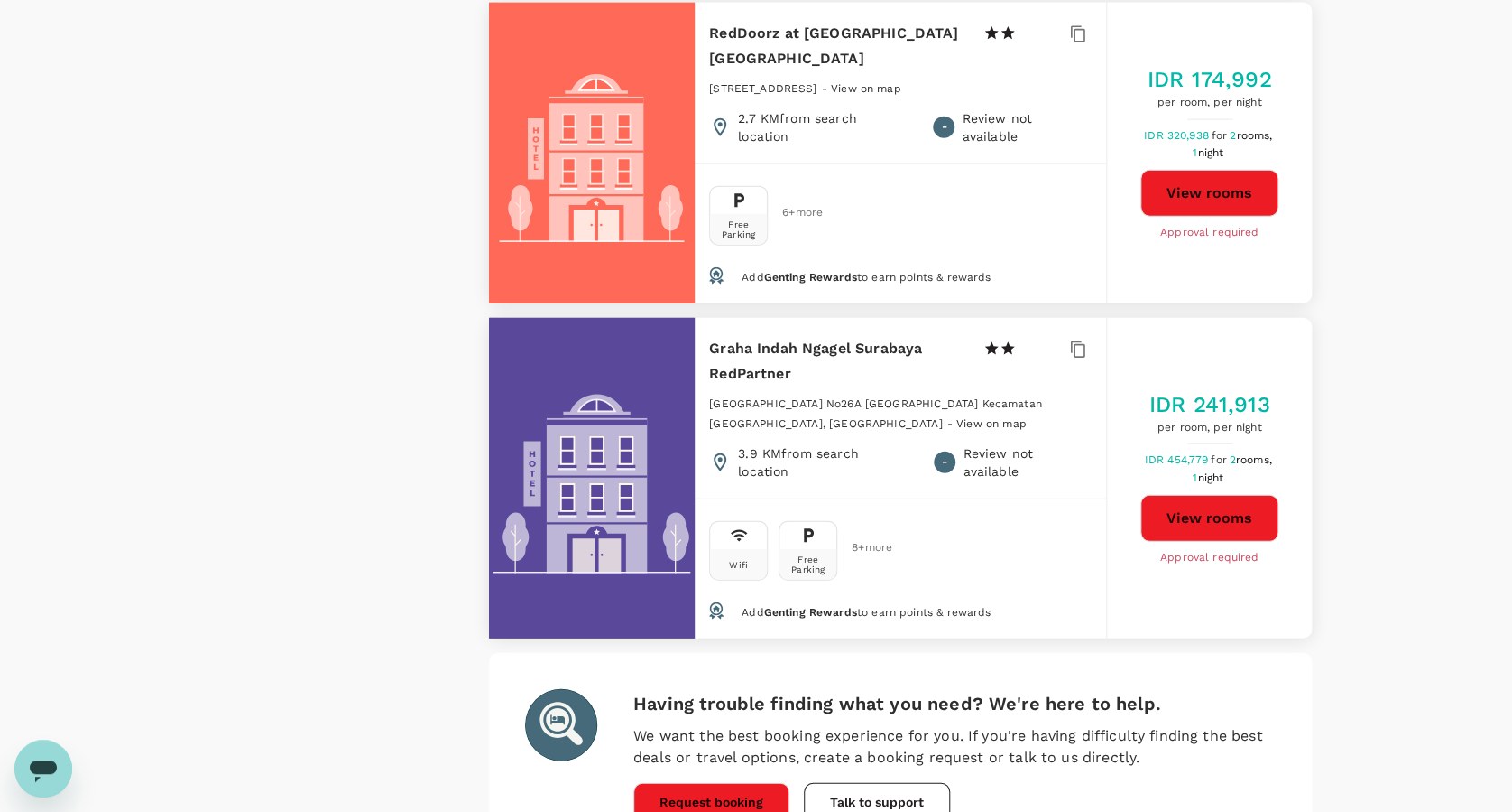
scroll to position [5499, 0]
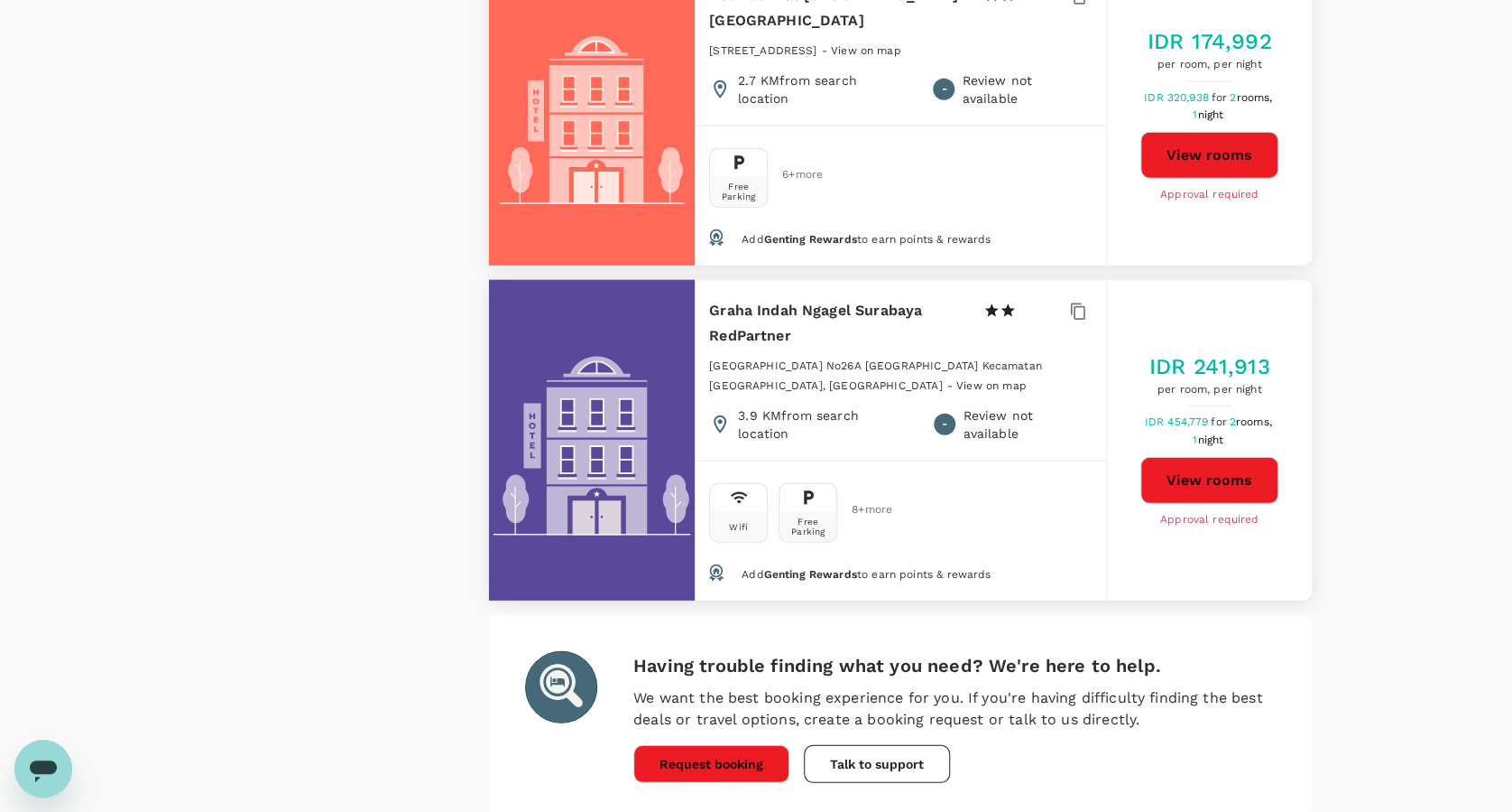
drag, startPoint x: 664, startPoint y: 700, endPoint x: 725, endPoint y: 689, distance: 62.0
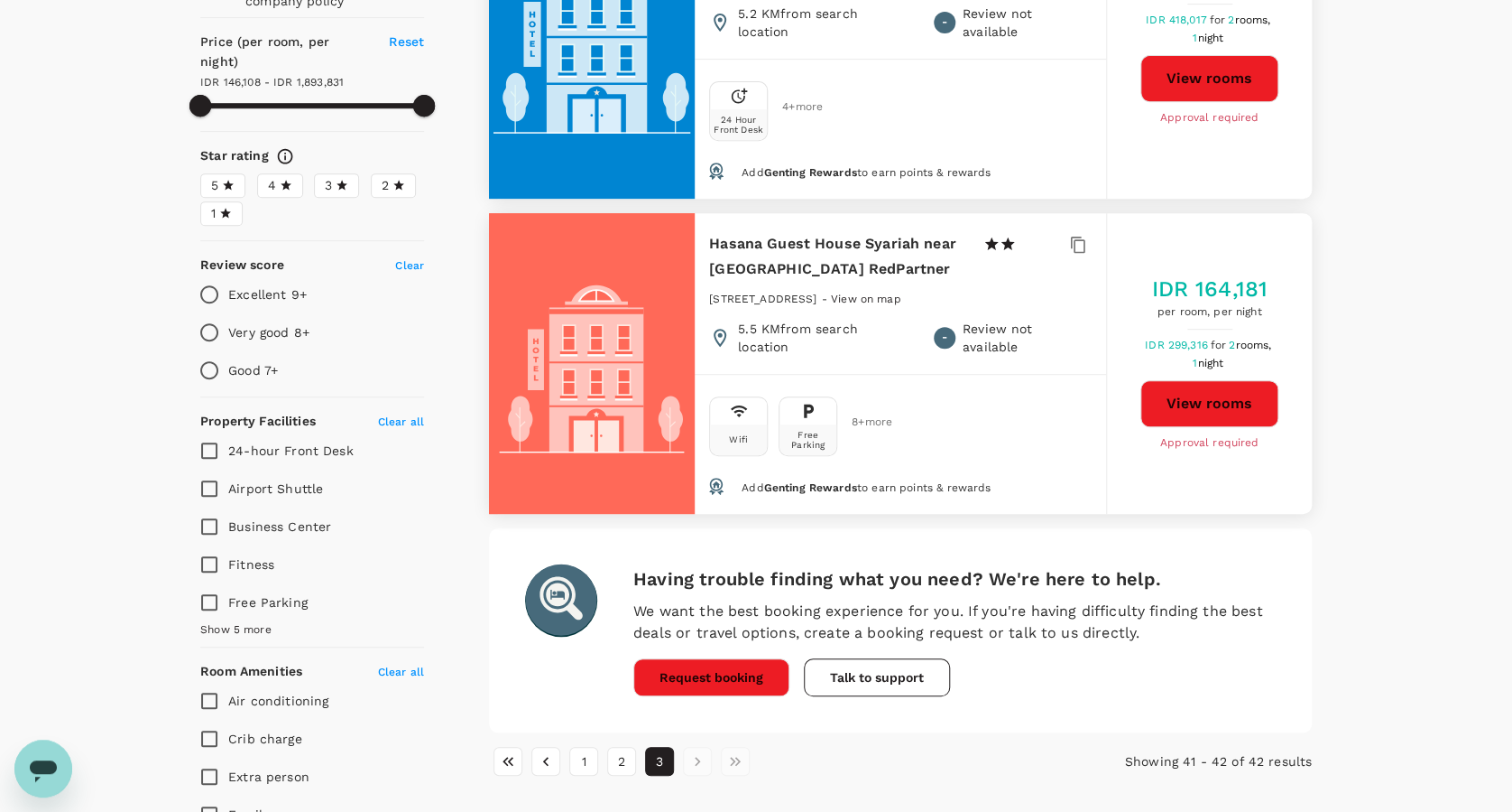
scroll to position [361, 0]
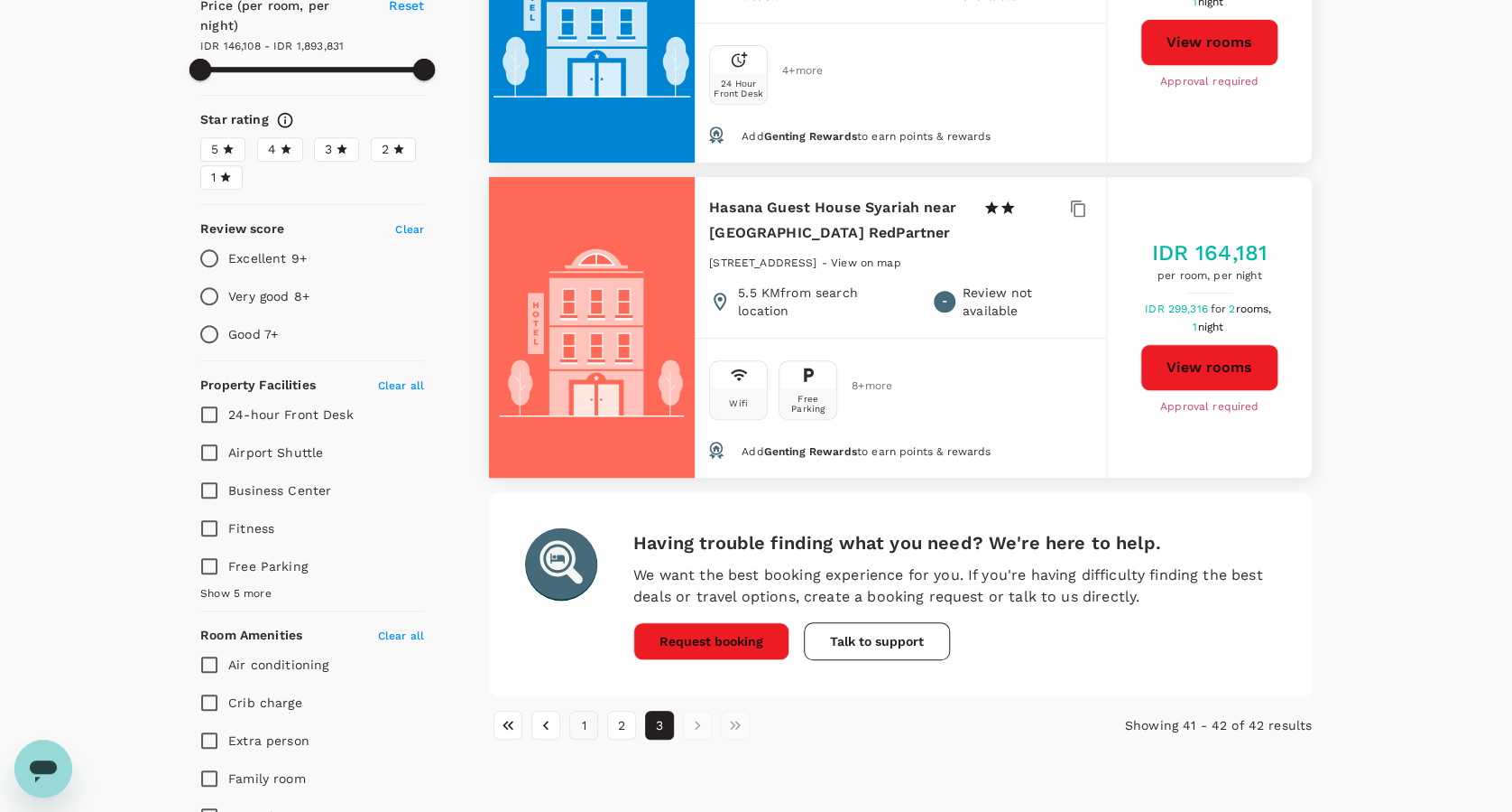
click at [587, 711] on button "1" at bounding box center [584, 725] width 29 height 29
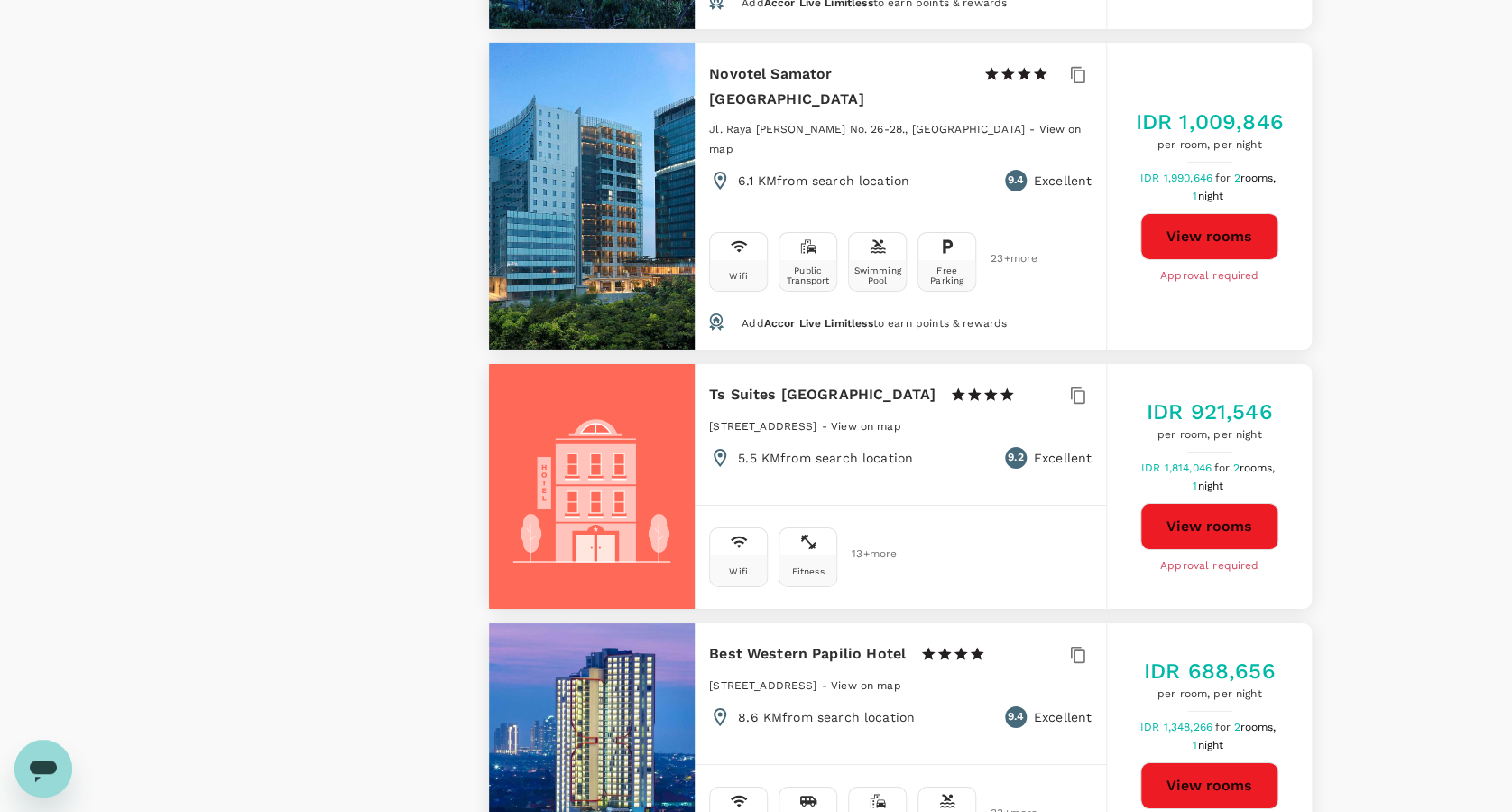
scroll to position [3009, 0]
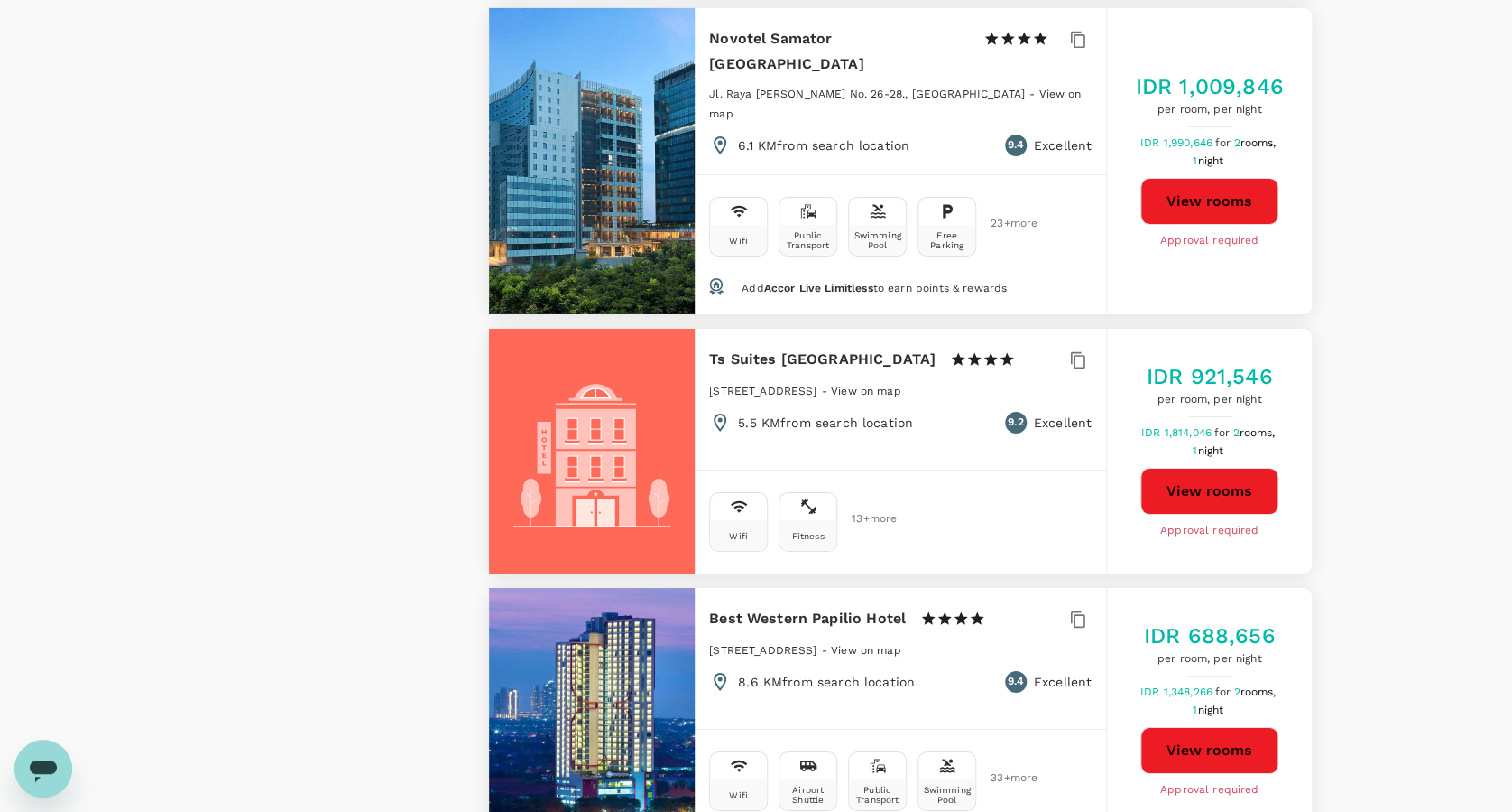
click at [1197, 727] on button "View rooms" at bounding box center [1209, 751] width 138 height 47
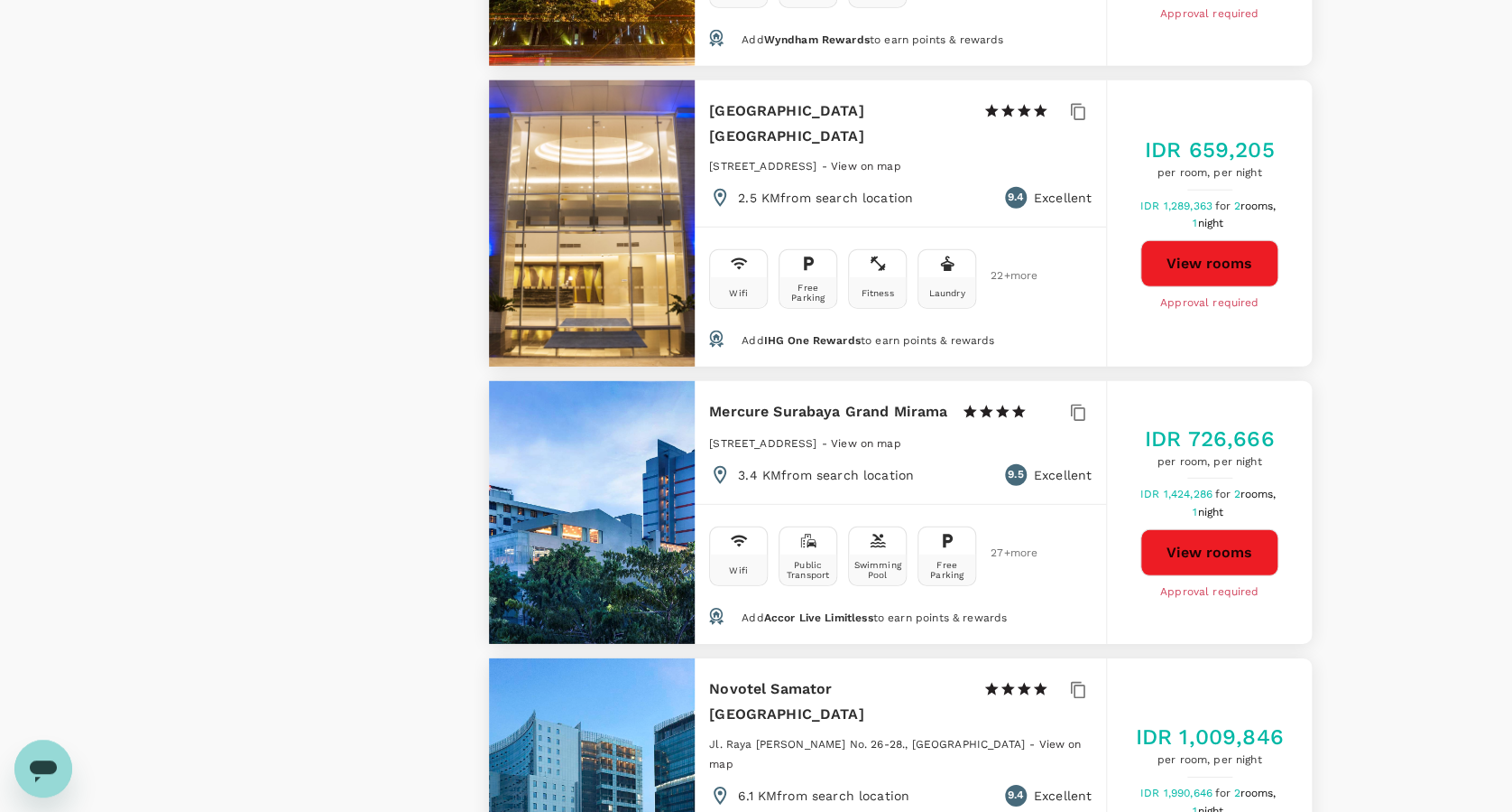
scroll to position [2287, 0]
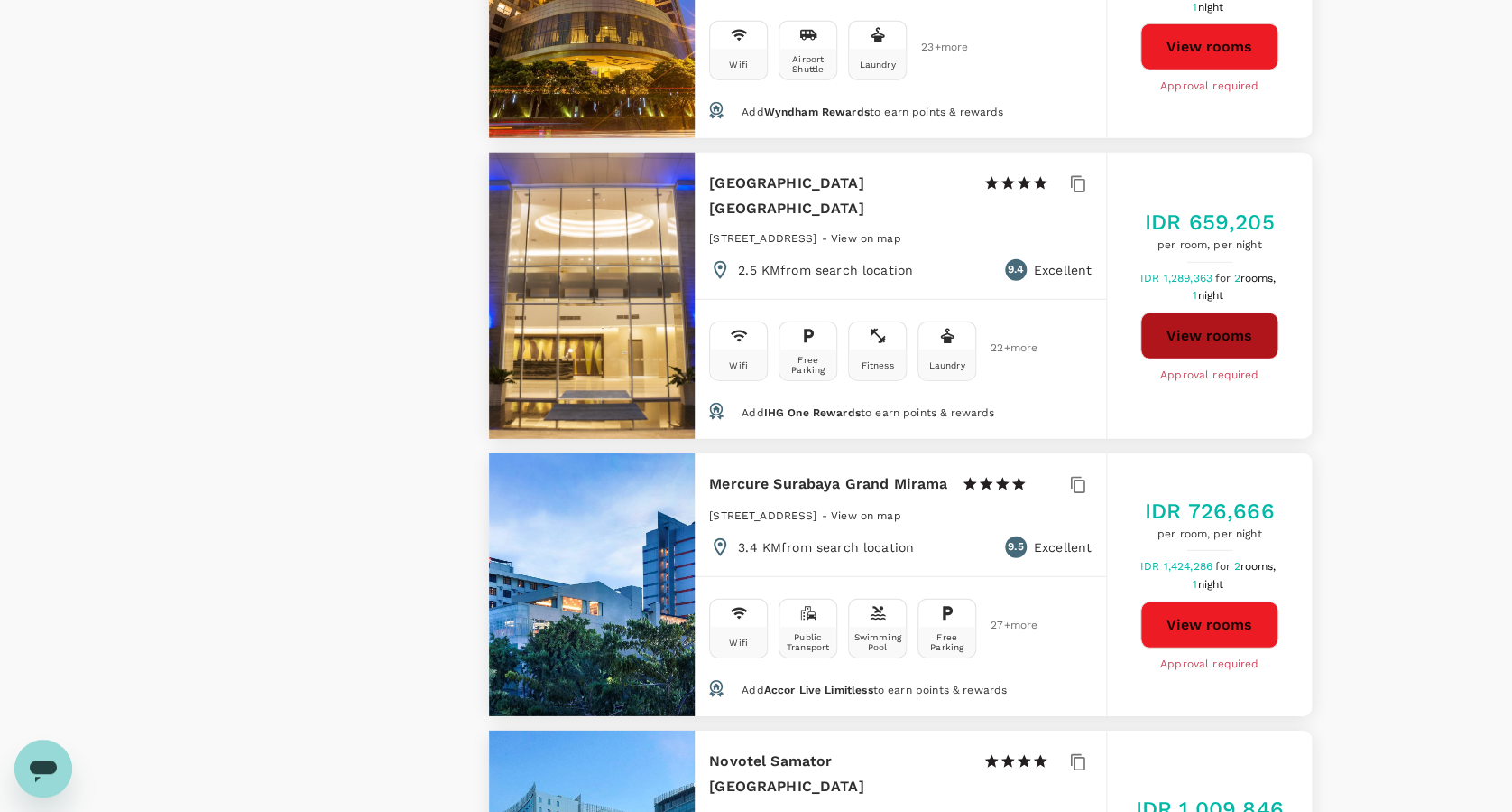
click at [1242, 312] on button "View rooms" at bounding box center [1209, 335] width 138 height 47
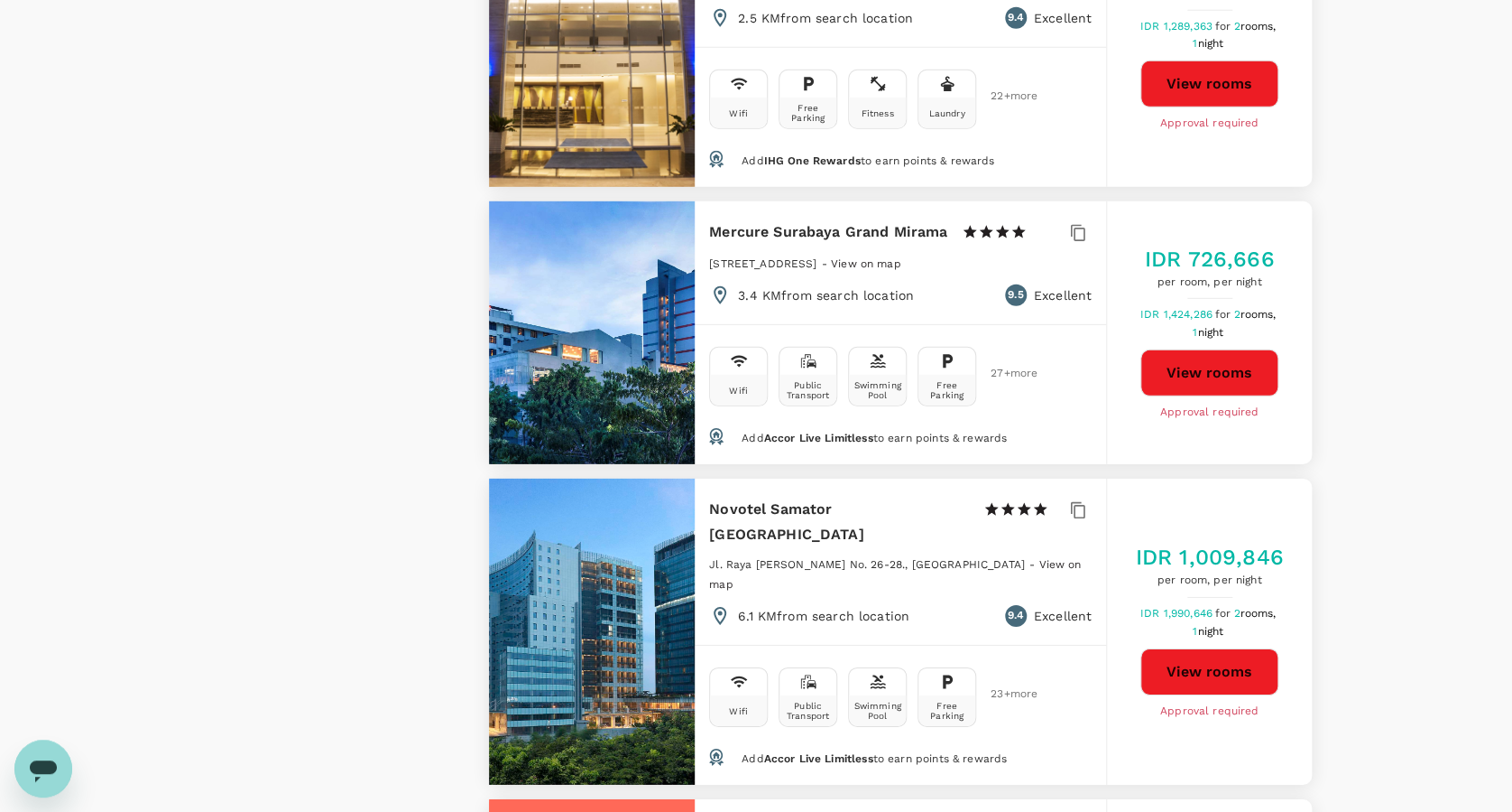
scroll to position [2768, 0]
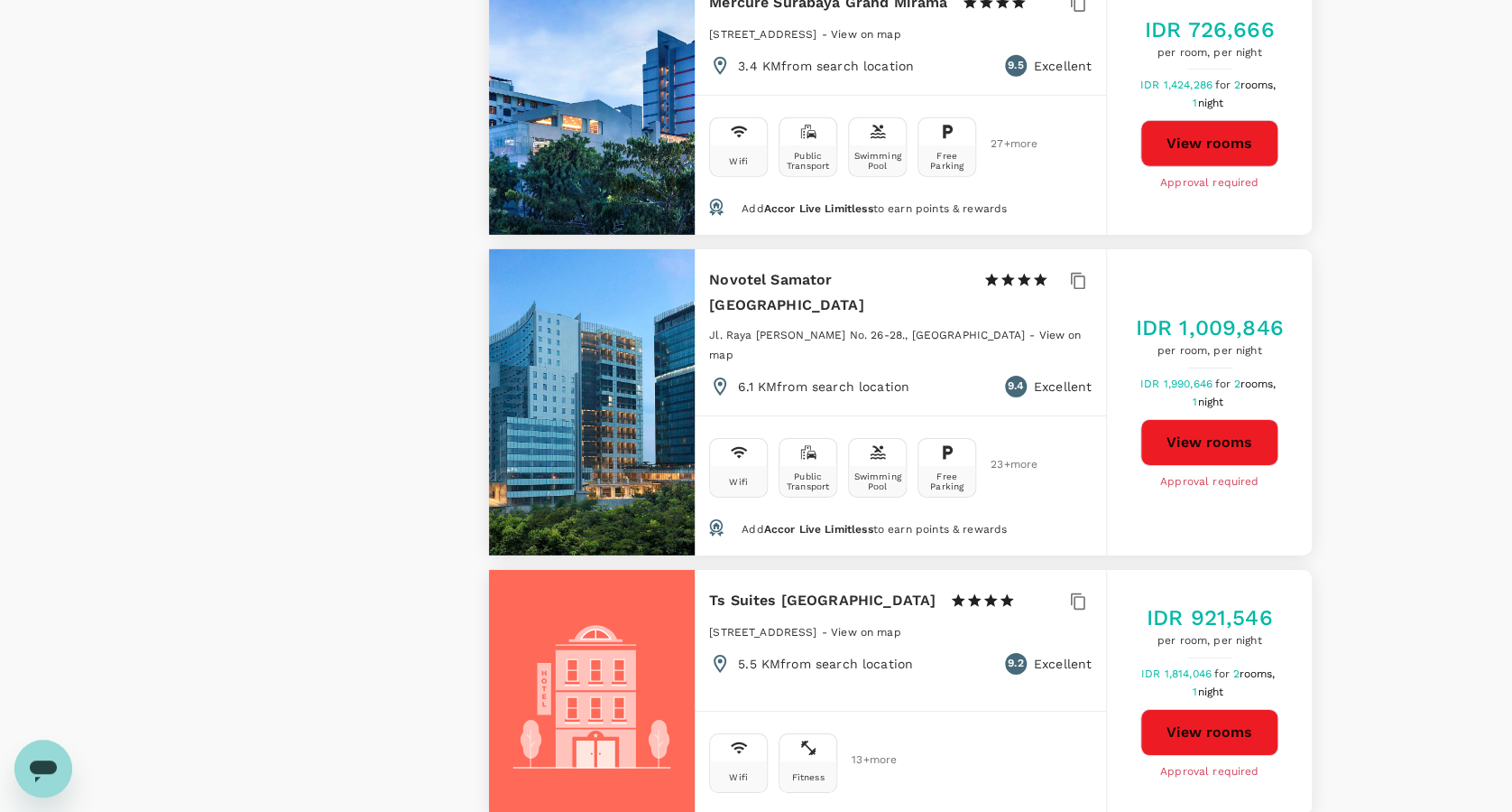
click at [1191, 709] on button "View rooms" at bounding box center [1209, 732] width 138 height 47
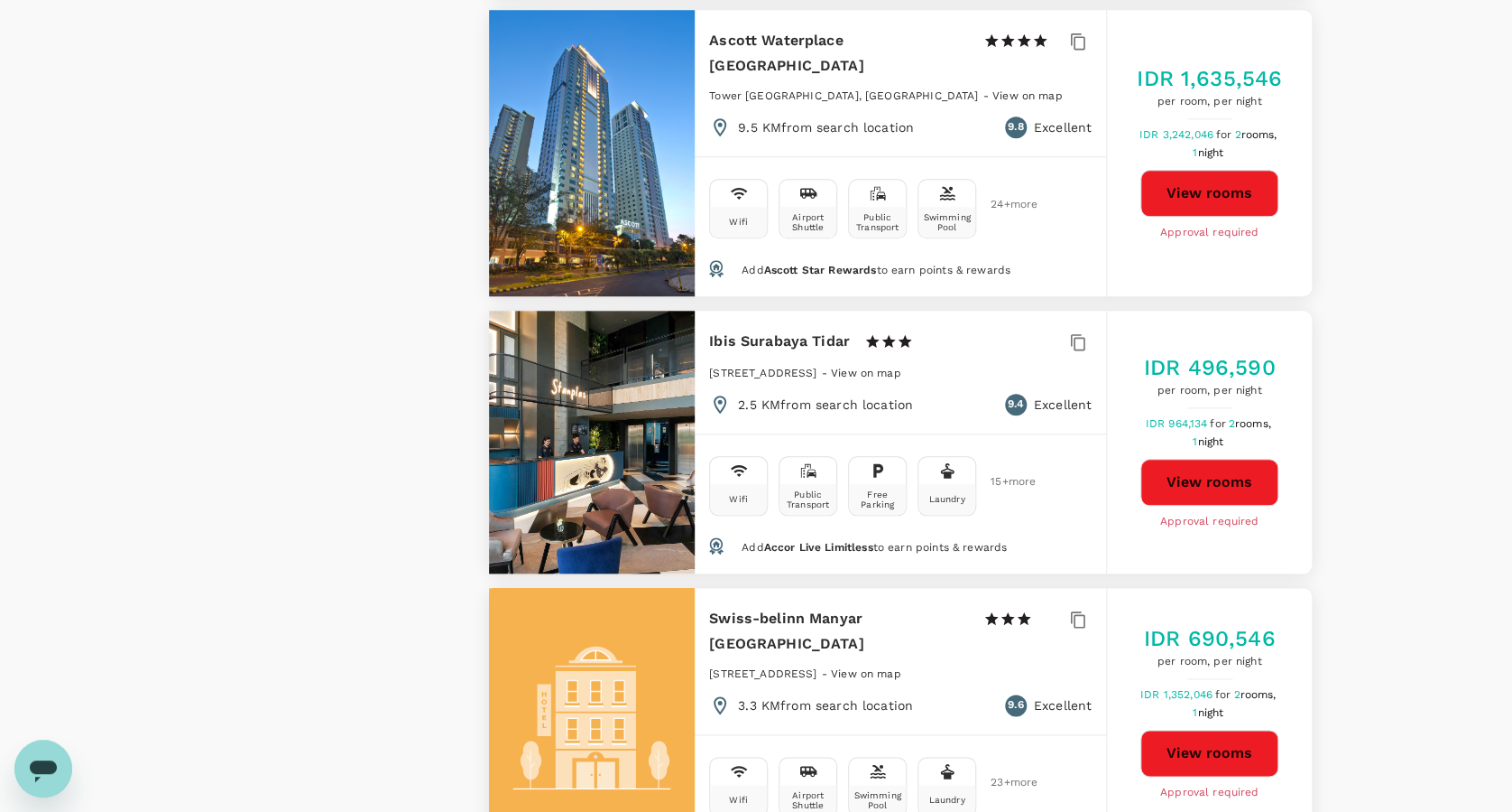
scroll to position [4213, 0]
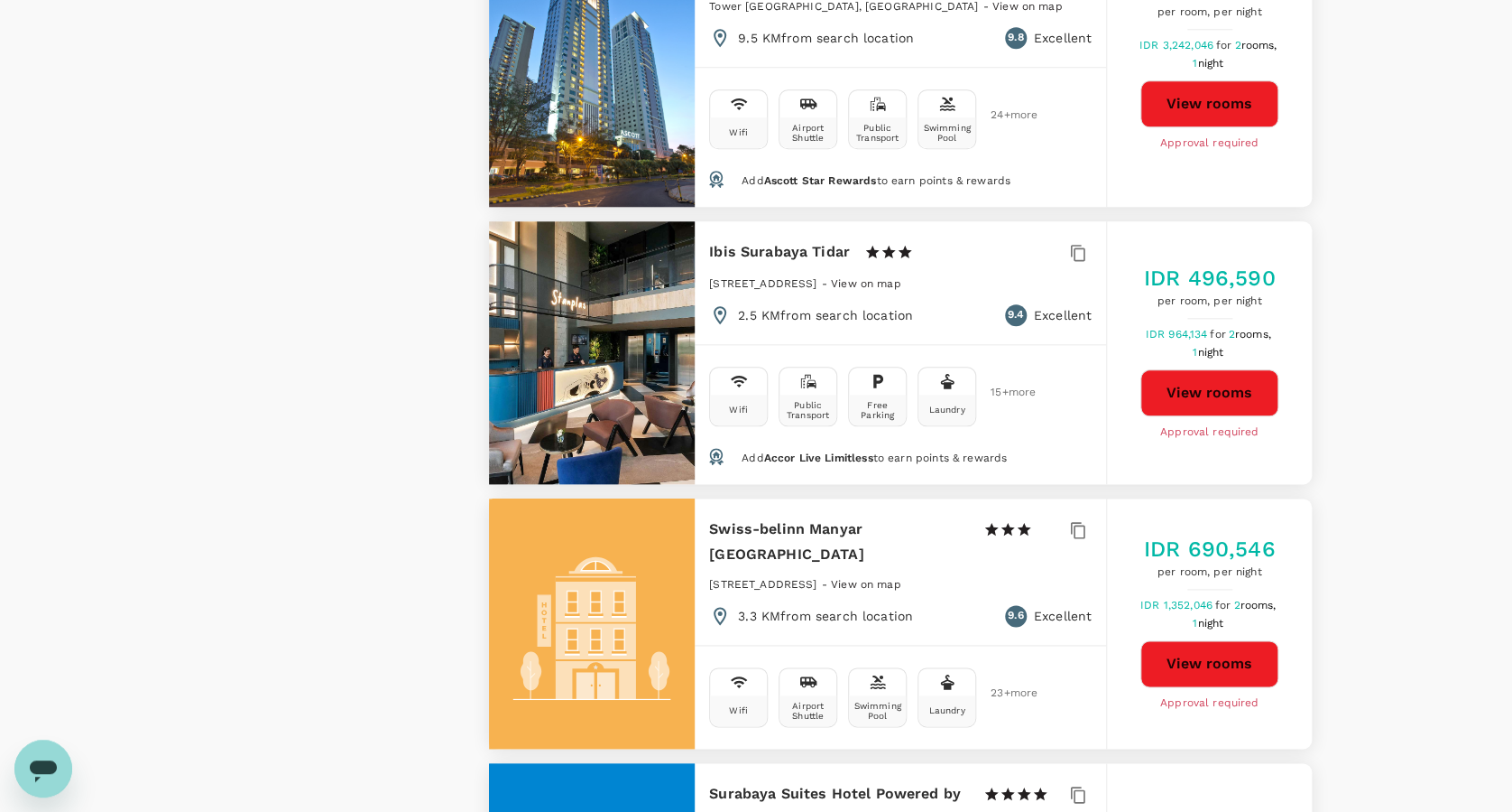
click at [1243, 640] on button "View rooms" at bounding box center [1209, 664] width 138 height 47
type input "1893830.01"
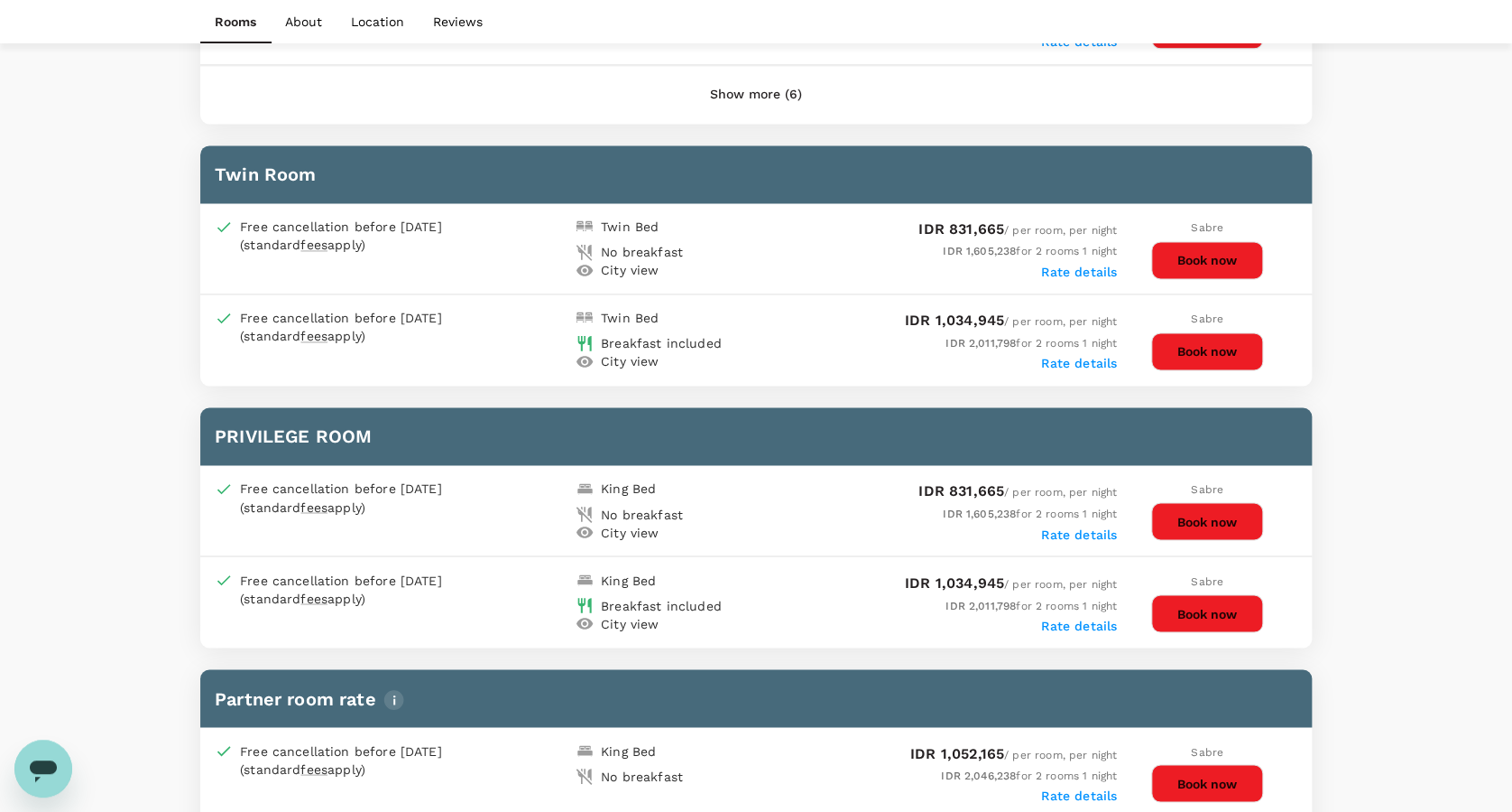
scroll to position [1204, 0]
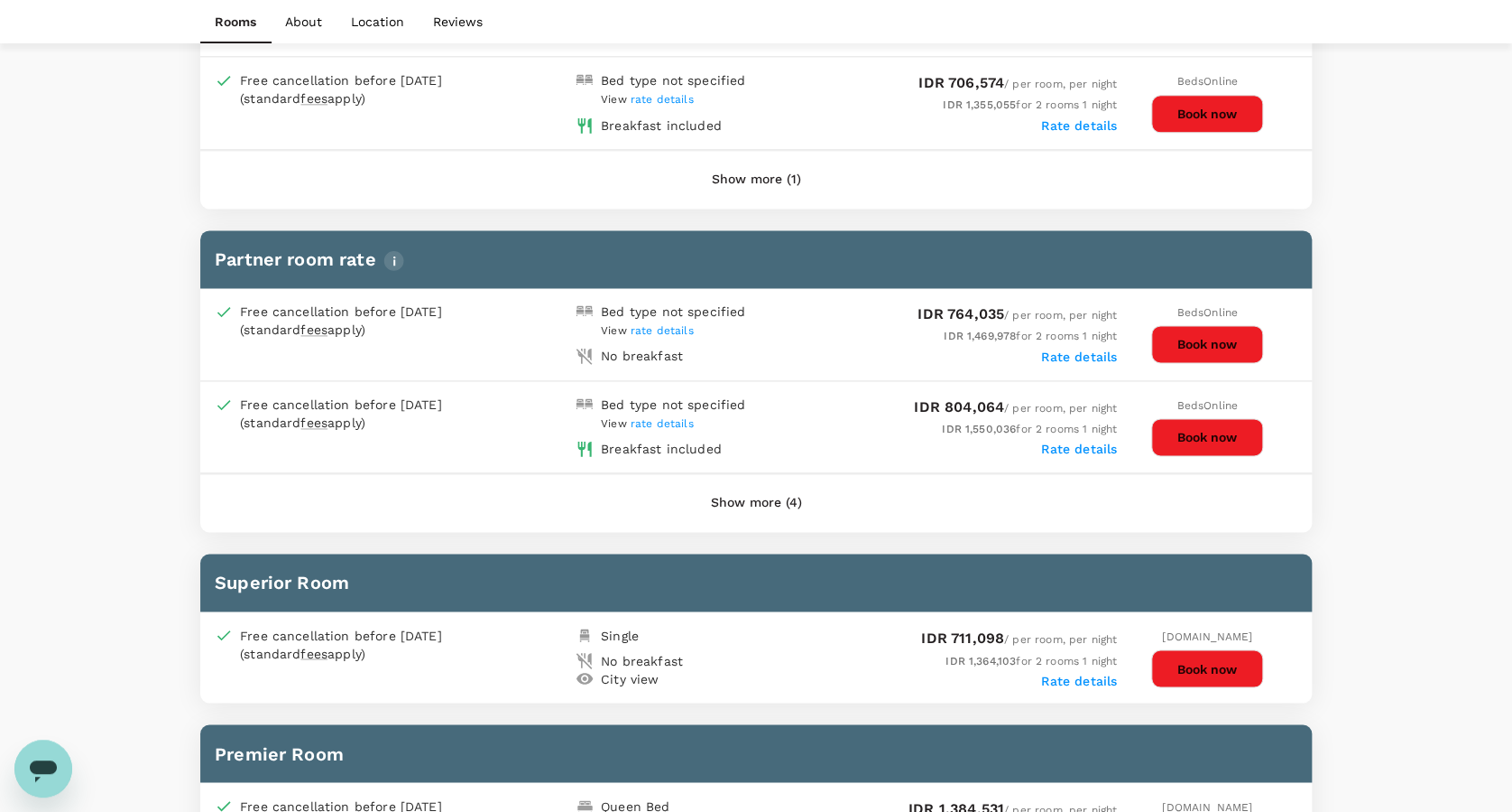
scroll to position [1083, 0]
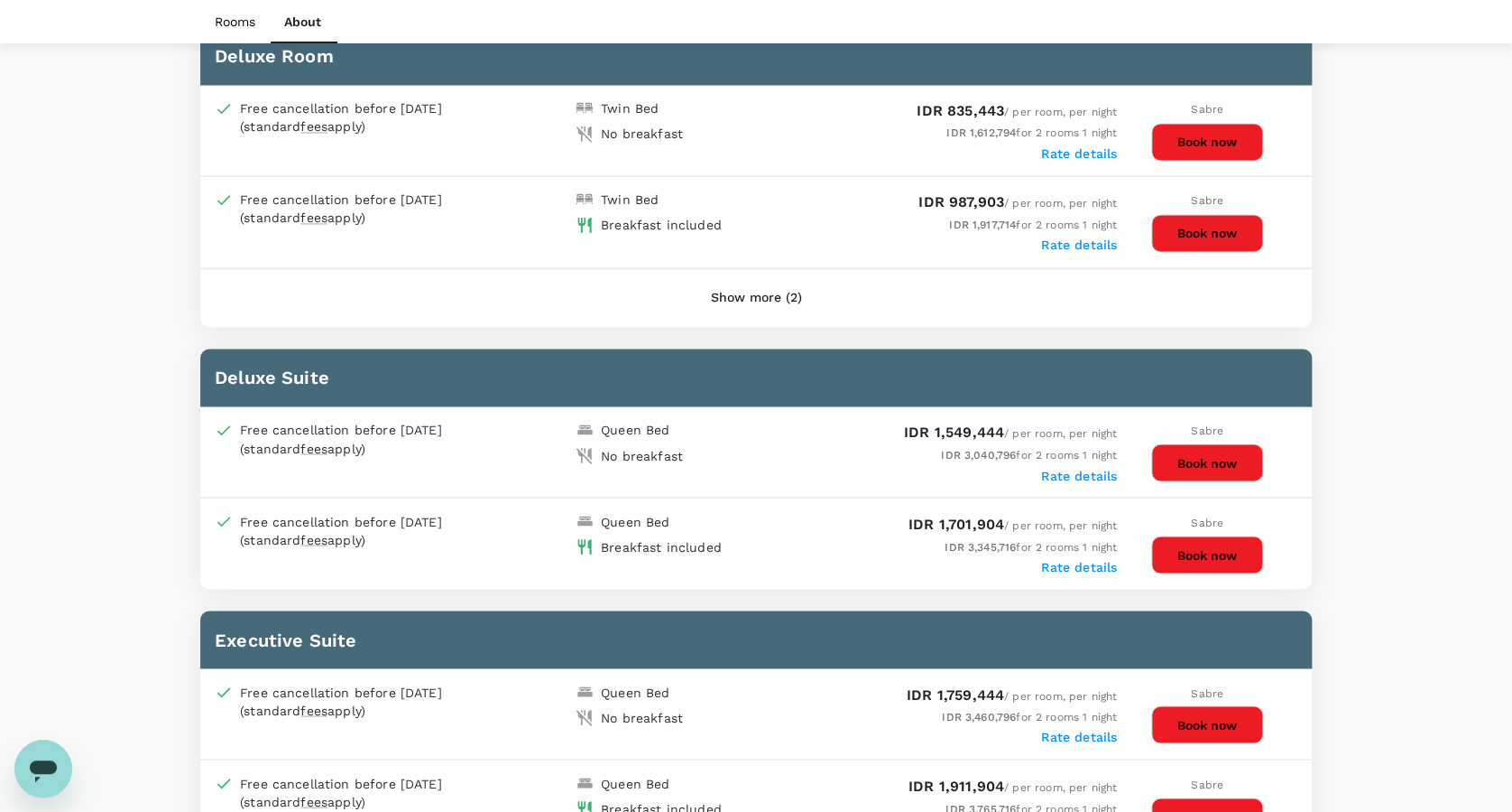
scroll to position [1204, 0]
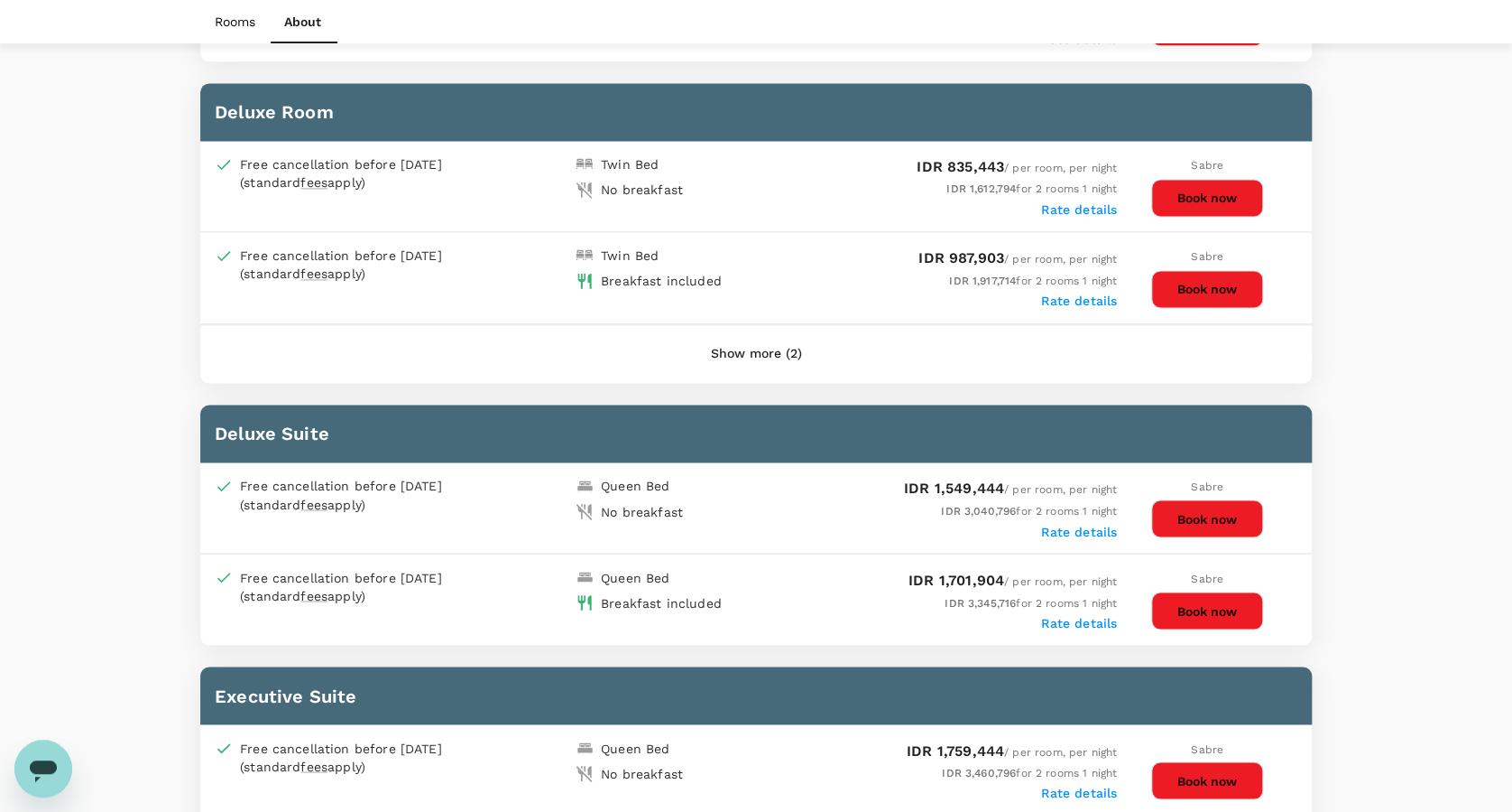
click at [736, 342] on button "Show more (2)" at bounding box center [756, 354] width 142 height 43
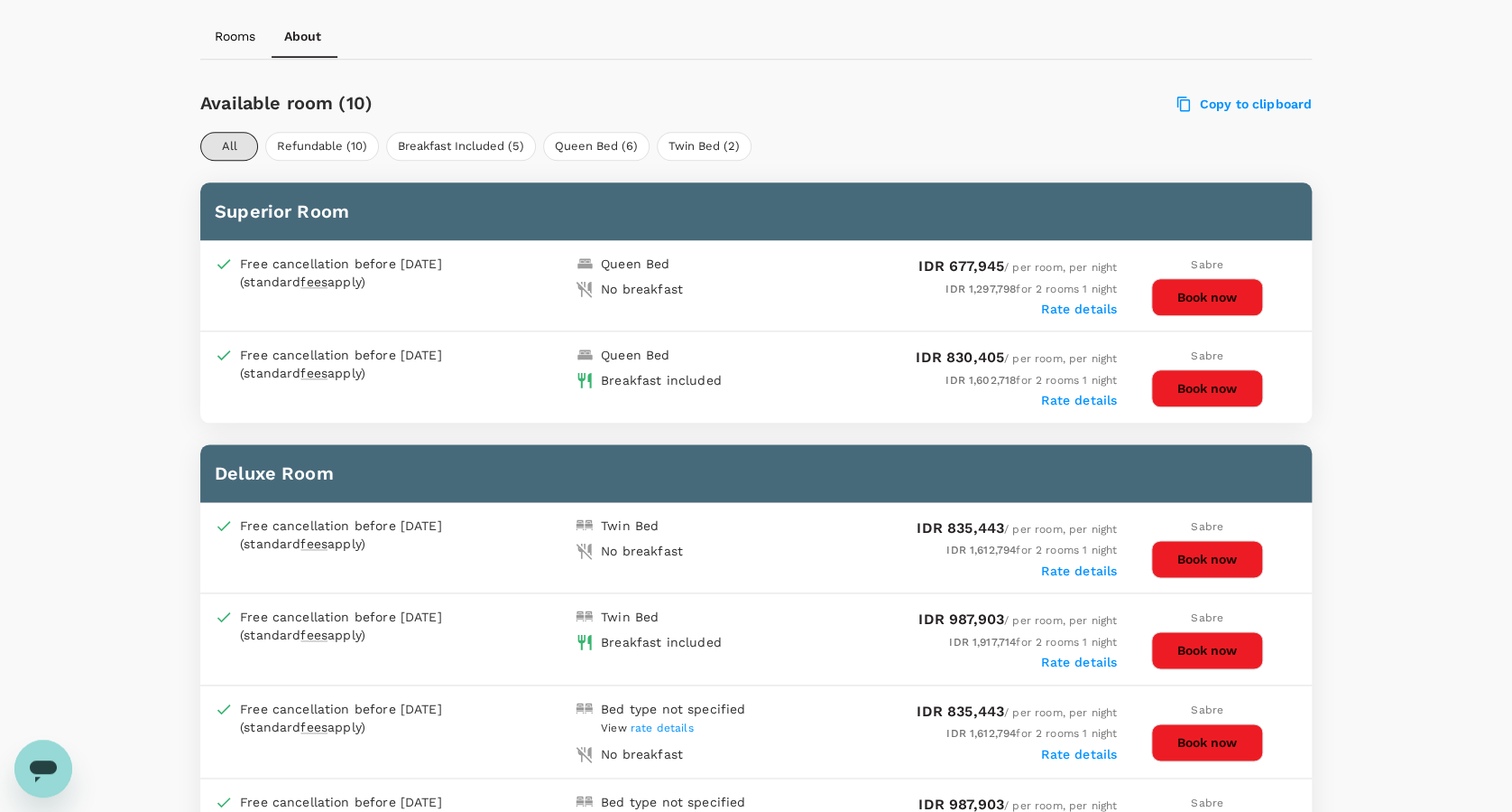
scroll to position [962, 0]
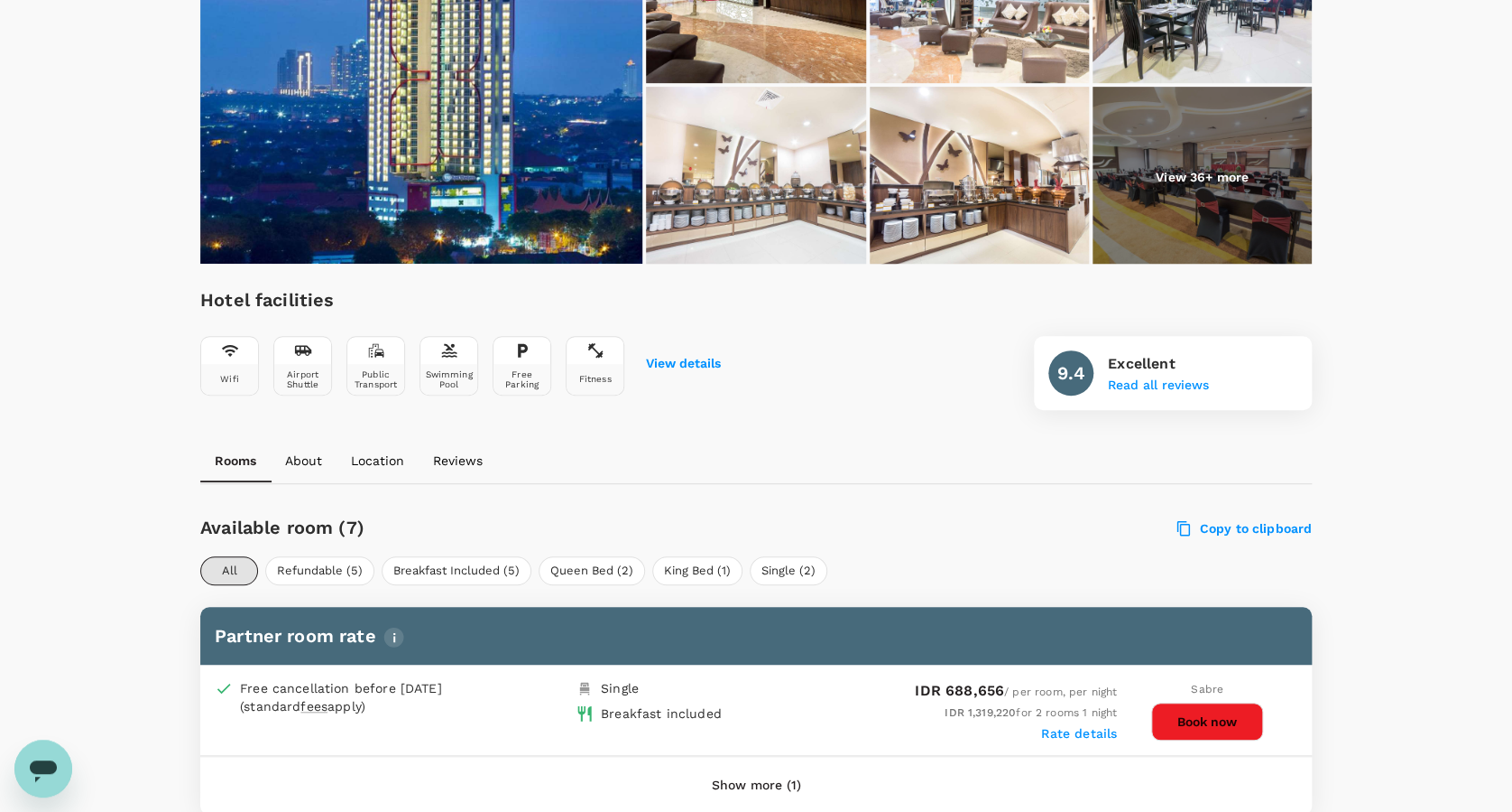
scroll to position [361, 0]
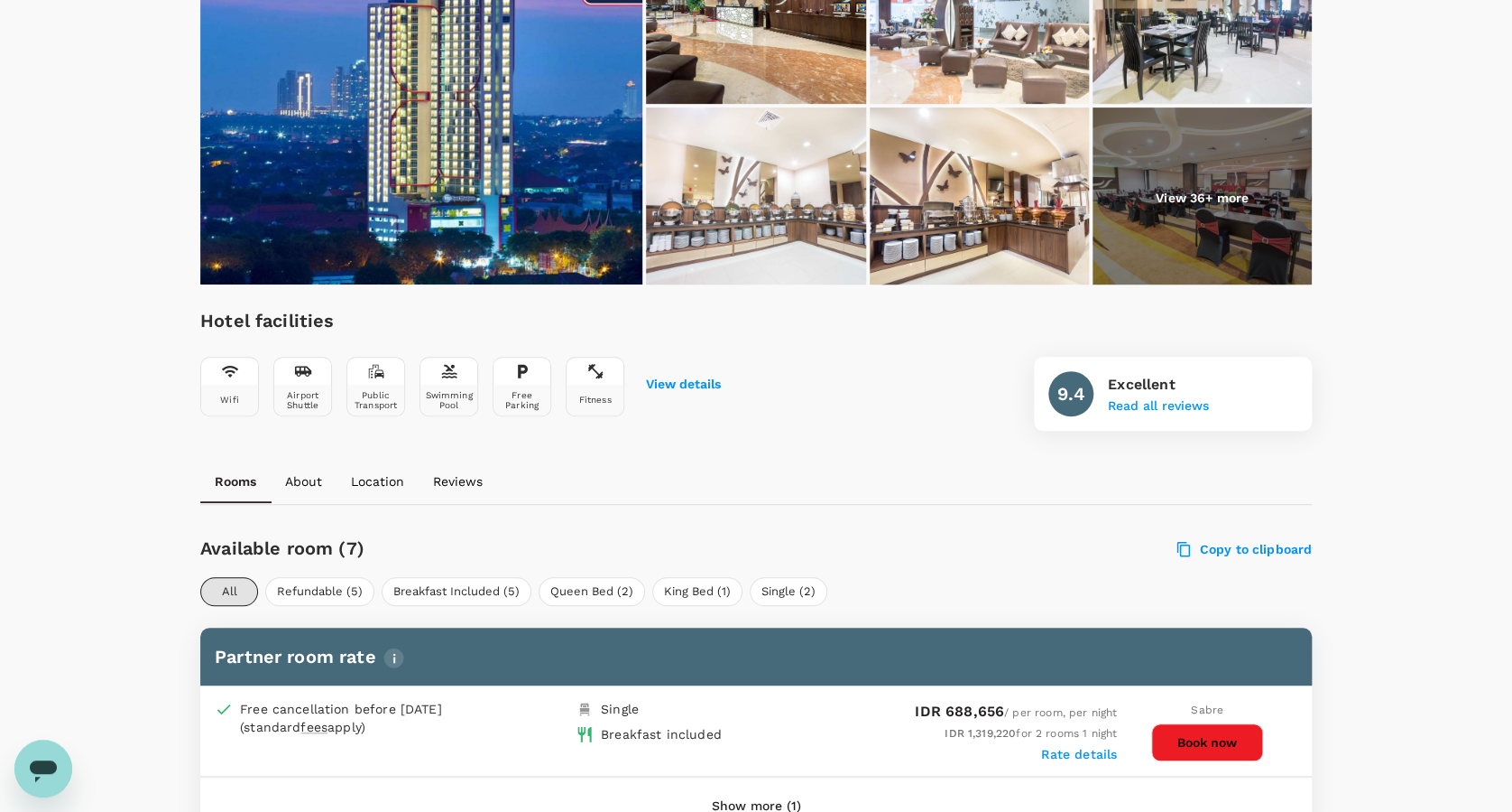
click at [1192, 159] on img at bounding box center [1202, 198] width 220 height 181
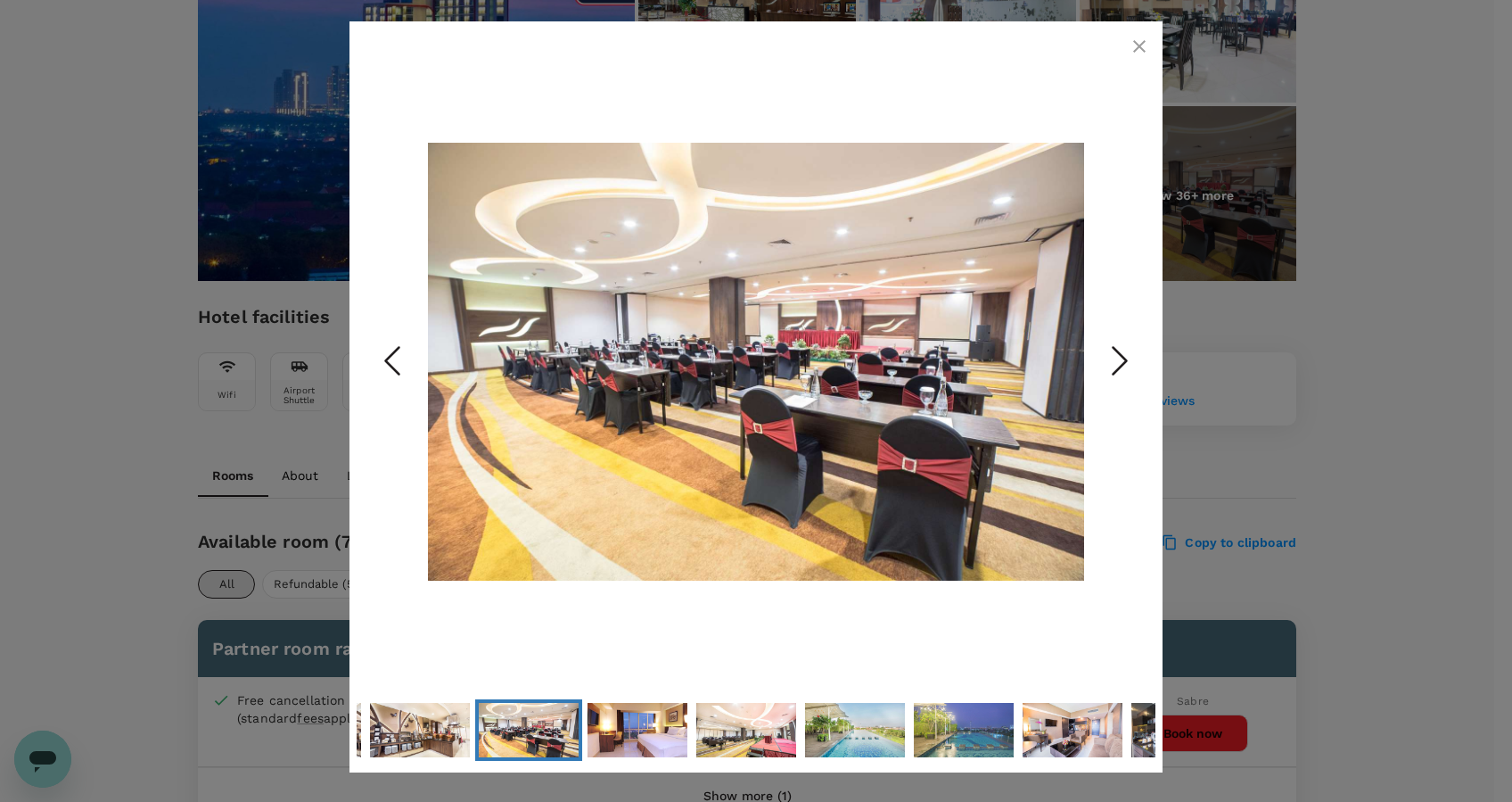
click at [1128, 356] on icon "Next Slide" at bounding box center [1120, 360] width 54 height 54
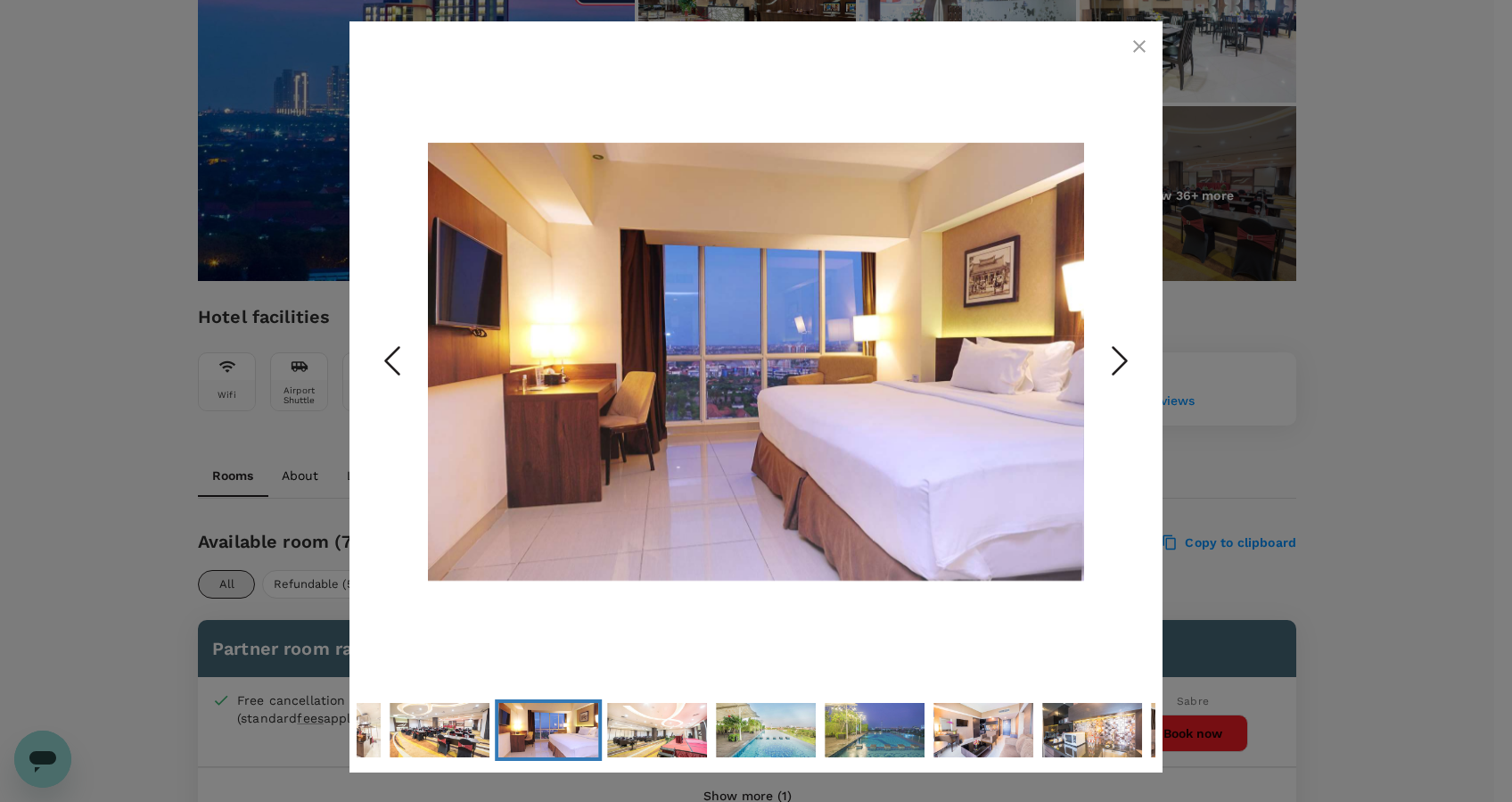
click at [1141, 49] on icon "button" at bounding box center [1140, 46] width 13 height 13
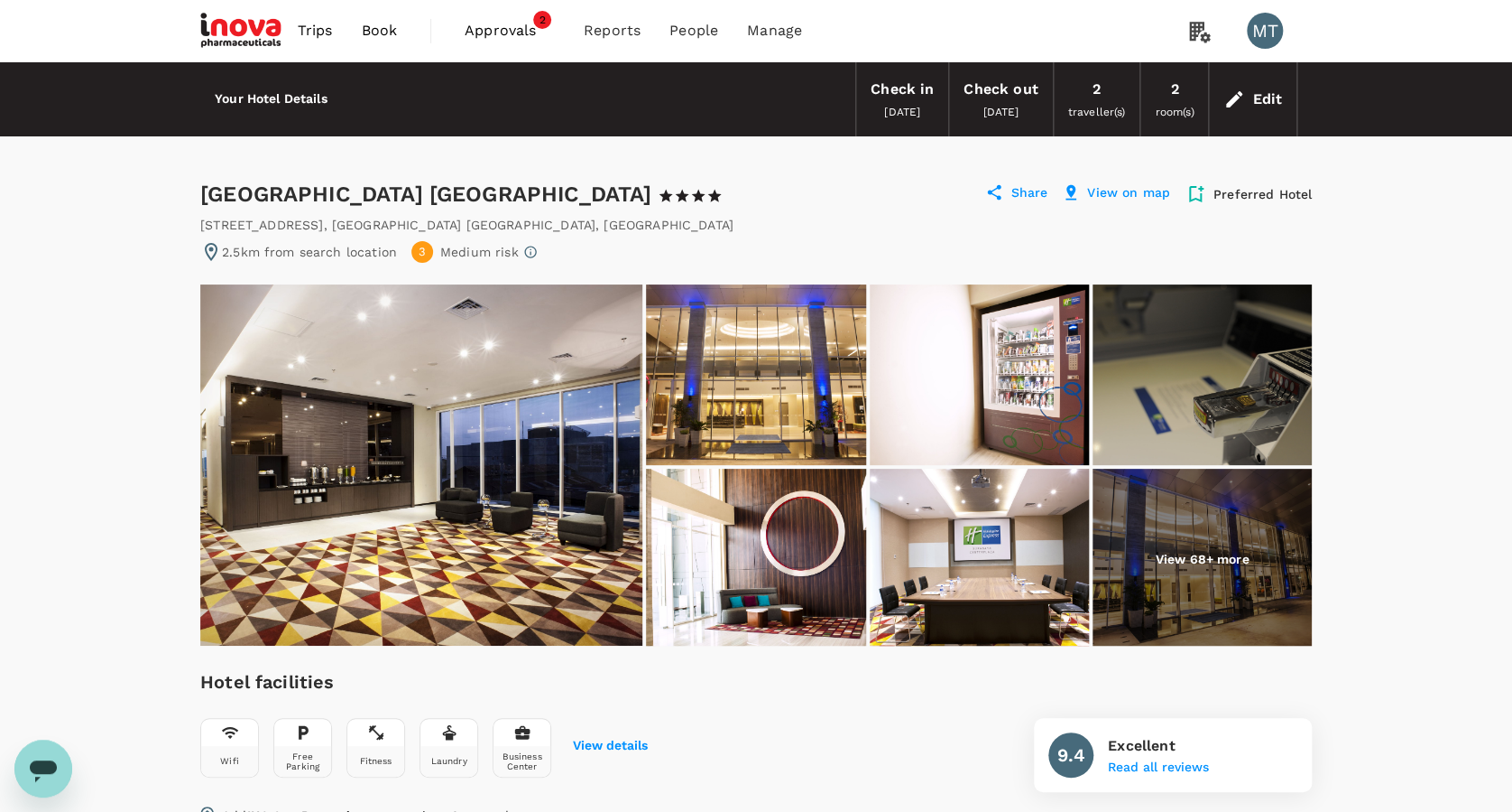
click at [1223, 550] on p "View 68+ more" at bounding box center [1202, 559] width 94 height 18
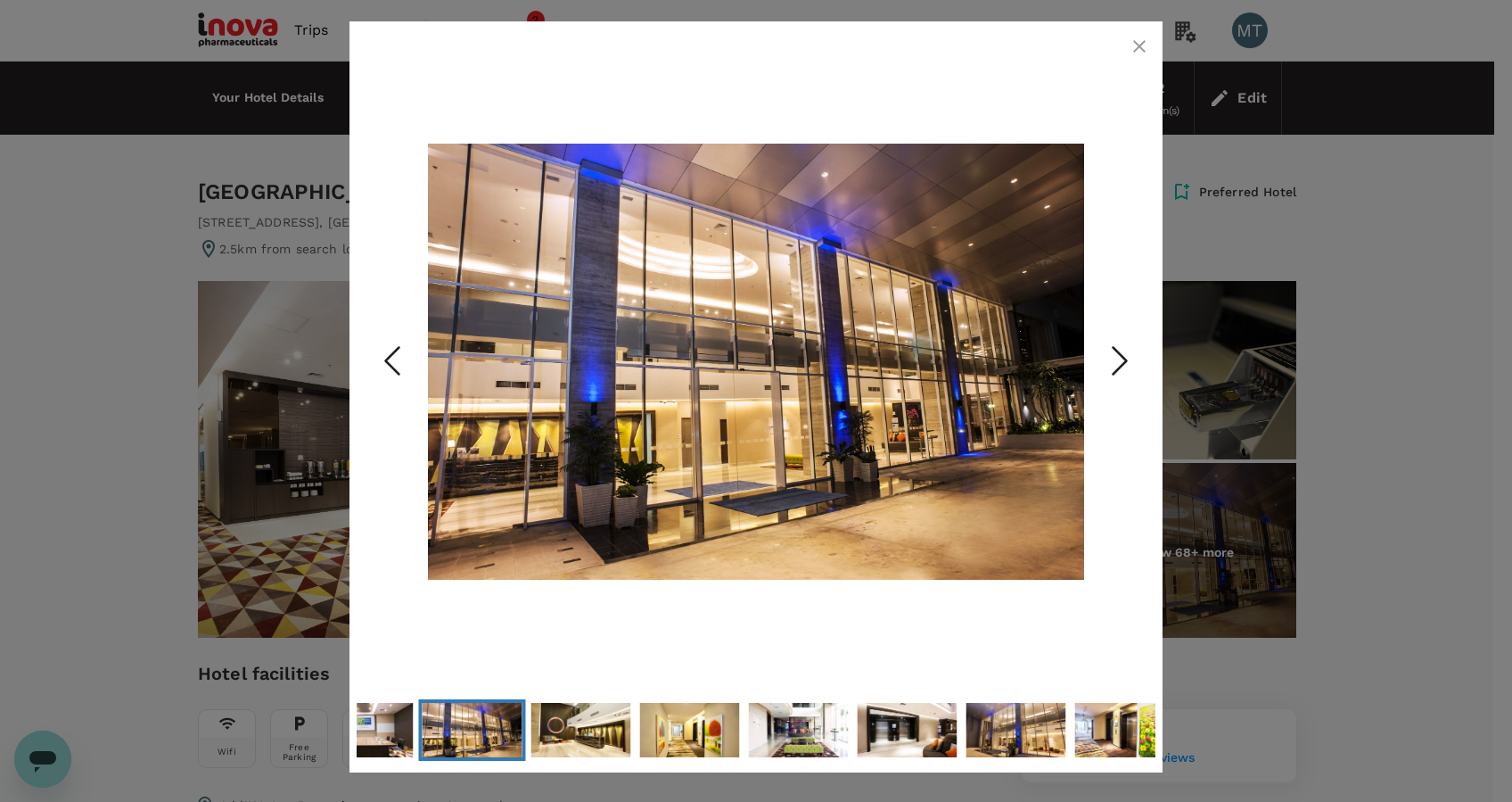
click at [1115, 363] on icon "Next Slide" at bounding box center [1120, 360] width 54 height 54
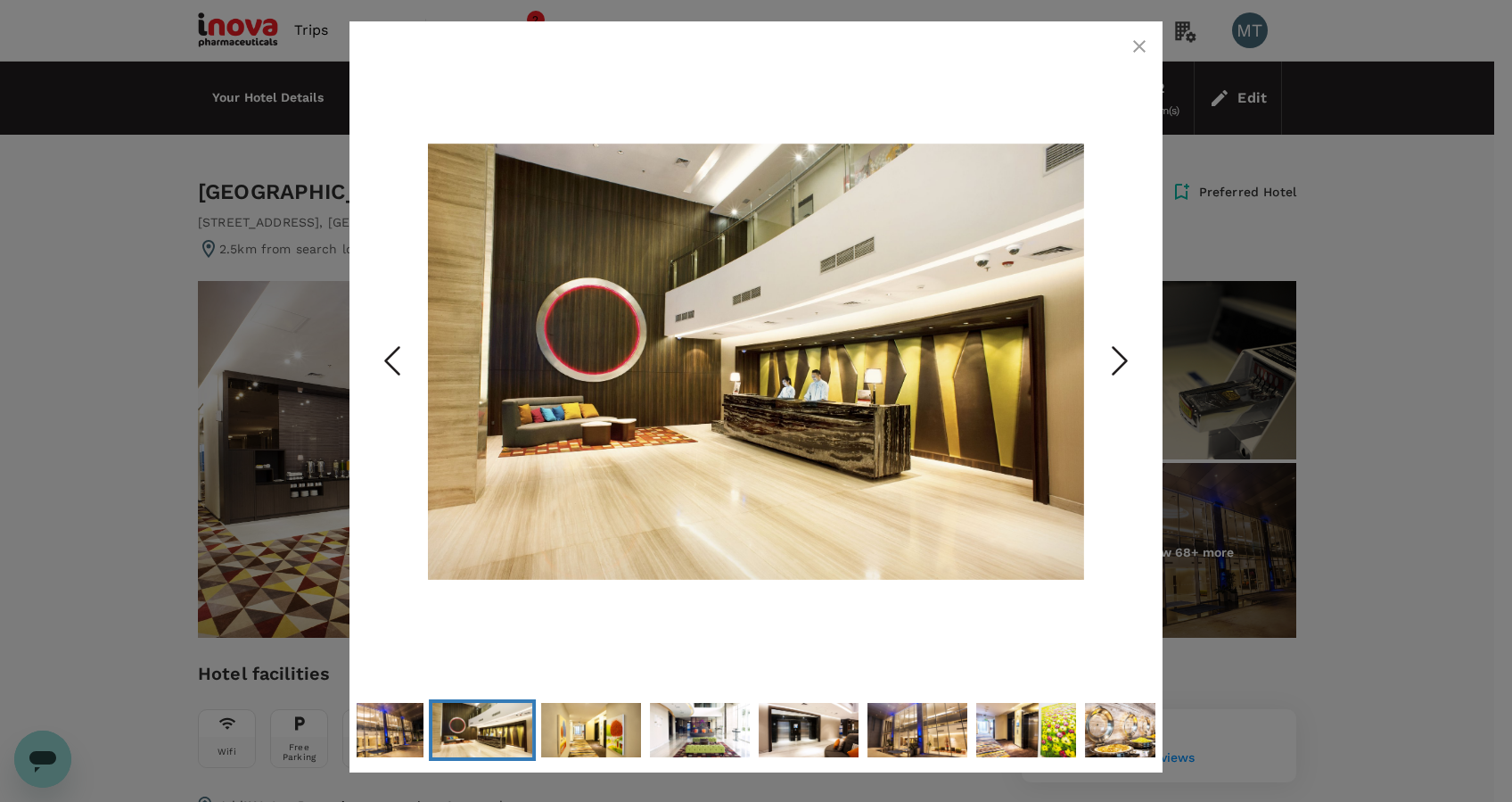
click at [1115, 363] on icon "Next Slide" at bounding box center [1120, 360] width 54 height 54
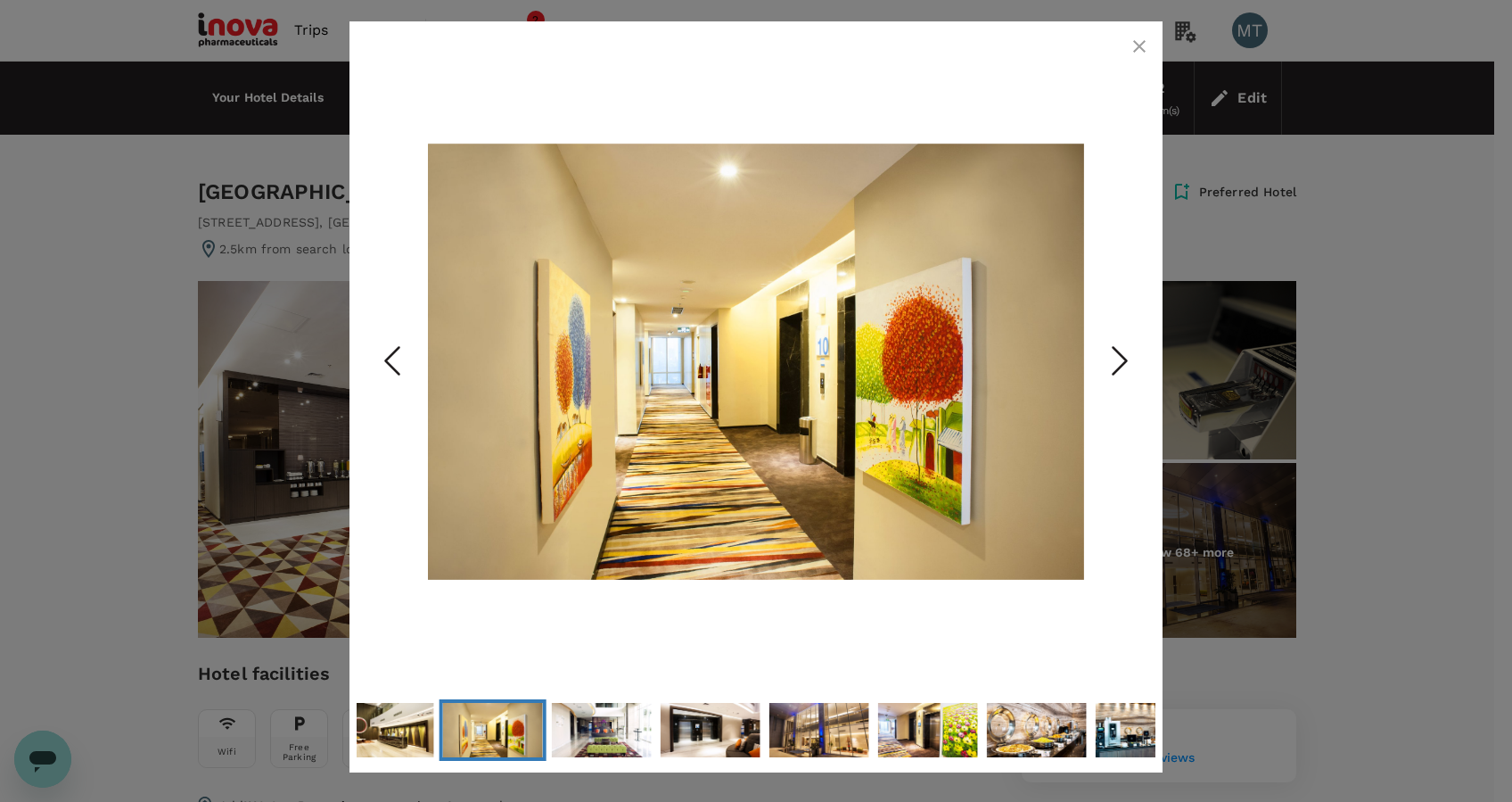
click at [1115, 363] on icon "Next Slide" at bounding box center [1120, 360] width 54 height 54
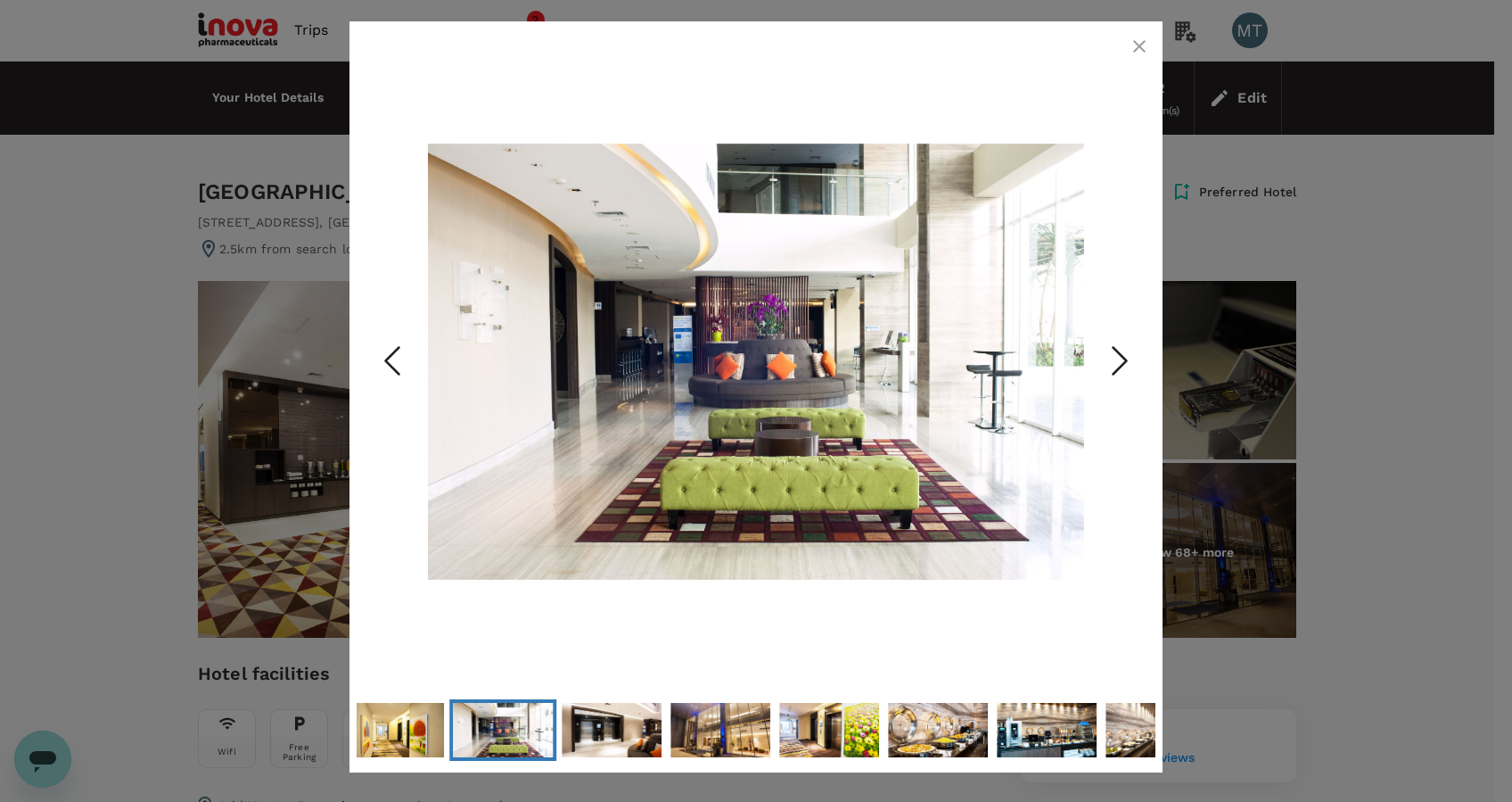
click at [1115, 363] on icon "Next Slide" at bounding box center [1120, 360] width 54 height 54
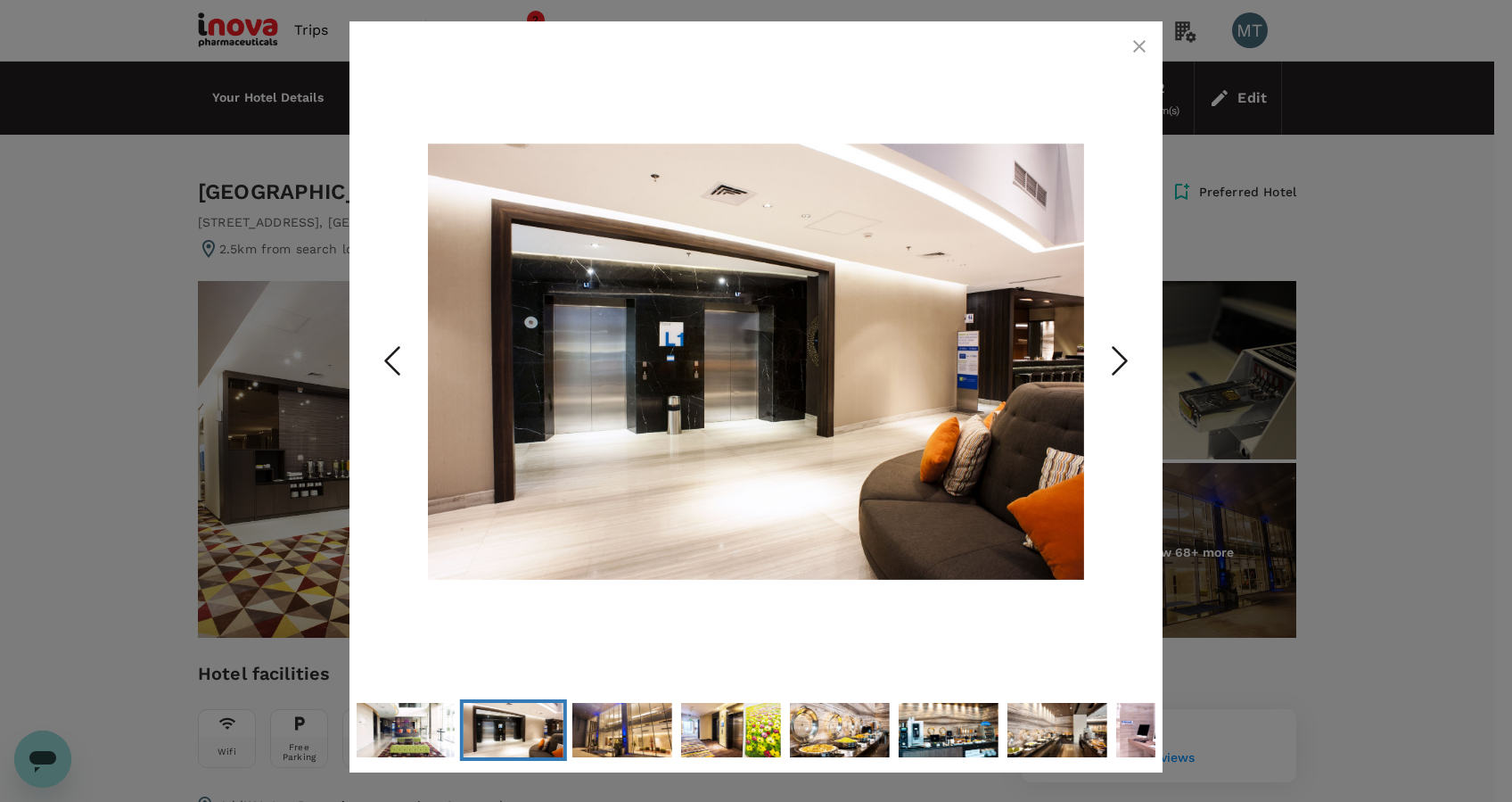
click at [1115, 363] on icon "Next Slide" at bounding box center [1120, 360] width 54 height 54
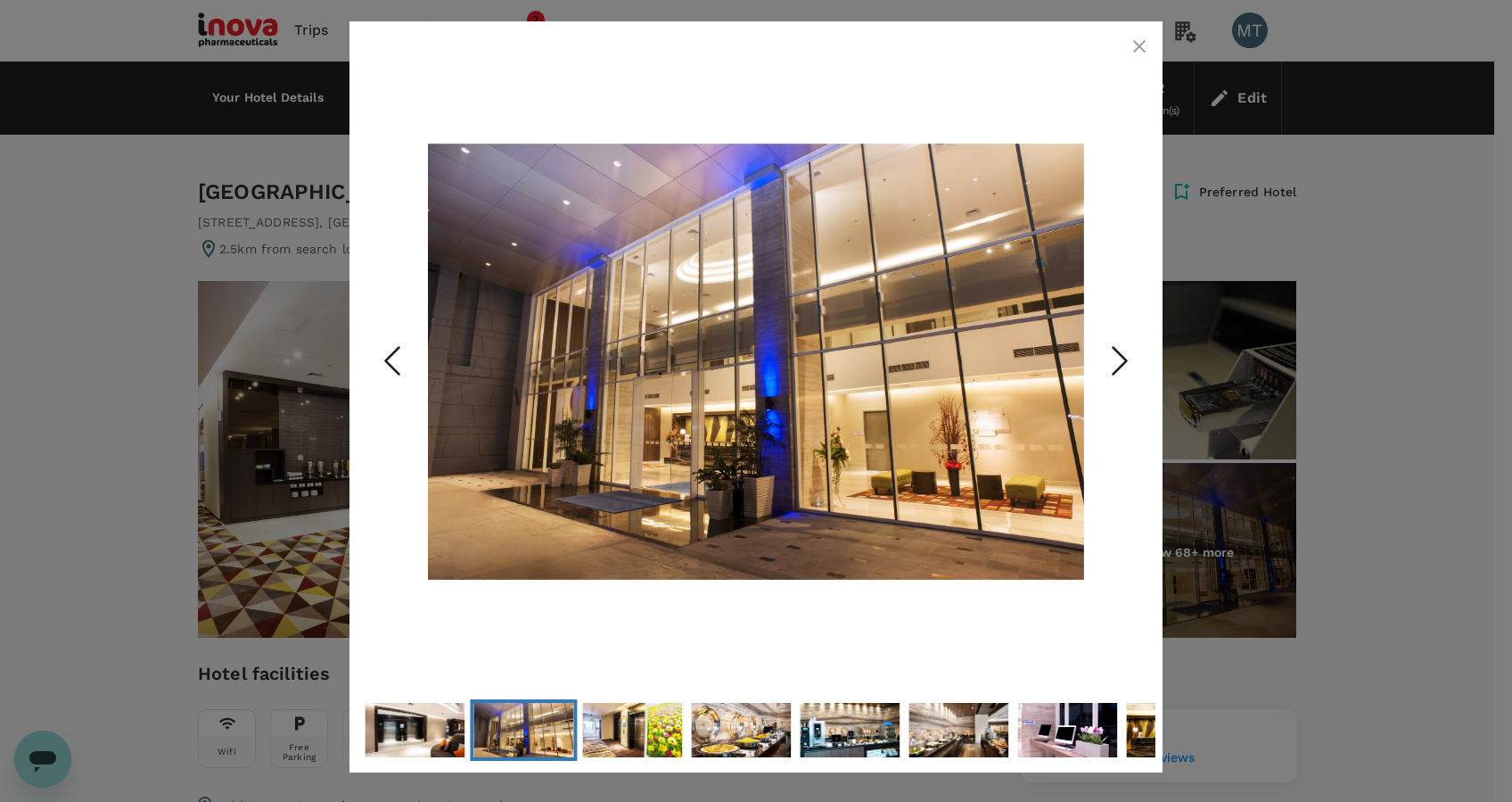
click at [1115, 363] on icon "Next Slide" at bounding box center [1120, 360] width 54 height 54
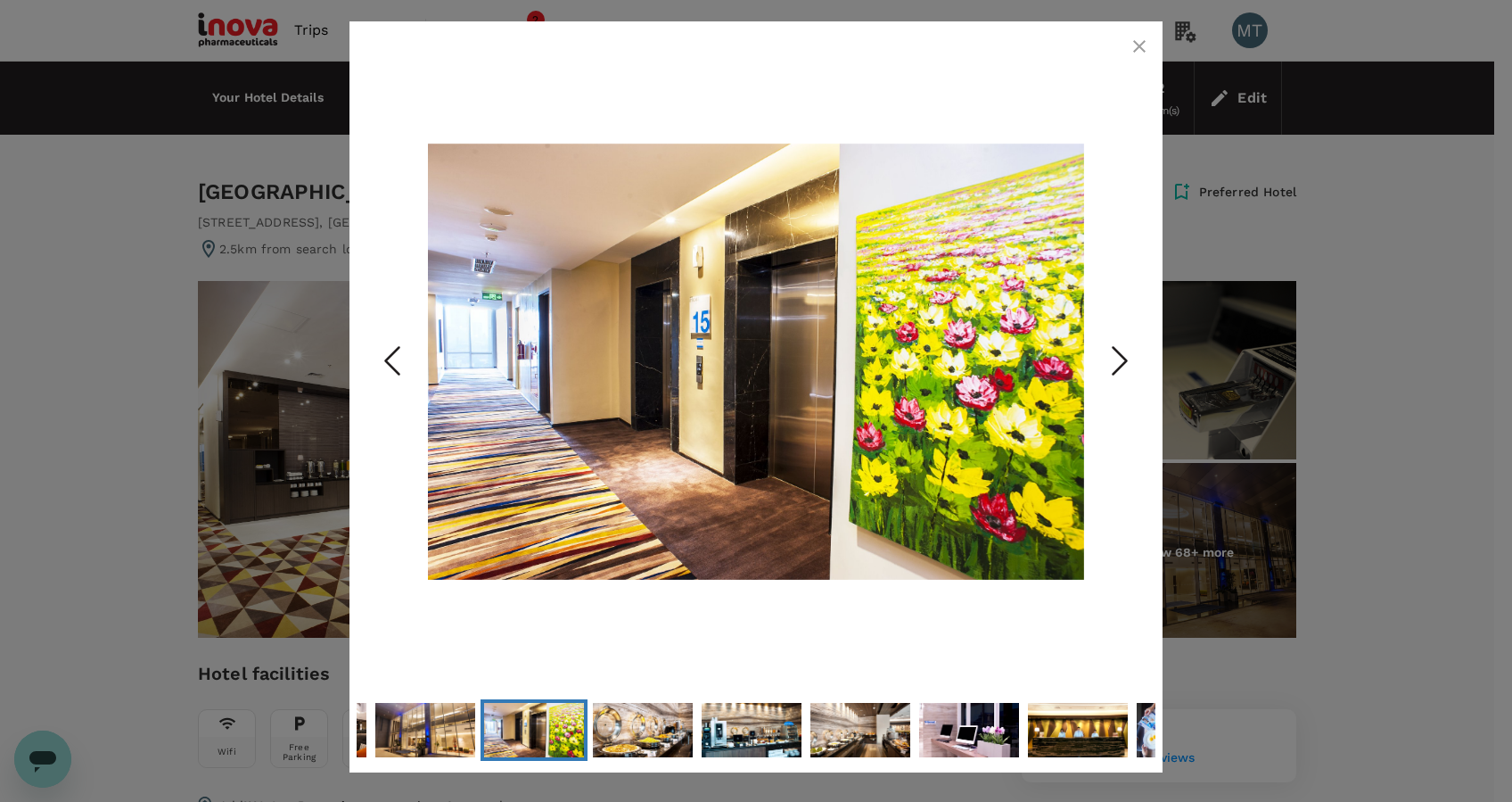
click at [1115, 363] on icon "Next Slide" at bounding box center [1120, 360] width 54 height 54
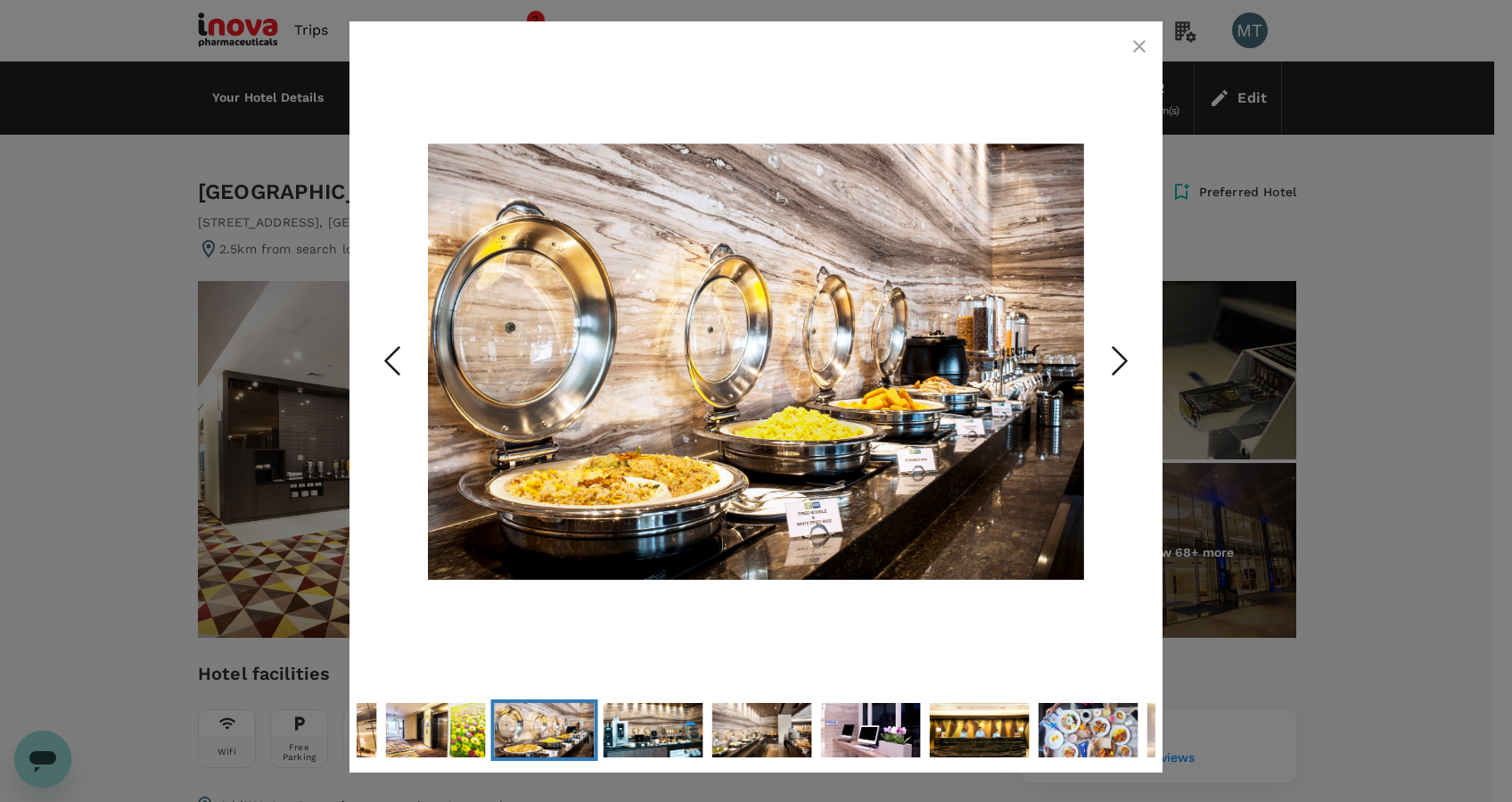
click at [1115, 363] on icon "Next Slide" at bounding box center [1120, 360] width 54 height 54
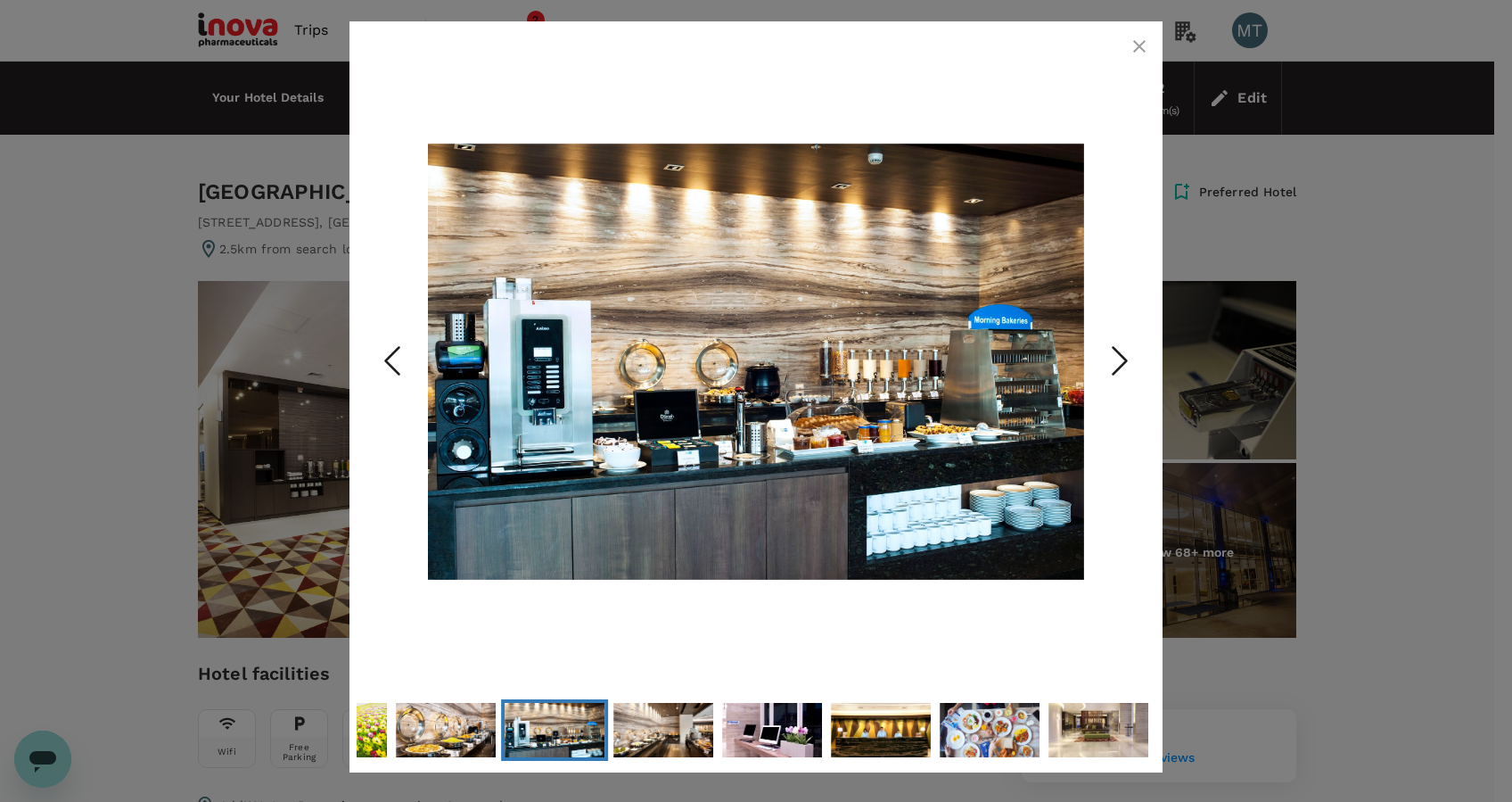
click at [1115, 363] on icon "Next Slide" at bounding box center [1120, 360] width 54 height 54
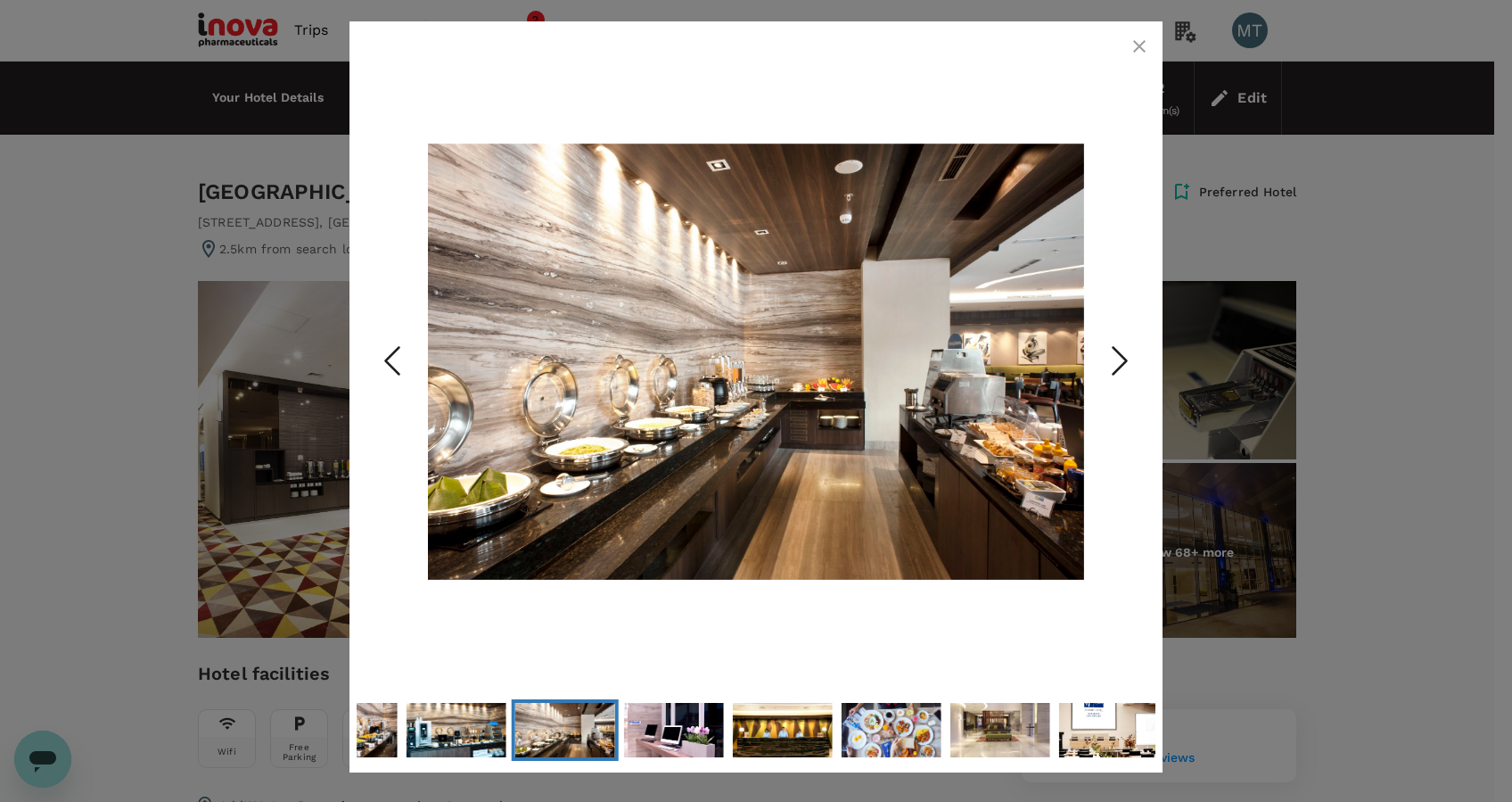
click at [1115, 363] on icon "Next Slide" at bounding box center [1120, 360] width 54 height 54
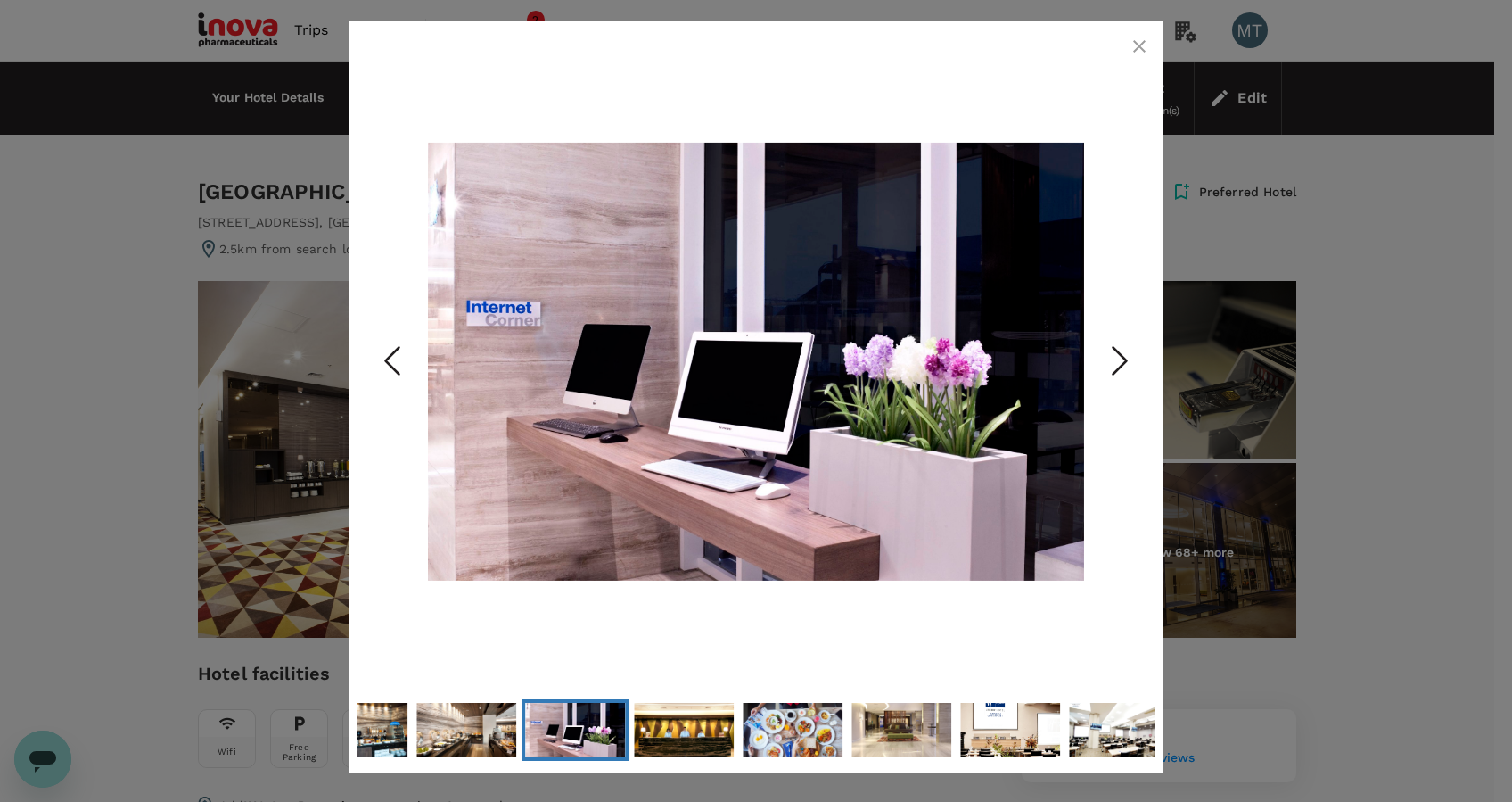
click at [1115, 363] on icon "Next Slide" at bounding box center [1120, 360] width 54 height 54
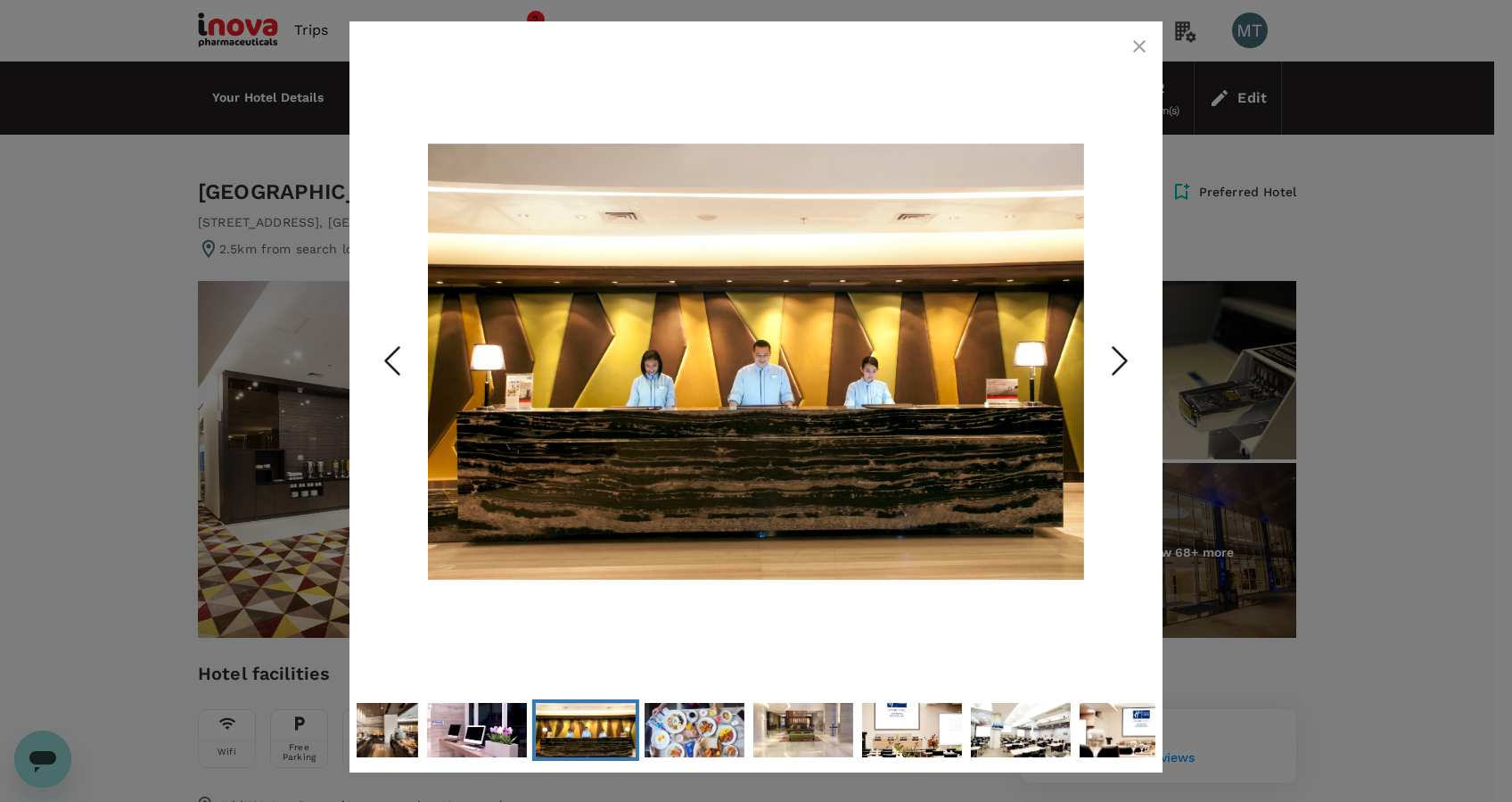
click at [1115, 363] on icon "Next Slide" at bounding box center [1120, 360] width 54 height 54
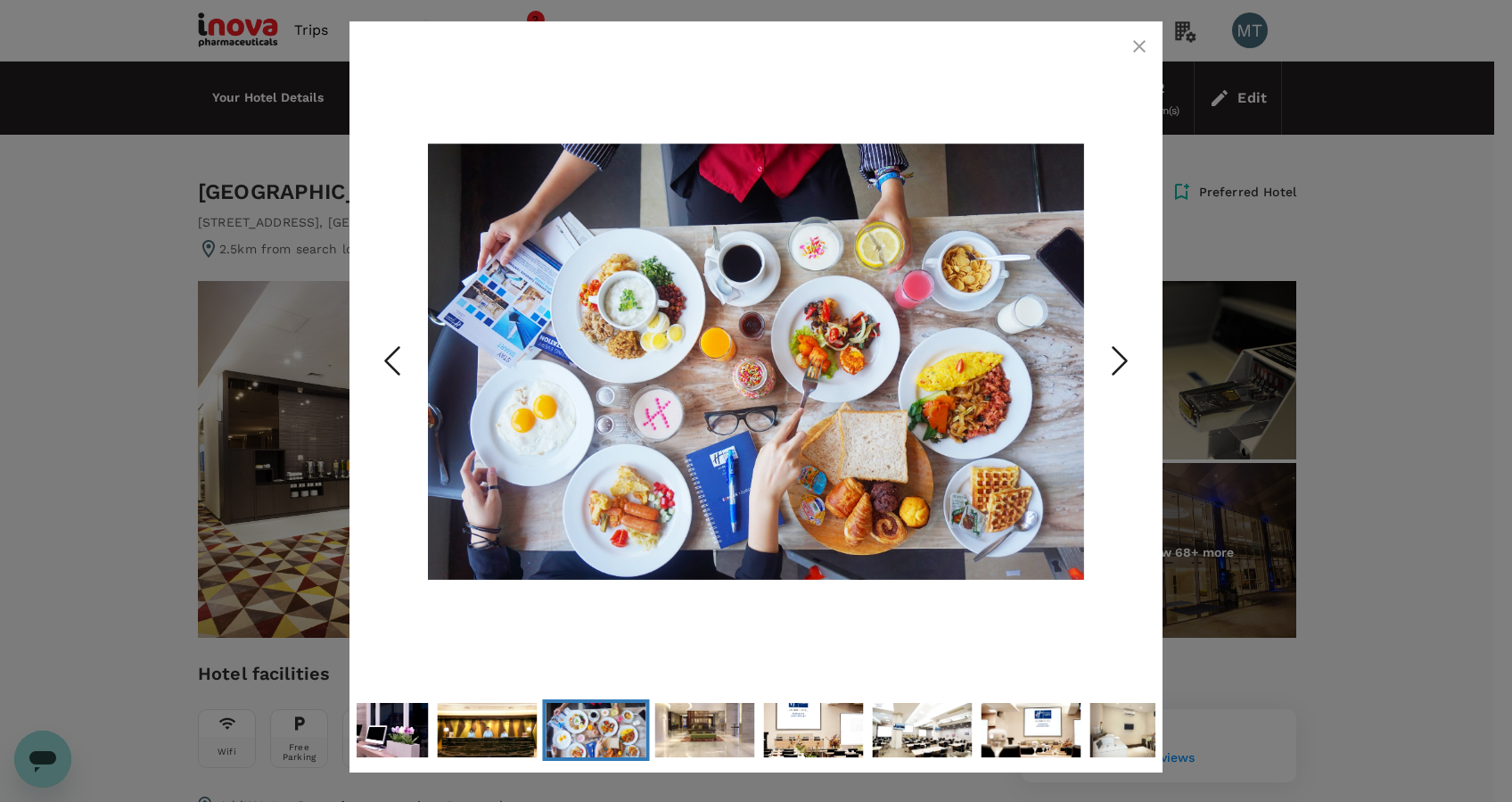
click at [1115, 363] on icon "Next Slide" at bounding box center [1120, 360] width 54 height 54
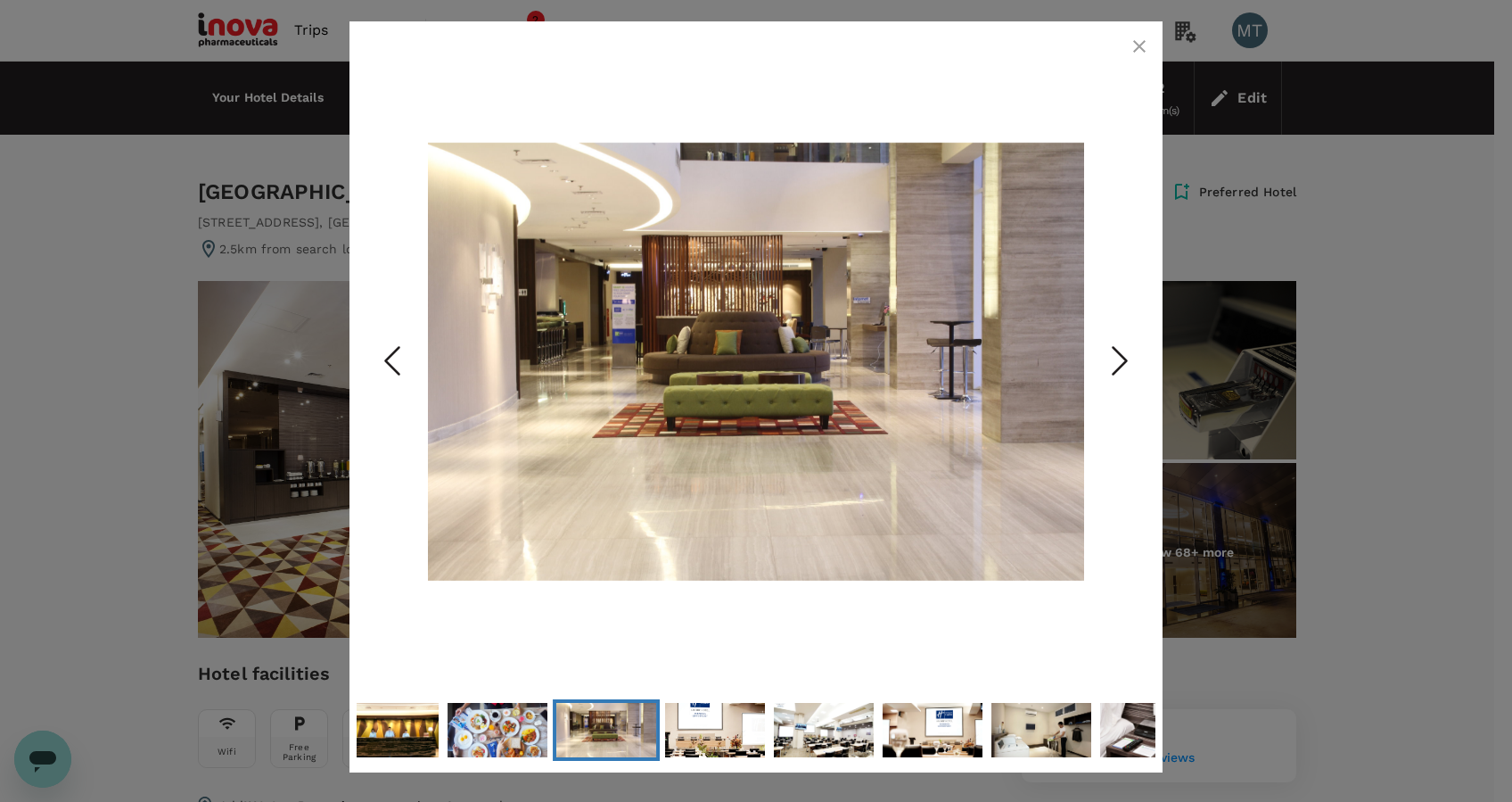
click at [1115, 363] on icon "Next Slide" at bounding box center [1120, 360] width 54 height 54
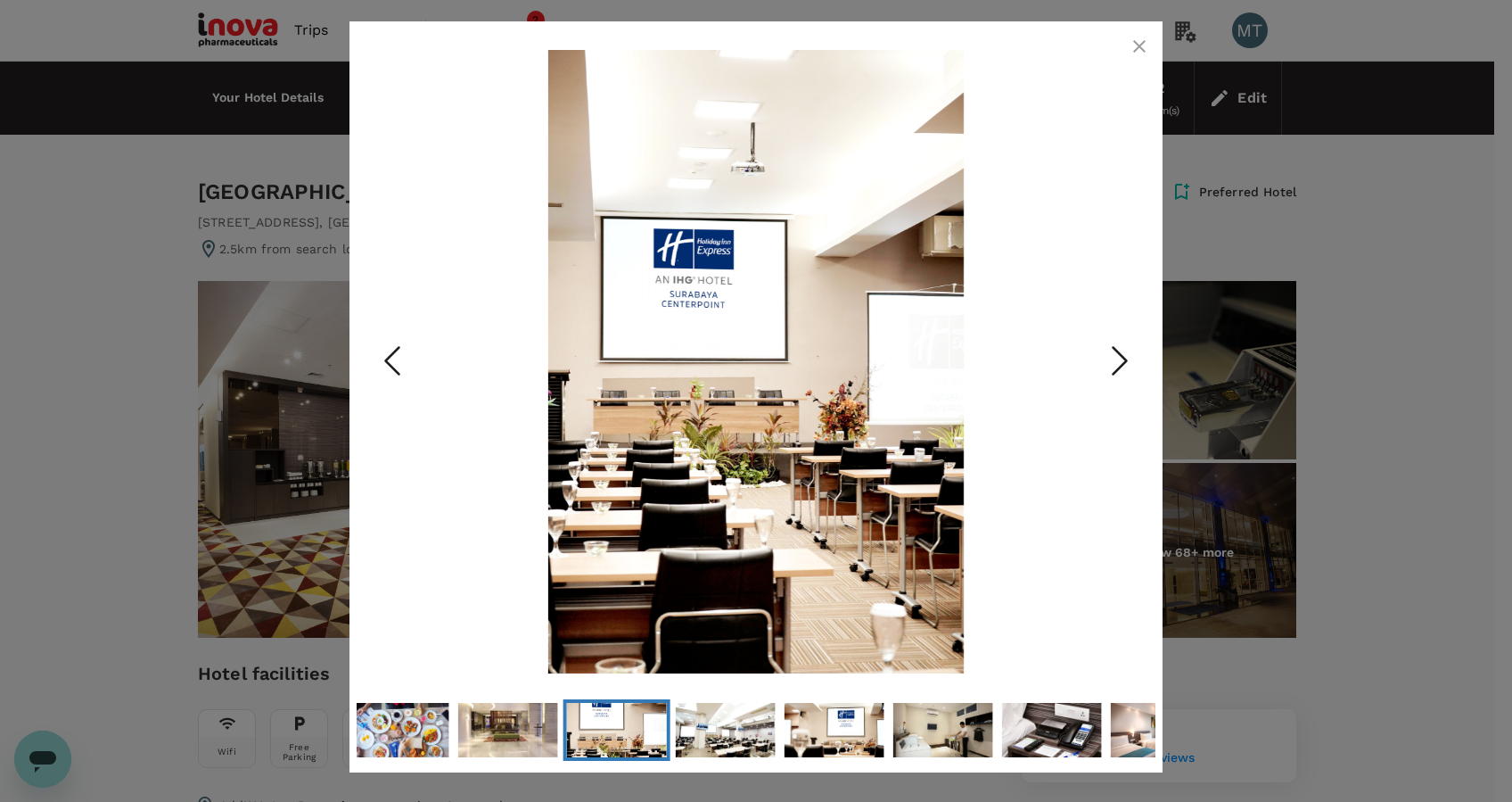
click at [1115, 363] on icon "Next Slide" at bounding box center [1120, 360] width 54 height 54
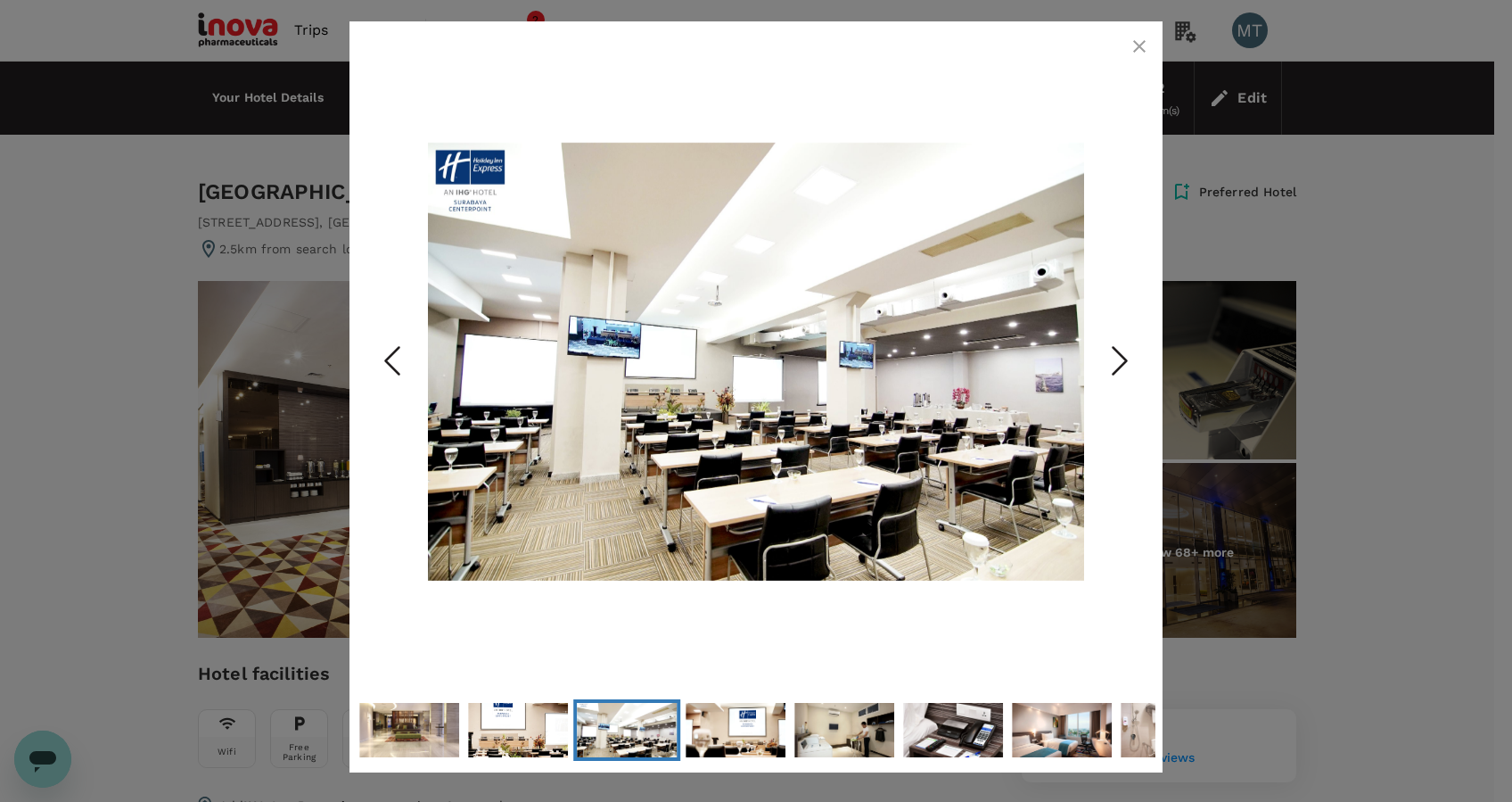
click at [1115, 363] on icon "Next Slide" at bounding box center [1120, 360] width 54 height 54
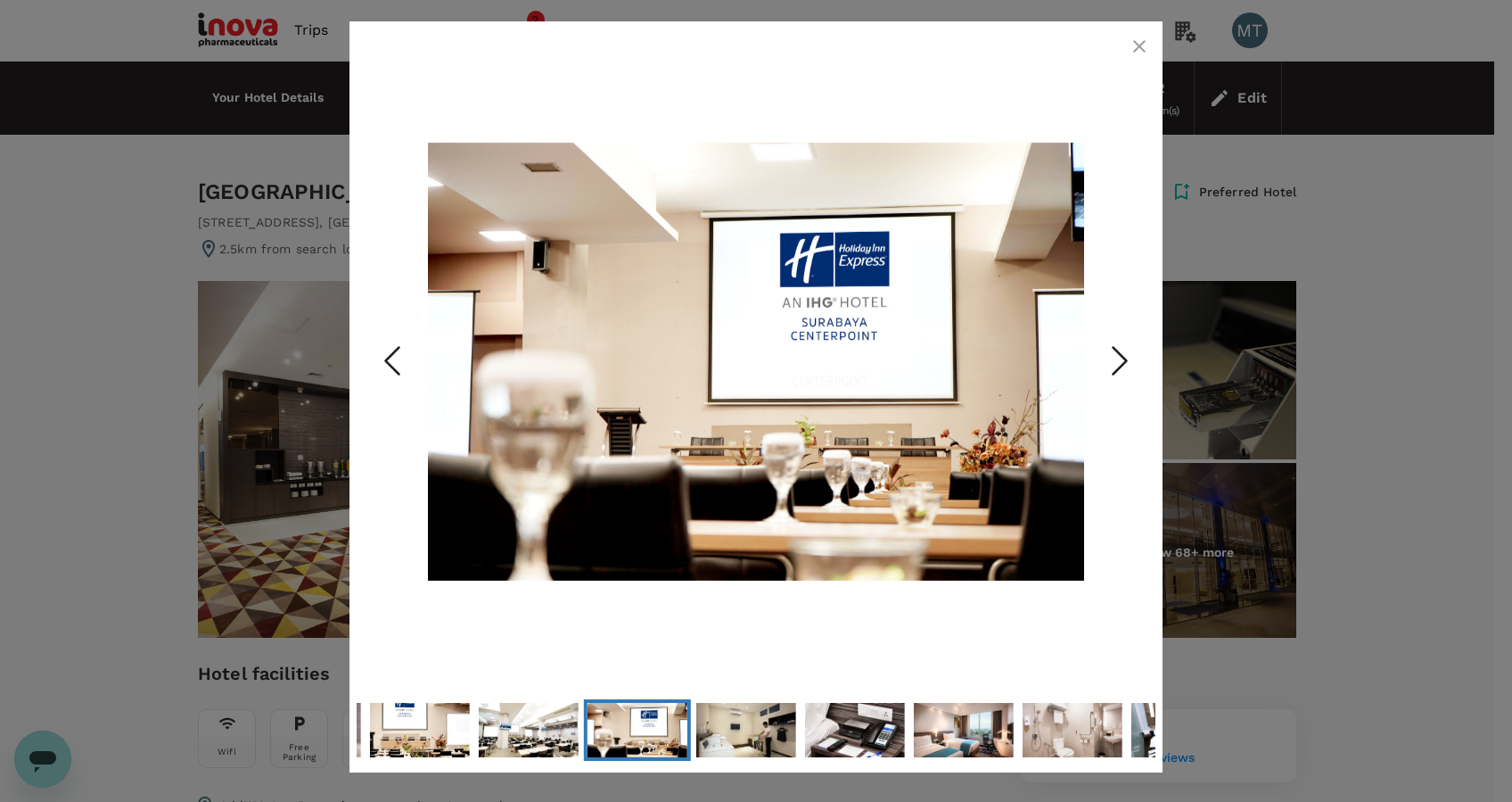
click at [1115, 363] on icon "Next Slide" at bounding box center [1120, 360] width 54 height 54
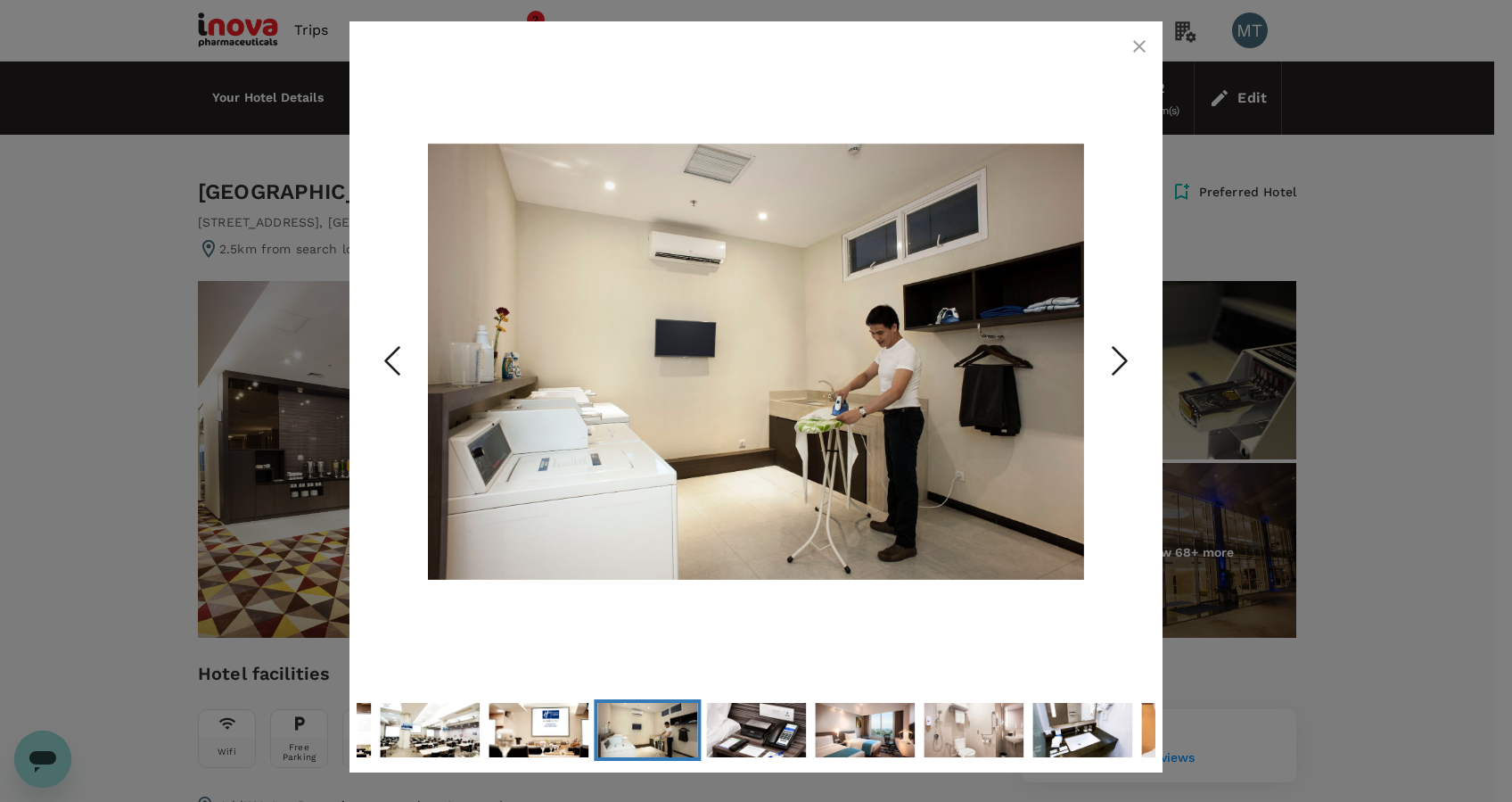
click at [1115, 363] on icon "Next Slide" at bounding box center [1120, 360] width 54 height 54
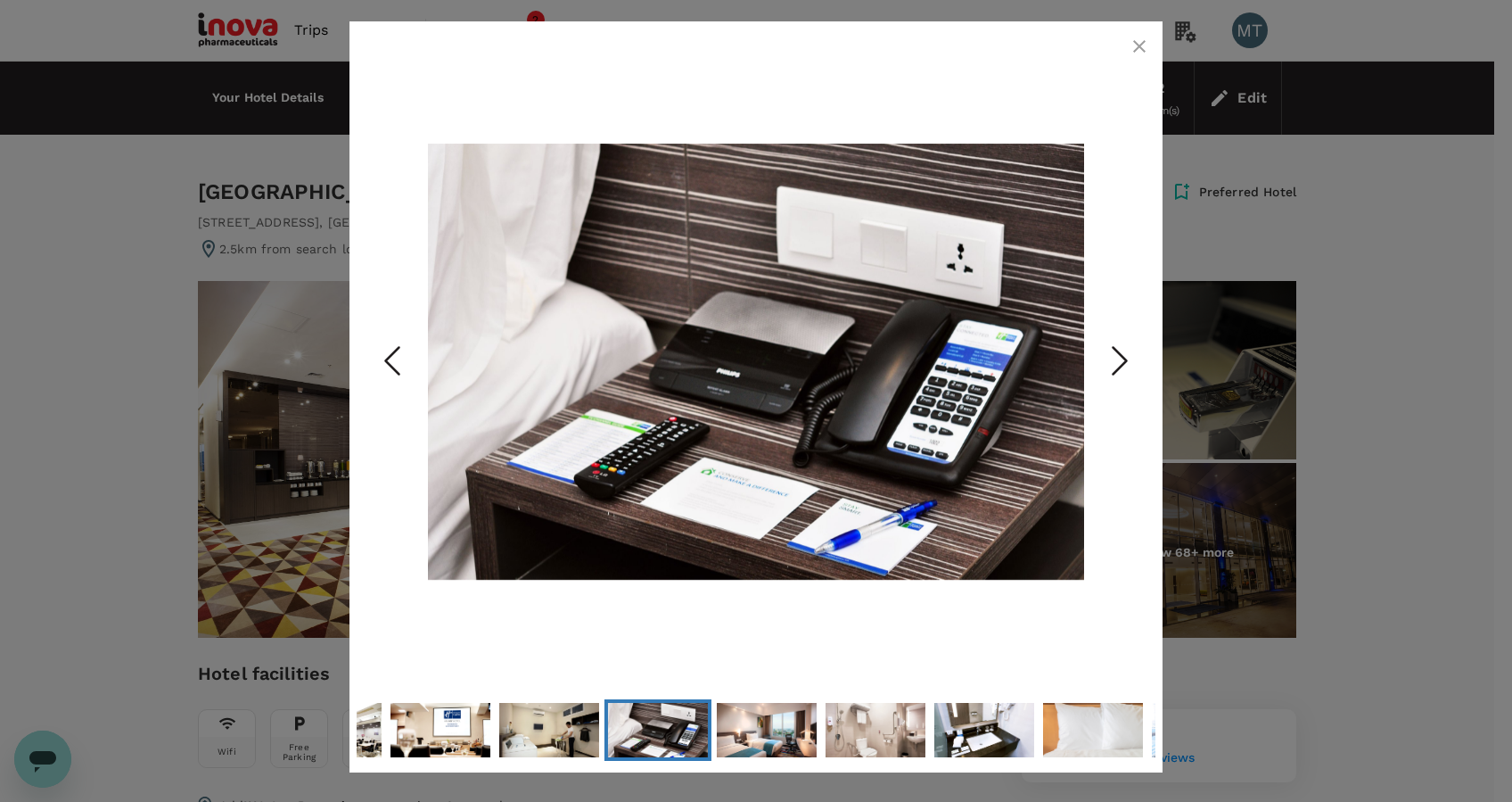
click at [1115, 363] on icon "Next Slide" at bounding box center [1120, 360] width 54 height 54
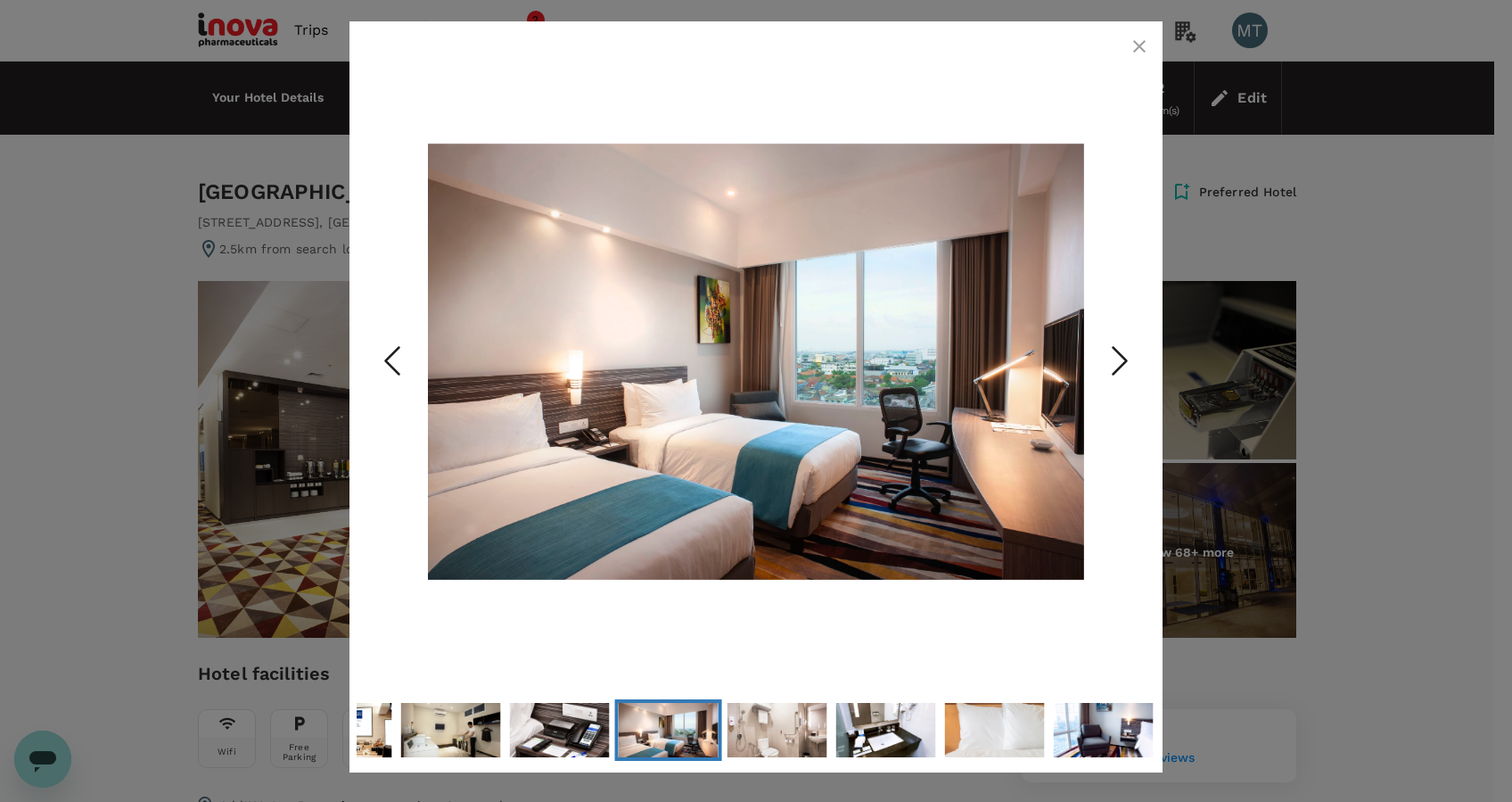
click at [1115, 363] on icon "Next Slide" at bounding box center [1120, 360] width 54 height 54
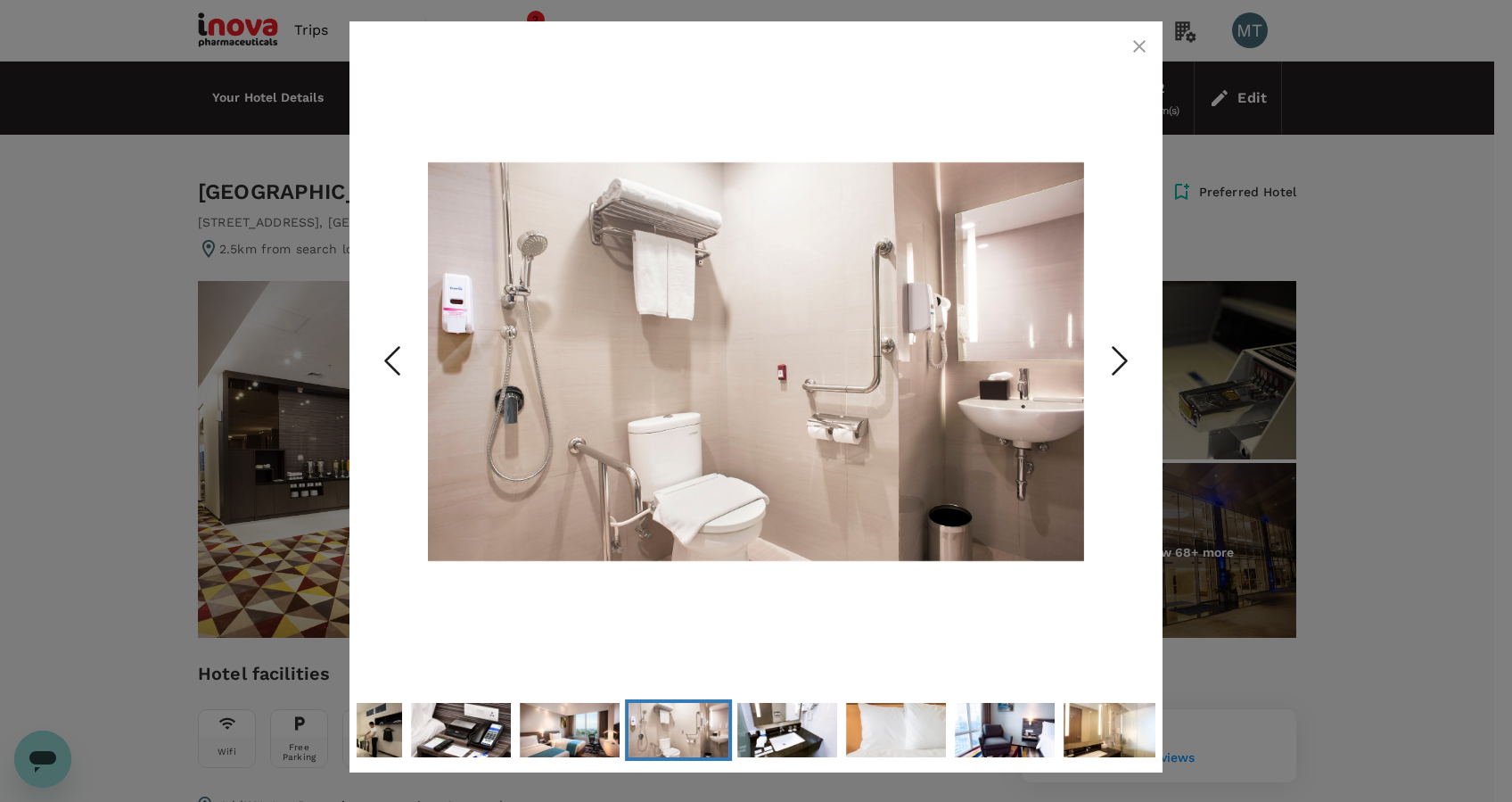
click at [1115, 363] on icon "Next Slide" at bounding box center [1120, 360] width 54 height 54
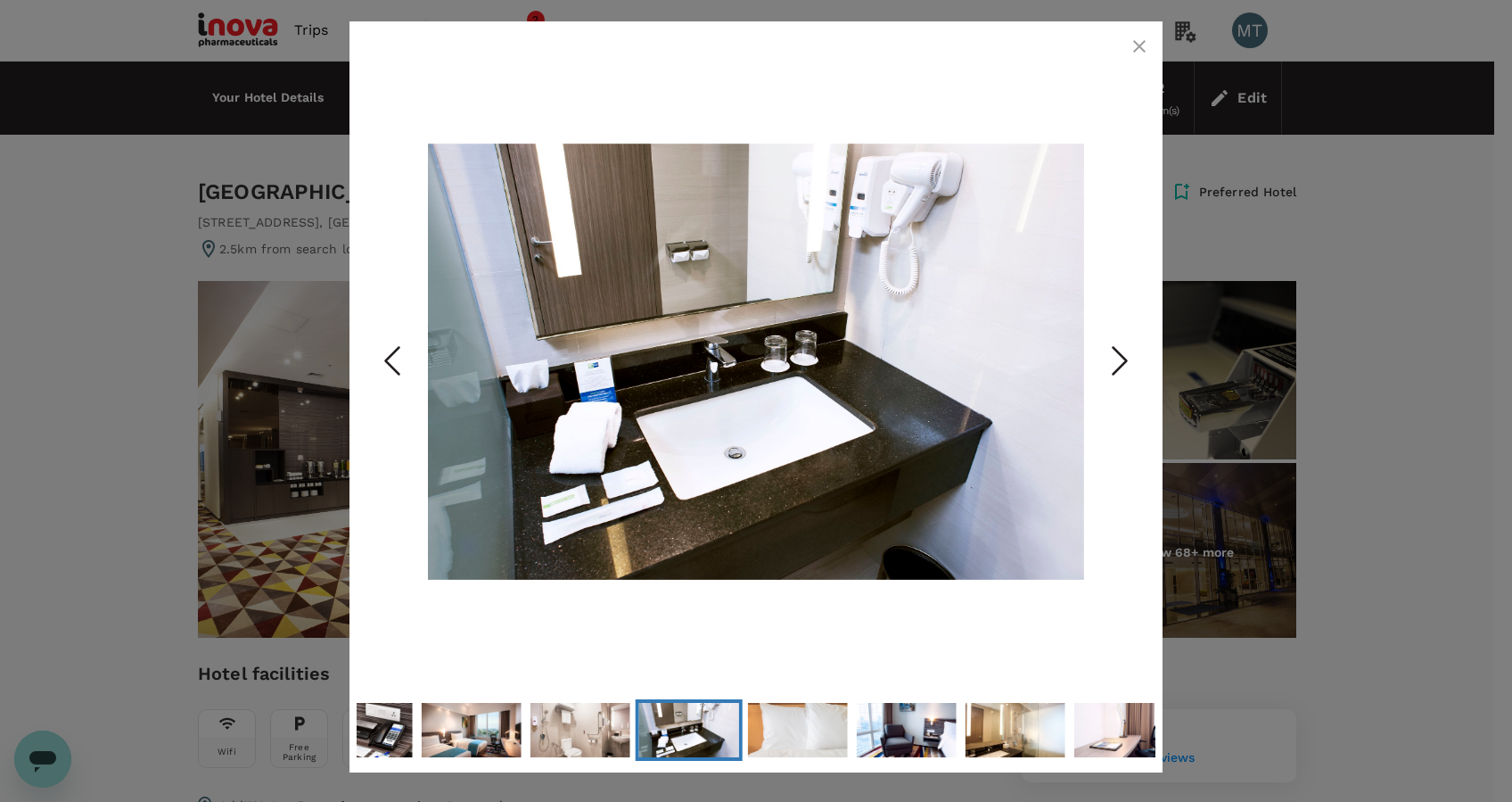
click at [1115, 363] on icon "Next Slide" at bounding box center [1120, 360] width 54 height 54
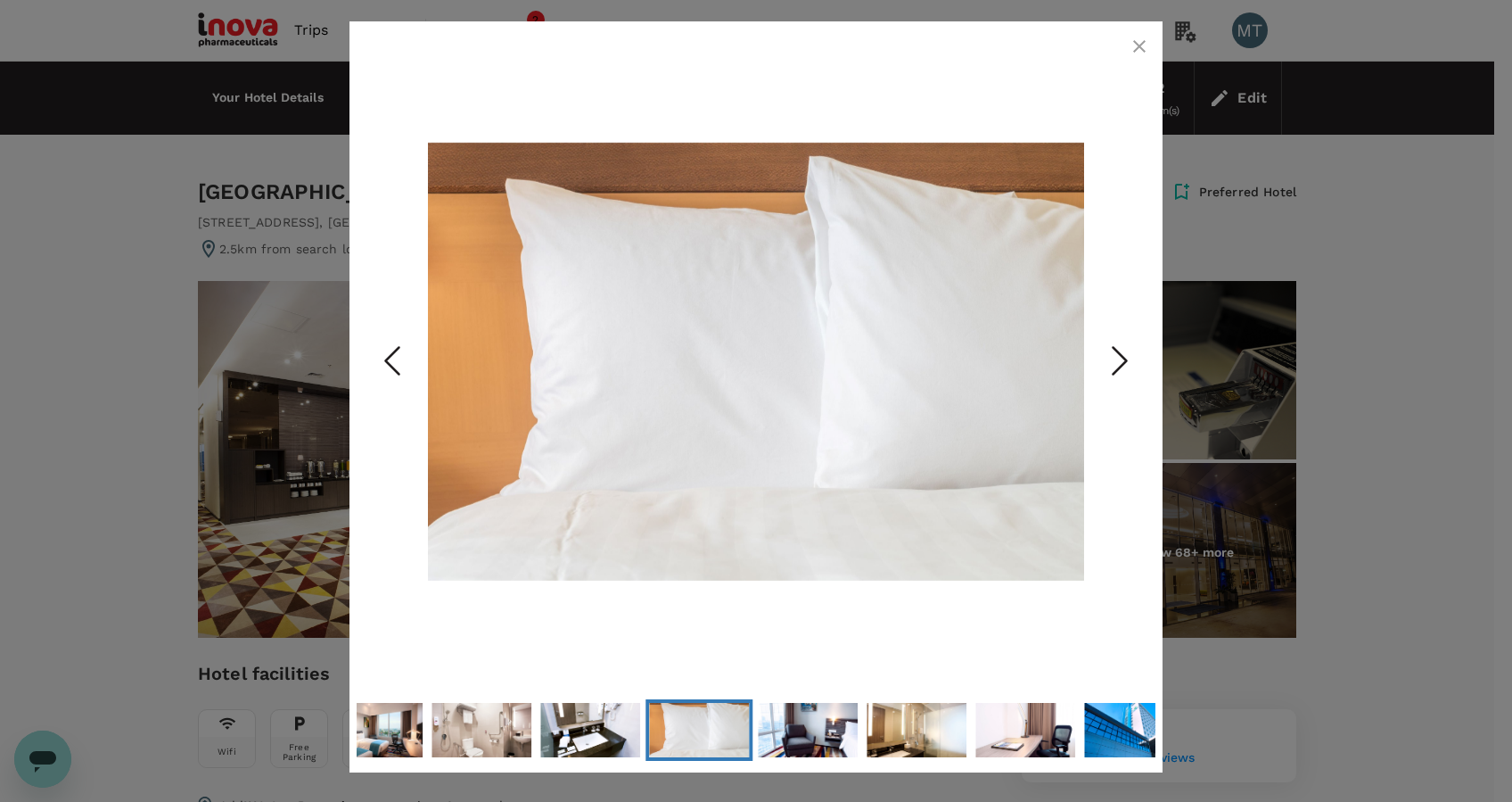
click at [1115, 363] on icon "Next Slide" at bounding box center [1120, 360] width 54 height 54
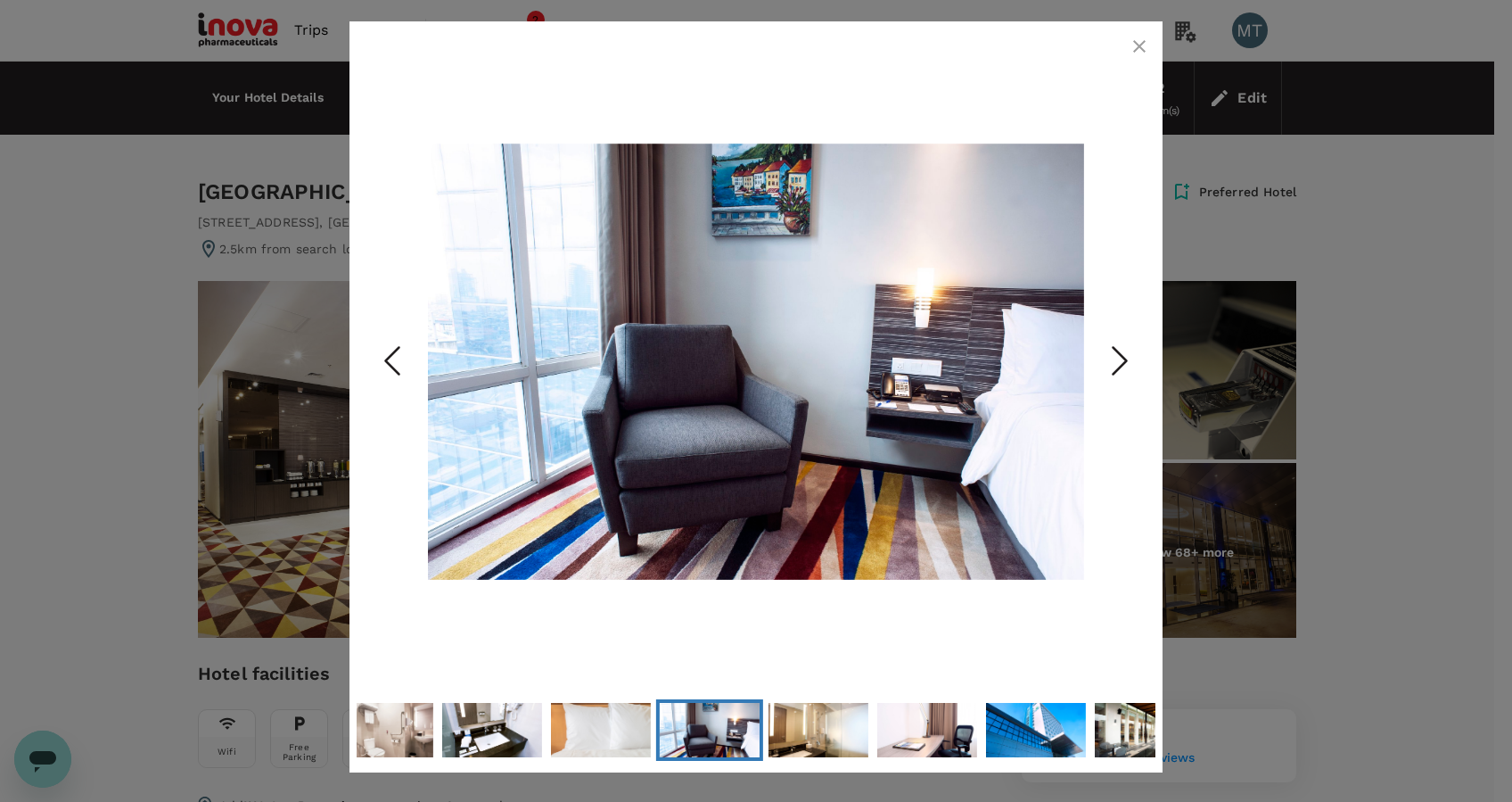
click at [1115, 363] on icon "Next Slide" at bounding box center [1120, 360] width 54 height 54
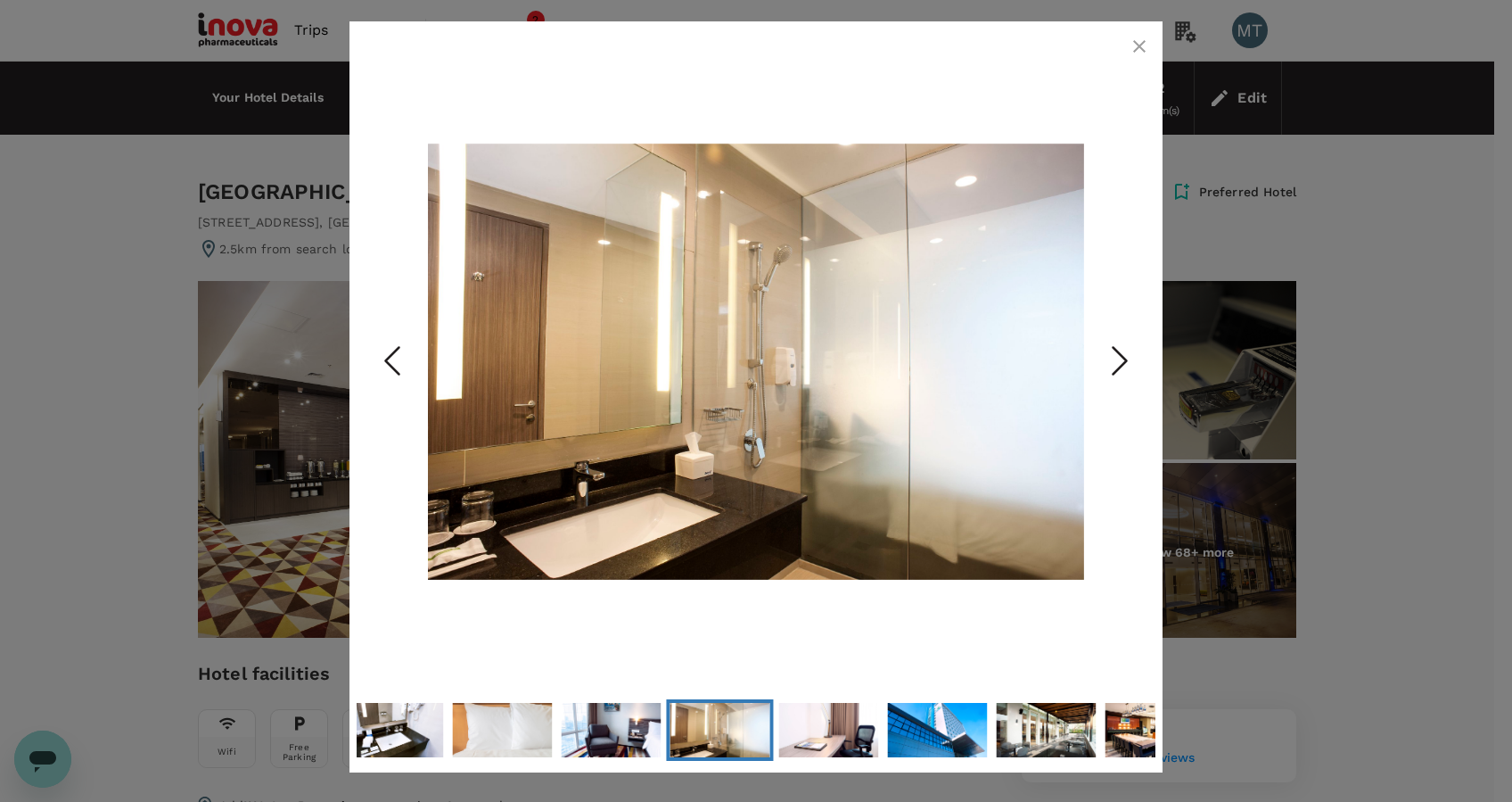
click at [1115, 363] on icon "Next Slide" at bounding box center [1120, 360] width 54 height 54
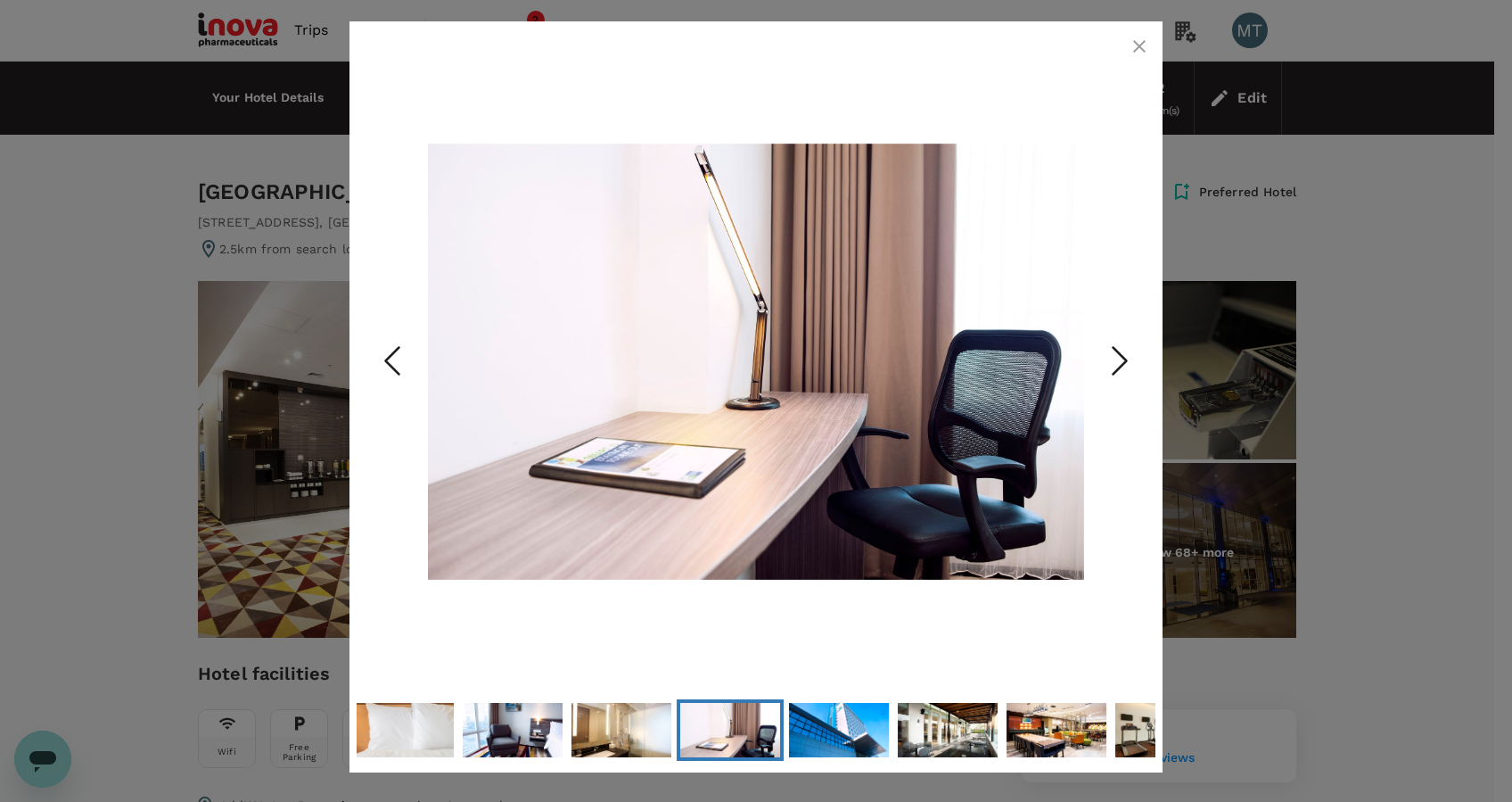
click at [1135, 46] on icon "button" at bounding box center [1140, 46] width 21 height 21
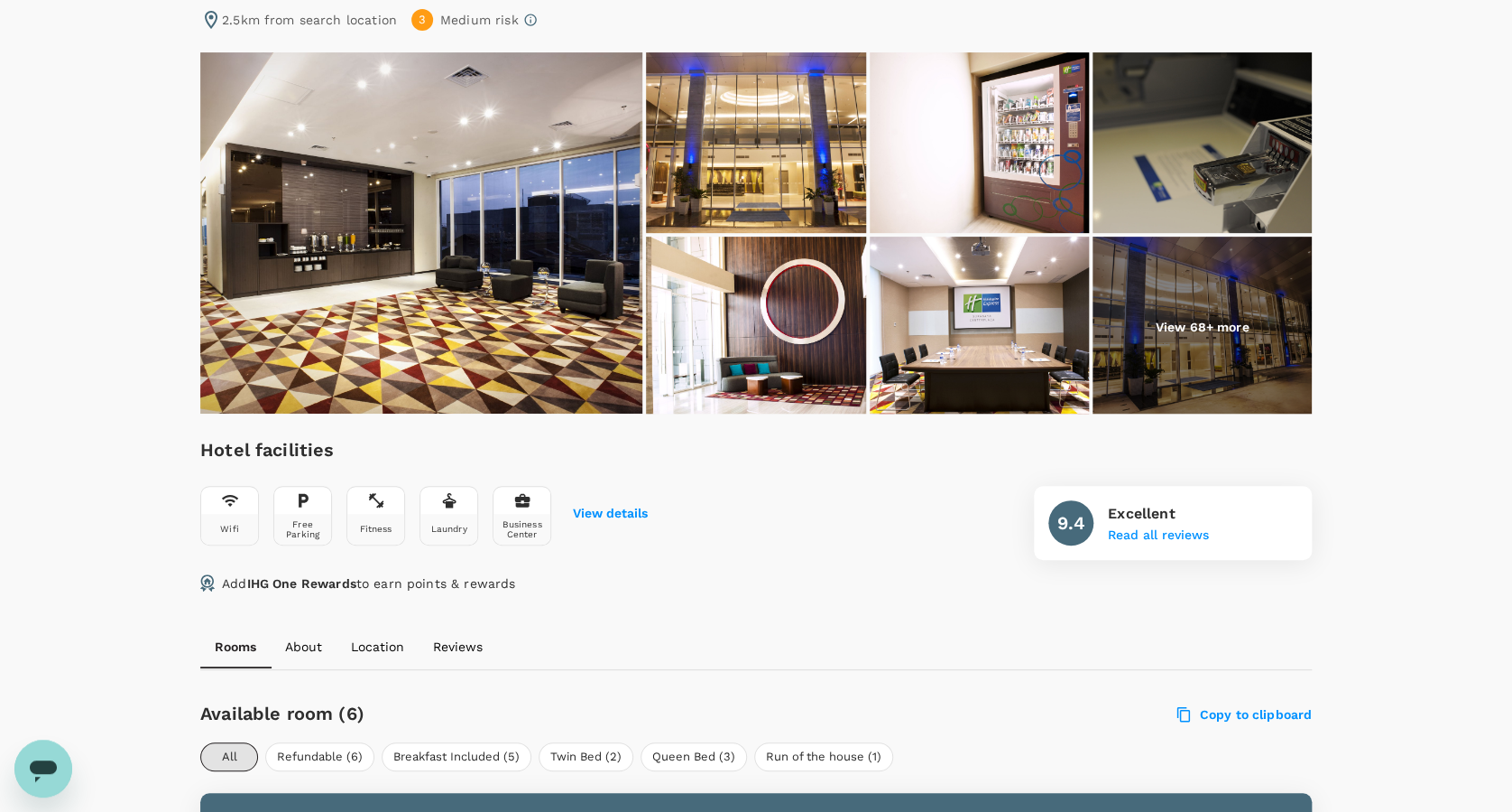
scroll to position [241, 0]
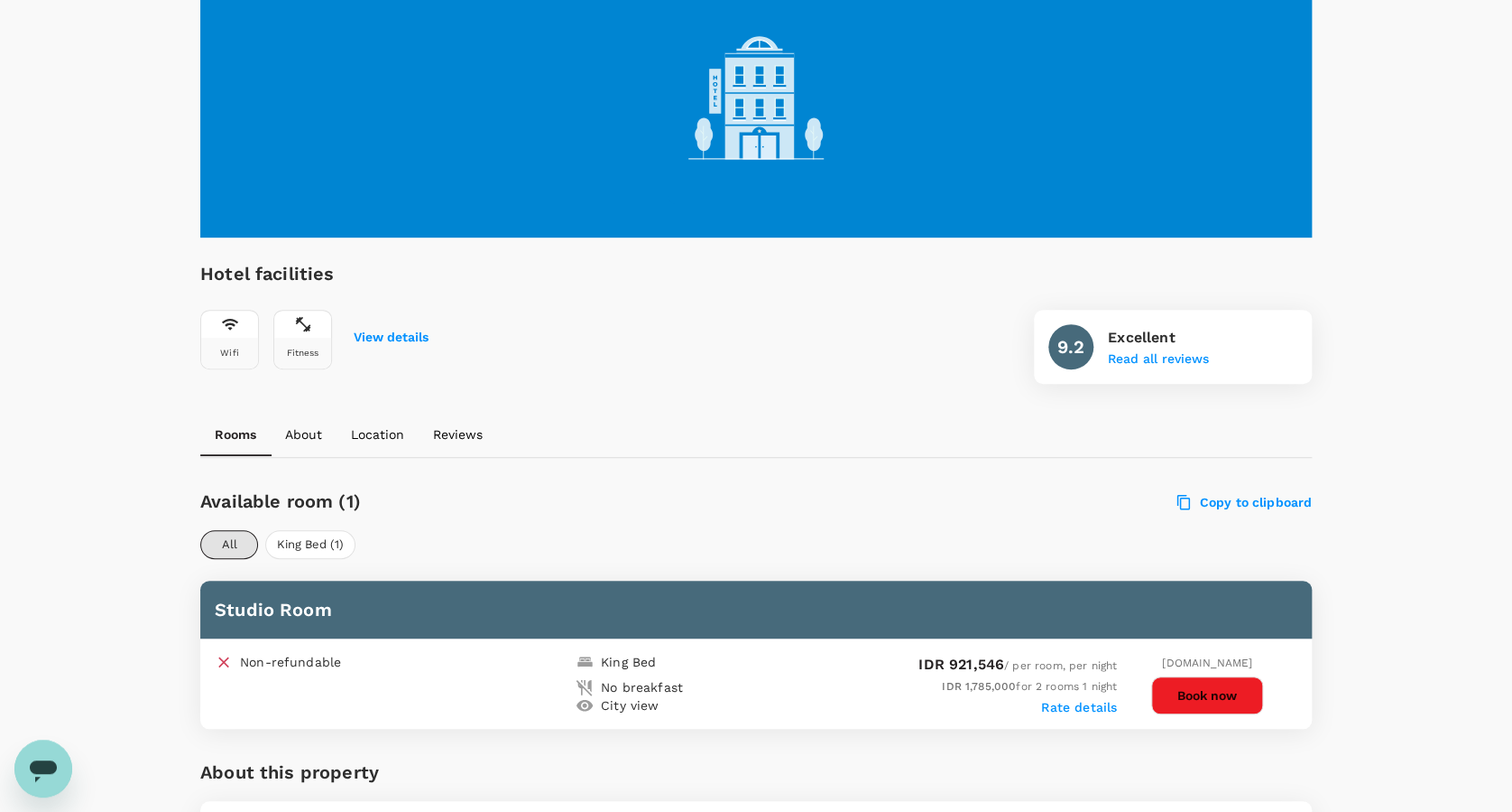
scroll to position [481, 0]
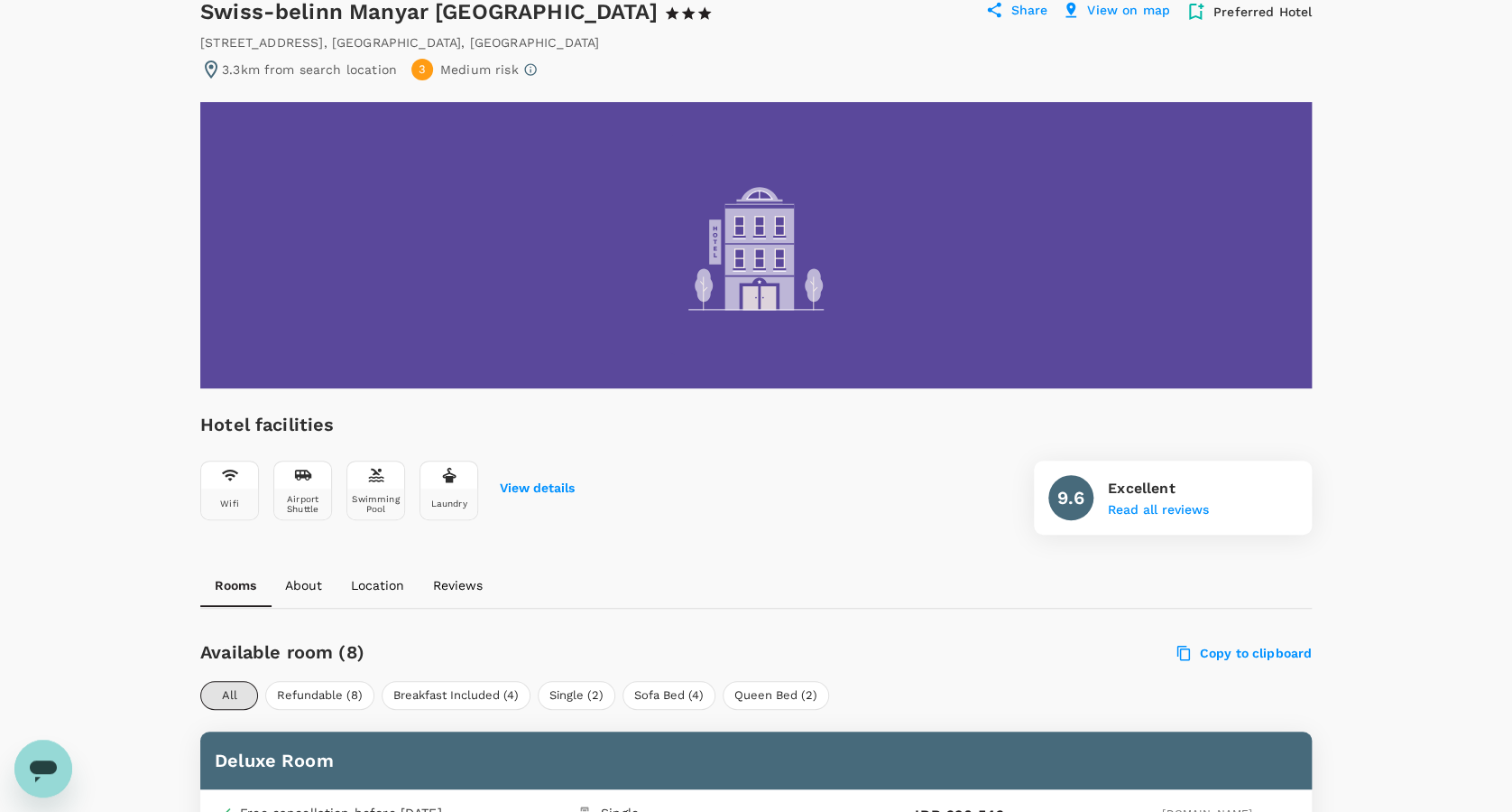
scroll to position [481, 0]
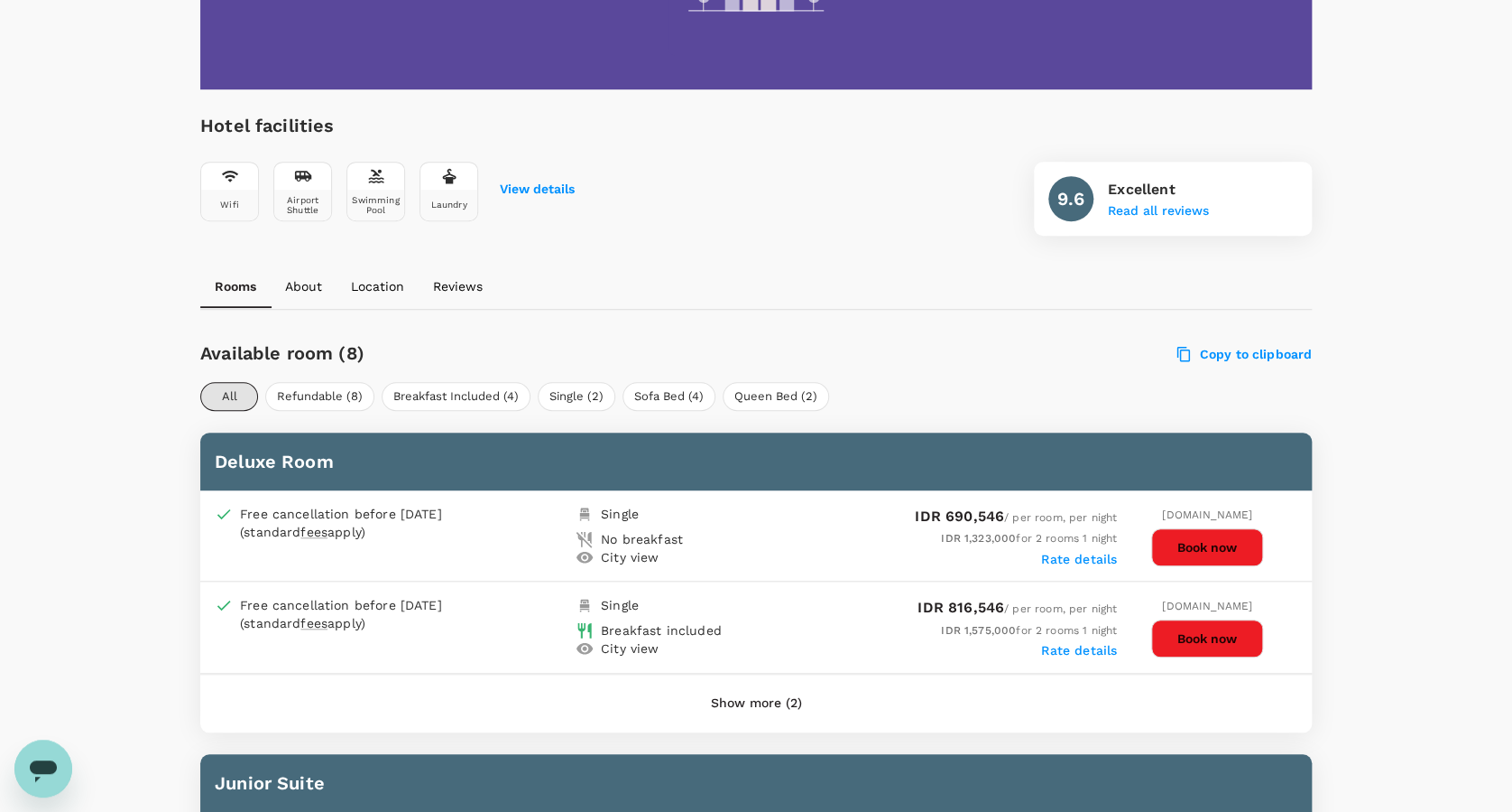
click at [766, 700] on button "Show more (2)" at bounding box center [756, 703] width 142 height 43
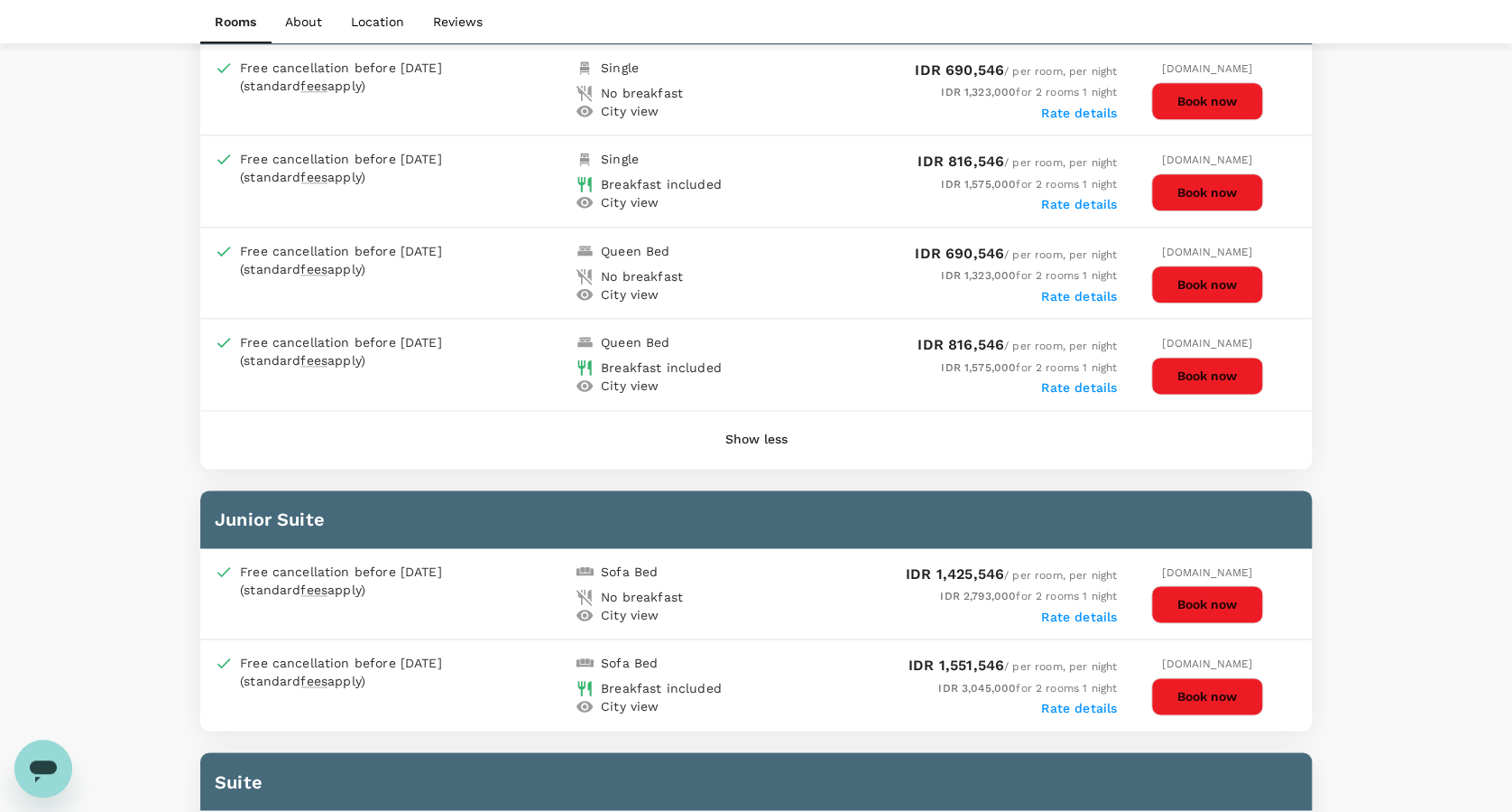
scroll to position [843, 0]
